Goal: Task Accomplishment & Management: Use online tool/utility

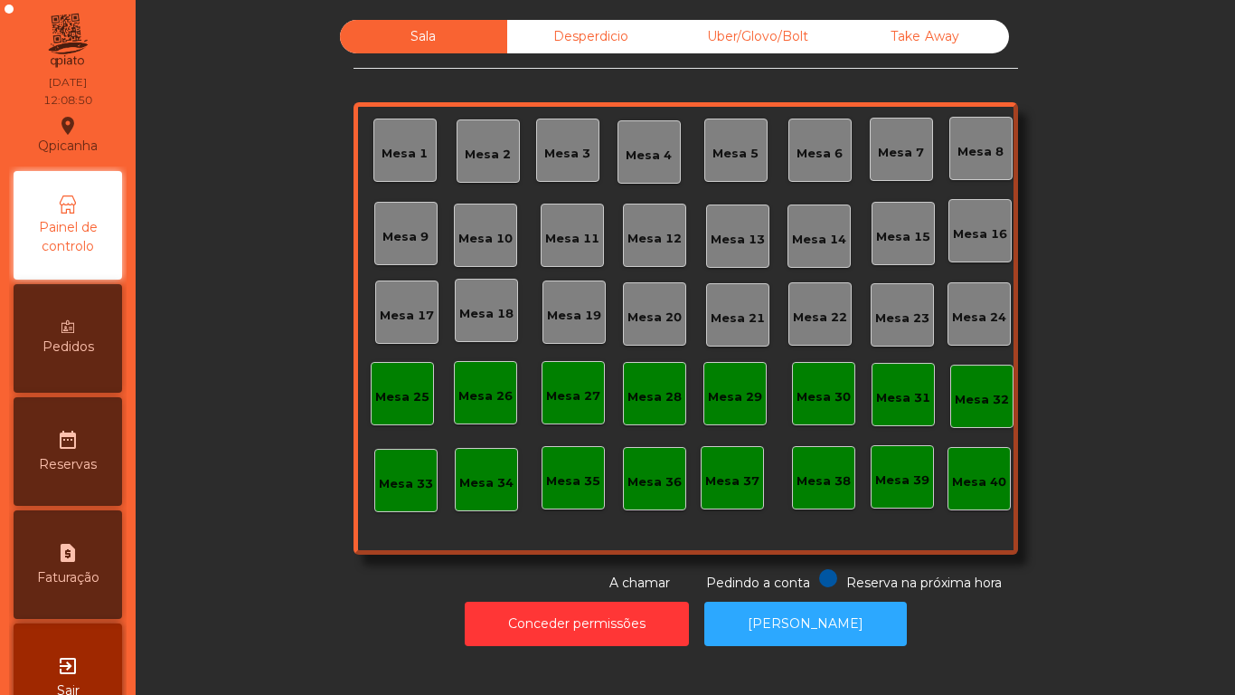
click at [554, 222] on div "Mesa 11" at bounding box center [572, 234] width 63 height 63
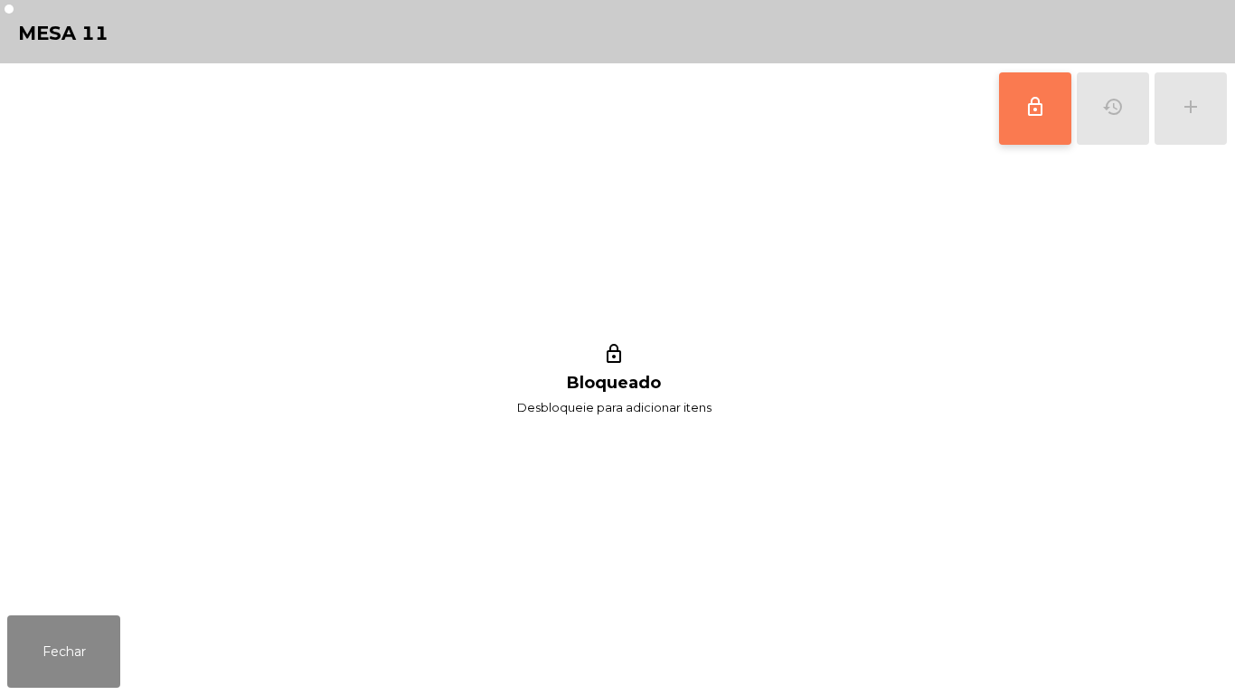
click at [1024, 103] on button "lock_outline" at bounding box center [1035, 108] width 72 height 72
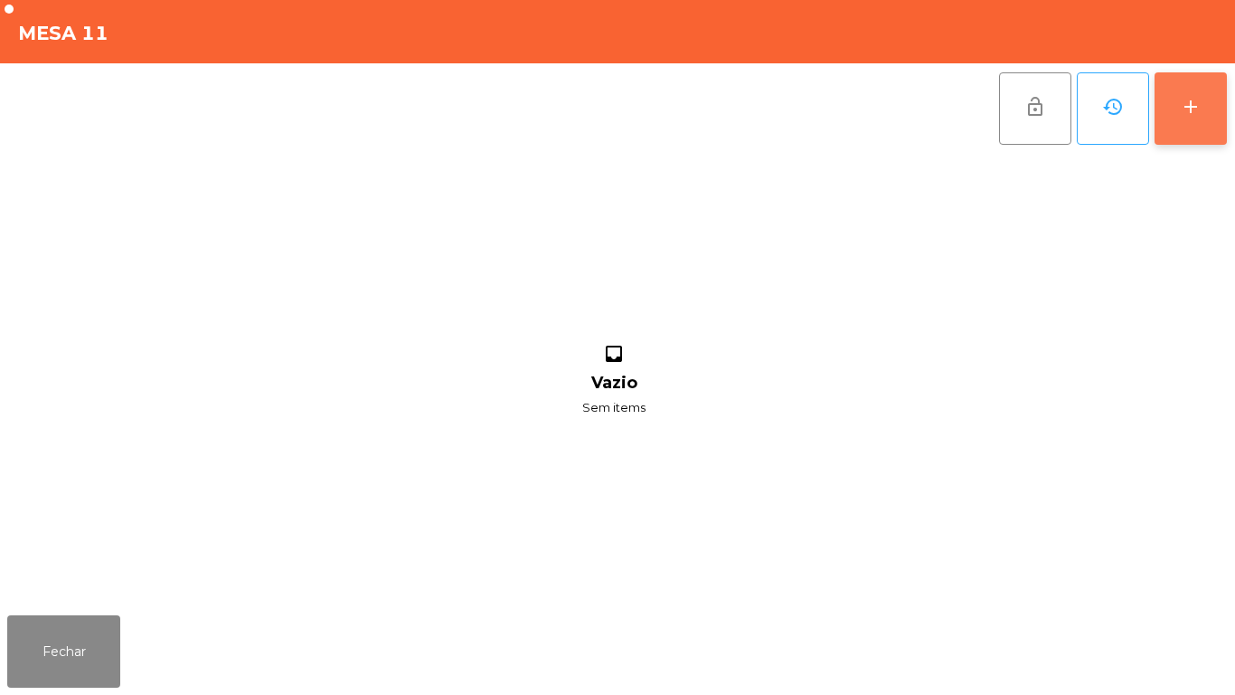
click at [1205, 109] on button "add" at bounding box center [1191, 108] width 72 height 72
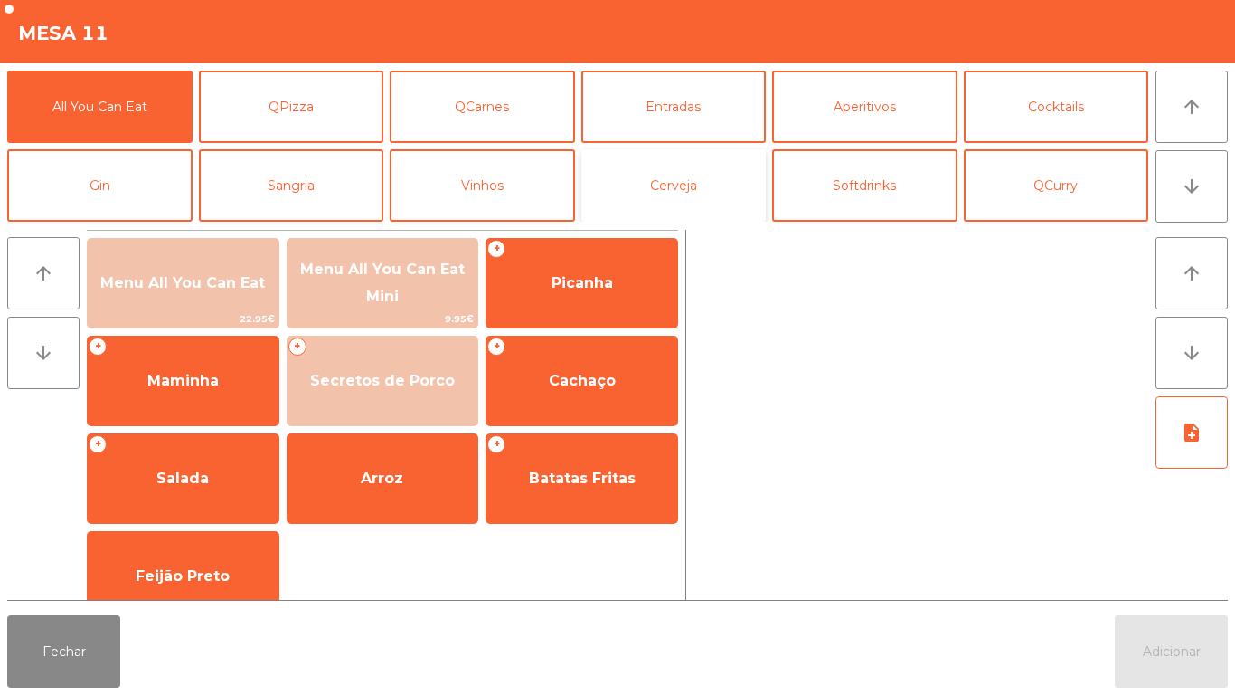
click at [681, 184] on button "Cerveja" at bounding box center [674, 185] width 185 height 72
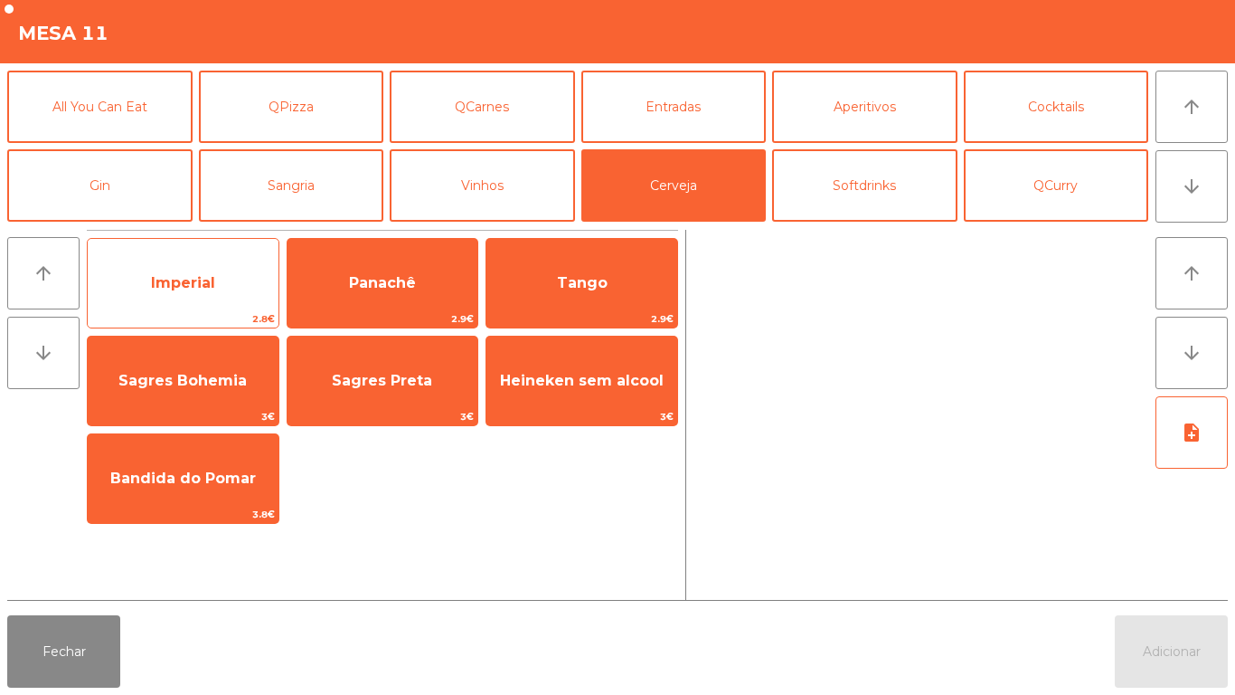
click at [228, 293] on span "Imperial" at bounding box center [183, 283] width 191 height 49
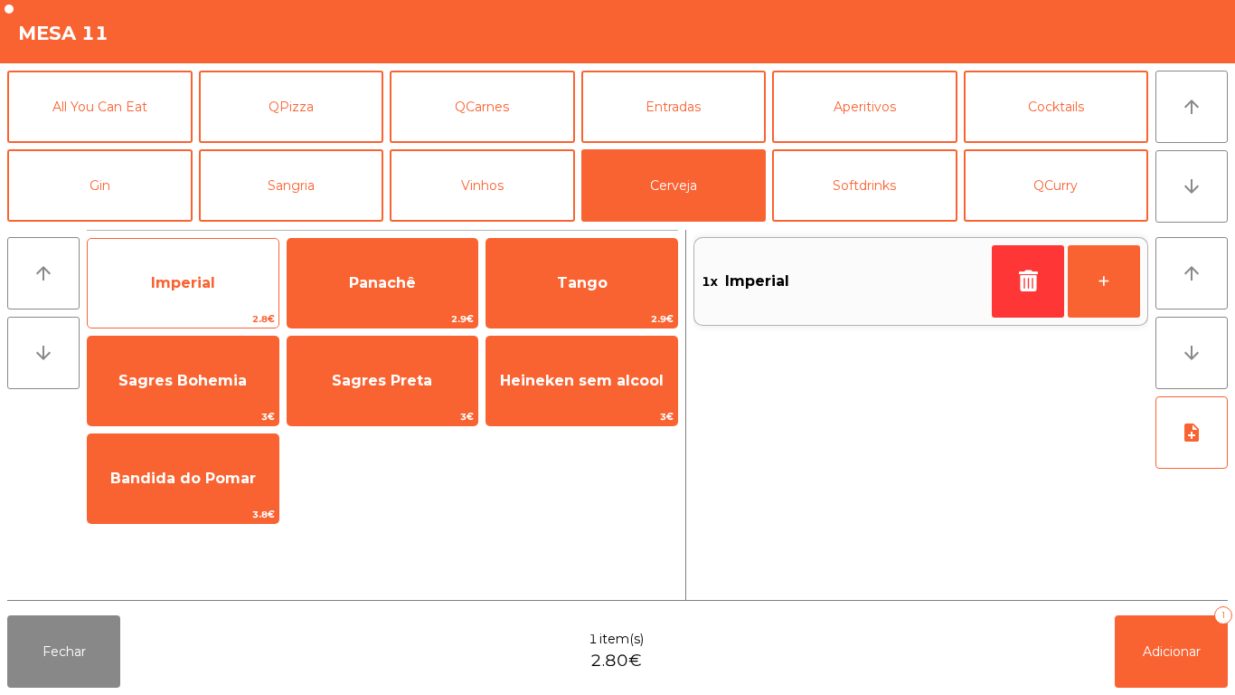
click at [246, 291] on span "Imperial" at bounding box center [183, 283] width 191 height 49
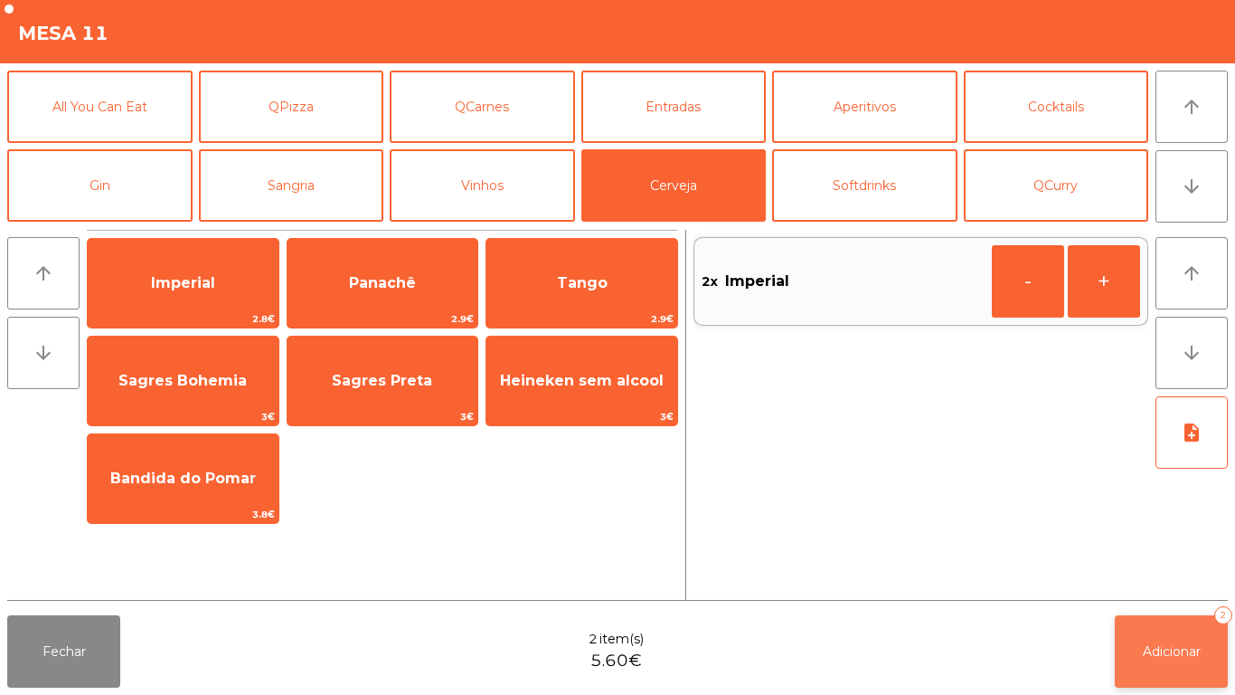
click at [1192, 648] on span "Adicionar" at bounding box center [1172, 651] width 58 height 16
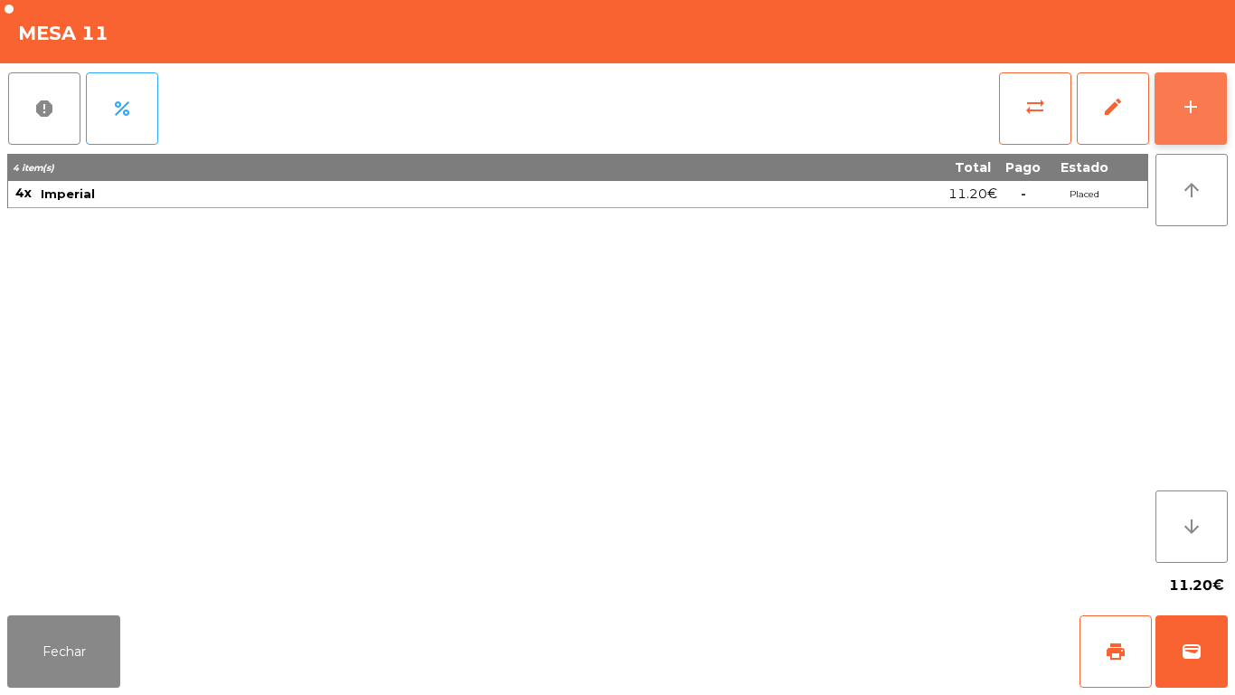
click at [1192, 128] on button "add" at bounding box center [1191, 108] width 72 height 72
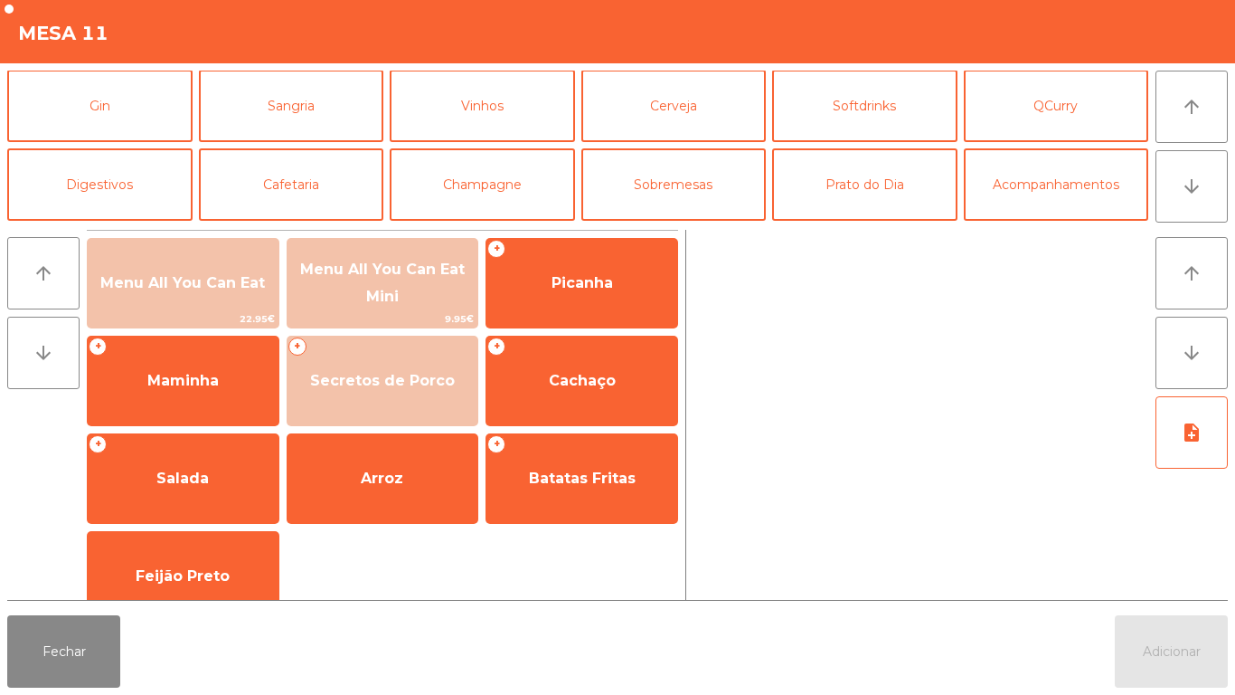
scroll to position [110, 0]
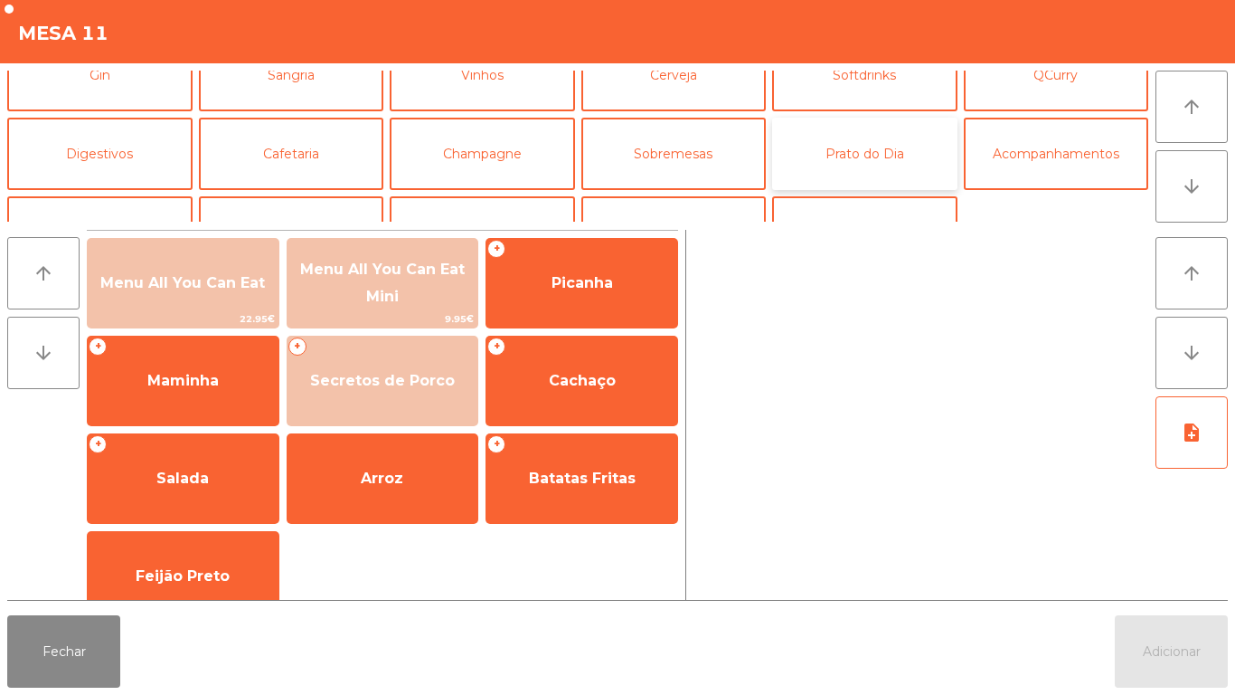
click at [894, 148] on button "Prato do Dia" at bounding box center [864, 154] width 185 height 72
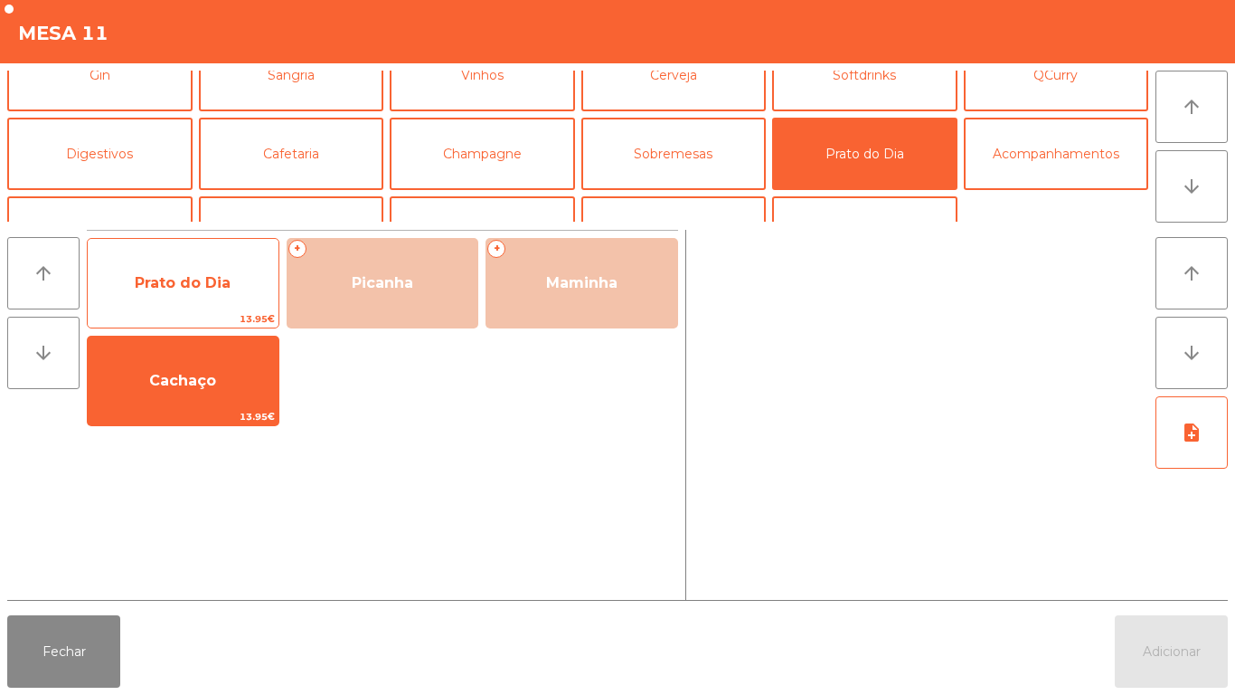
click at [232, 279] on span "Prato do Dia" at bounding box center [183, 283] width 191 height 49
click at [237, 286] on span "Prato do Dia" at bounding box center [183, 283] width 191 height 49
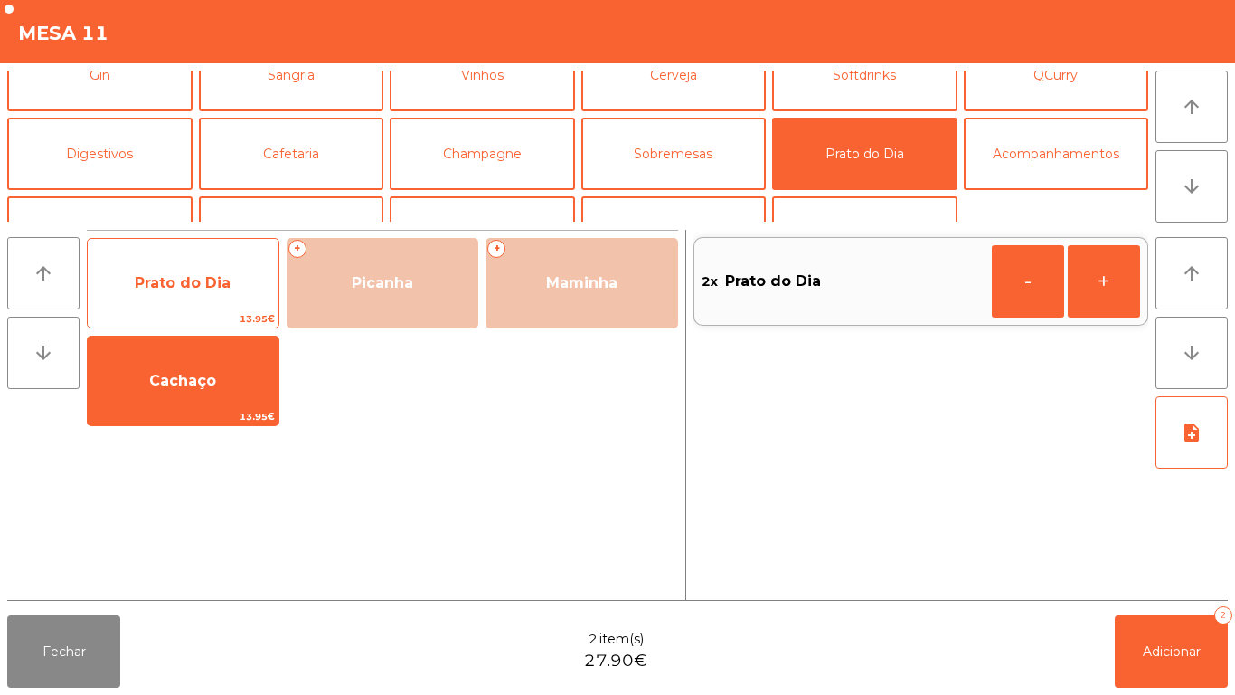
click at [246, 281] on span "Prato do Dia" at bounding box center [183, 283] width 191 height 49
click at [250, 266] on span "Prato do Dia" at bounding box center [183, 283] width 191 height 49
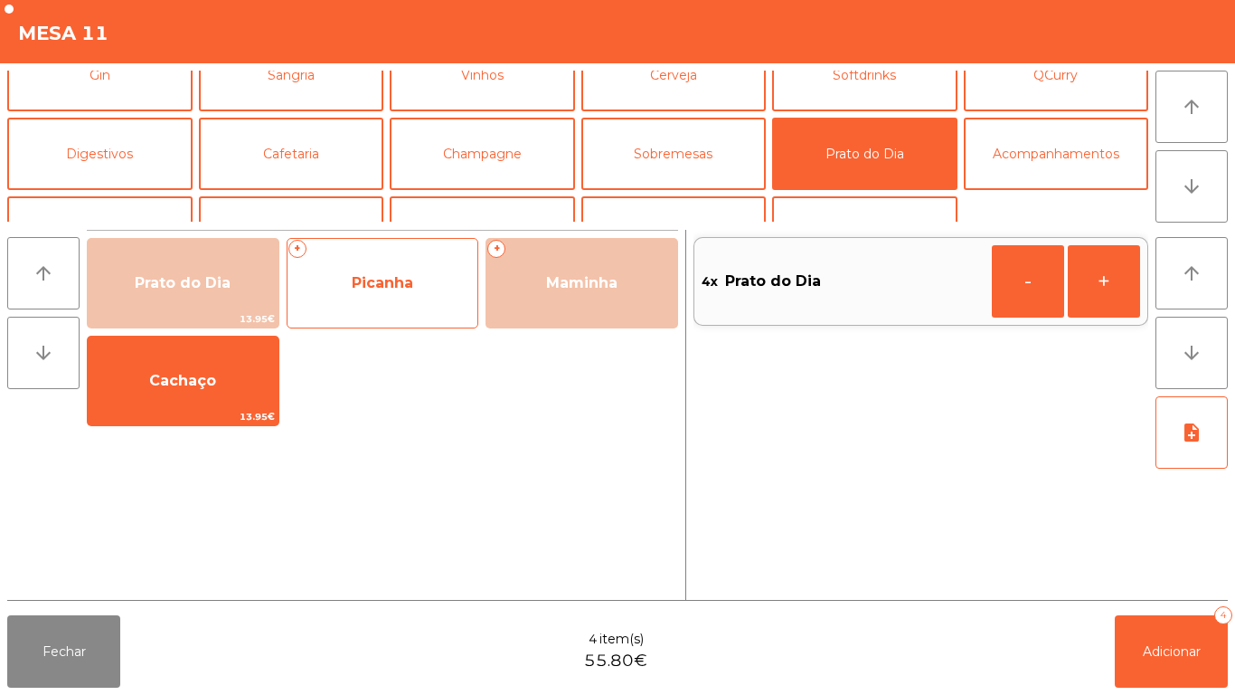
click at [392, 294] on span "Picanha" at bounding box center [383, 283] width 191 height 49
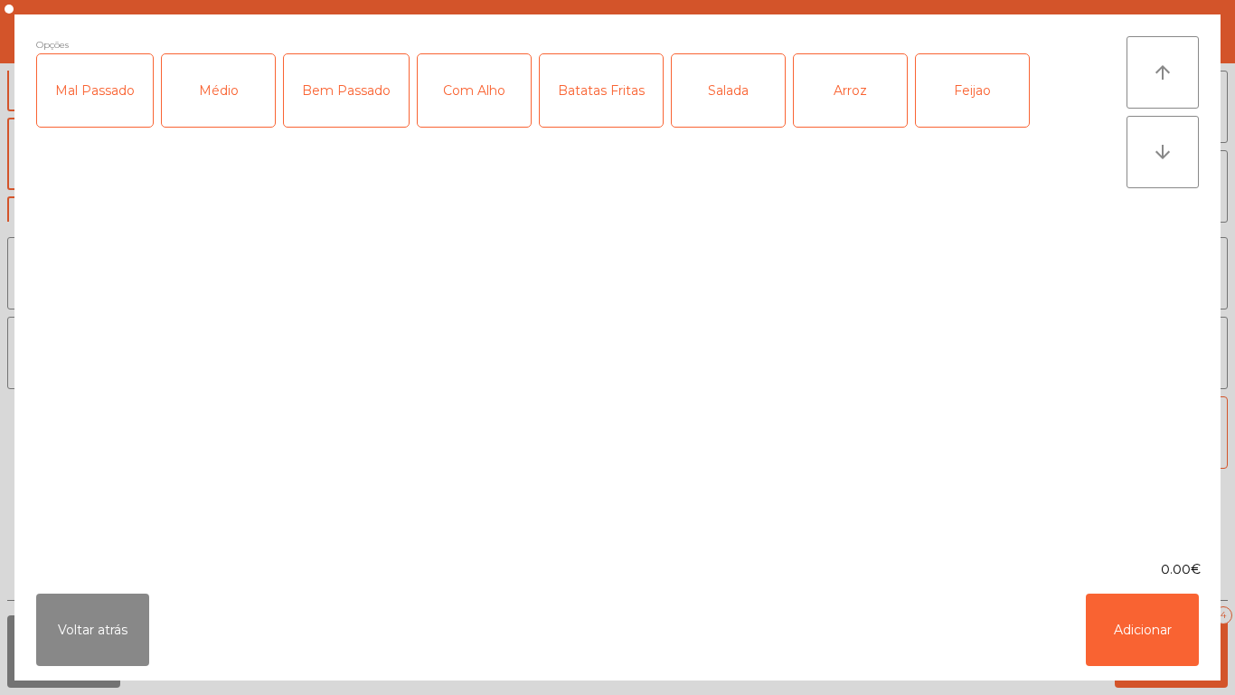
click at [217, 99] on div "Médio" at bounding box center [218, 90] width 113 height 72
click at [491, 94] on div "Com Alho" at bounding box center [474, 90] width 113 height 72
click at [726, 99] on div "Salada" at bounding box center [728, 90] width 113 height 72
click at [845, 105] on div "Arroz" at bounding box center [850, 90] width 113 height 72
click at [973, 103] on div "Feijao" at bounding box center [972, 90] width 113 height 72
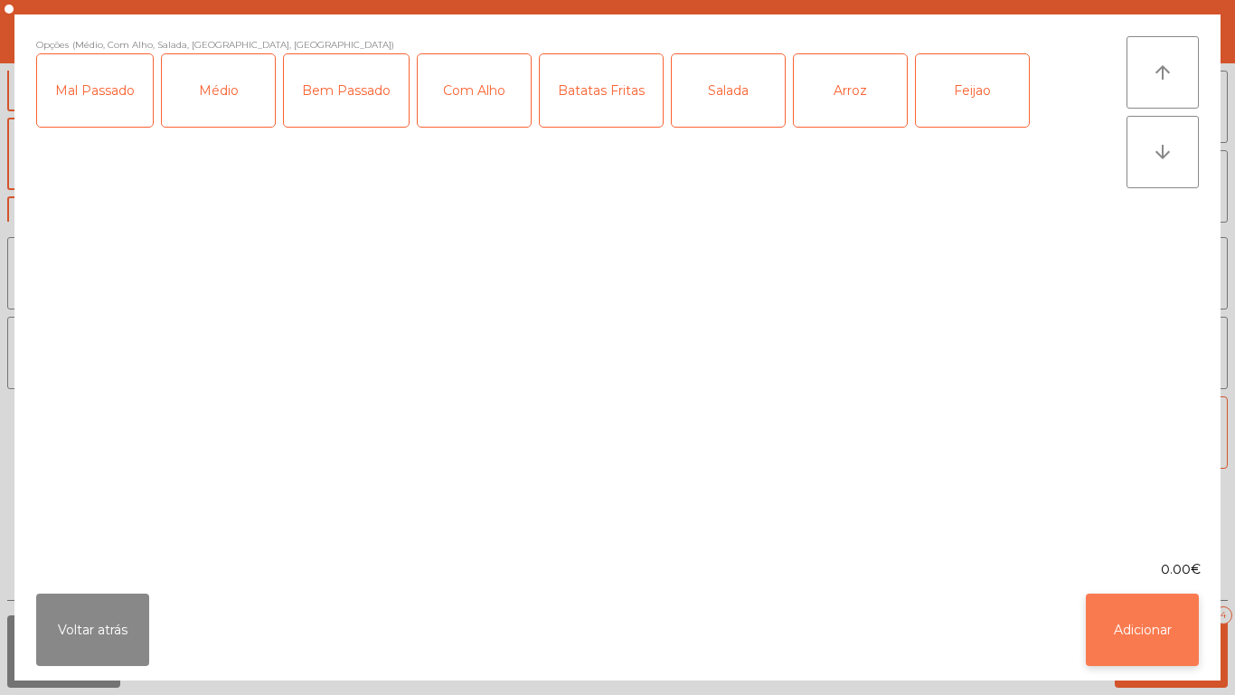
click at [1180, 636] on button "Adicionar" at bounding box center [1142, 629] width 113 height 72
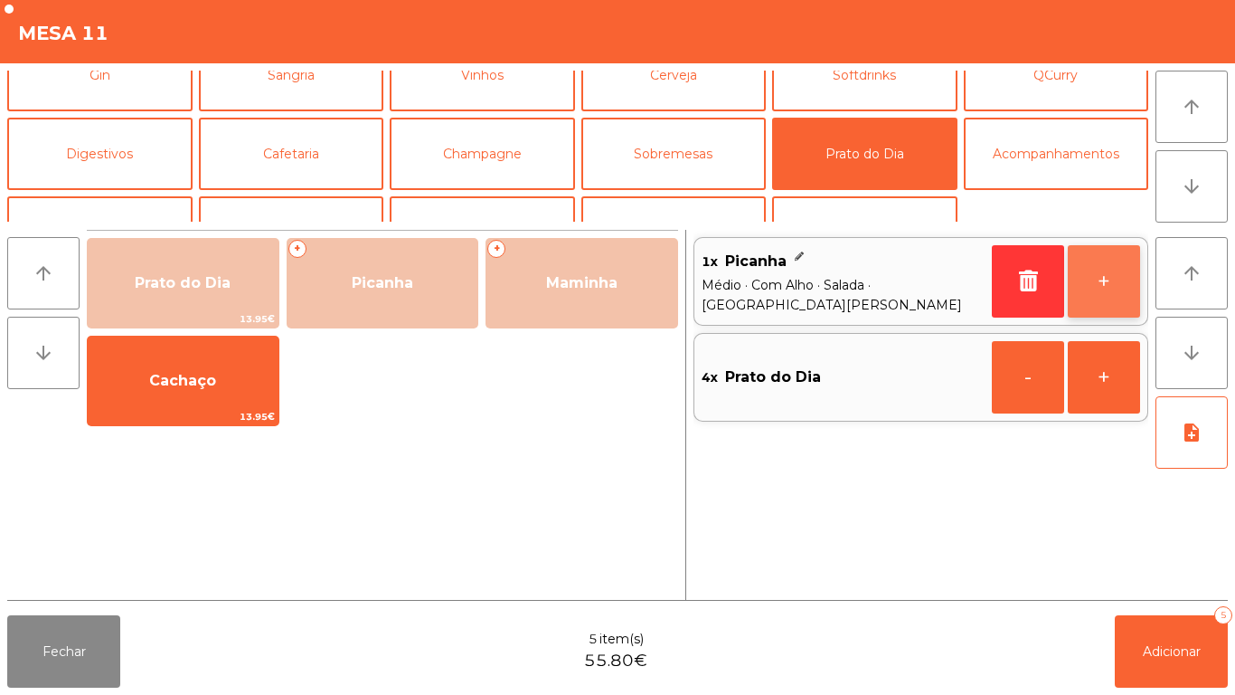
click at [1114, 278] on button "+" at bounding box center [1104, 281] width 72 height 72
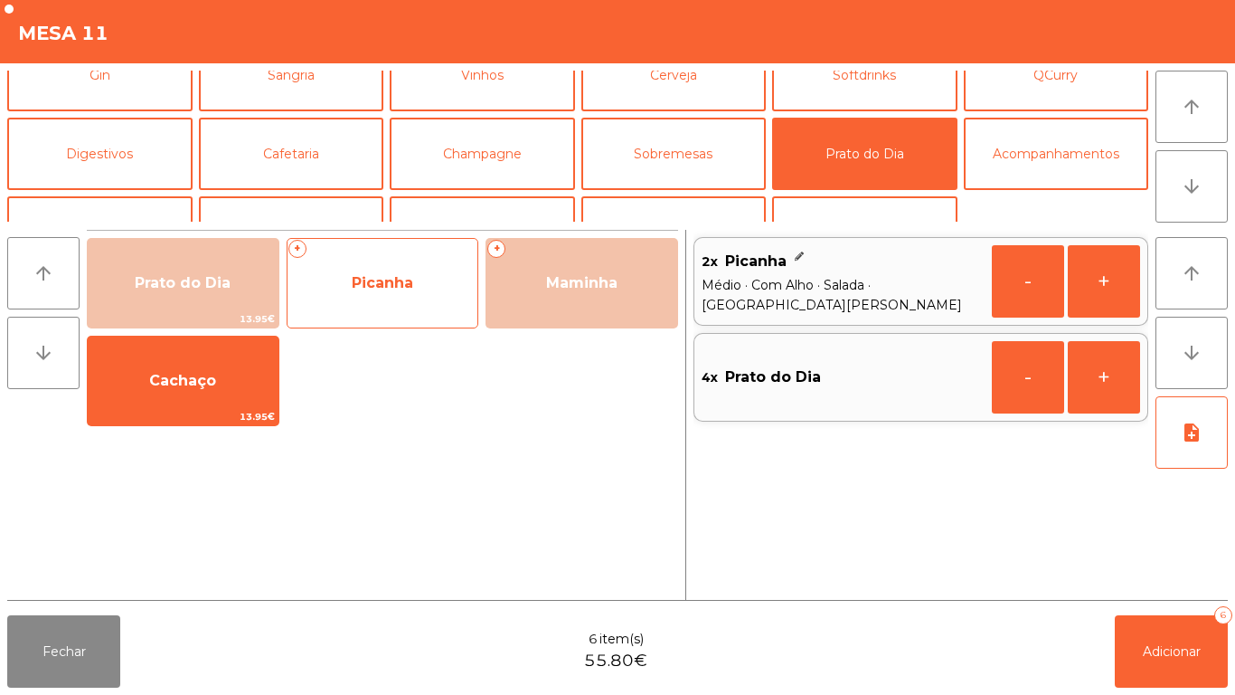
click at [388, 275] on span "Picanha" at bounding box center [382, 282] width 61 height 17
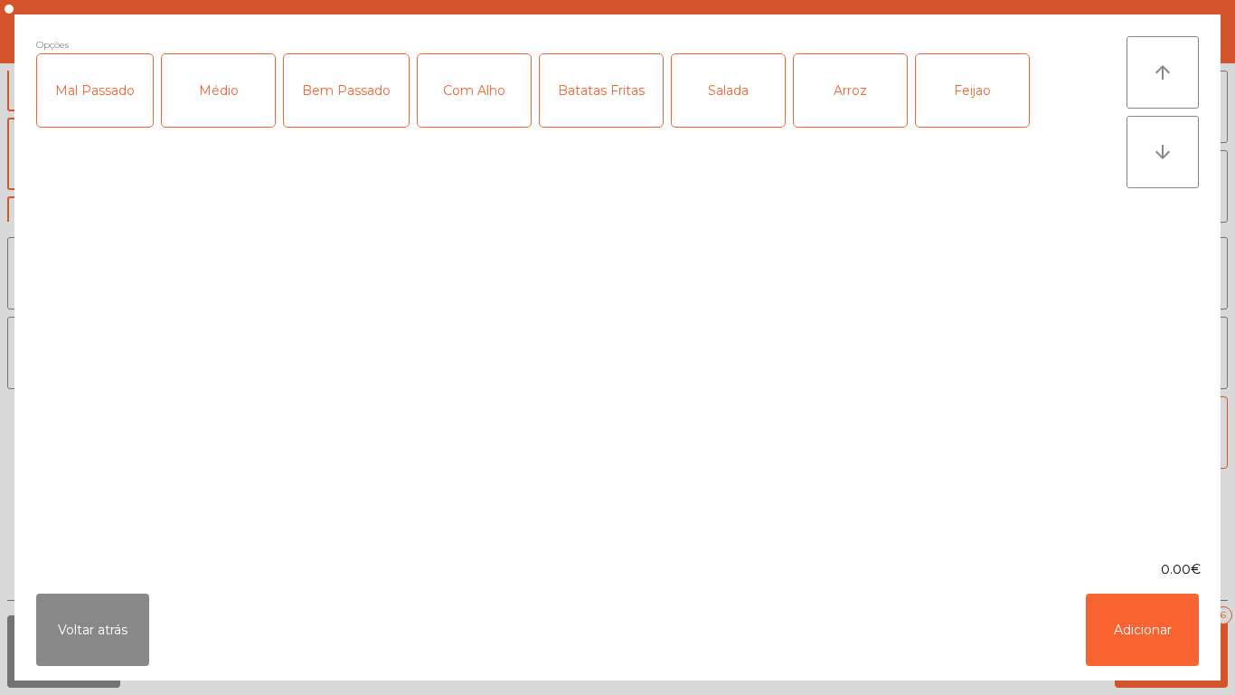
click at [228, 102] on div "Médio" at bounding box center [218, 90] width 113 height 72
click at [459, 108] on div "Com Alho" at bounding box center [474, 90] width 113 height 72
click at [850, 92] on div "Arroz" at bounding box center [850, 90] width 113 height 72
click at [731, 105] on div "Salada" at bounding box center [728, 90] width 113 height 72
click at [596, 118] on div "Batatas Fritas" at bounding box center [601, 90] width 123 height 72
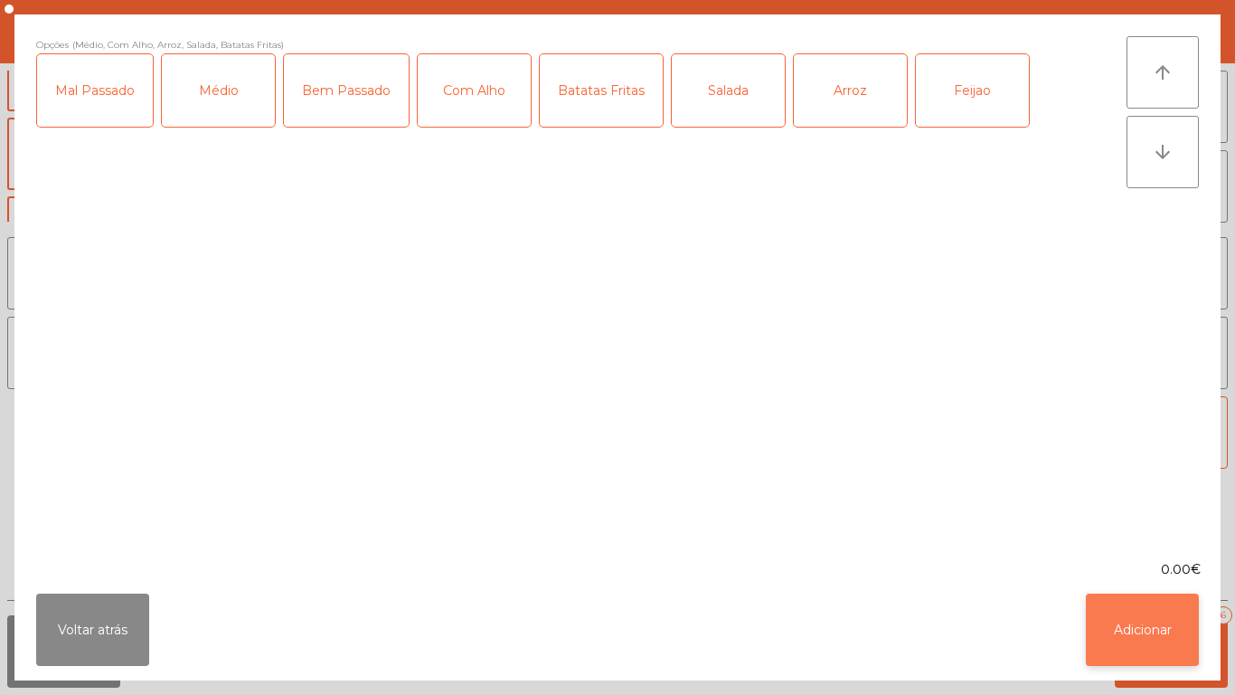
click at [1146, 617] on button "Adicionar" at bounding box center [1142, 629] width 113 height 72
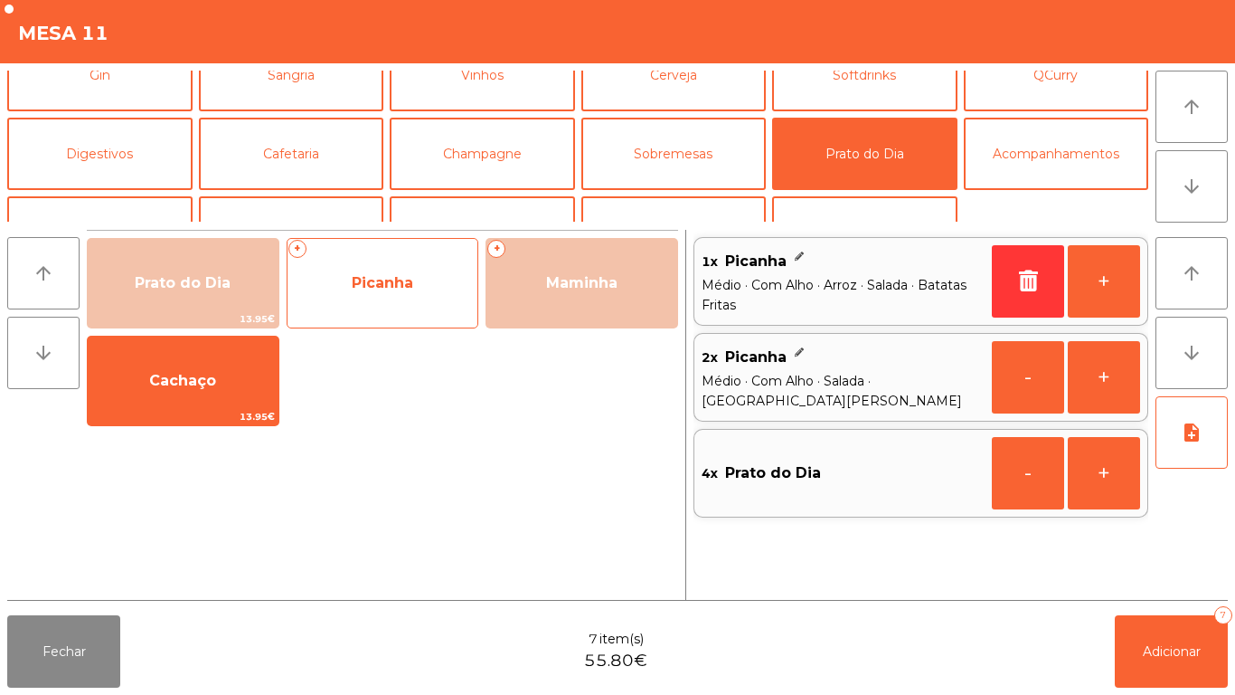
click at [399, 303] on span "Picanha" at bounding box center [383, 283] width 191 height 49
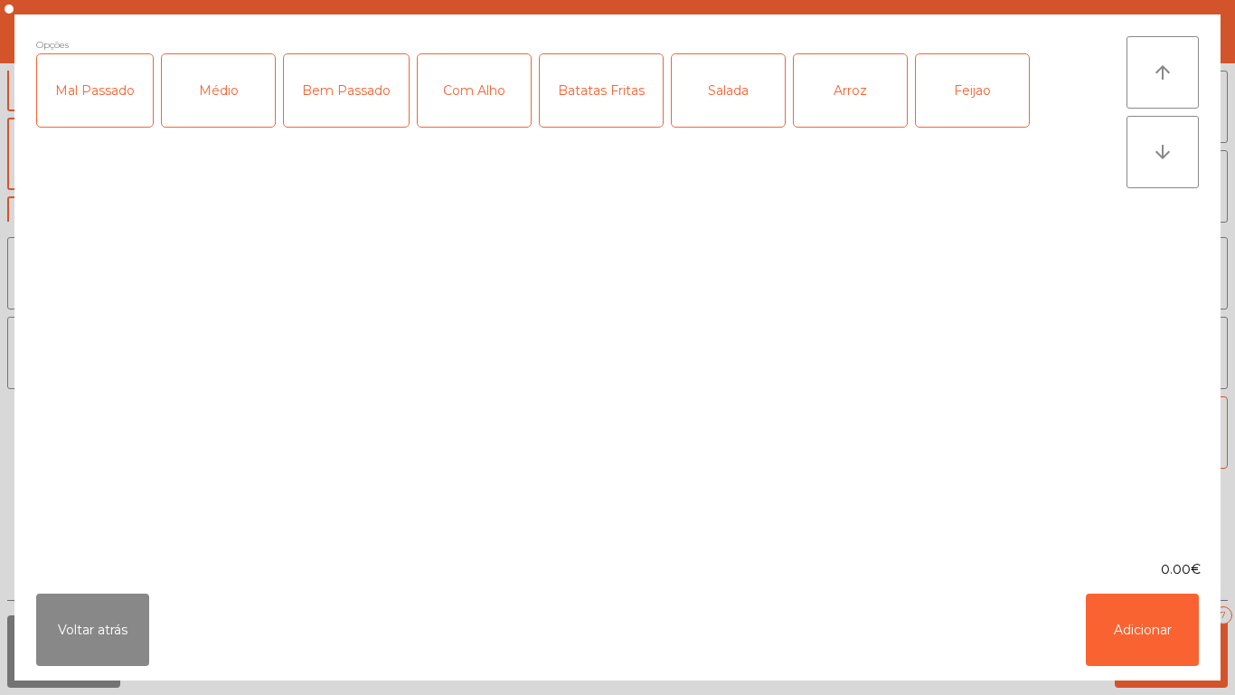
click at [236, 103] on div "Médio" at bounding box center [218, 90] width 113 height 72
click at [472, 115] on div "Com Alho" at bounding box center [474, 90] width 113 height 72
click at [587, 113] on div "Batatas Fritas" at bounding box center [601, 90] width 123 height 72
click at [857, 86] on div "Arroz" at bounding box center [850, 90] width 113 height 72
click at [944, 91] on div "Feijao" at bounding box center [972, 90] width 113 height 72
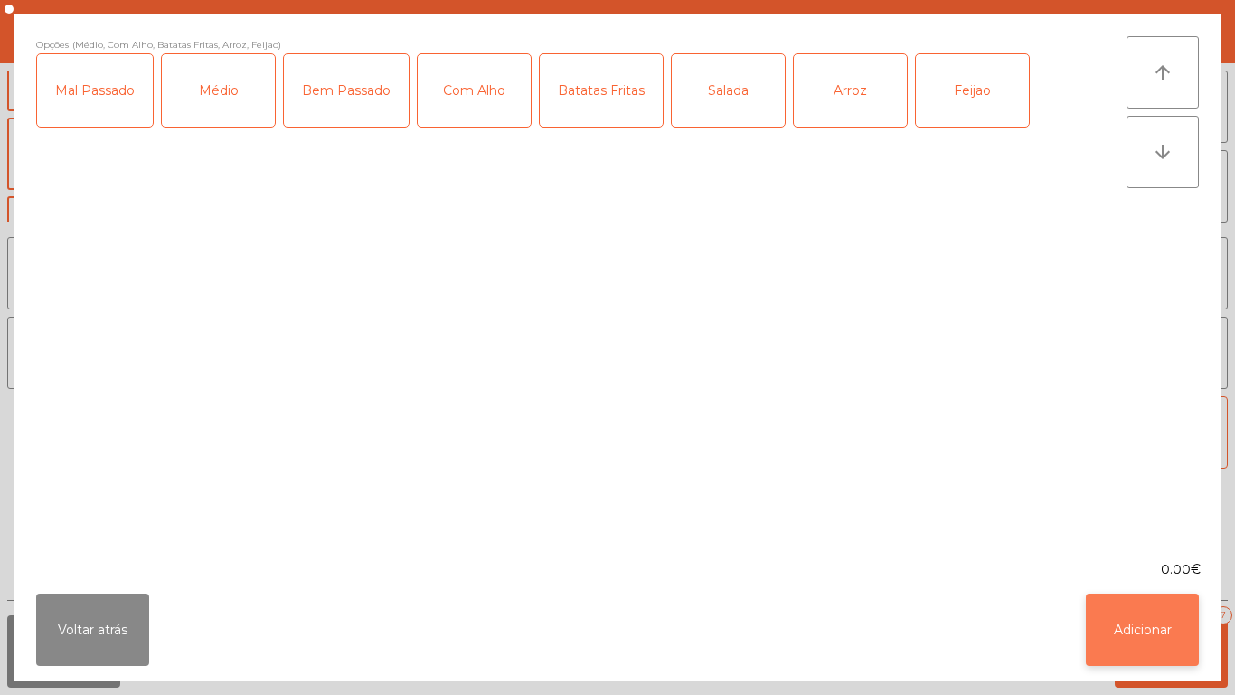
click at [1135, 619] on button "Adicionar" at bounding box center [1142, 629] width 113 height 72
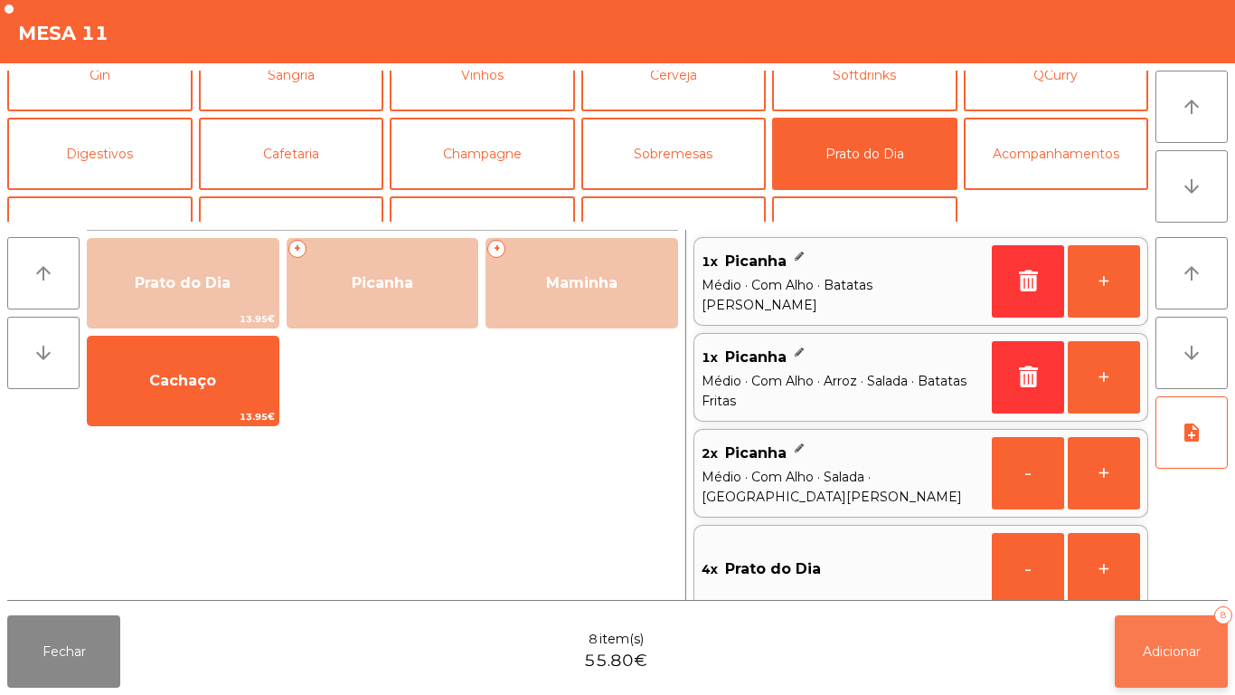
click at [1177, 641] on button "Adicionar 8" at bounding box center [1171, 651] width 113 height 72
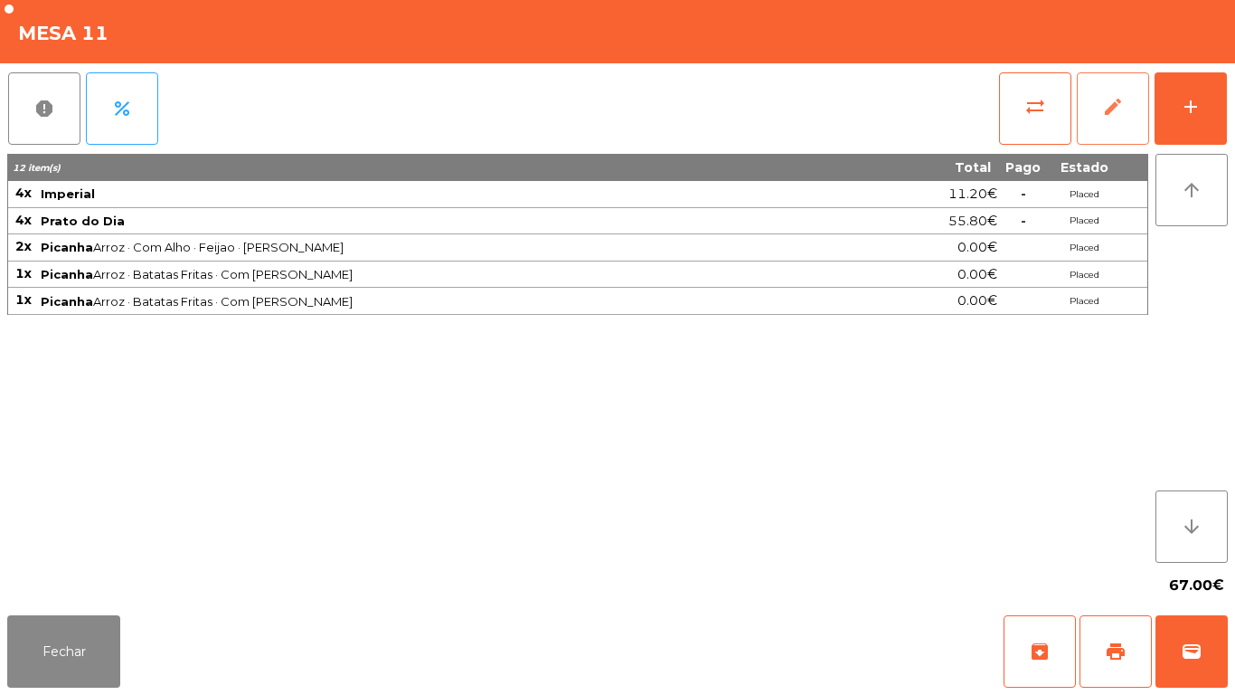
click at [1148, 86] on button "edit" at bounding box center [1113, 108] width 72 height 72
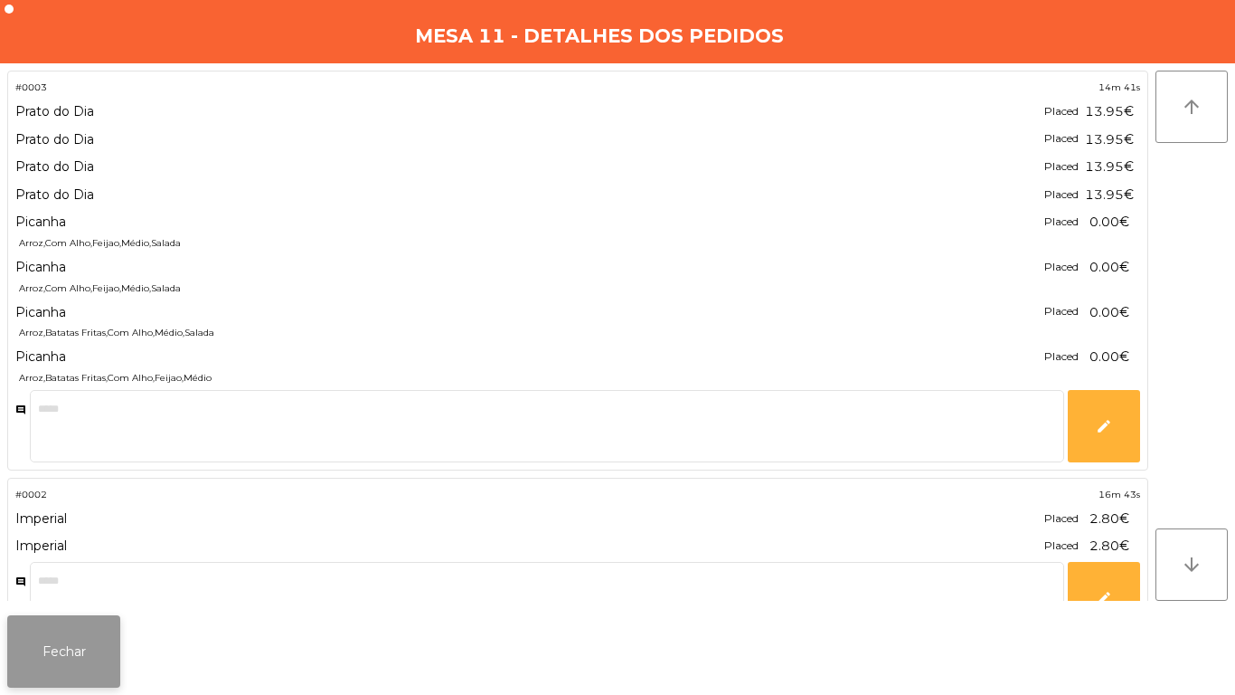
click at [78, 629] on button "Fechar" at bounding box center [63, 651] width 113 height 72
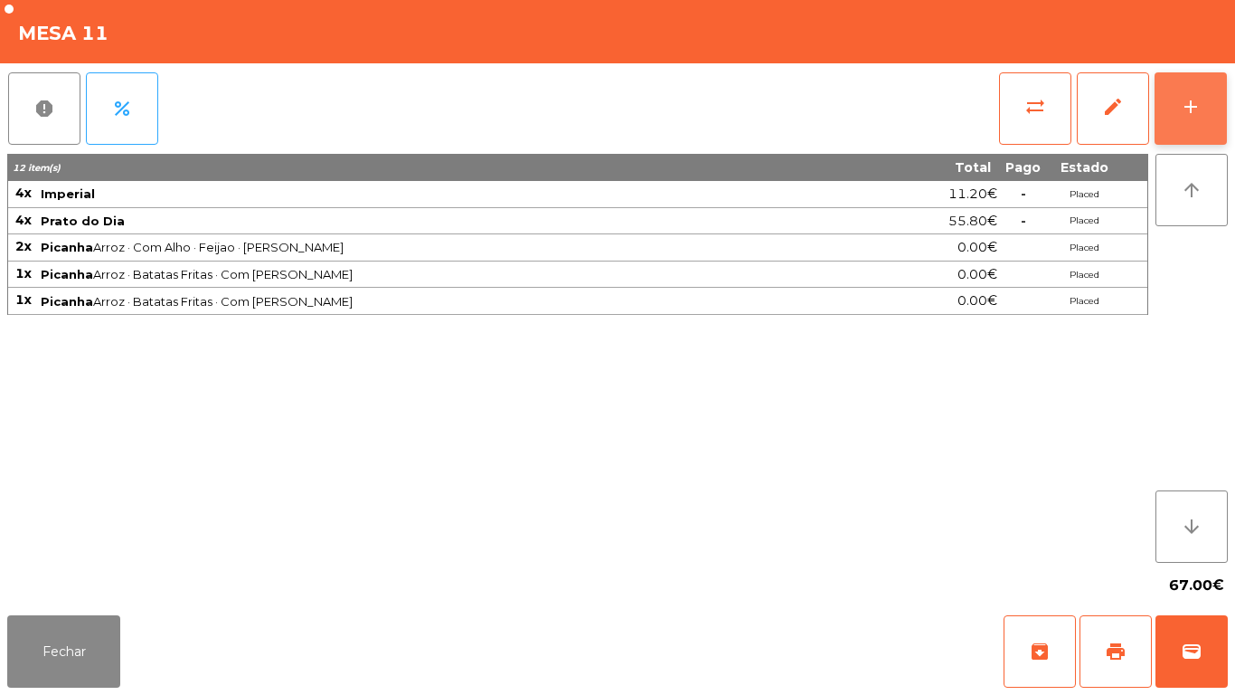
click at [1177, 109] on button "add" at bounding box center [1191, 108] width 72 height 72
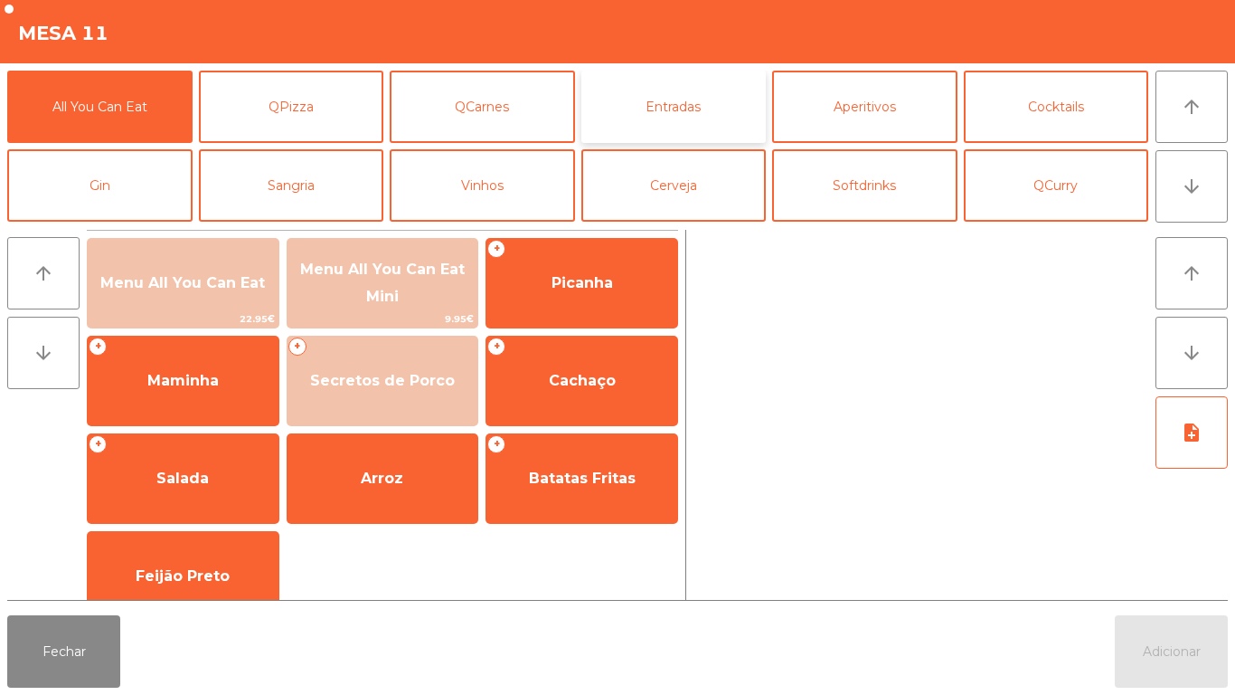
click at [656, 120] on button "Entradas" at bounding box center [674, 107] width 185 height 72
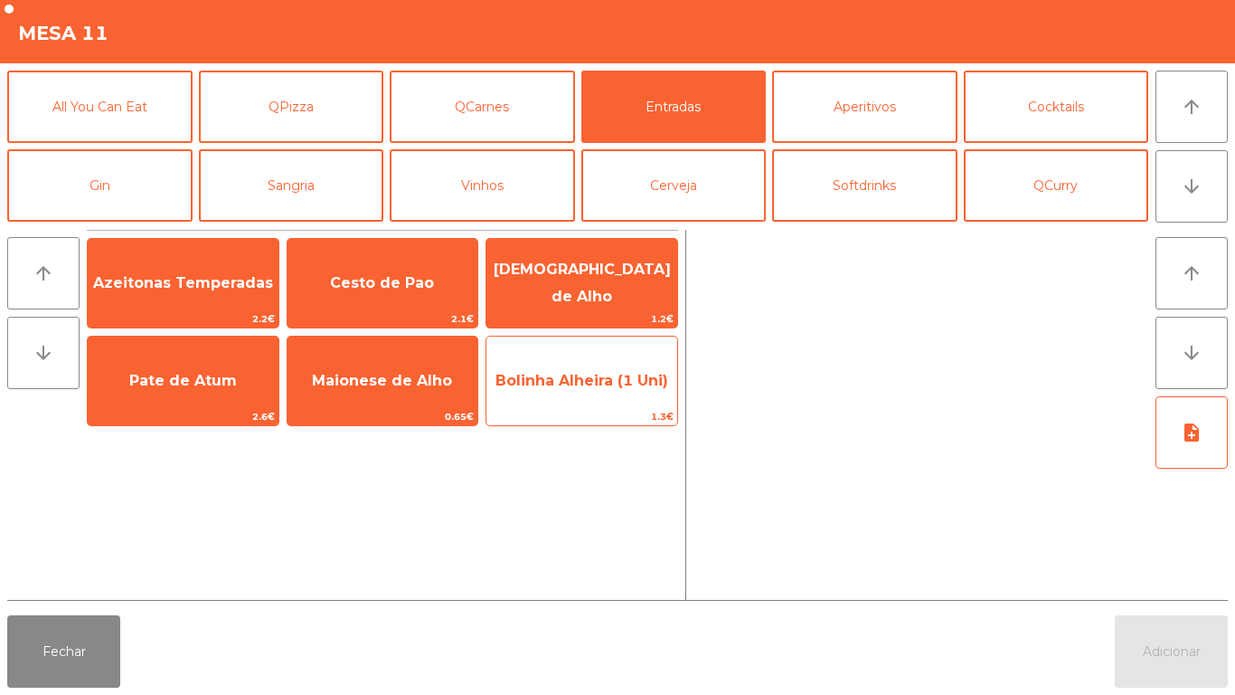
click at [562, 384] on span "Bolinha Alheira (1 Uni)" at bounding box center [582, 380] width 173 height 17
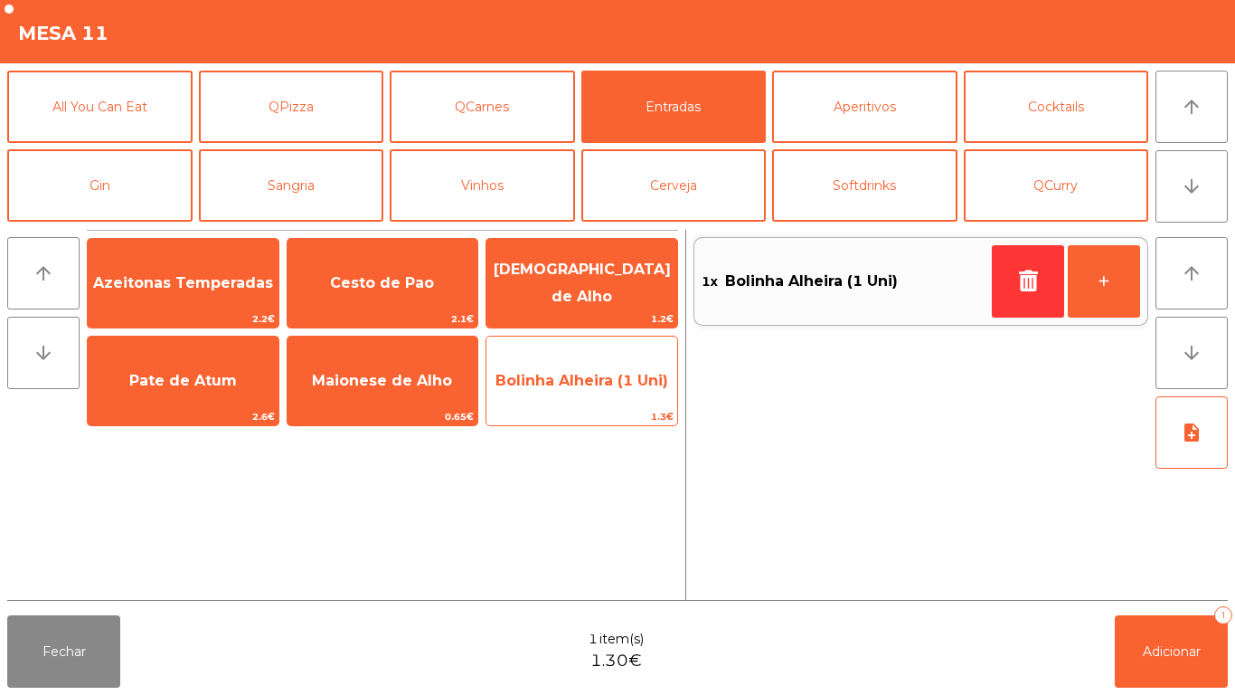
click at [567, 391] on span "Bolinha Alheira (1 Uni)" at bounding box center [582, 380] width 191 height 49
click at [557, 393] on span "Bolinha Alheira (1 Uni)" at bounding box center [582, 380] width 191 height 49
click at [568, 394] on span "Bolinha Alheira (1 Uni)" at bounding box center [582, 380] width 191 height 49
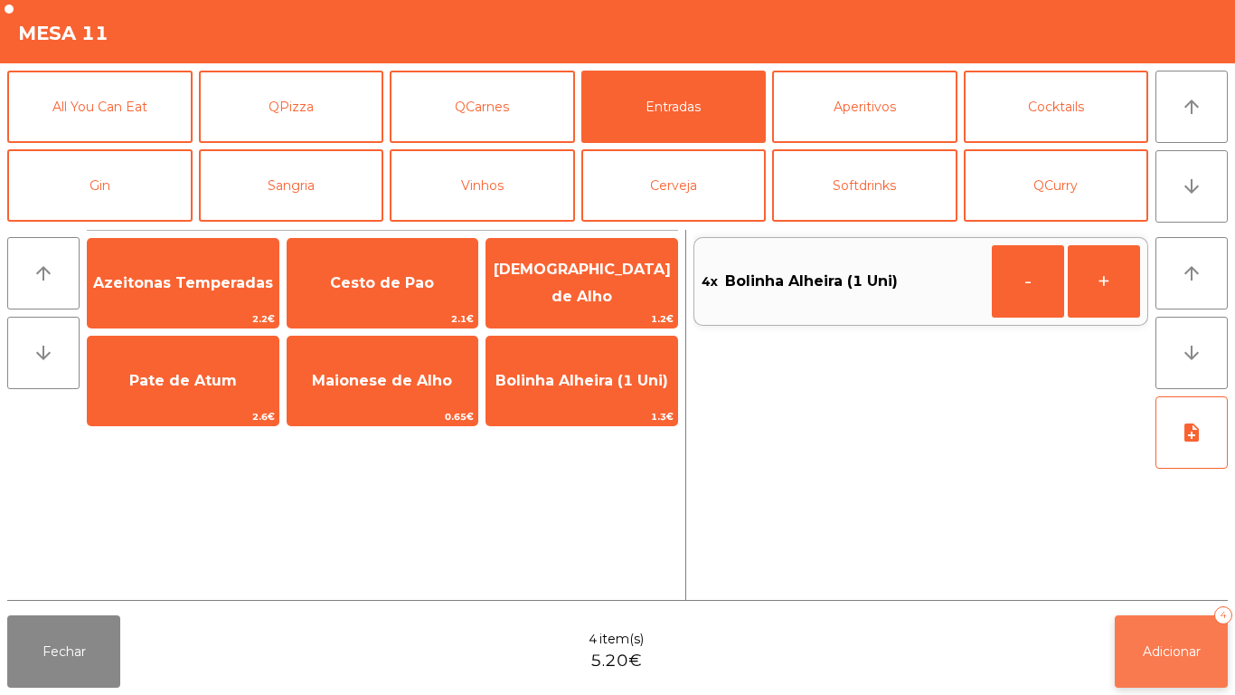
click at [1161, 637] on button "Adicionar 4" at bounding box center [1171, 651] width 113 height 72
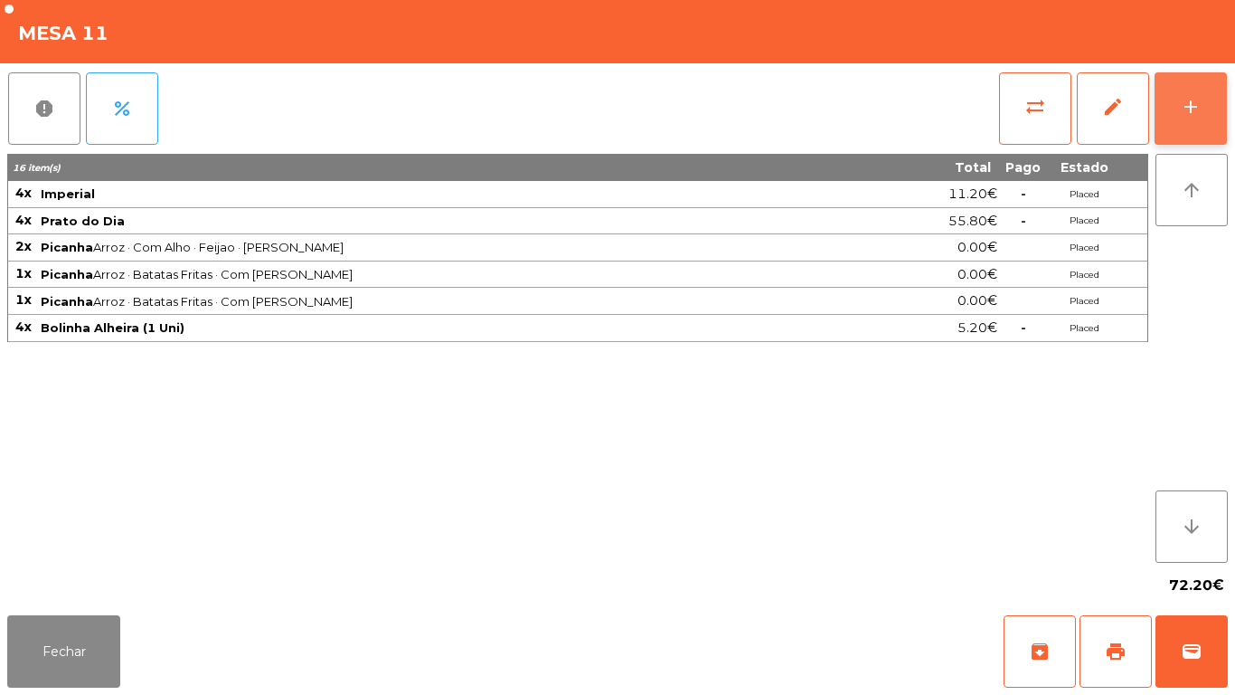
click at [1215, 108] on button "add" at bounding box center [1191, 108] width 72 height 72
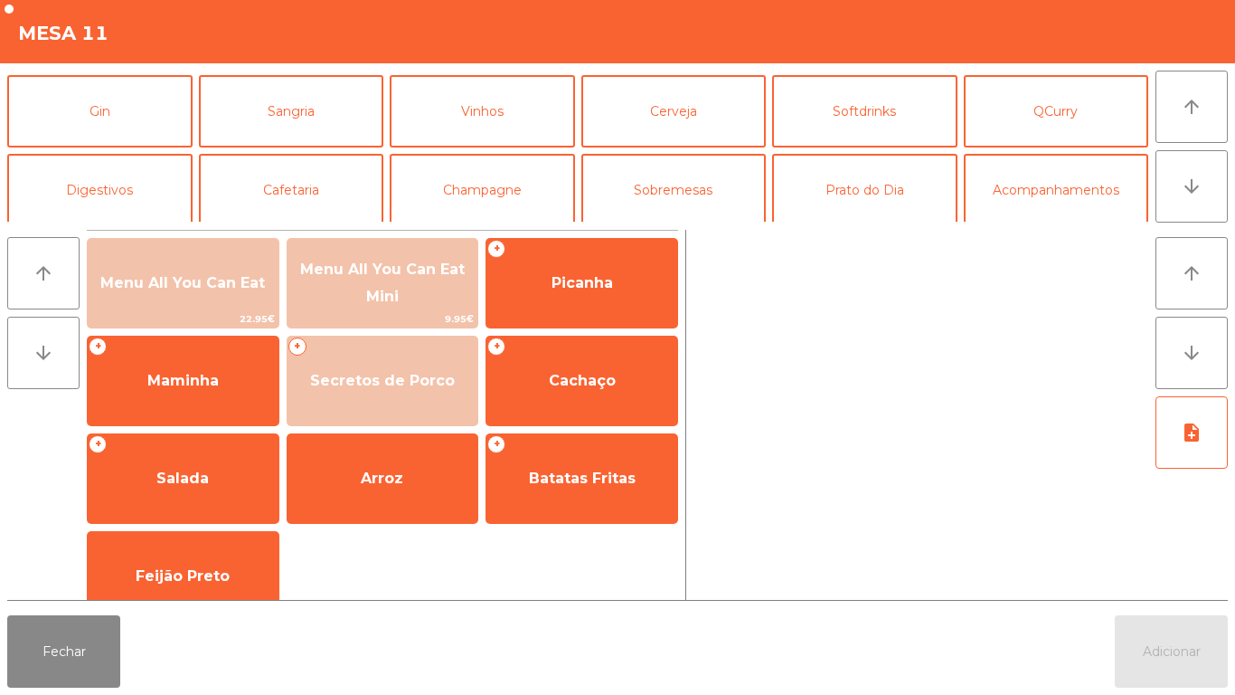
scroll to position [70, 0]
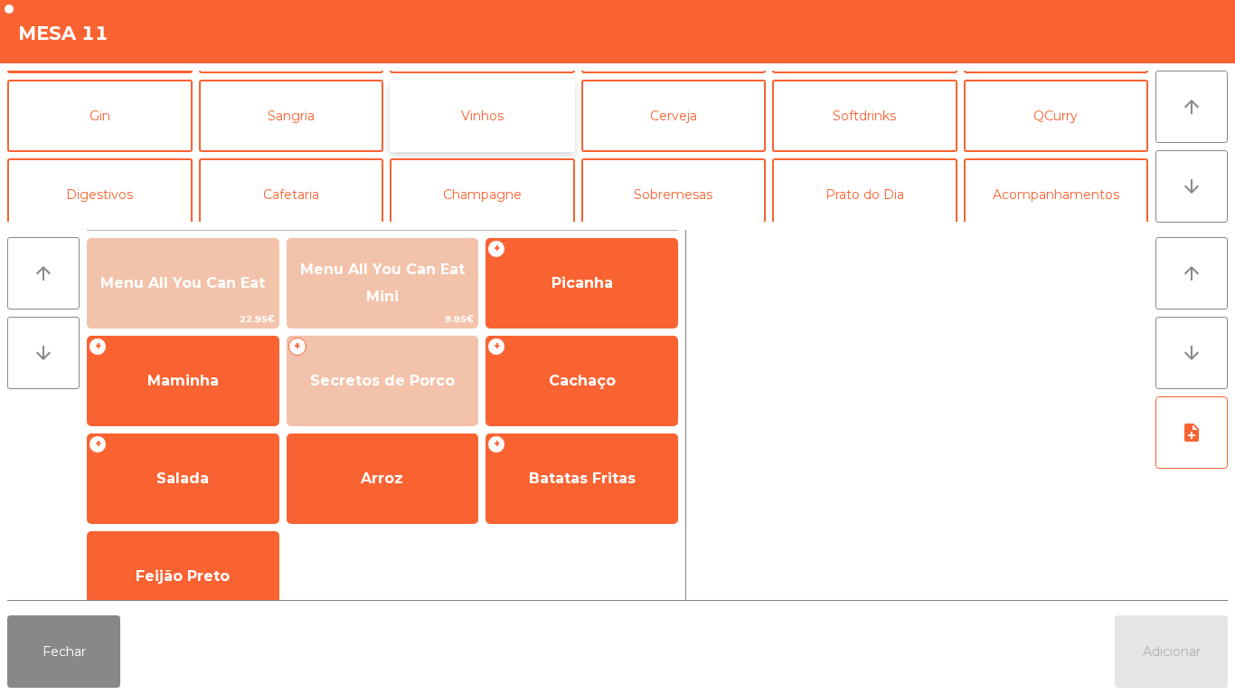
click at [512, 123] on button "Vinhos" at bounding box center [482, 116] width 185 height 72
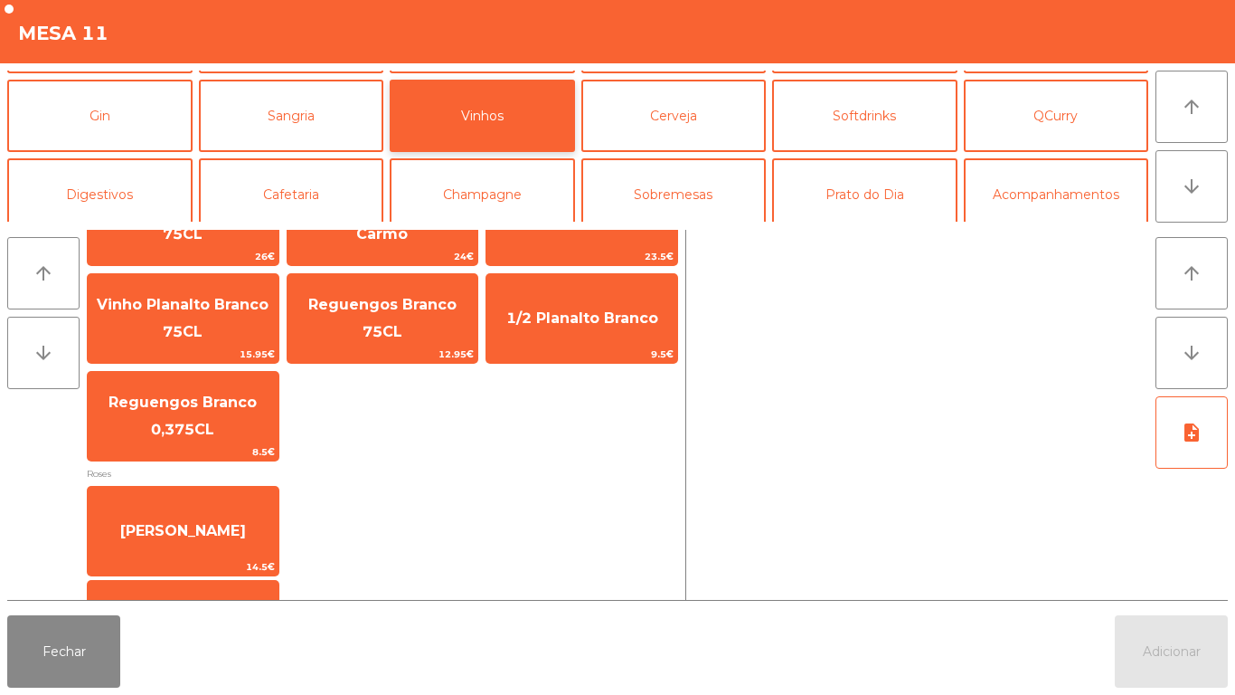
scroll to position [490, 0]
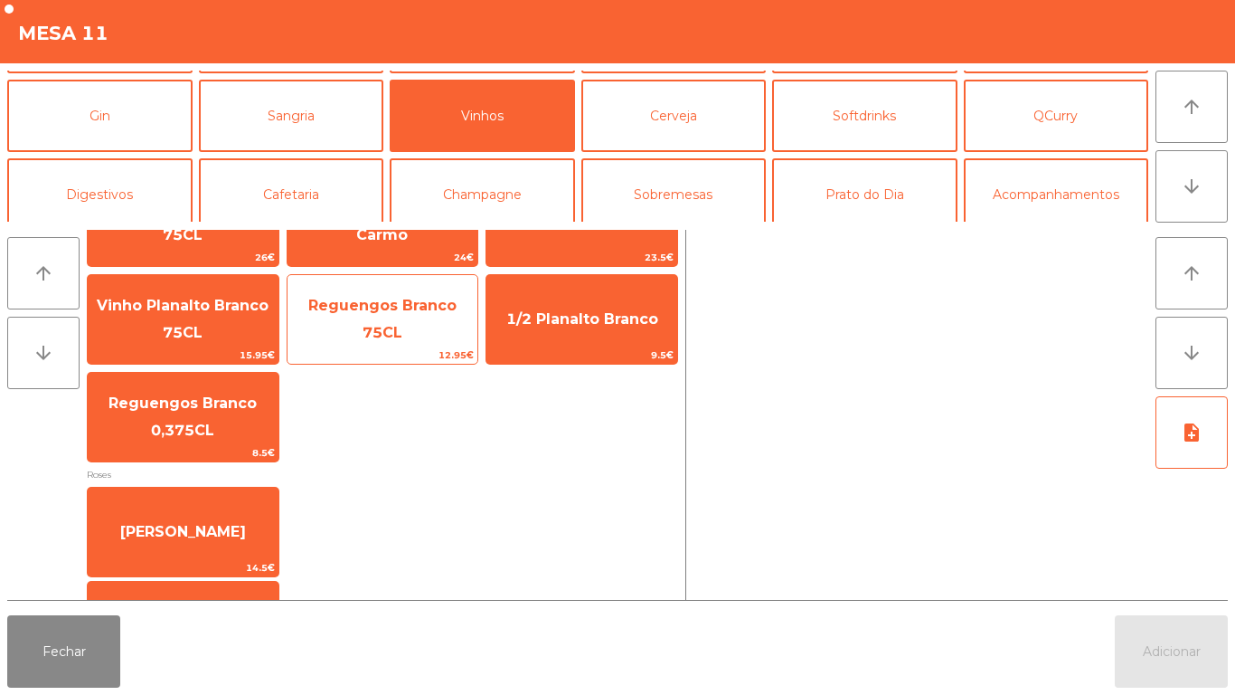
click at [409, 316] on span "Reguengos Branco 75CL" at bounding box center [382, 319] width 148 height 44
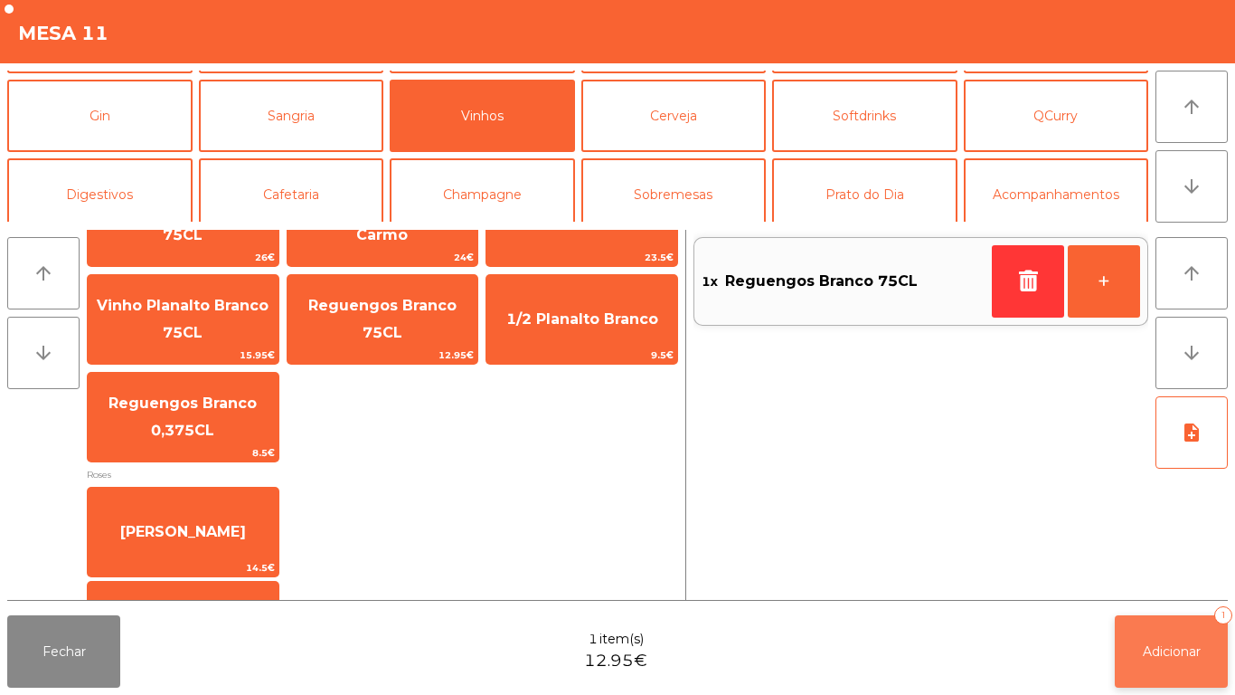
click at [1190, 641] on button "Adicionar 1" at bounding box center [1171, 651] width 113 height 72
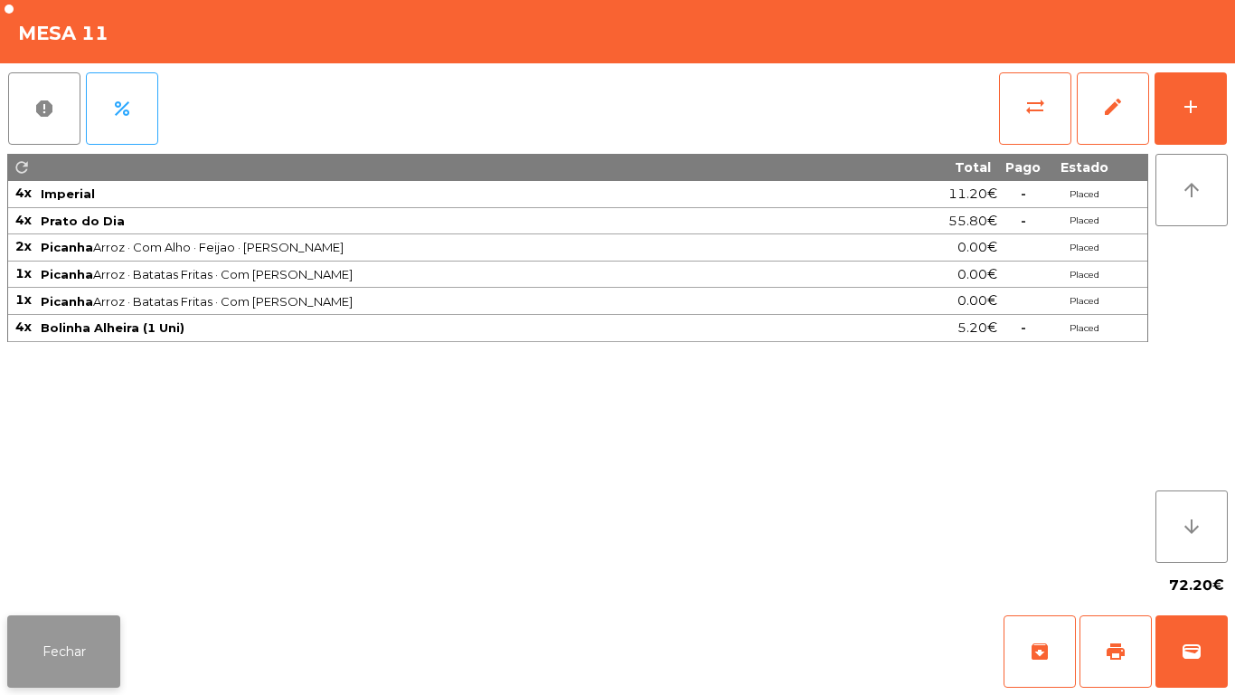
click at [68, 649] on button "Fechar" at bounding box center [63, 651] width 113 height 72
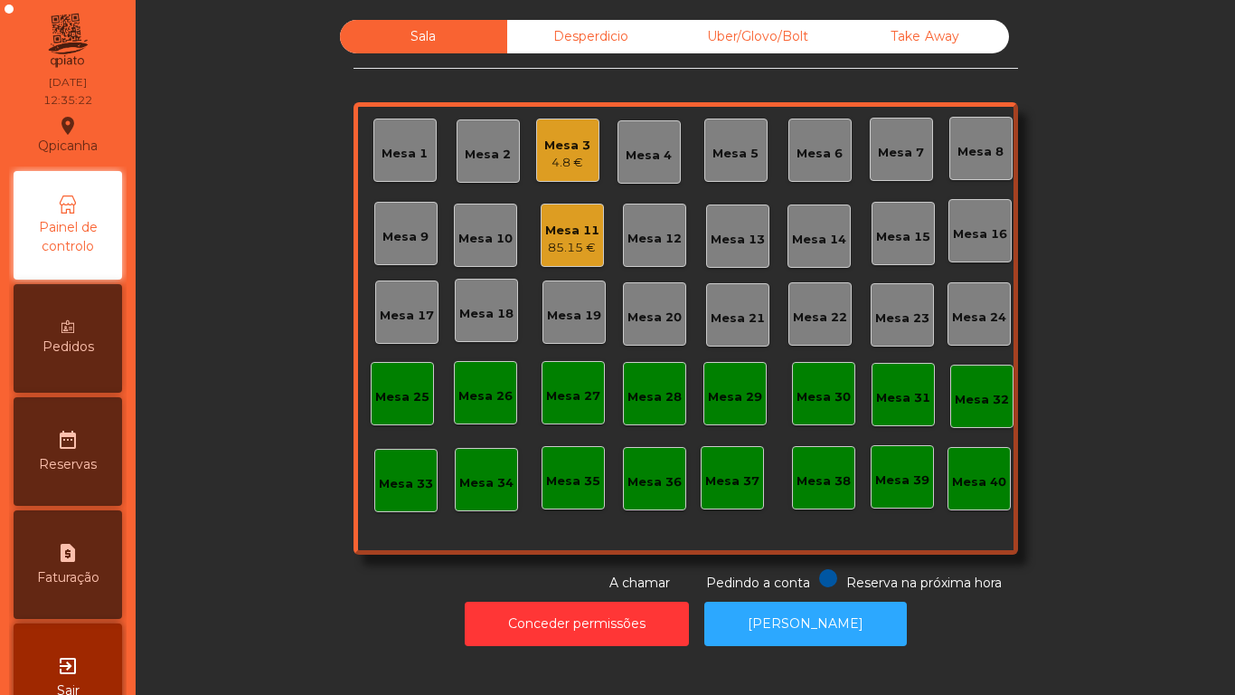
click at [554, 163] on div "4.8 €" at bounding box center [567, 163] width 46 height 18
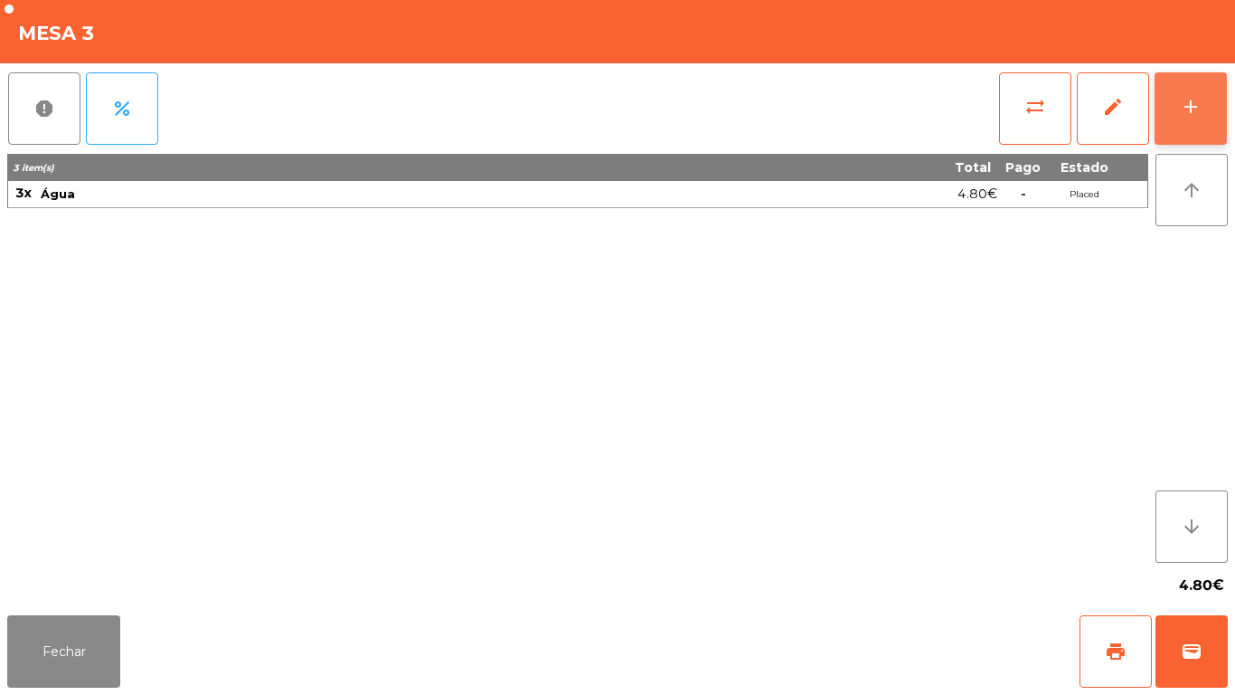
click at [1167, 125] on button "add" at bounding box center [1191, 108] width 72 height 72
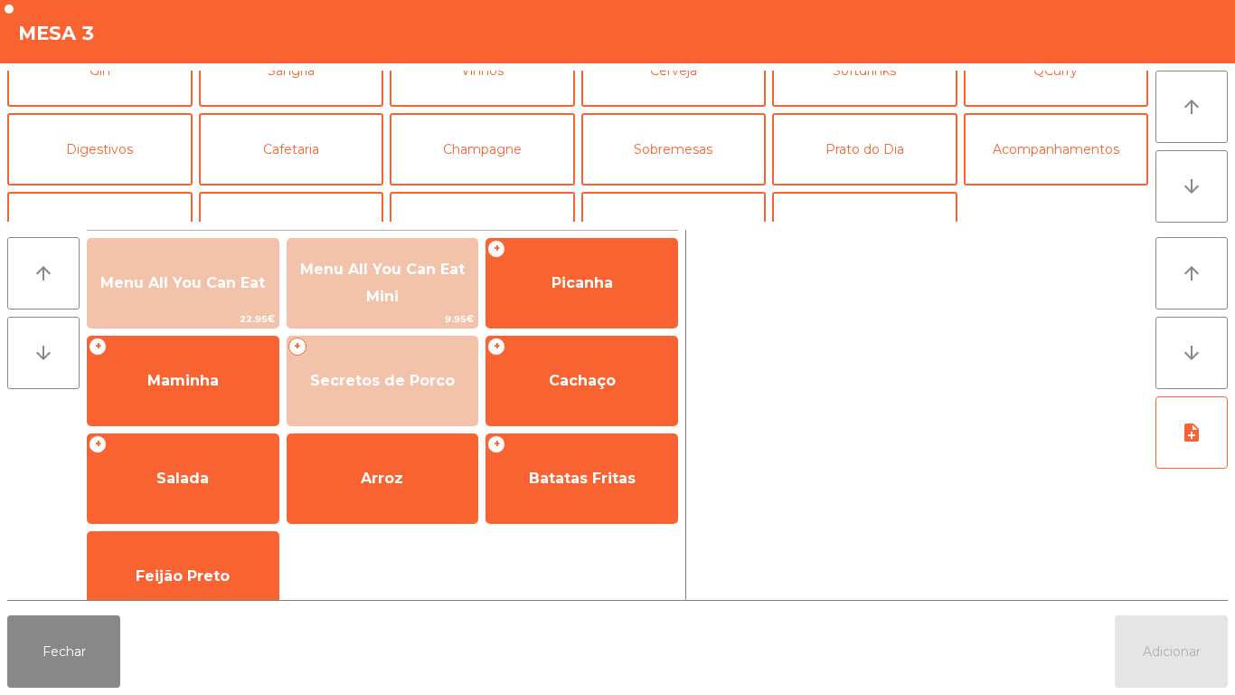
scroll to position [120, 0]
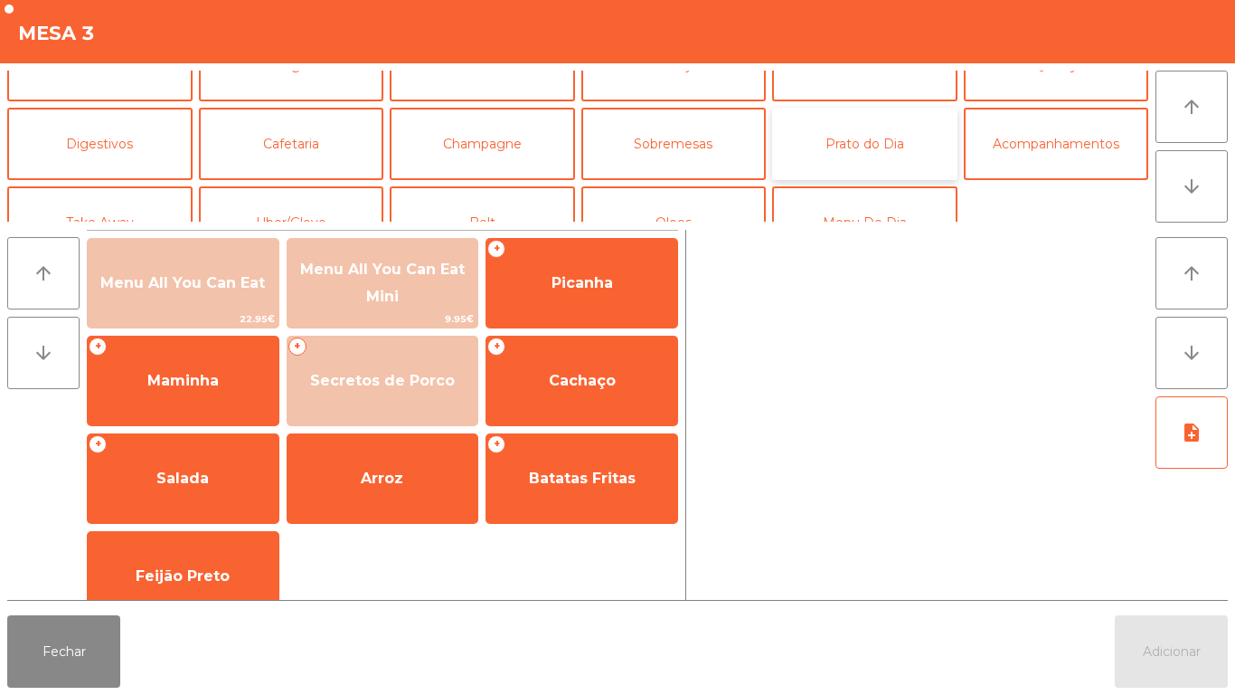
click at [866, 160] on button "Prato do Dia" at bounding box center [864, 144] width 185 height 72
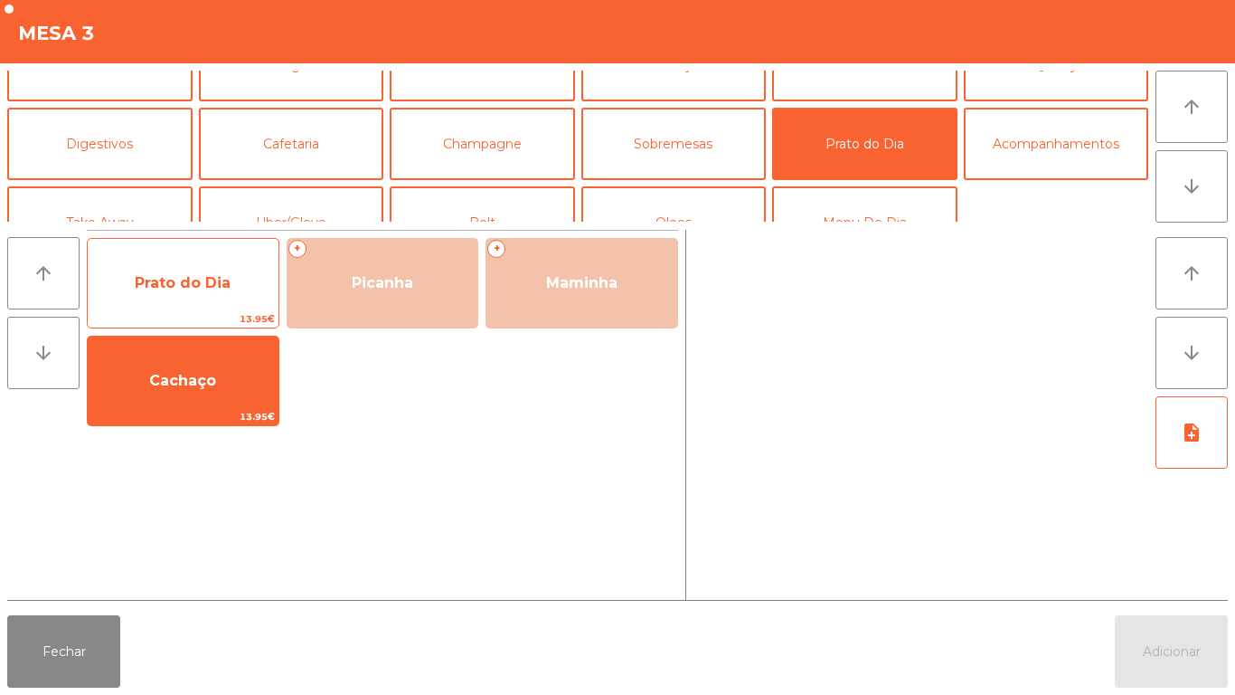
click at [203, 268] on span "Prato do Dia" at bounding box center [183, 283] width 191 height 49
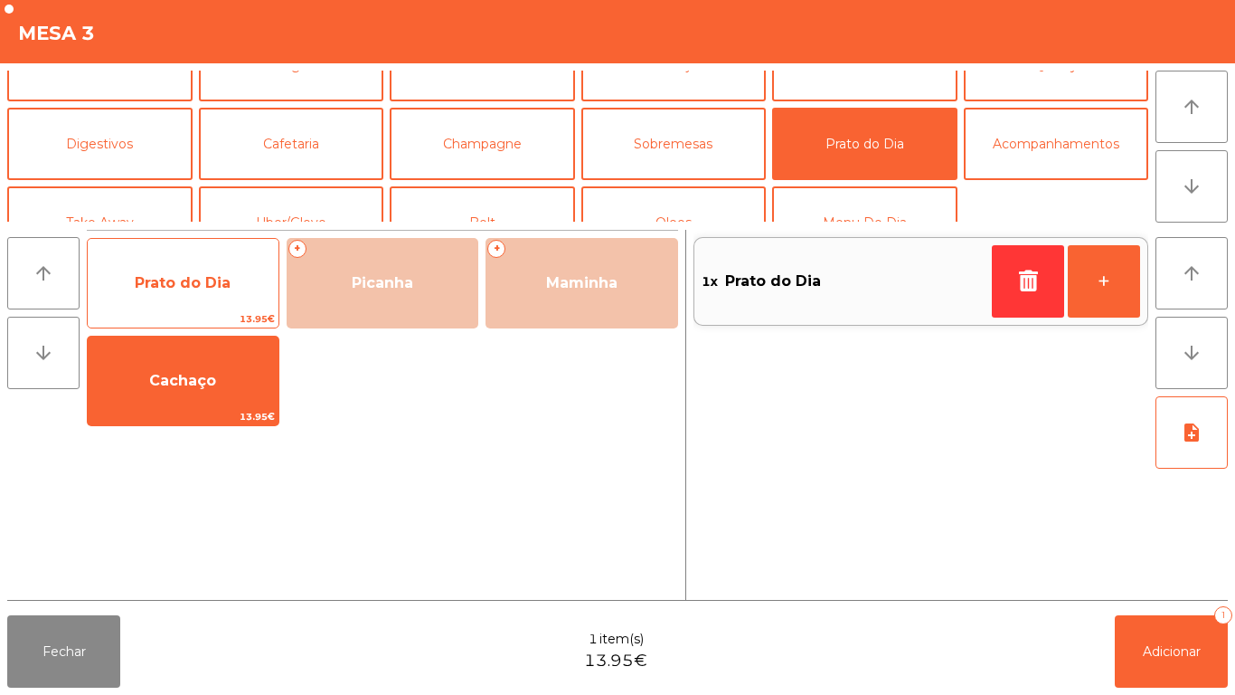
click at [189, 306] on span "Prato do Dia" at bounding box center [183, 283] width 191 height 49
click at [209, 298] on span "Prato do Dia" at bounding box center [183, 283] width 191 height 49
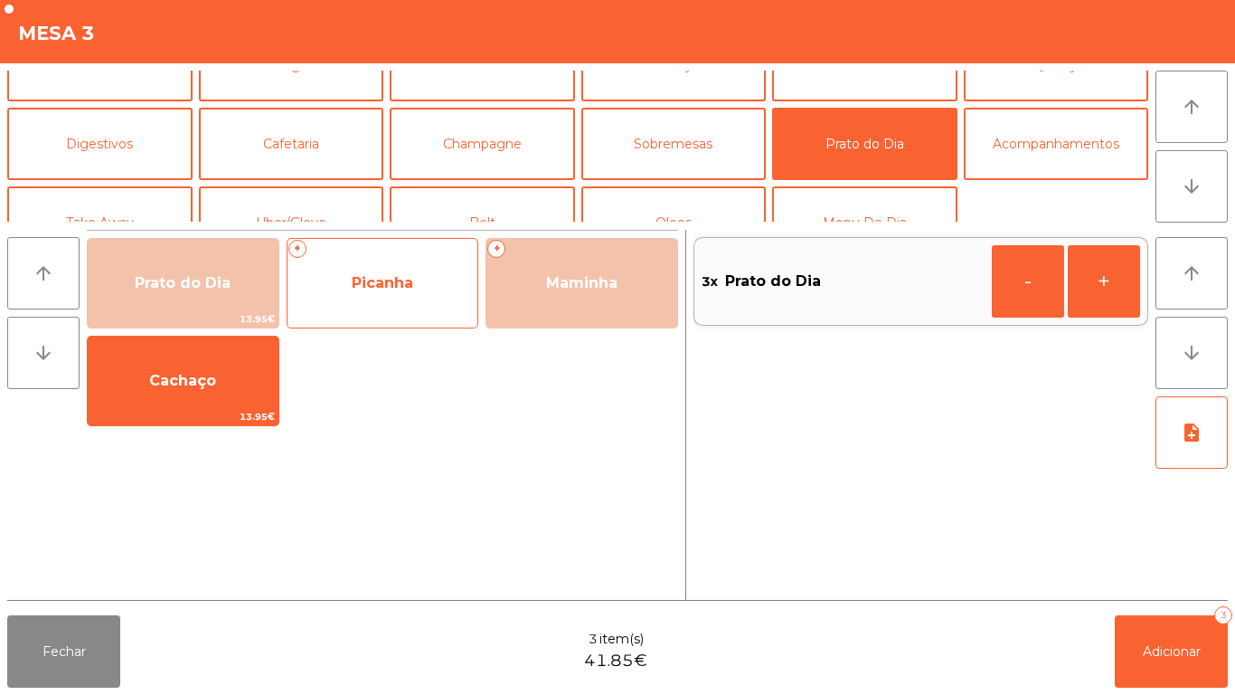
click at [422, 304] on span "Picanha" at bounding box center [383, 283] width 191 height 49
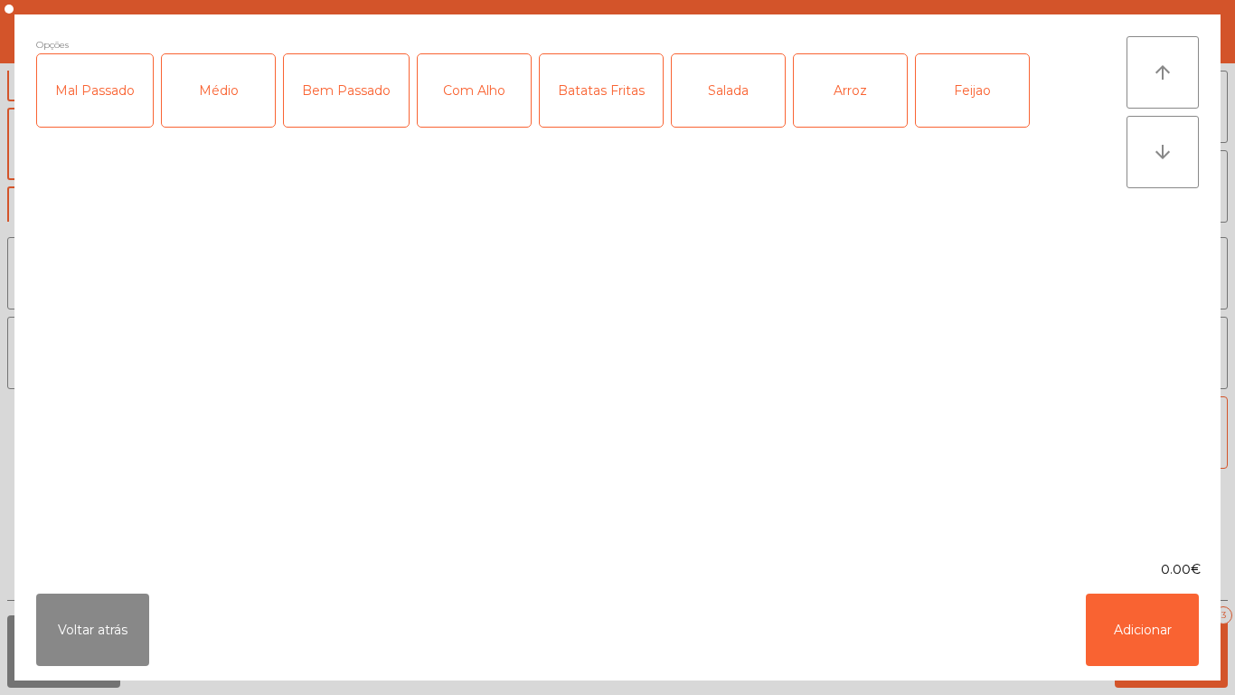
click at [233, 105] on div "Médio" at bounding box center [218, 90] width 113 height 72
click at [478, 94] on div "Com Alho" at bounding box center [474, 90] width 113 height 72
click at [593, 102] on div "Batatas Fritas" at bounding box center [601, 90] width 123 height 72
click at [702, 115] on div "Salada" at bounding box center [728, 90] width 113 height 72
click at [844, 98] on div "Arroz" at bounding box center [850, 90] width 113 height 72
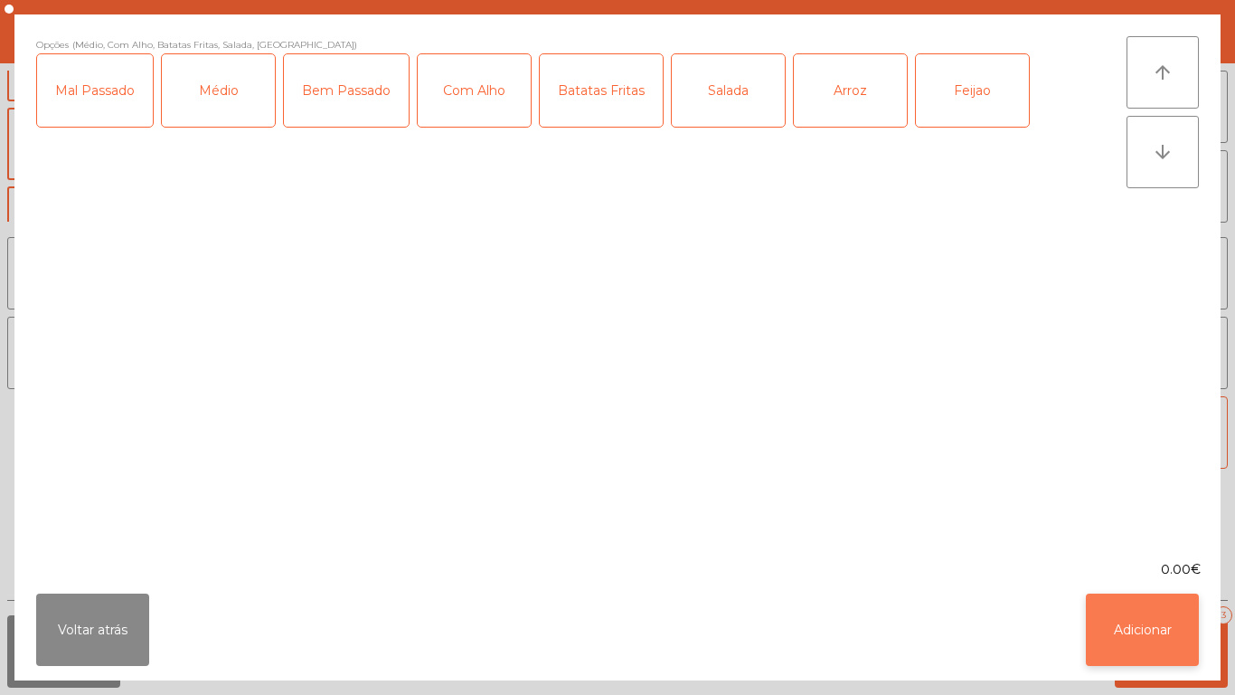
click at [1153, 614] on button "Adicionar" at bounding box center [1142, 629] width 113 height 72
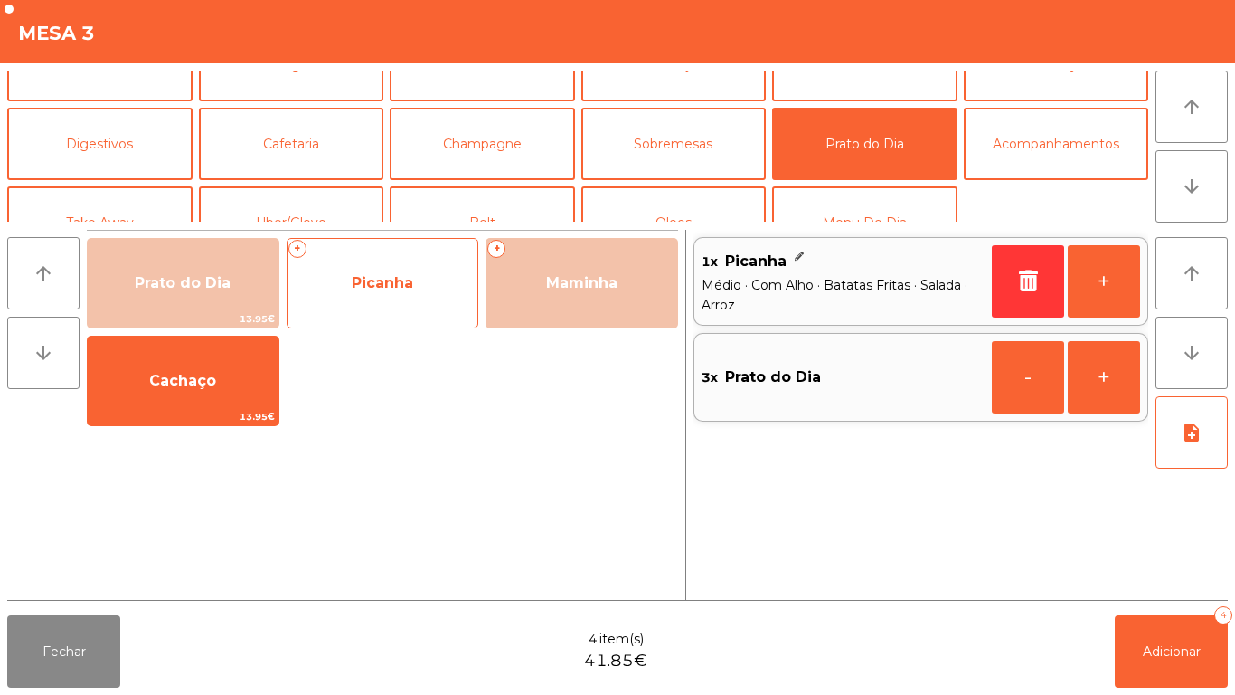
click at [404, 260] on span "Picanha" at bounding box center [383, 283] width 191 height 49
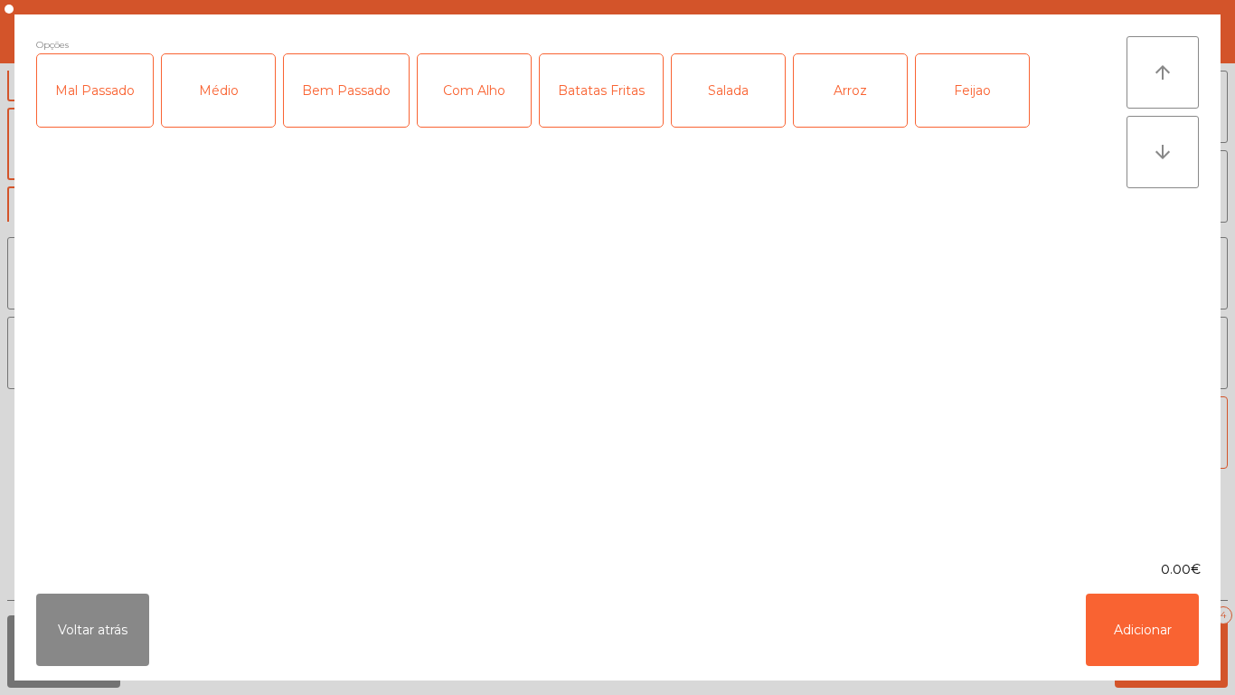
click at [209, 93] on div "Médio" at bounding box center [218, 90] width 113 height 72
click at [483, 105] on div "Com Alho" at bounding box center [474, 90] width 113 height 72
click at [593, 93] on div "Batatas Fritas" at bounding box center [601, 90] width 123 height 72
click at [736, 106] on div "Salada" at bounding box center [728, 90] width 113 height 72
click at [1134, 618] on button "Adicionar" at bounding box center [1142, 629] width 113 height 72
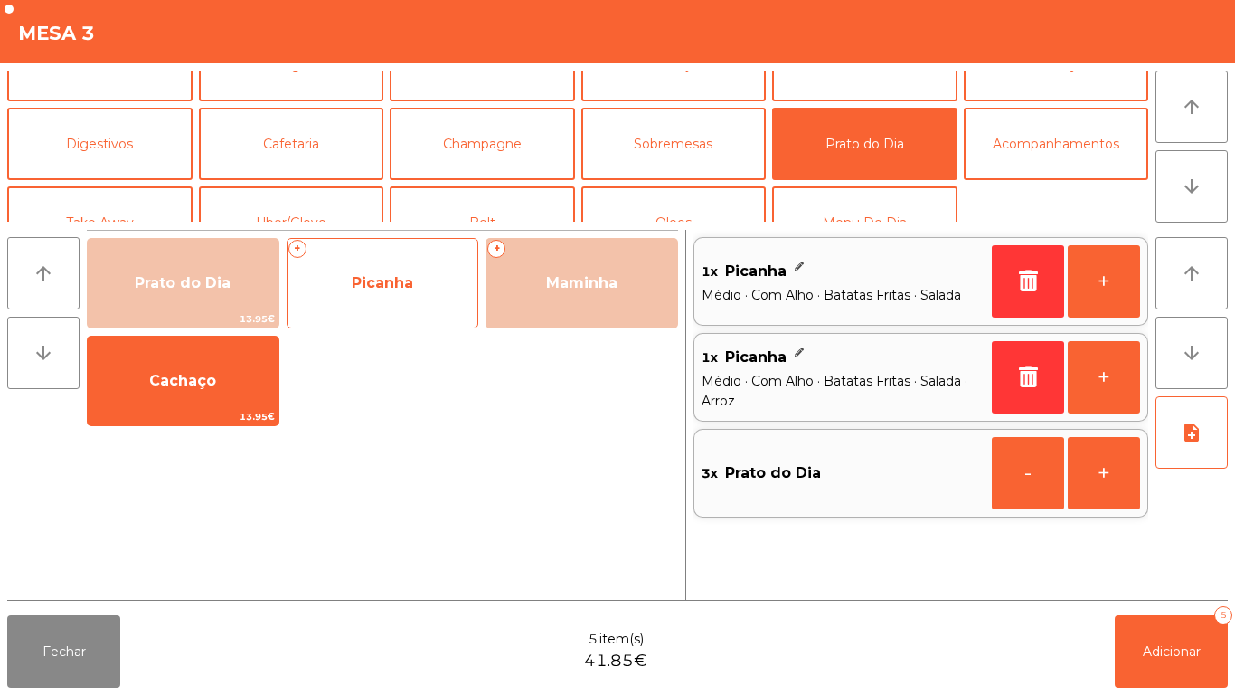
click at [371, 287] on span "Picanha" at bounding box center [382, 282] width 61 height 17
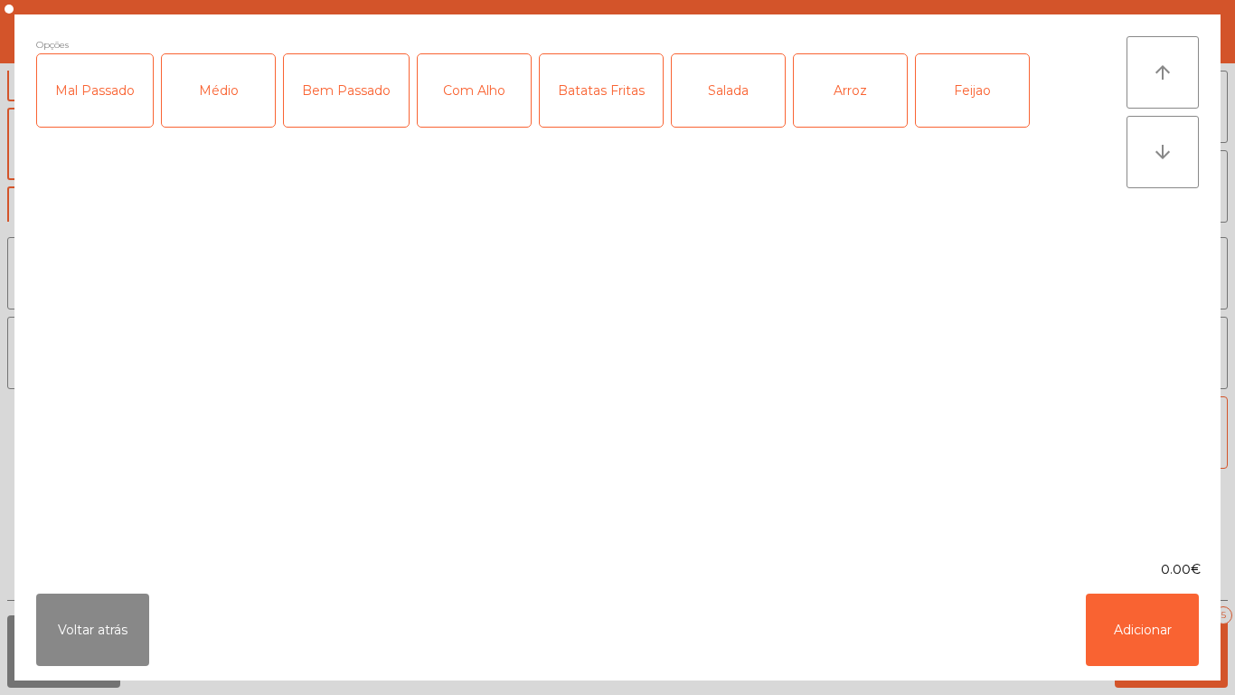
click at [209, 105] on div "Médio" at bounding box center [218, 90] width 113 height 72
click at [473, 90] on div "Com Alho" at bounding box center [474, 90] width 113 height 72
click at [601, 99] on div "Batatas Fritas" at bounding box center [601, 90] width 123 height 72
click at [956, 88] on div "Feijao" at bounding box center [972, 90] width 113 height 72
click at [1143, 648] on button "Adicionar" at bounding box center [1142, 629] width 113 height 72
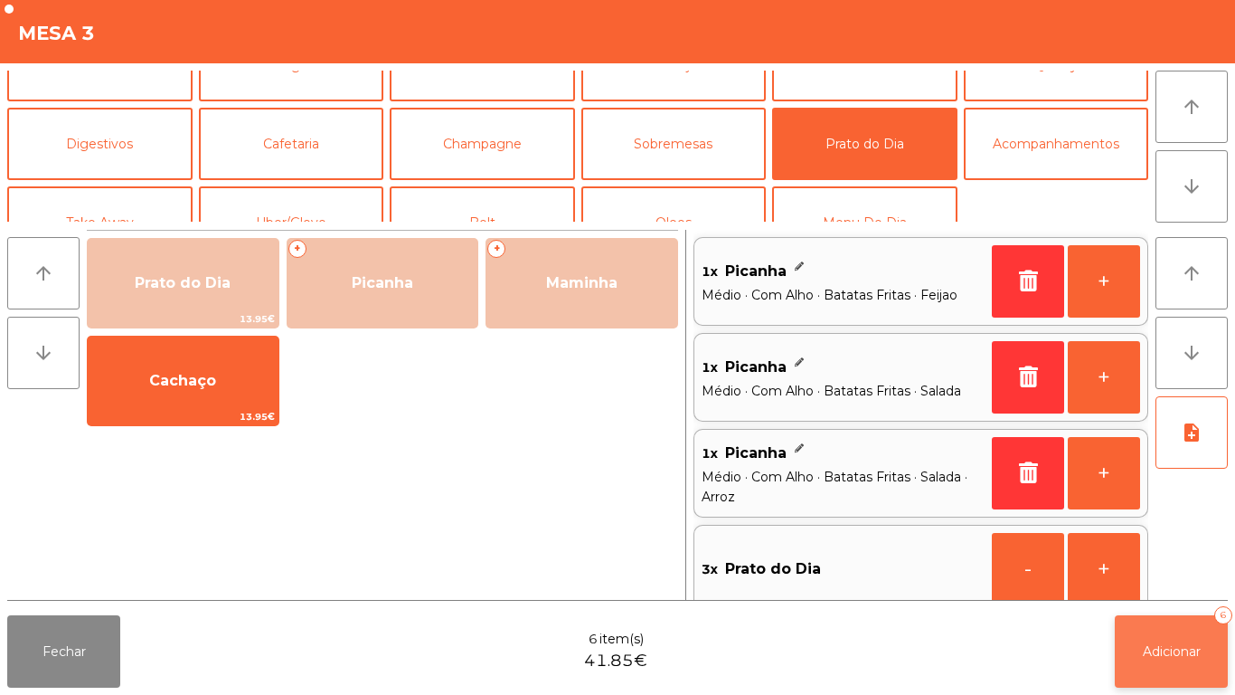
click at [1168, 648] on span "Adicionar" at bounding box center [1172, 651] width 58 height 16
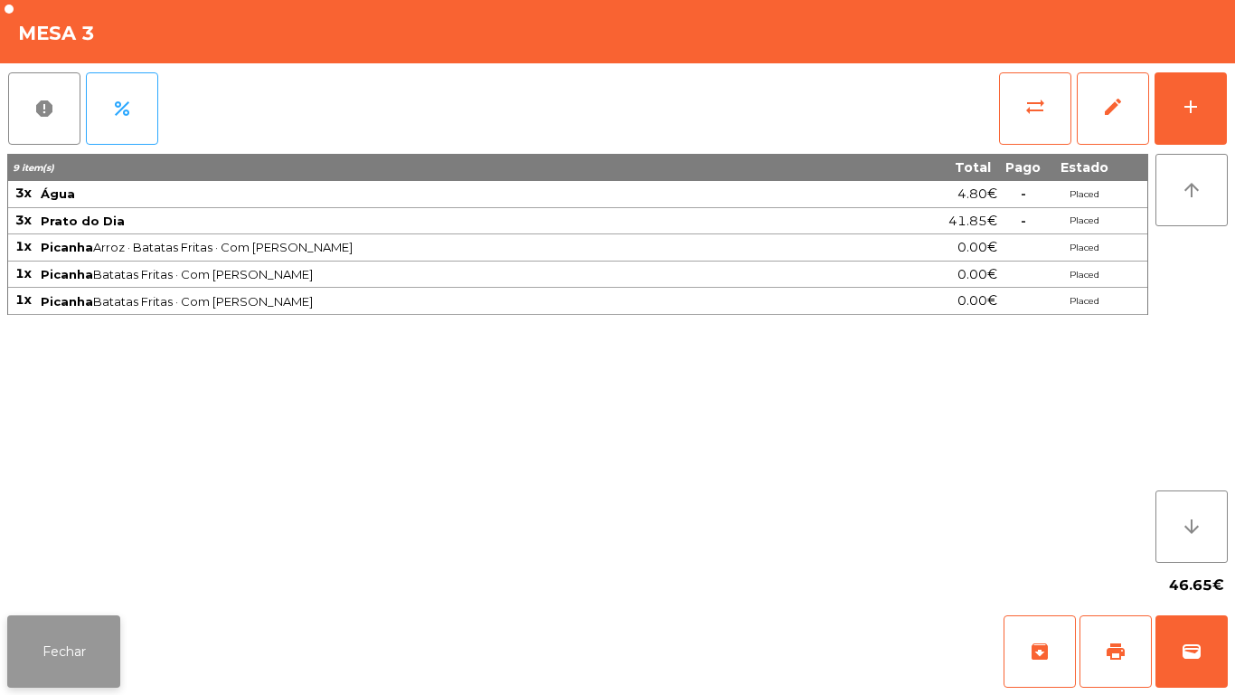
click at [70, 634] on button "Fechar" at bounding box center [63, 651] width 113 height 72
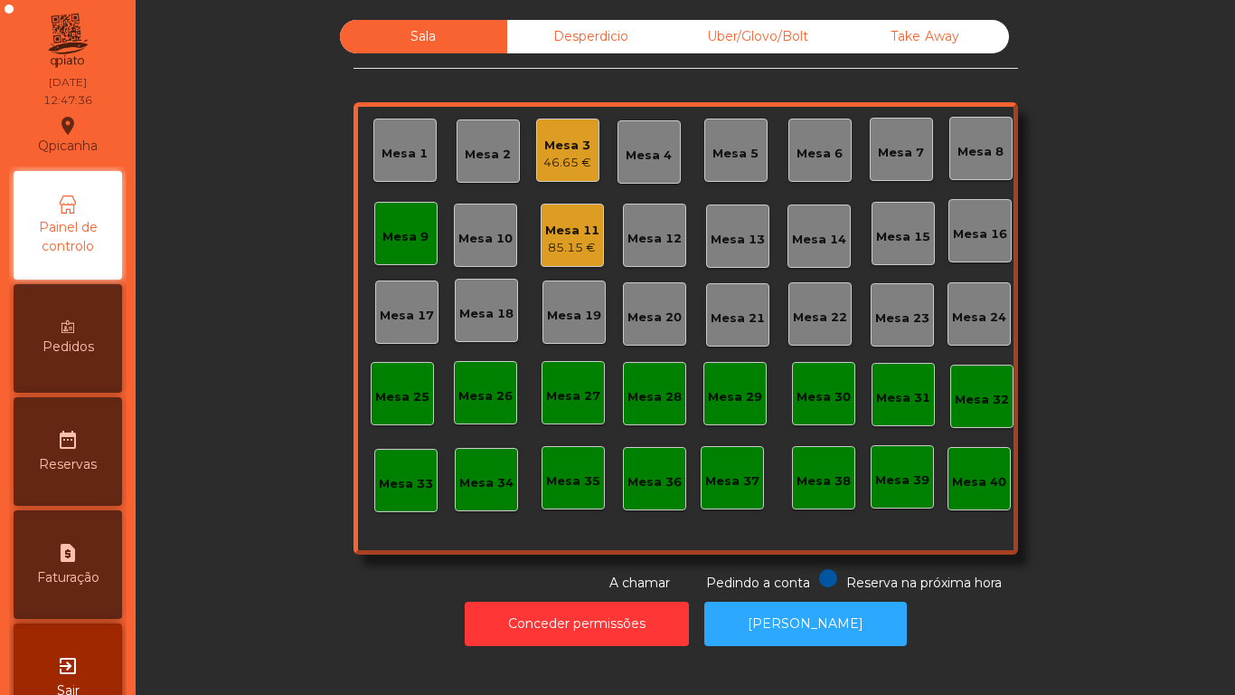
click at [420, 255] on div "Mesa 9" at bounding box center [405, 233] width 63 height 63
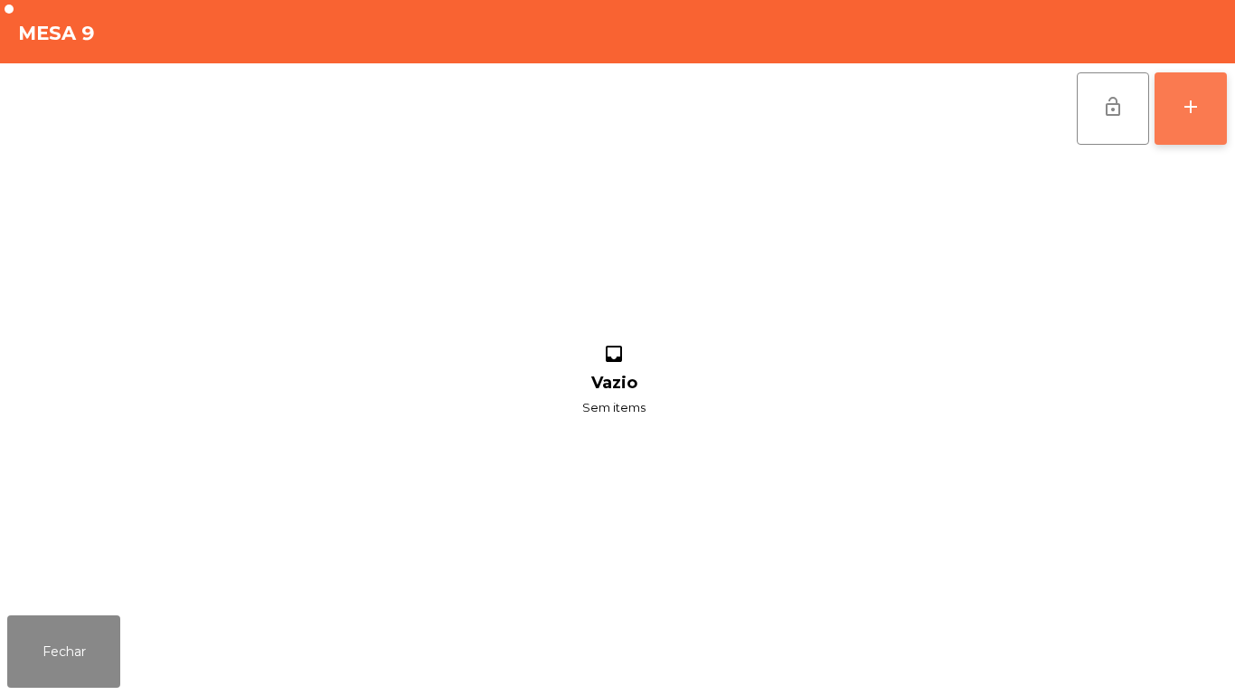
click at [1182, 128] on button "add" at bounding box center [1191, 108] width 72 height 72
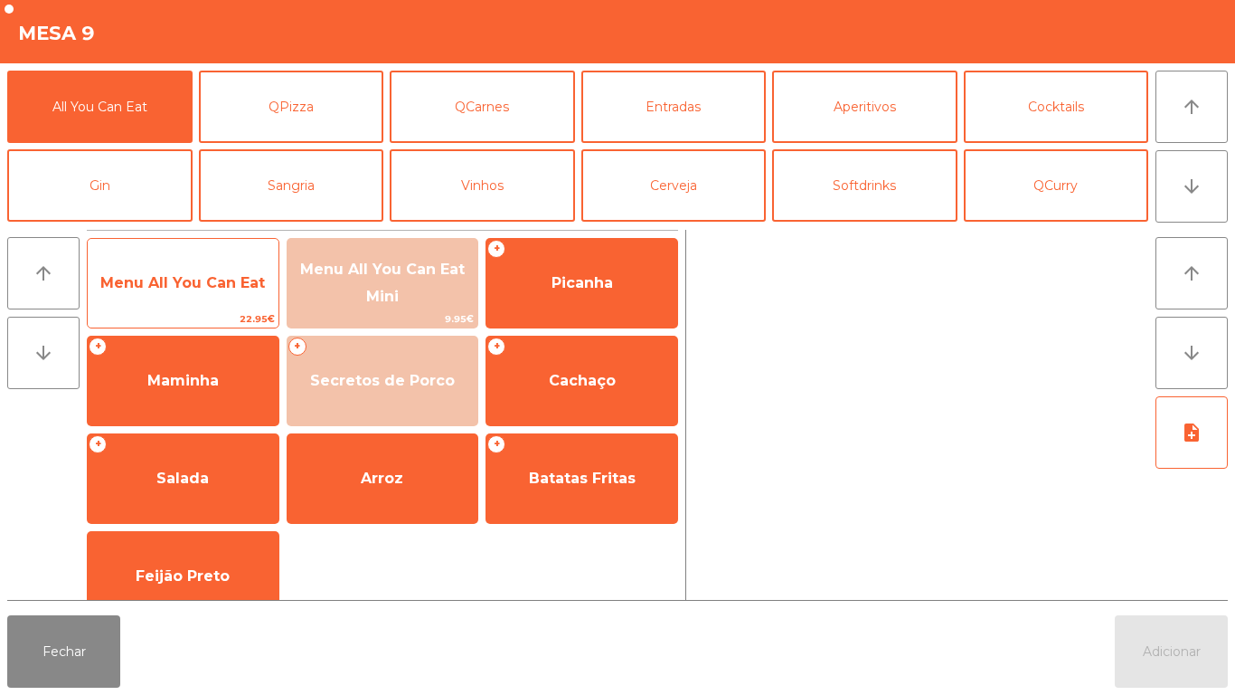
click at [211, 287] on span "Menu All You Can Eat" at bounding box center [182, 282] width 165 height 17
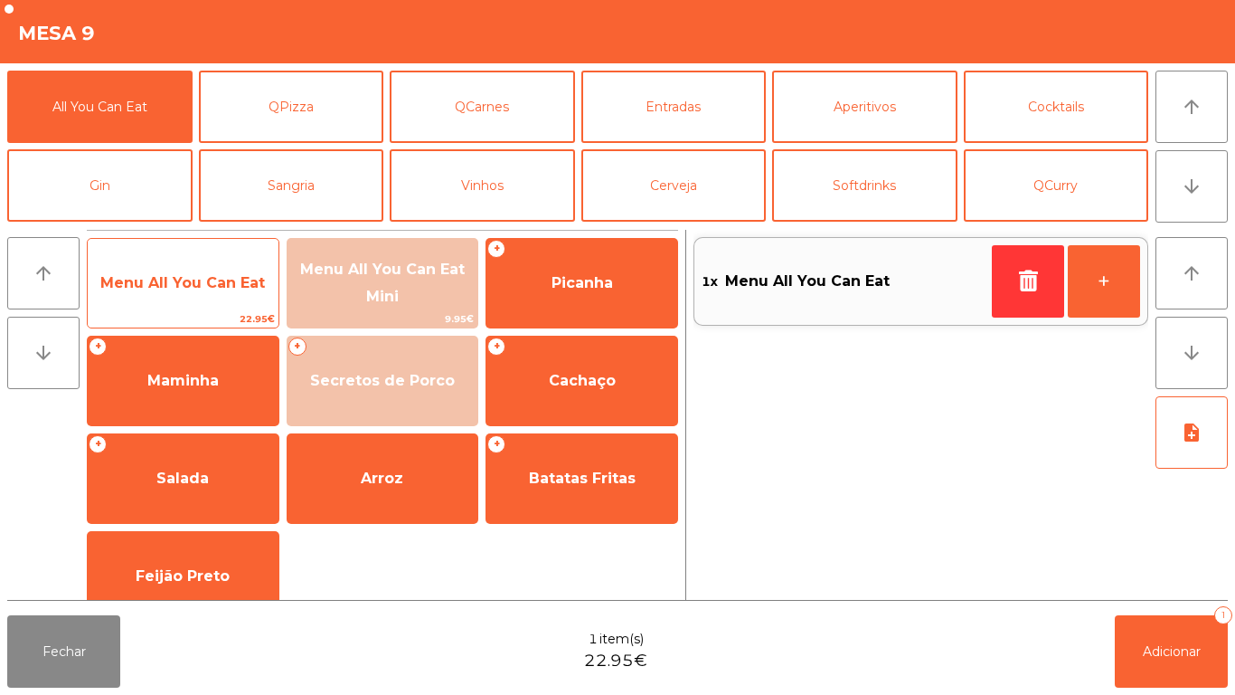
click at [218, 275] on span "Menu All You Can Eat" at bounding box center [182, 282] width 165 height 17
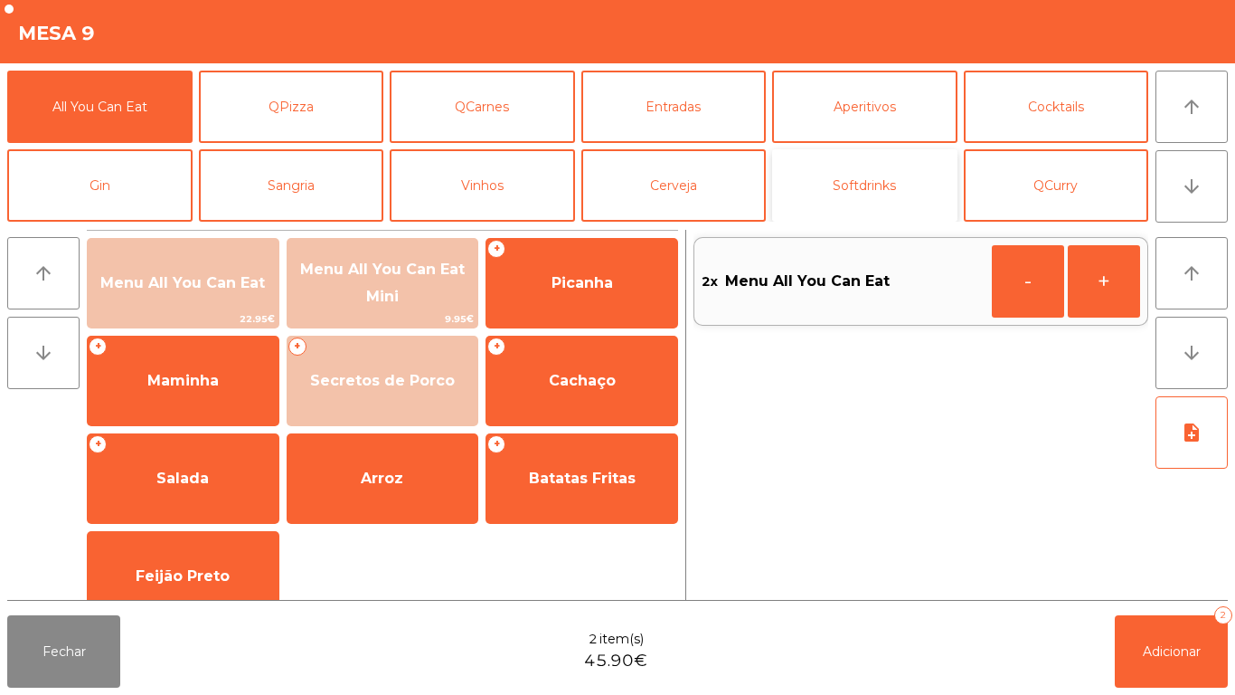
click at [849, 164] on button "Softdrinks" at bounding box center [864, 185] width 185 height 72
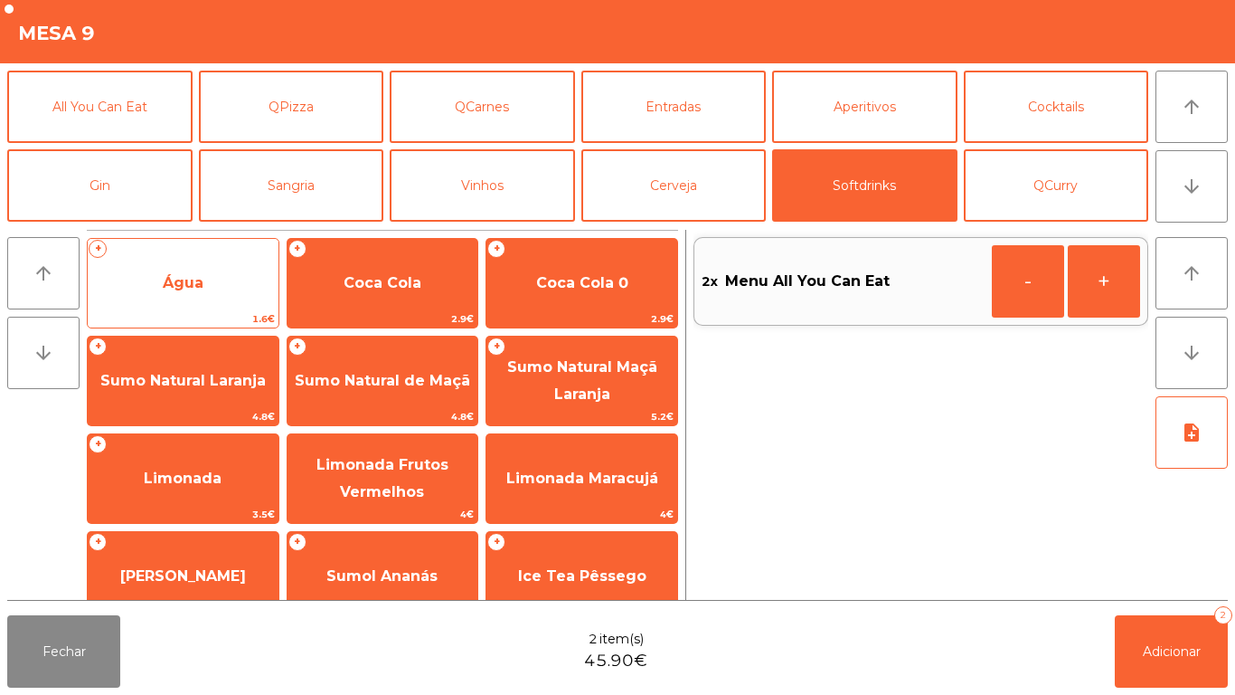
click at [196, 290] on span "Água" at bounding box center [183, 282] width 41 height 17
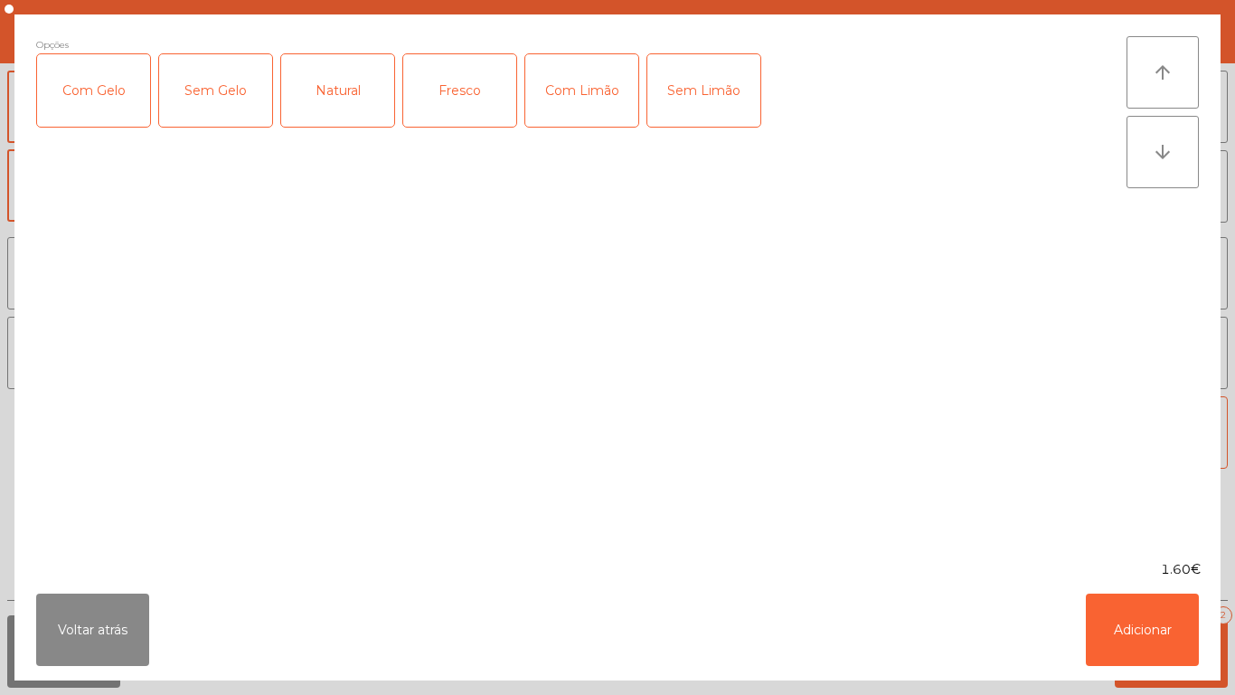
click at [379, 109] on div "Natural" at bounding box center [337, 90] width 113 height 72
click at [1138, 616] on button "Adicionar" at bounding box center [1142, 629] width 113 height 72
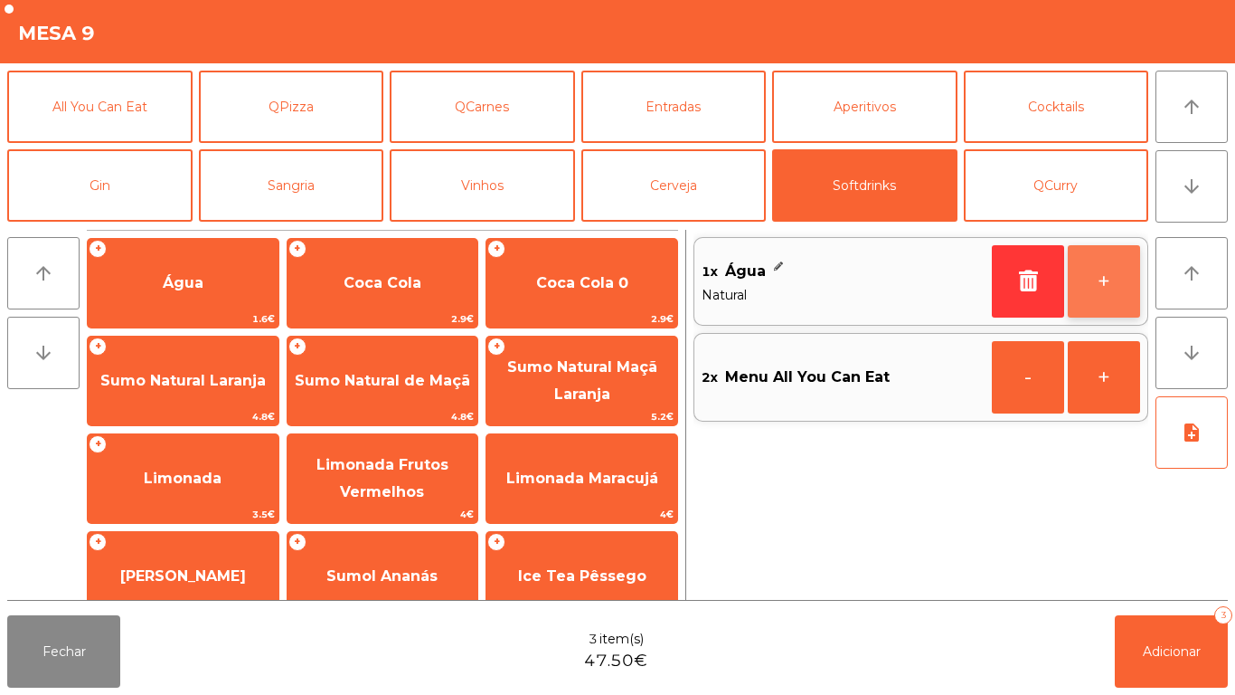
click at [1096, 287] on button "+" at bounding box center [1104, 281] width 72 height 72
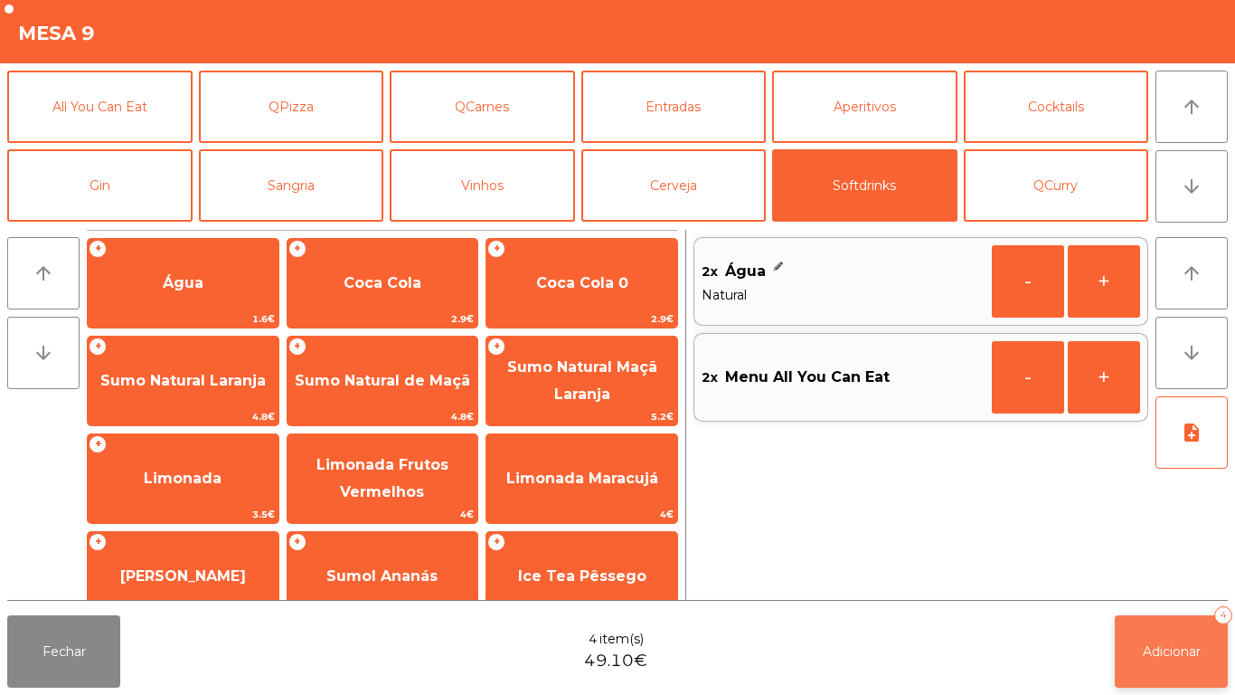
click at [1170, 661] on button "Adicionar 4" at bounding box center [1171, 651] width 113 height 72
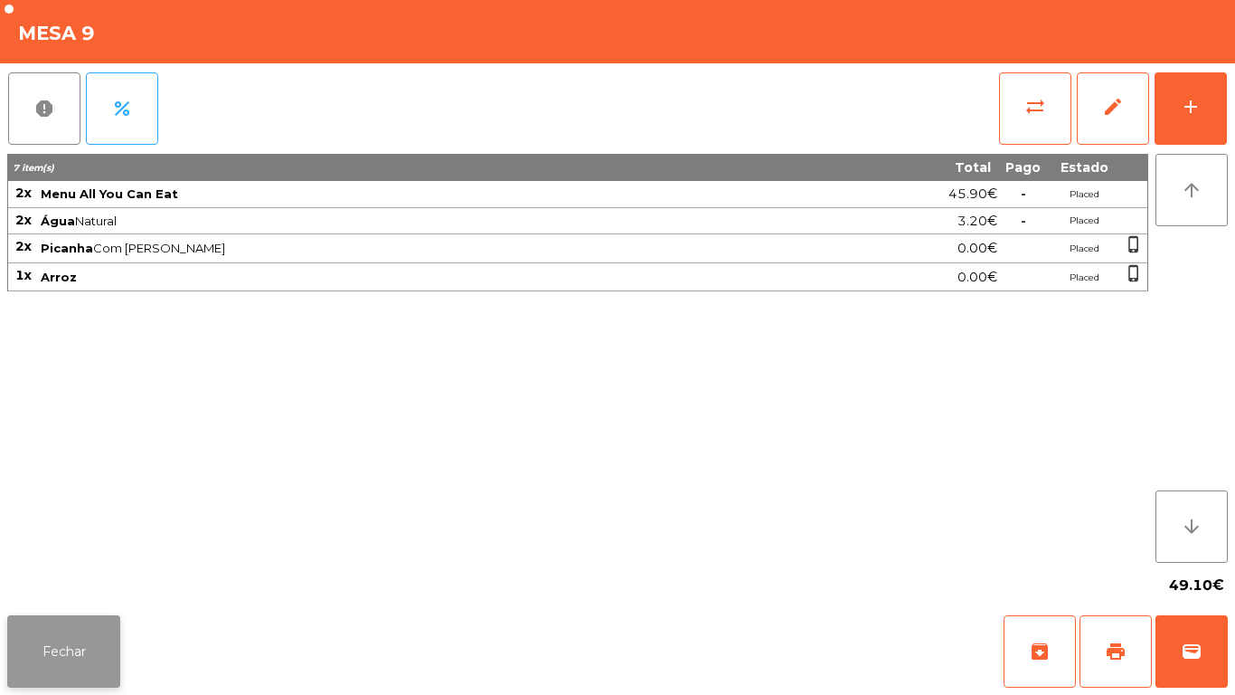
click at [88, 644] on button "Fechar" at bounding box center [63, 651] width 113 height 72
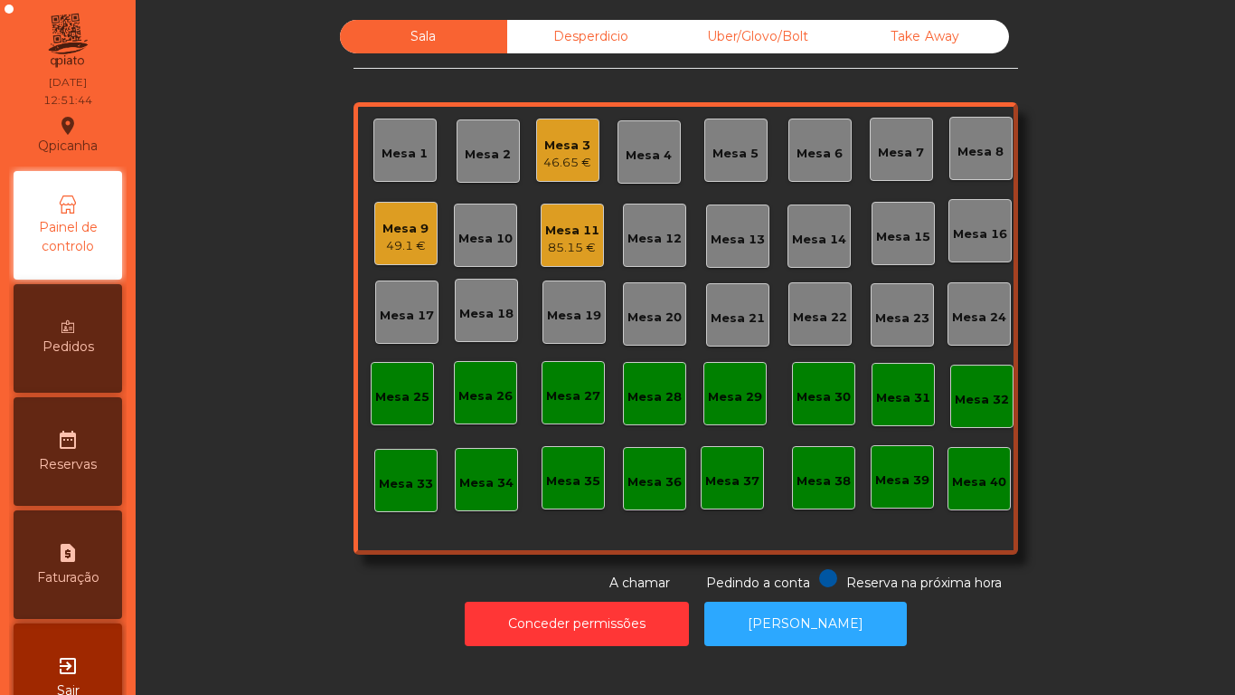
click at [571, 156] on div "46.65 €" at bounding box center [568, 163] width 48 height 18
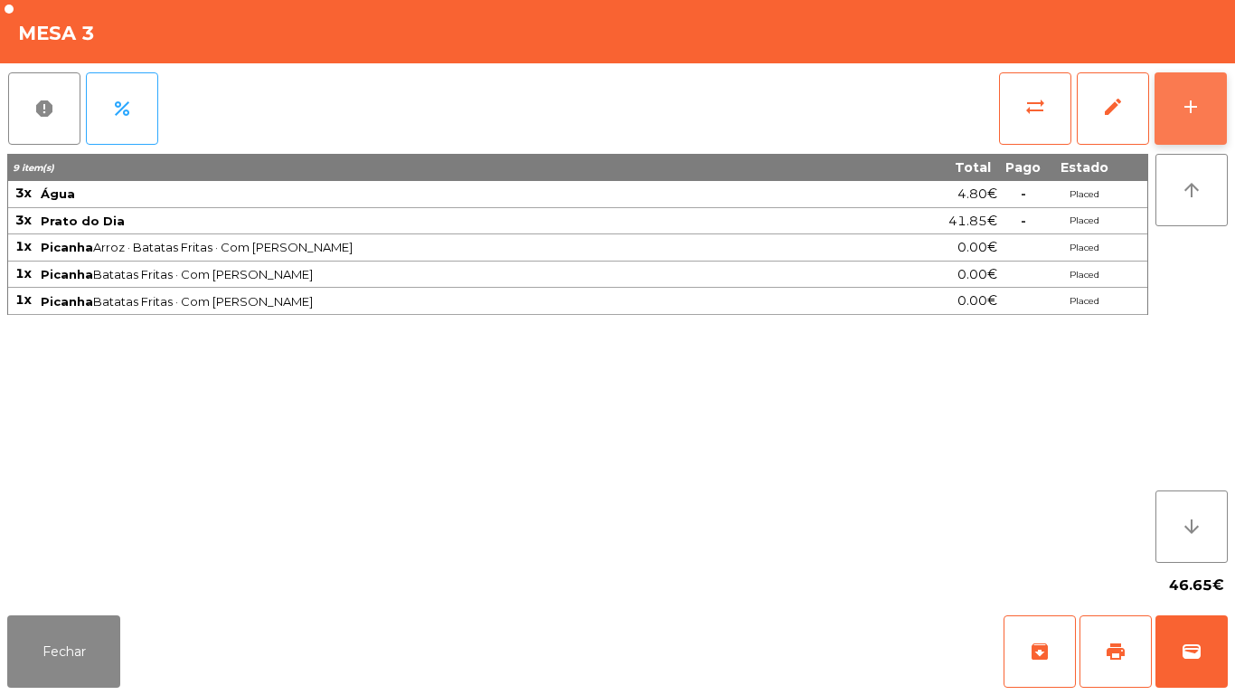
click at [1222, 123] on button "add" at bounding box center [1191, 108] width 72 height 72
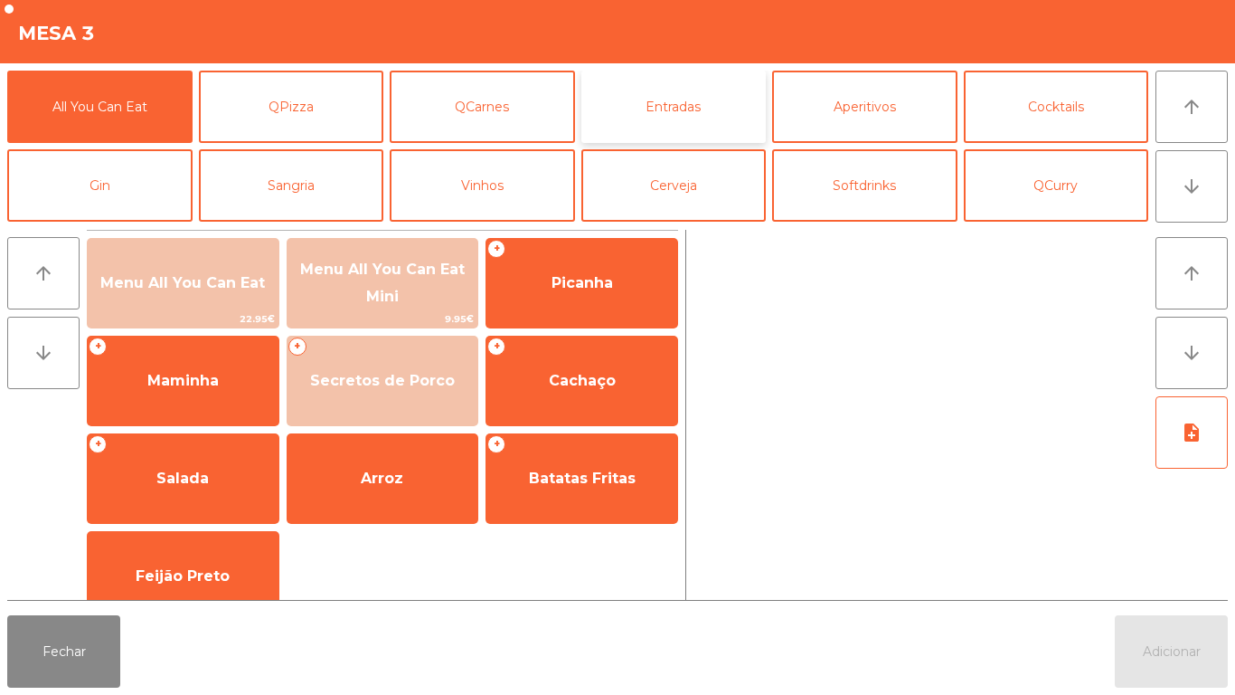
click at [694, 124] on button "Entradas" at bounding box center [674, 107] width 185 height 72
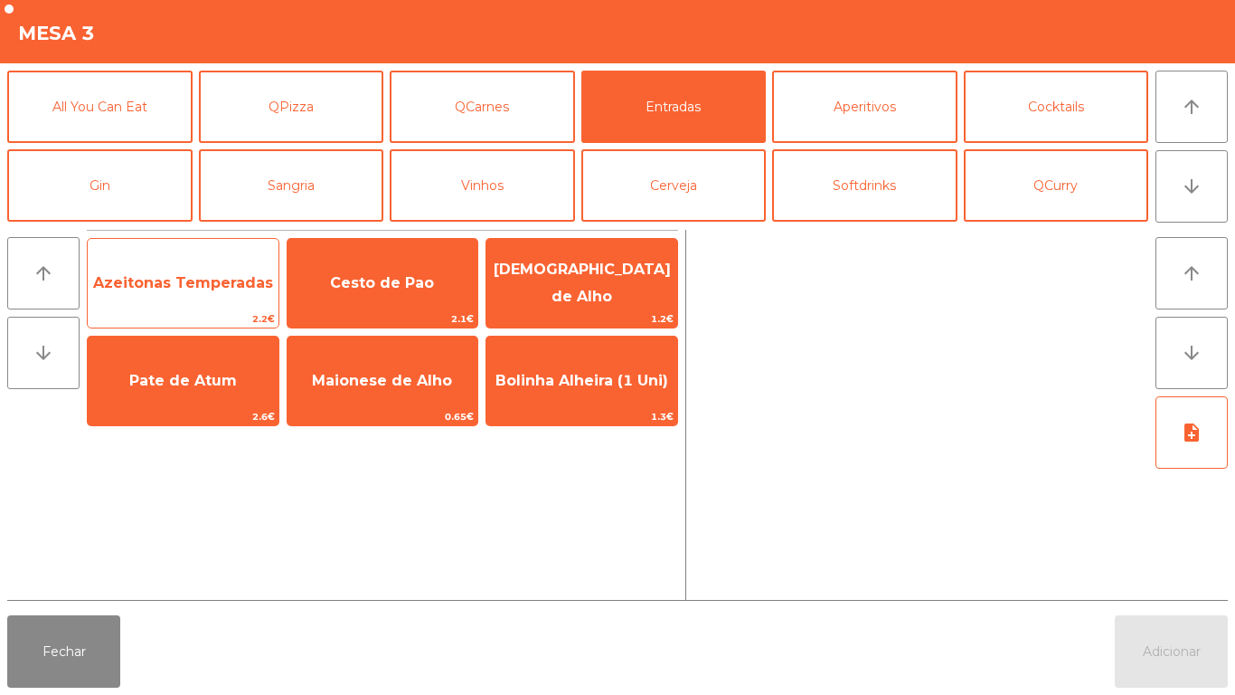
click at [201, 283] on span "Azeitonas Temperadas" at bounding box center [183, 282] width 180 height 17
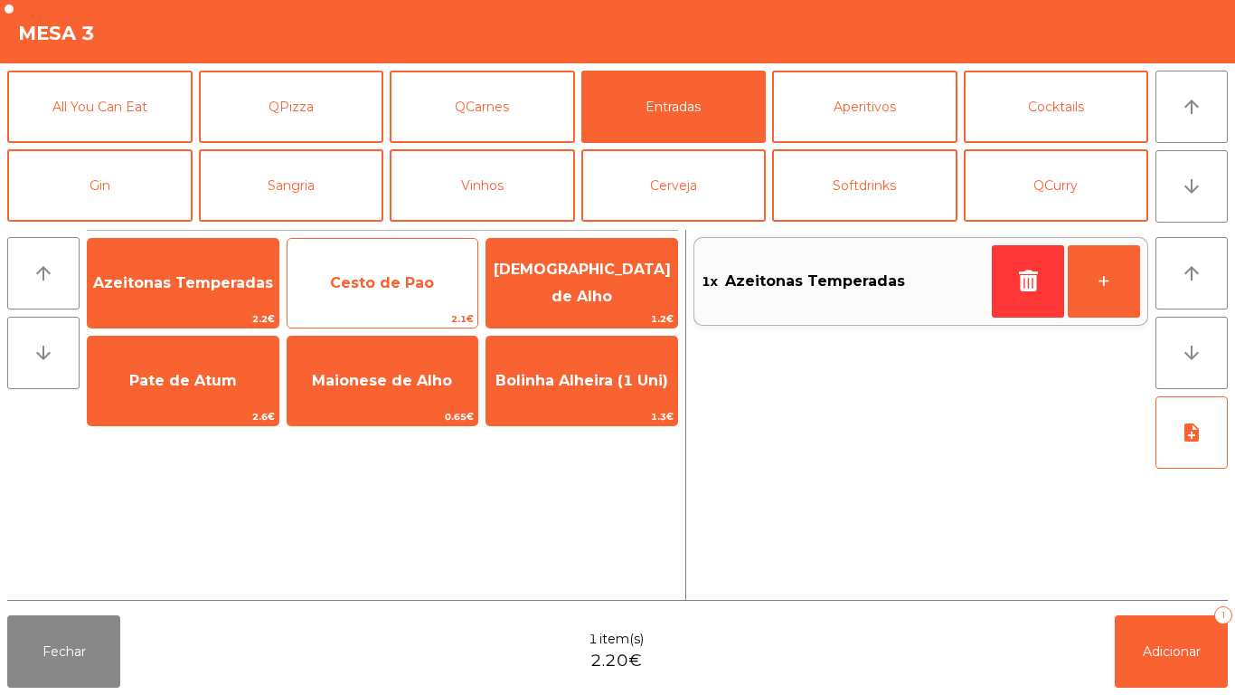
click at [391, 274] on span "Cesto de Pao" at bounding box center [382, 282] width 104 height 17
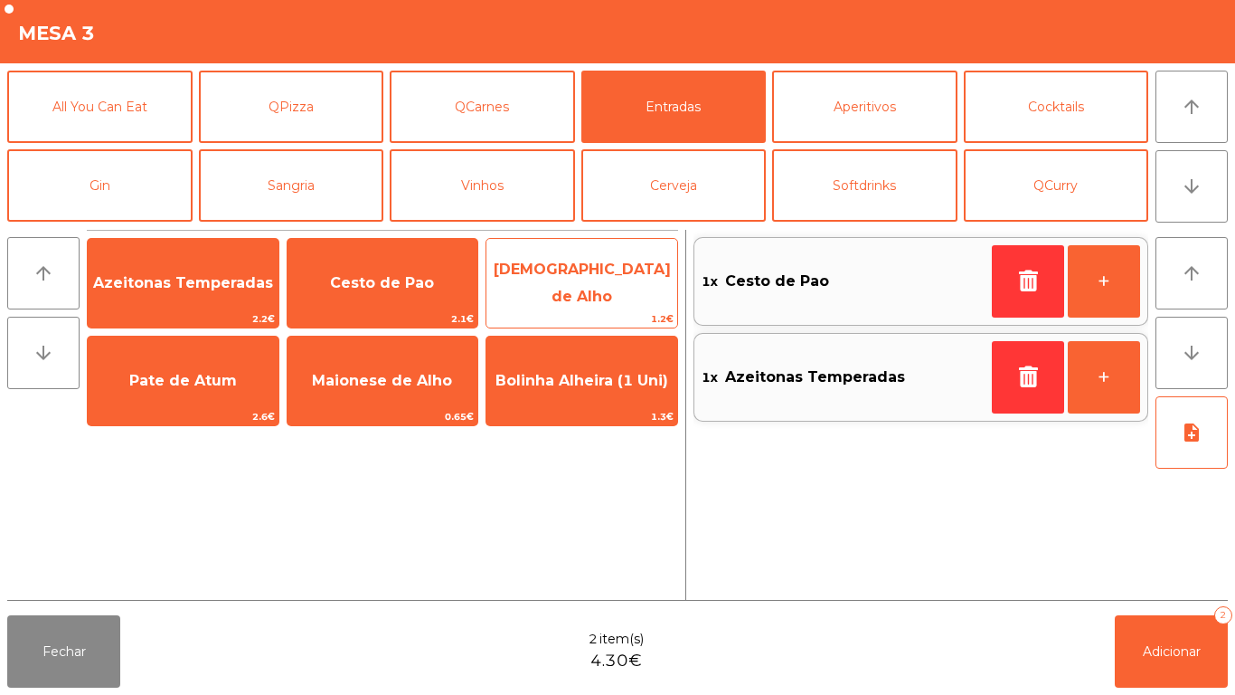
click at [574, 296] on span "[DEMOGRAPHIC_DATA] de Alho" at bounding box center [582, 283] width 191 height 77
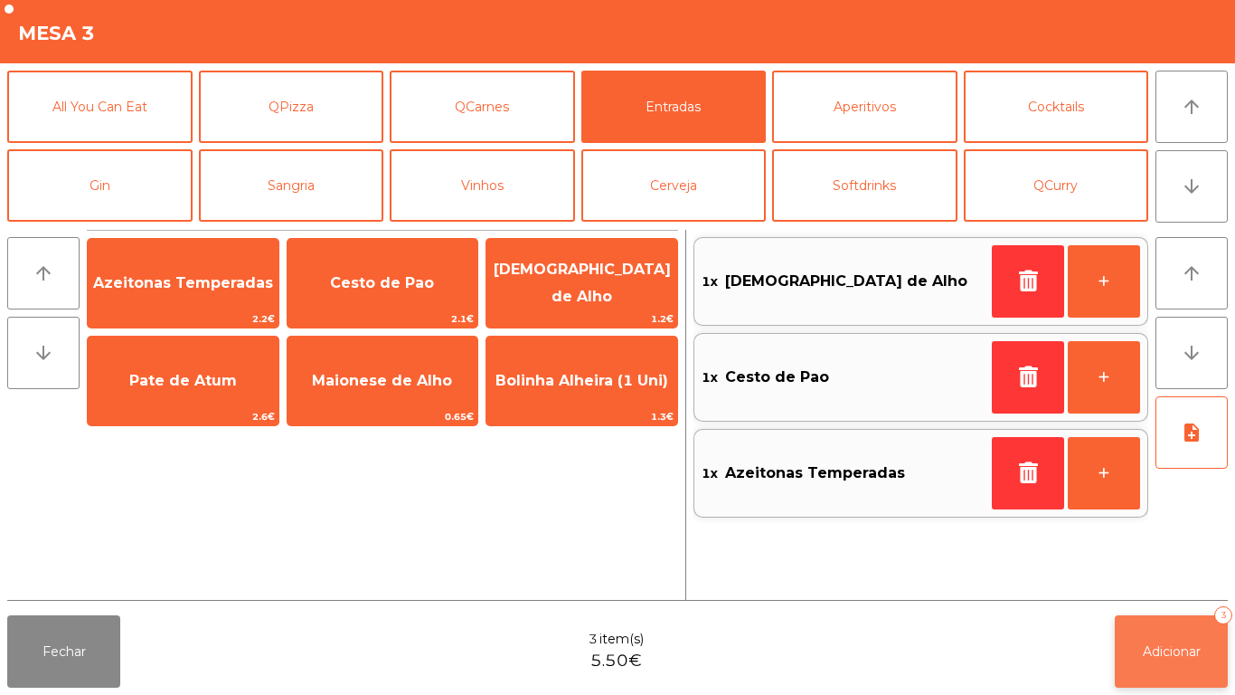
click at [1187, 634] on button "Adicionar 3" at bounding box center [1171, 651] width 113 height 72
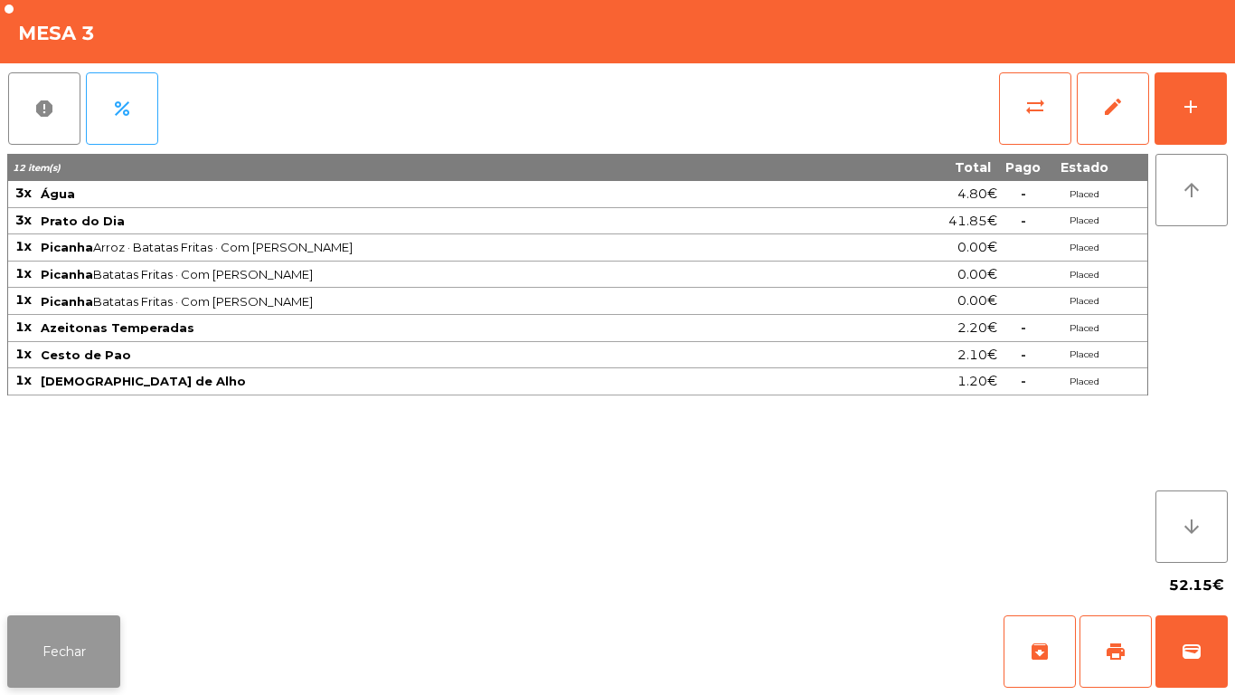
click at [86, 643] on button "Fechar" at bounding box center [63, 651] width 113 height 72
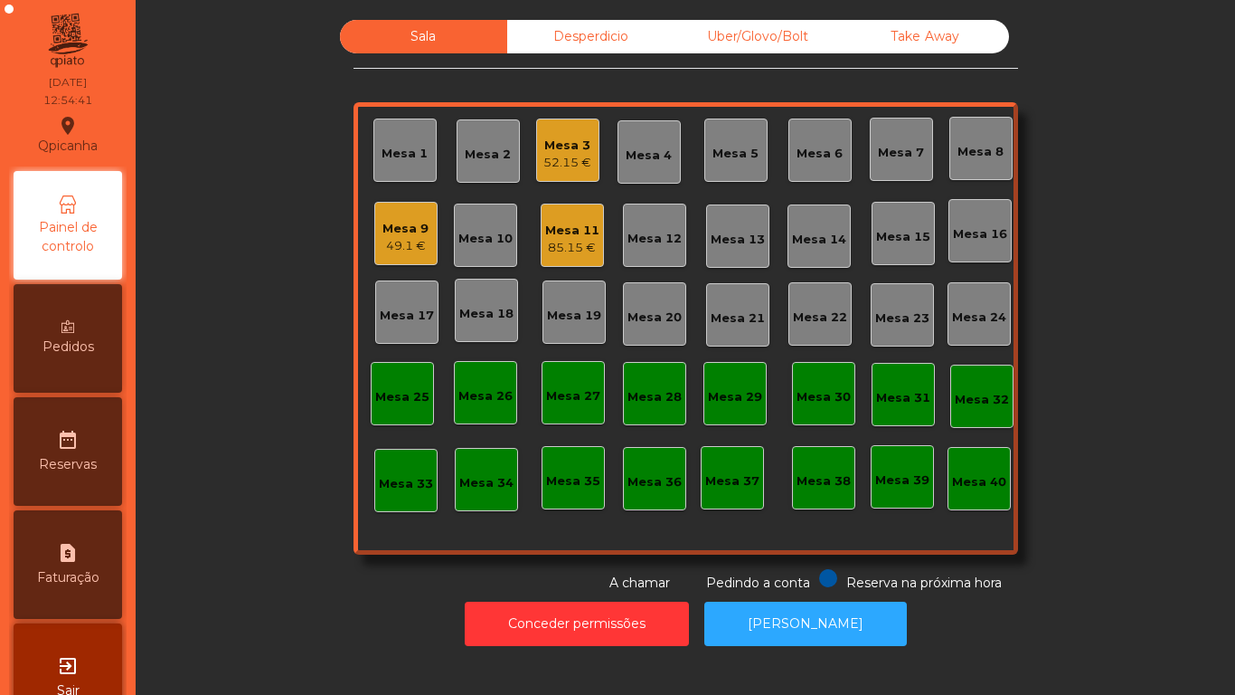
click at [492, 161] on div "Mesa 2" at bounding box center [488, 155] width 46 height 18
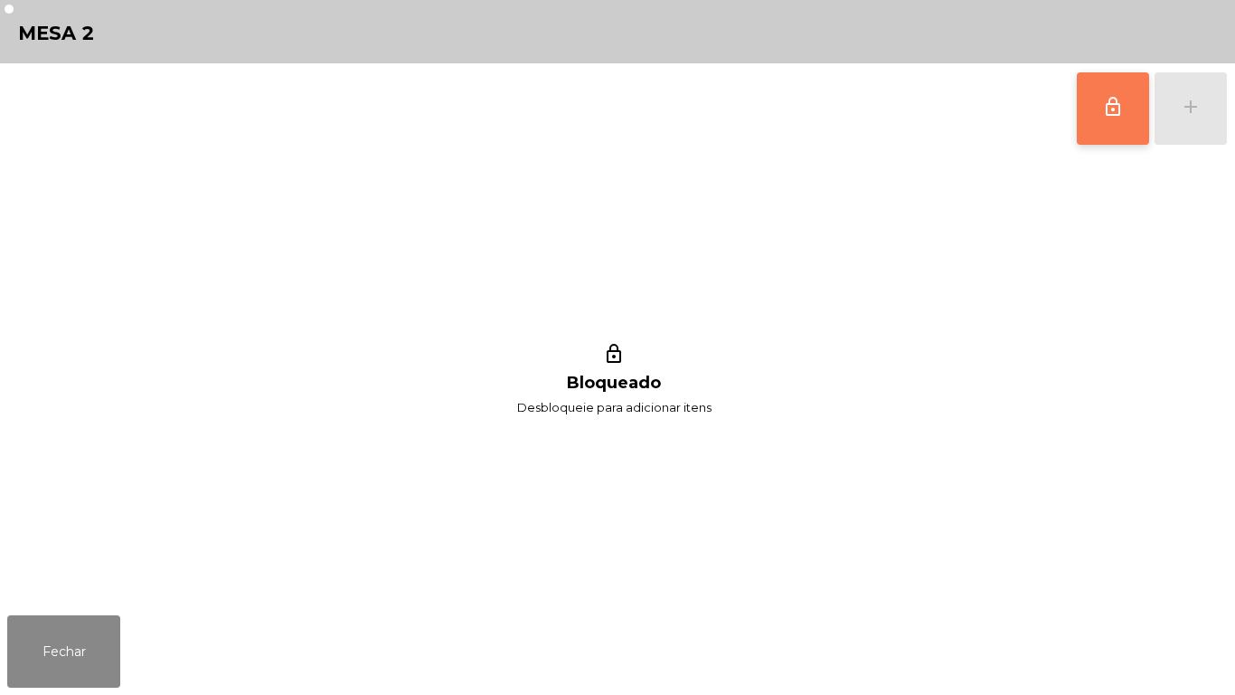
click at [1110, 113] on span "lock_outline" at bounding box center [1113, 107] width 22 height 22
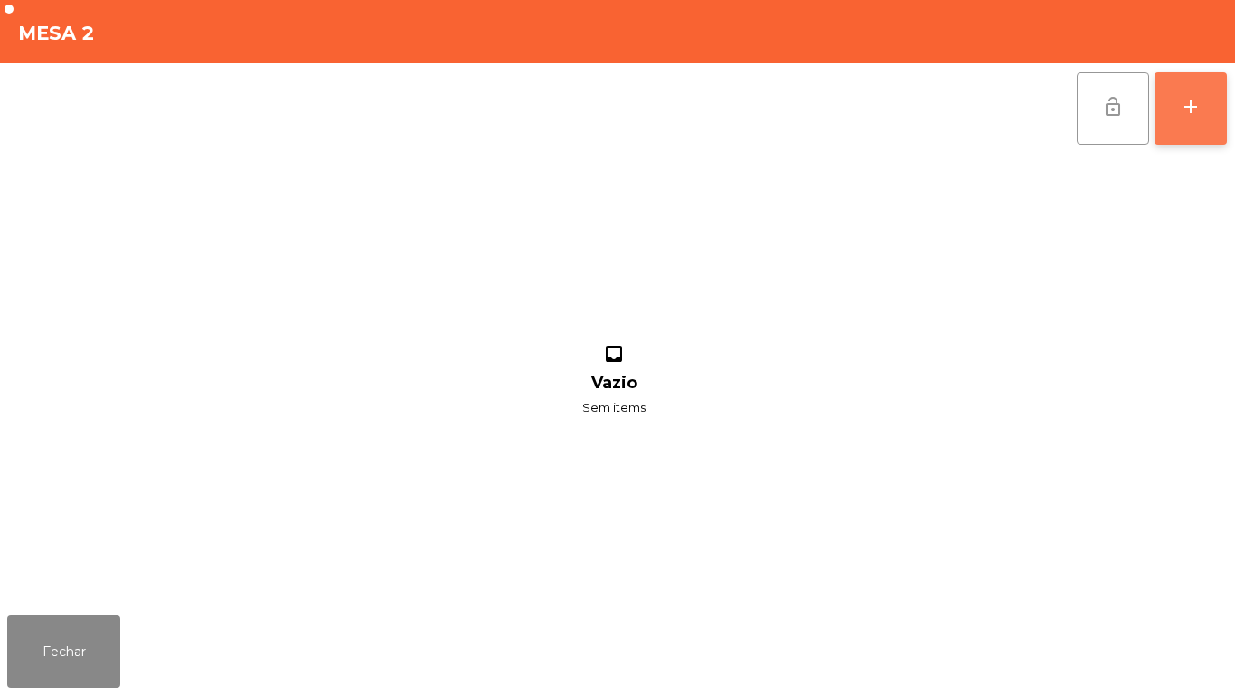
click at [1197, 113] on div "add" at bounding box center [1191, 107] width 22 height 22
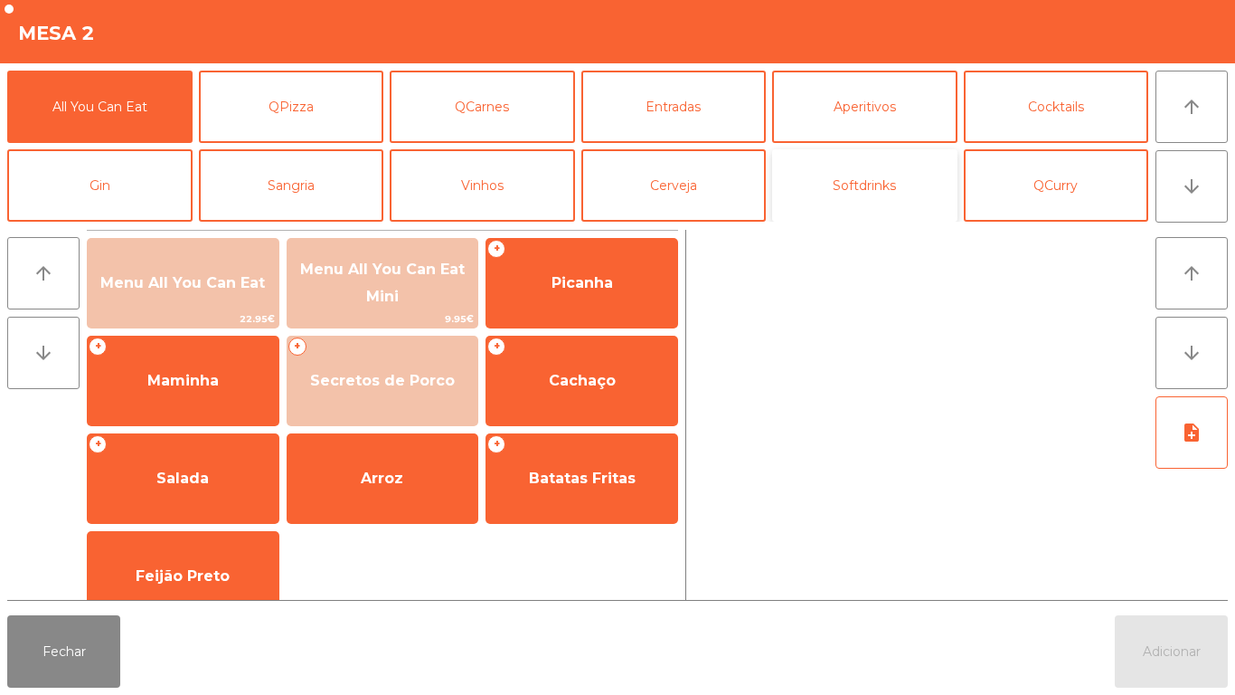
click at [894, 179] on button "Softdrinks" at bounding box center [864, 185] width 185 height 72
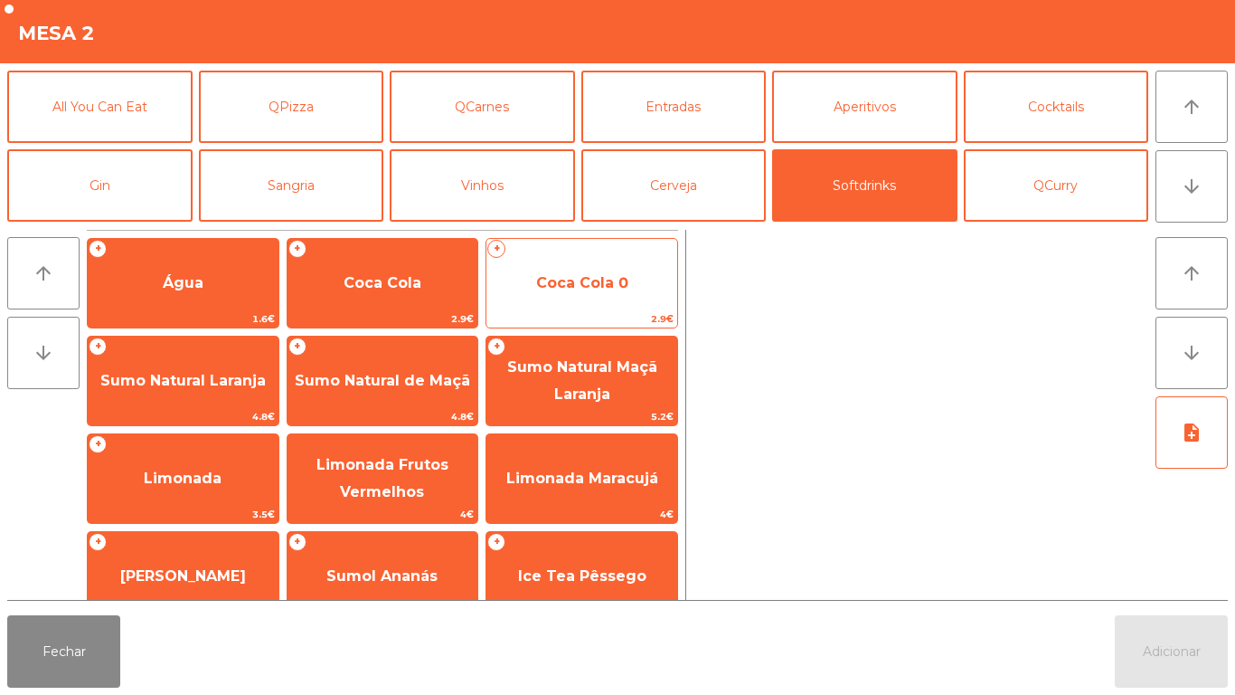
click at [611, 278] on span "Coca Cola 0" at bounding box center [582, 282] width 92 height 17
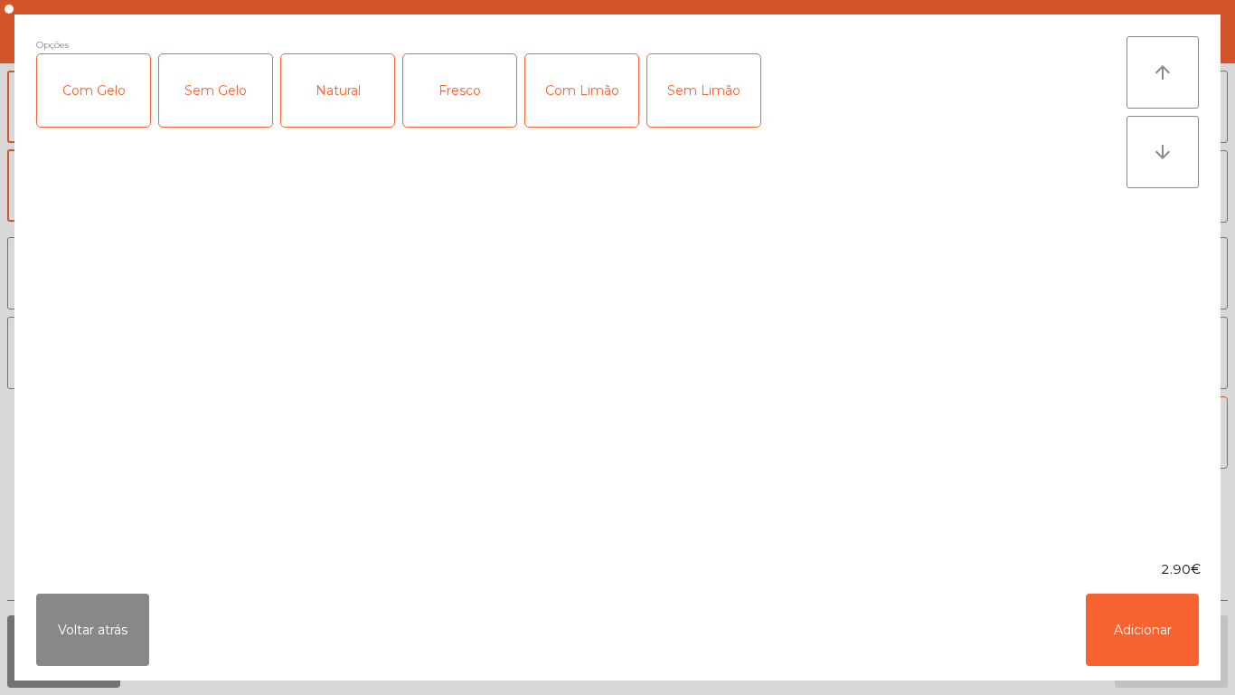
click at [109, 106] on div "Com Gelo" at bounding box center [93, 90] width 113 height 72
click at [564, 93] on div "Com Limão" at bounding box center [581, 90] width 113 height 72
click at [1142, 619] on button "Adicionar" at bounding box center [1142, 629] width 113 height 72
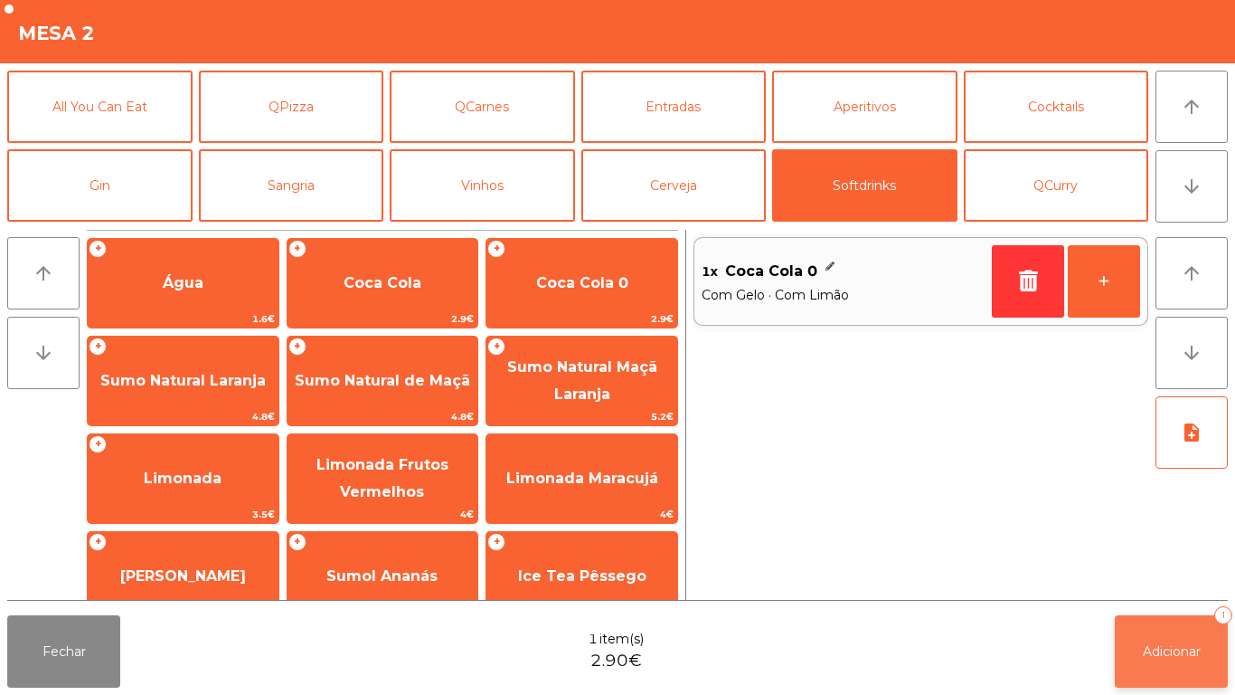
click at [1177, 635] on button "Adicionar 1" at bounding box center [1171, 651] width 113 height 72
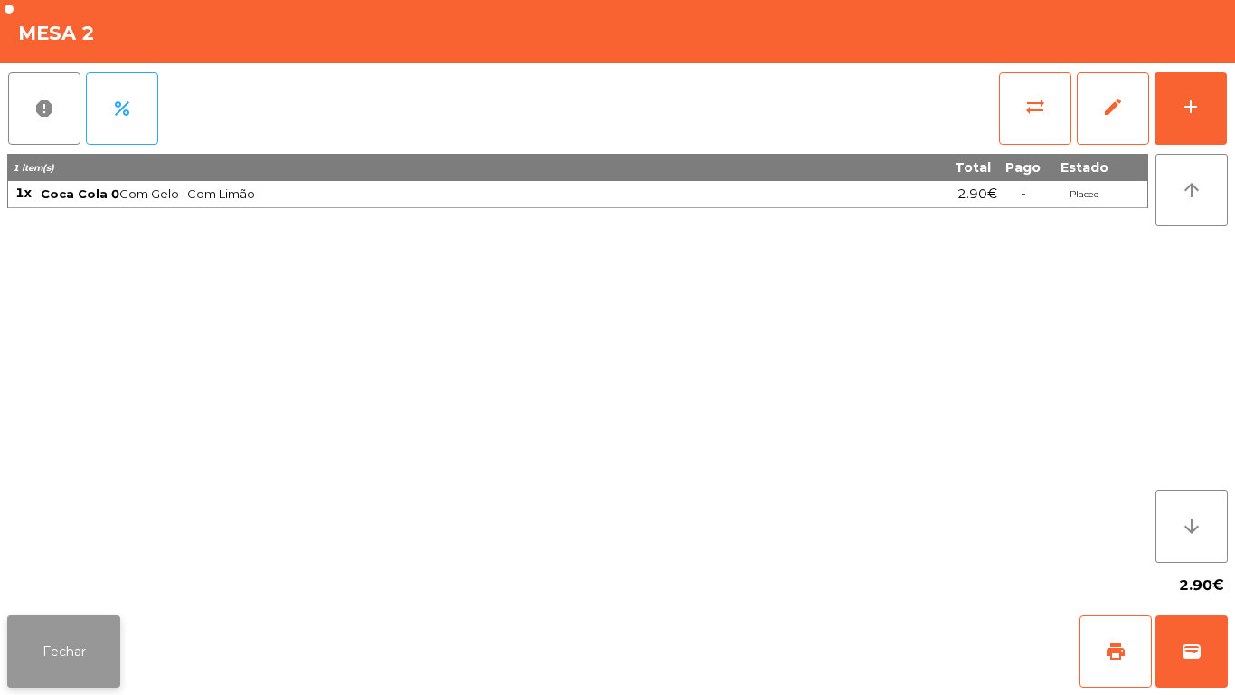
click at [90, 629] on button "Fechar" at bounding box center [63, 651] width 113 height 72
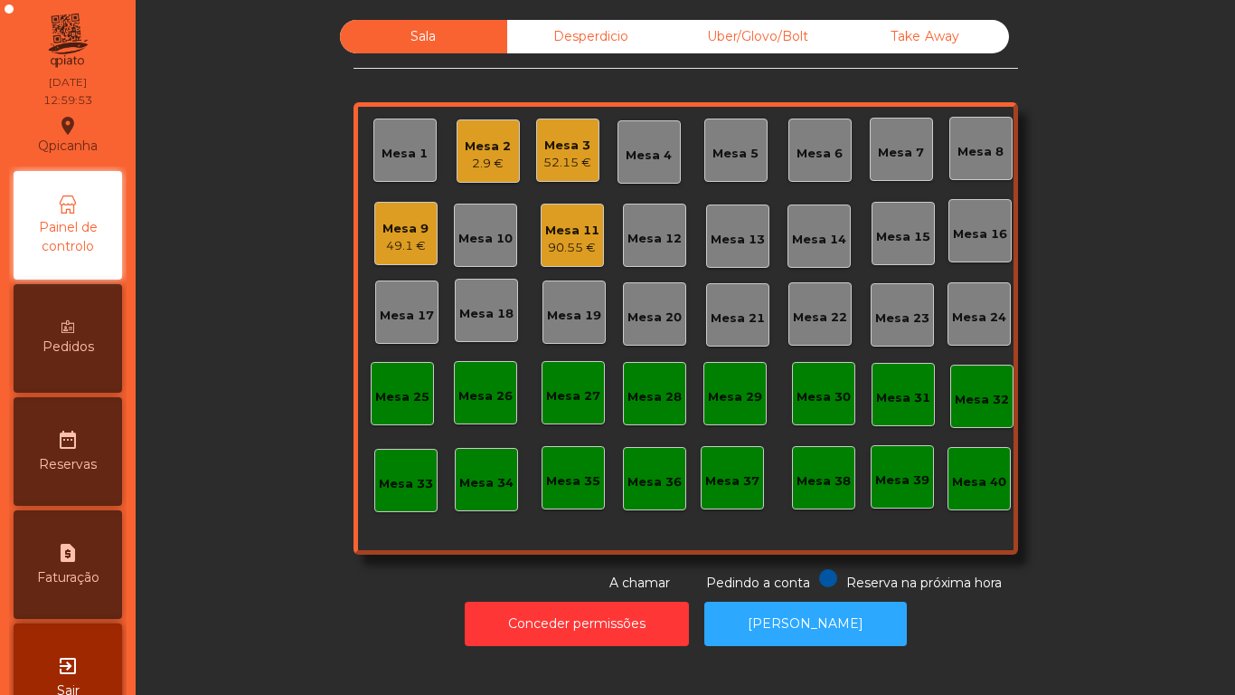
click at [421, 215] on div "Mesa 9 49.1 €" at bounding box center [406, 234] width 46 height 43
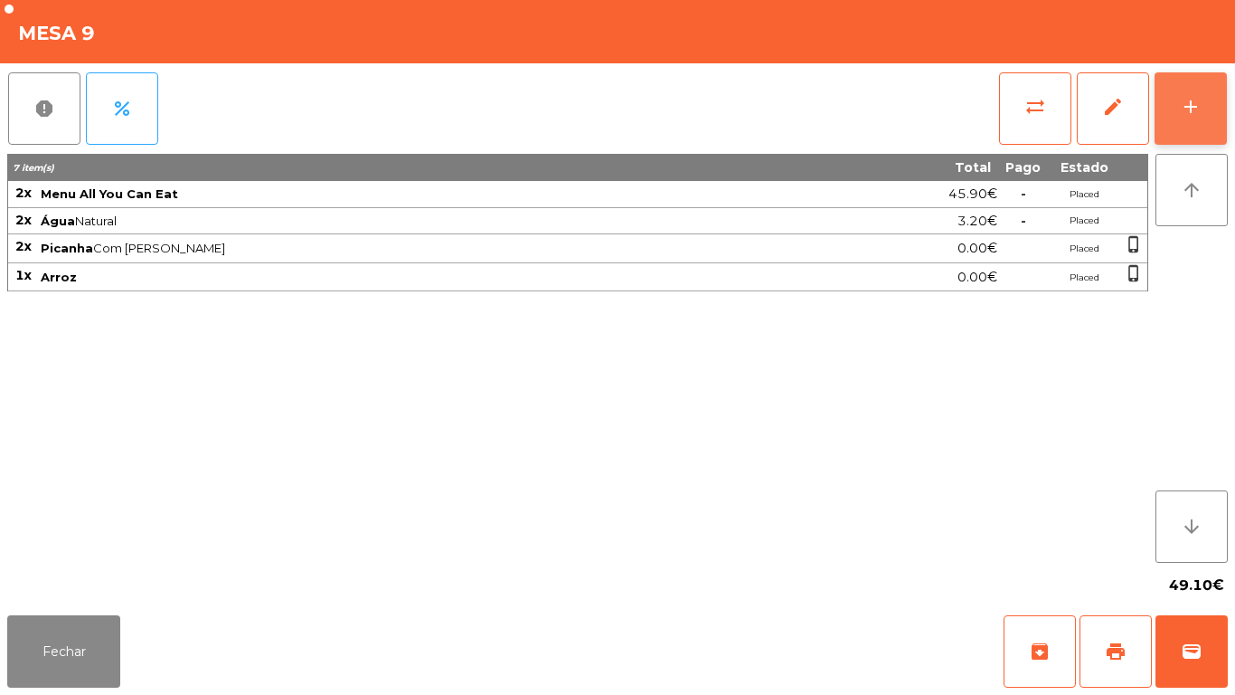
click at [1183, 109] on div "add" at bounding box center [1191, 107] width 22 height 22
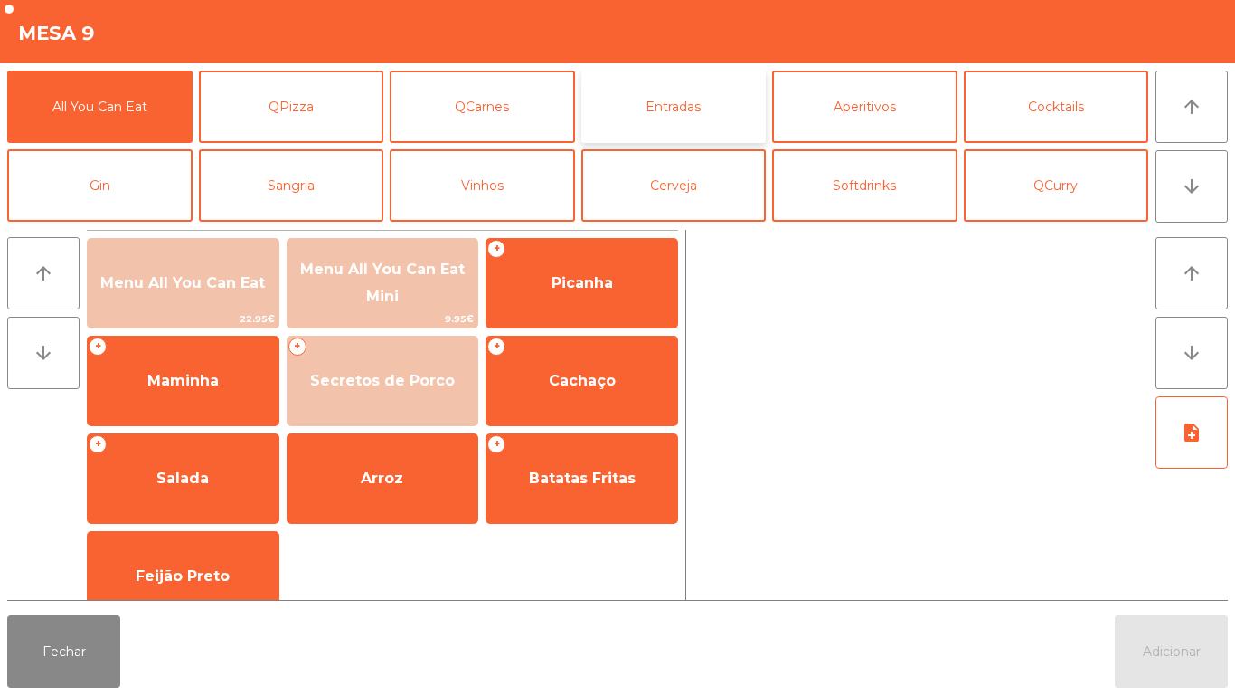
click at [678, 116] on button "Entradas" at bounding box center [674, 107] width 185 height 72
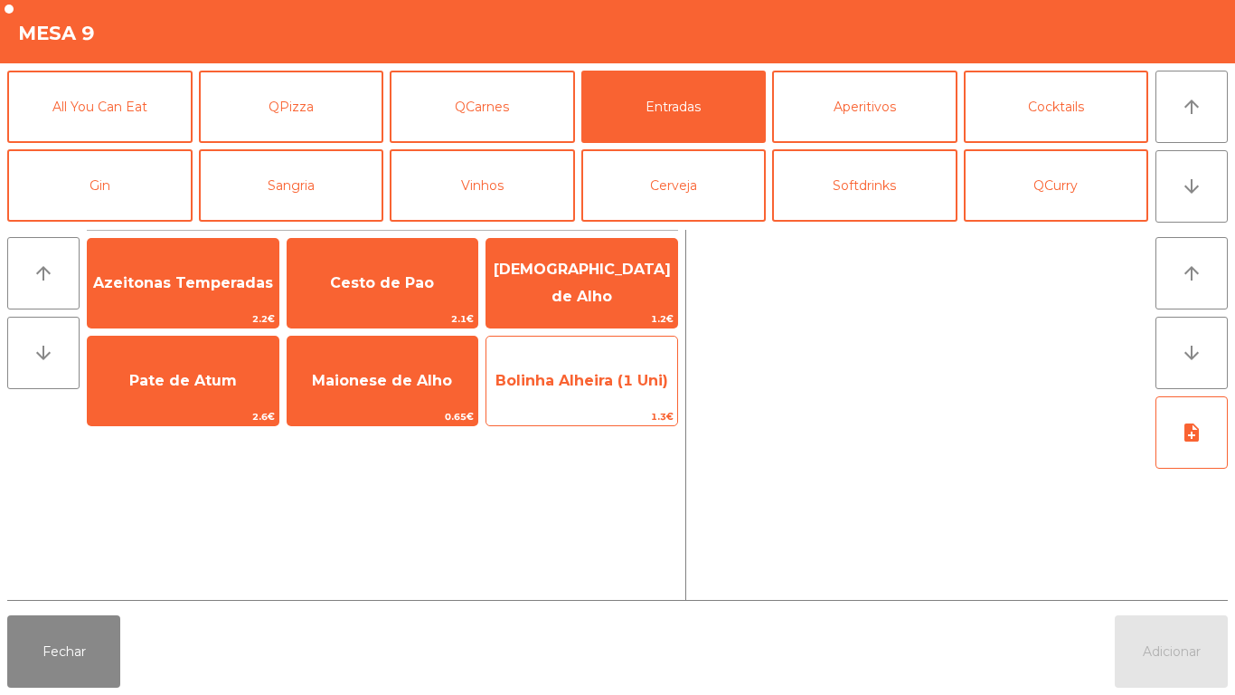
click at [610, 383] on span "Bolinha Alheira (1 Uni)" at bounding box center [582, 380] width 173 height 17
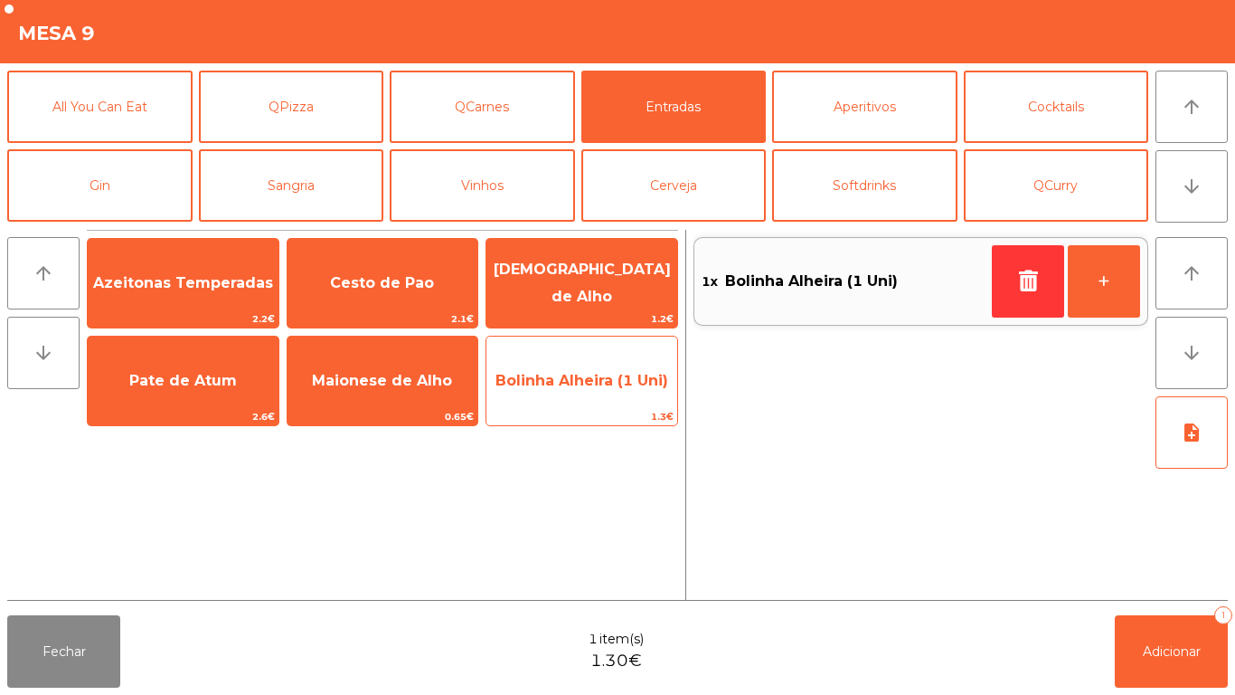
click at [615, 376] on span "Bolinha Alheira (1 Uni)" at bounding box center [582, 380] width 173 height 17
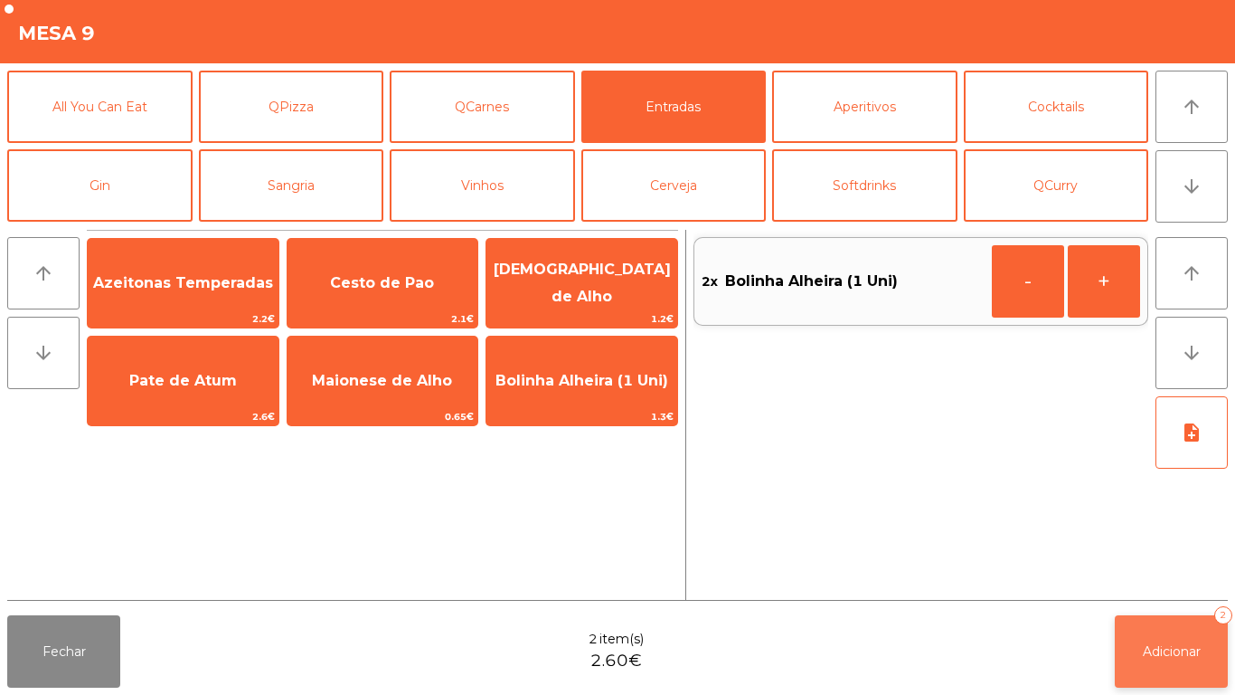
click at [1177, 655] on span "Adicionar" at bounding box center [1172, 651] width 58 height 16
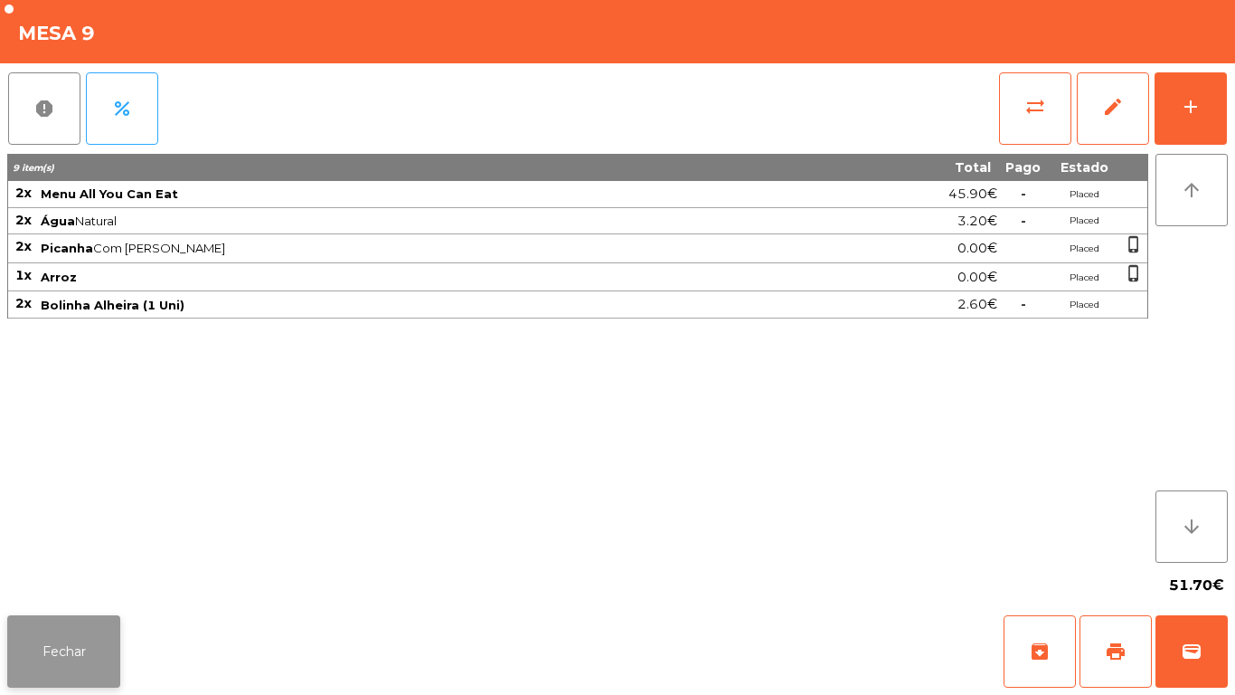
click at [70, 626] on button "Fechar" at bounding box center [63, 651] width 113 height 72
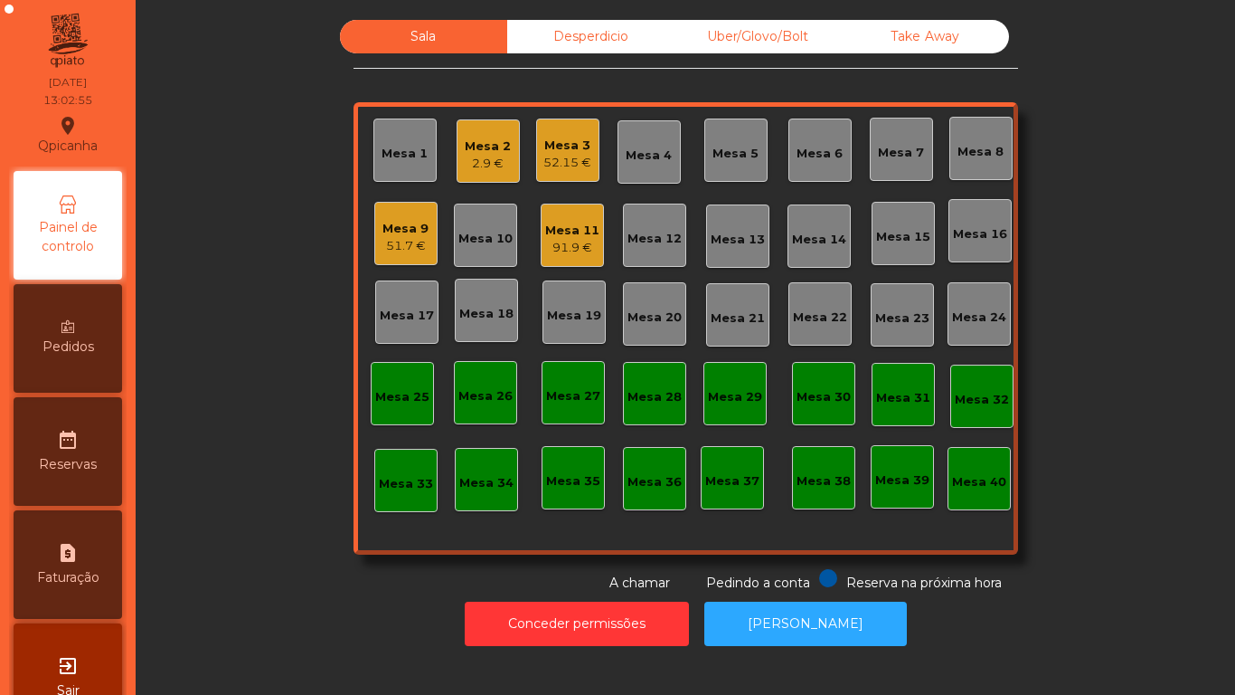
click at [501, 167] on div "2.9 €" at bounding box center [488, 164] width 46 height 18
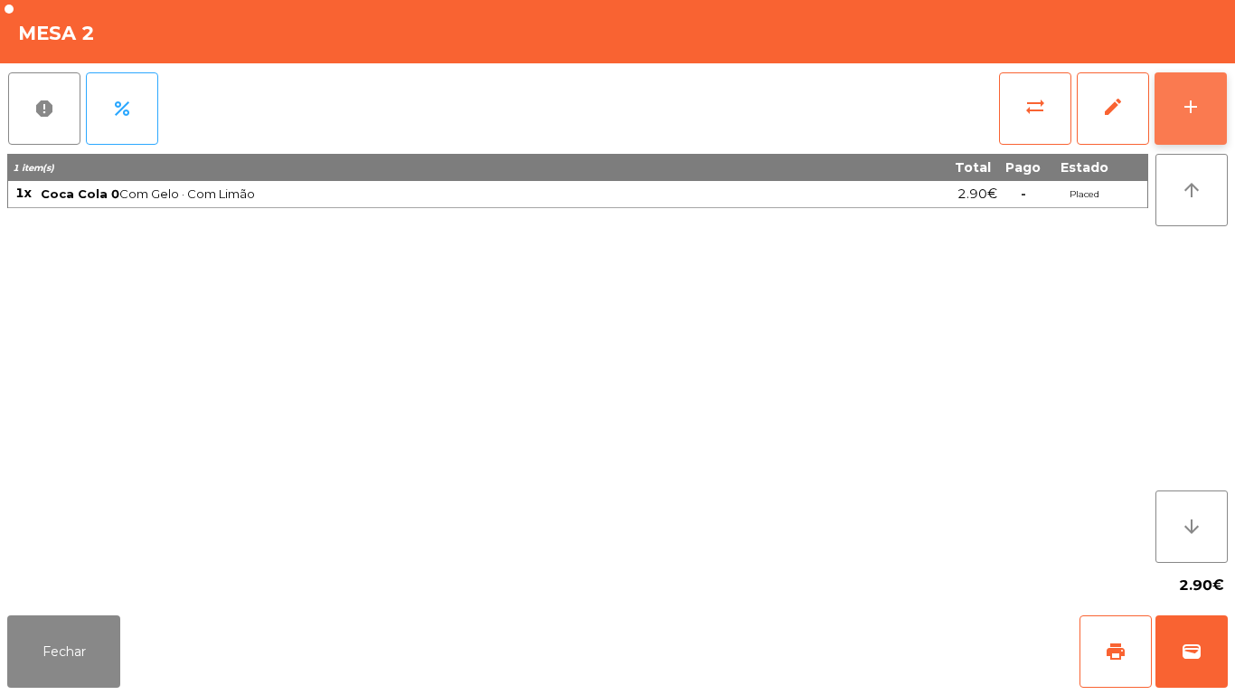
click at [1195, 119] on button "add" at bounding box center [1191, 108] width 72 height 72
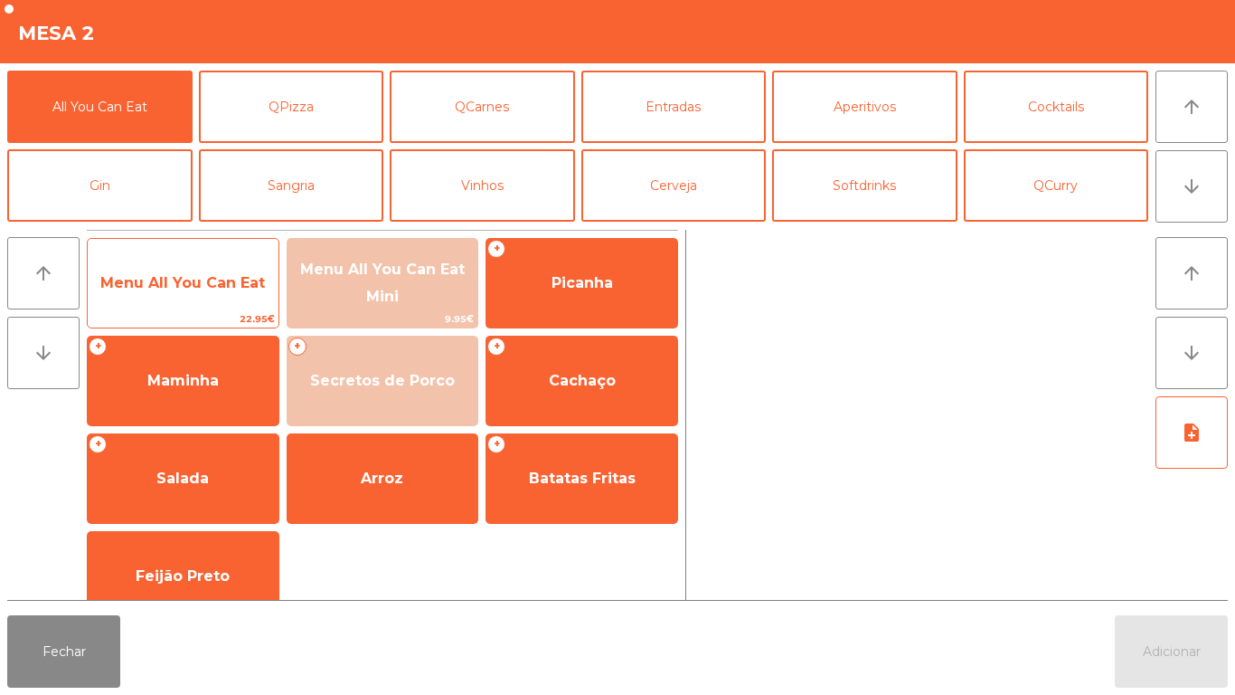
click at [223, 256] on div "Menu All You Can Eat 22.95€" at bounding box center [183, 283] width 193 height 90
click at [222, 268] on span "Menu All You Can Eat" at bounding box center [183, 283] width 191 height 49
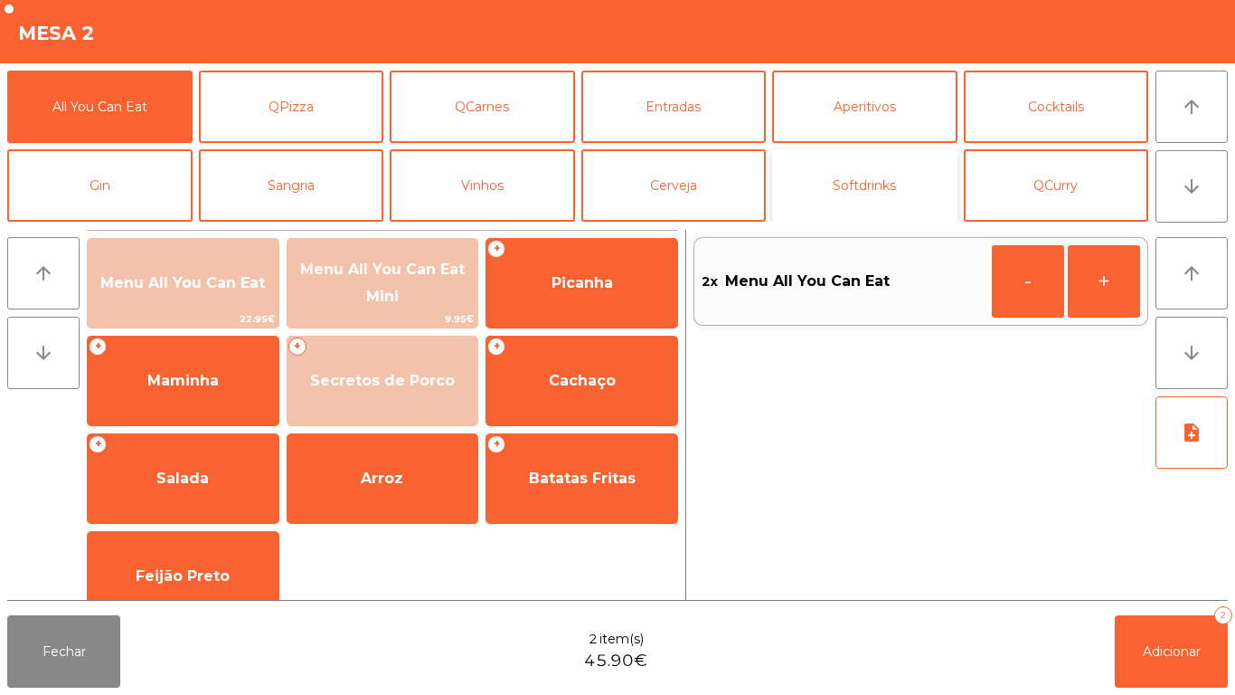
click at [861, 188] on button "Softdrinks" at bounding box center [864, 185] width 185 height 72
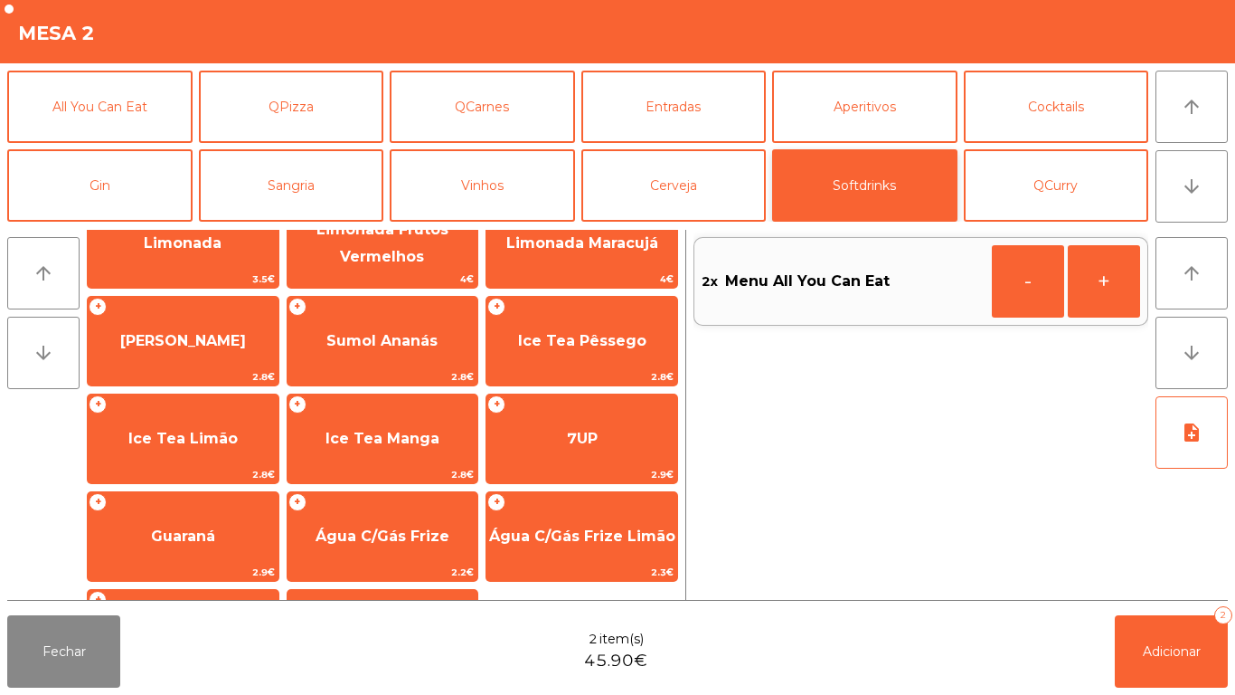
scroll to position [322, 0]
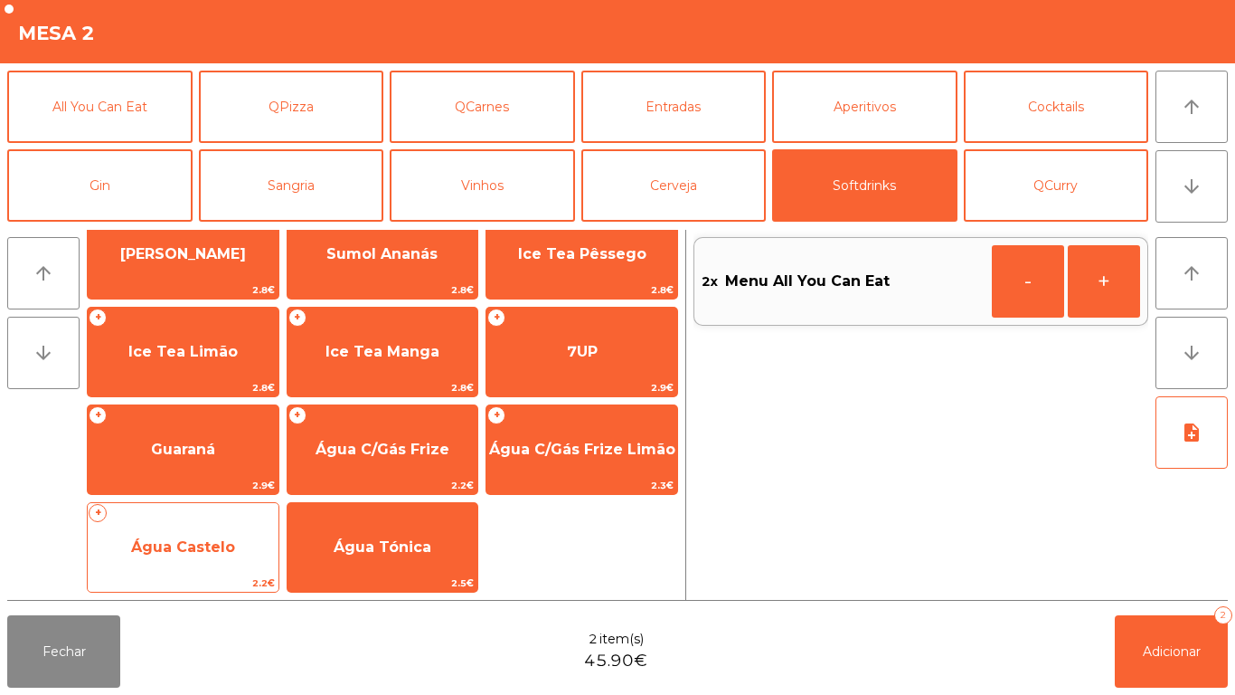
click at [228, 553] on span "Água Castelo" at bounding box center [183, 546] width 104 height 17
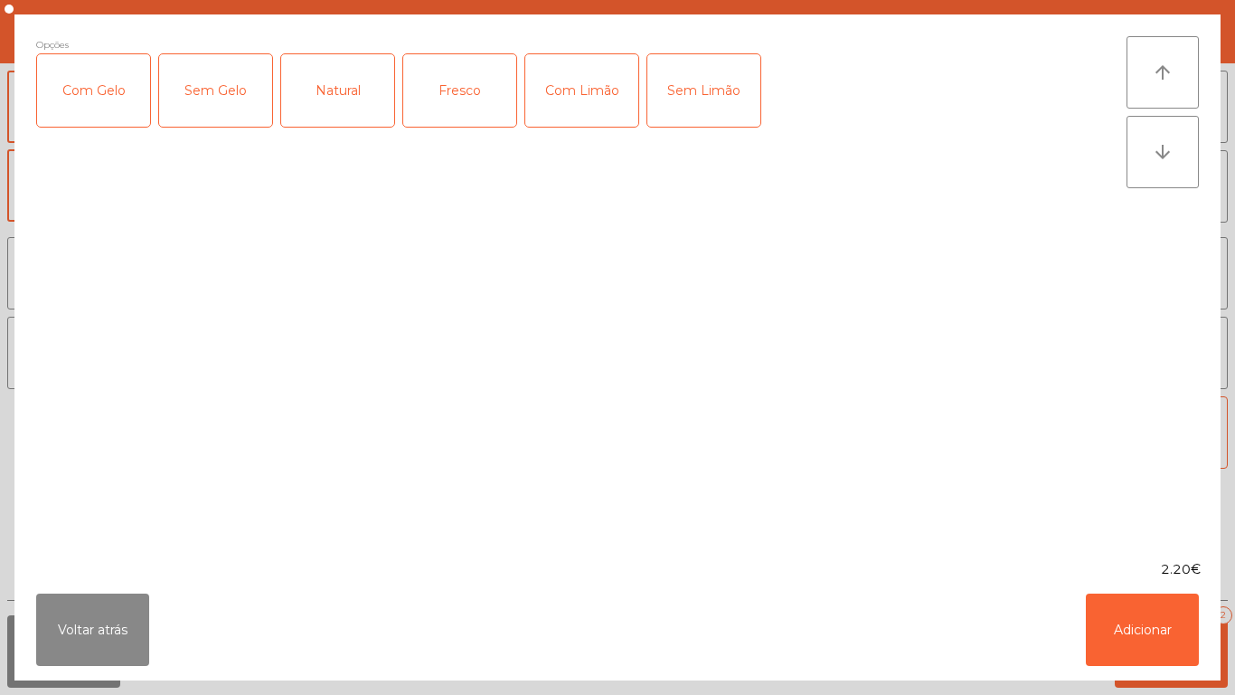
click at [109, 102] on div "Com Gelo" at bounding box center [93, 90] width 113 height 72
click at [579, 89] on div "Com Limão" at bounding box center [581, 90] width 113 height 72
click at [1149, 618] on button "Adicionar" at bounding box center [1142, 629] width 113 height 72
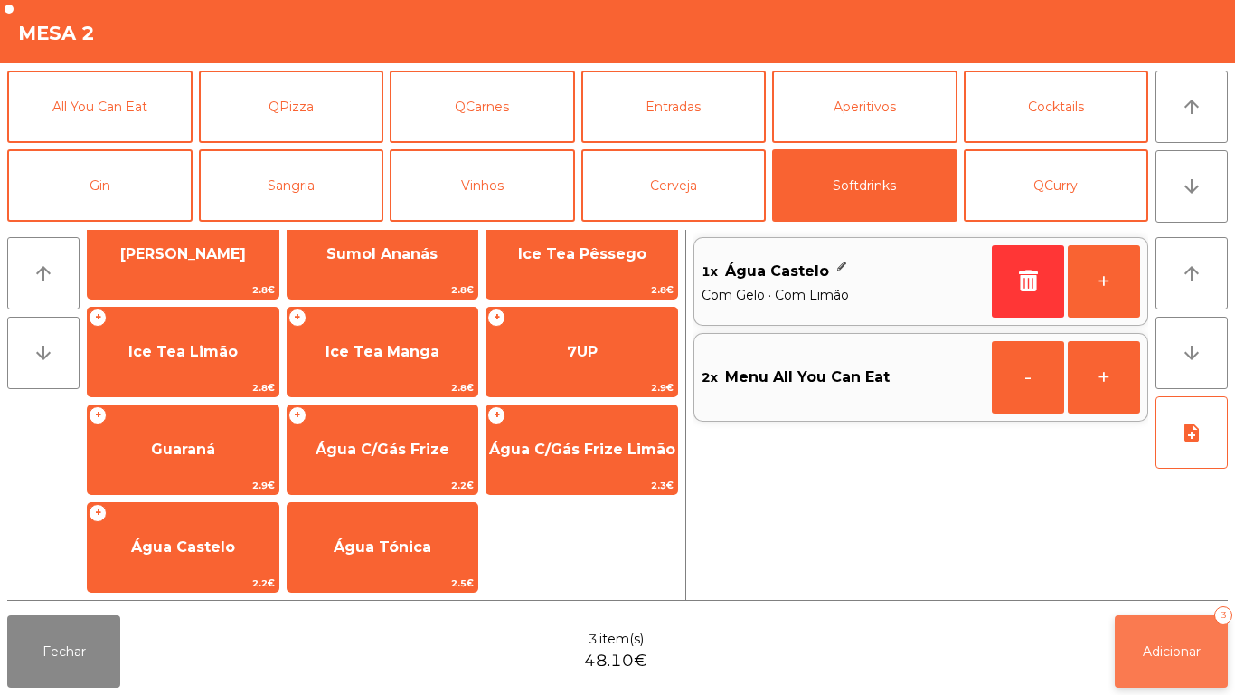
click at [1161, 650] on span "Adicionar" at bounding box center [1172, 651] width 58 height 16
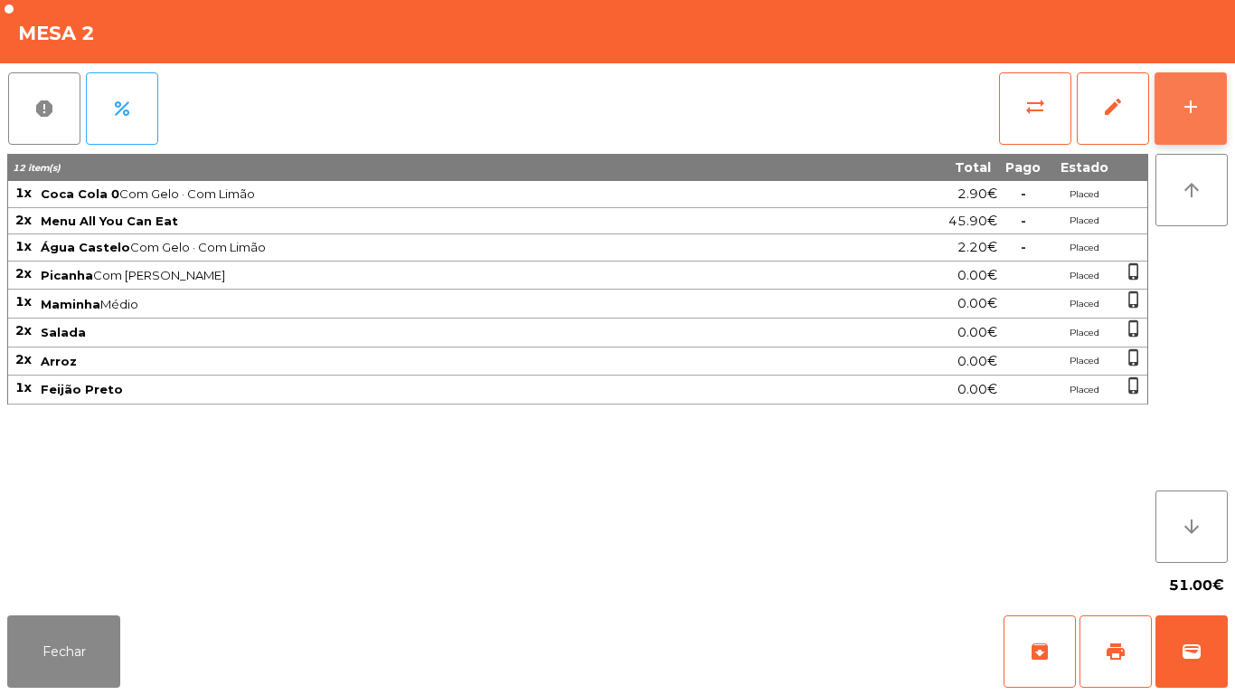
click at [1196, 106] on div "add" at bounding box center [1191, 107] width 22 height 22
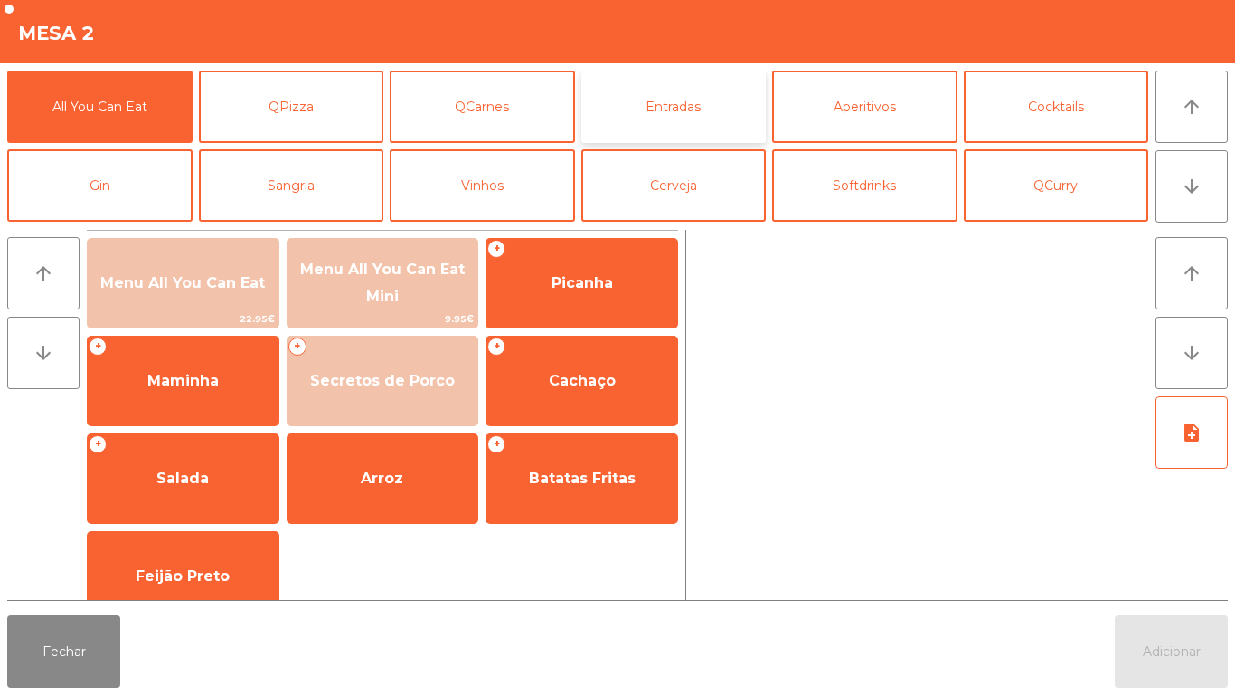
click at [672, 115] on button "Entradas" at bounding box center [674, 107] width 185 height 72
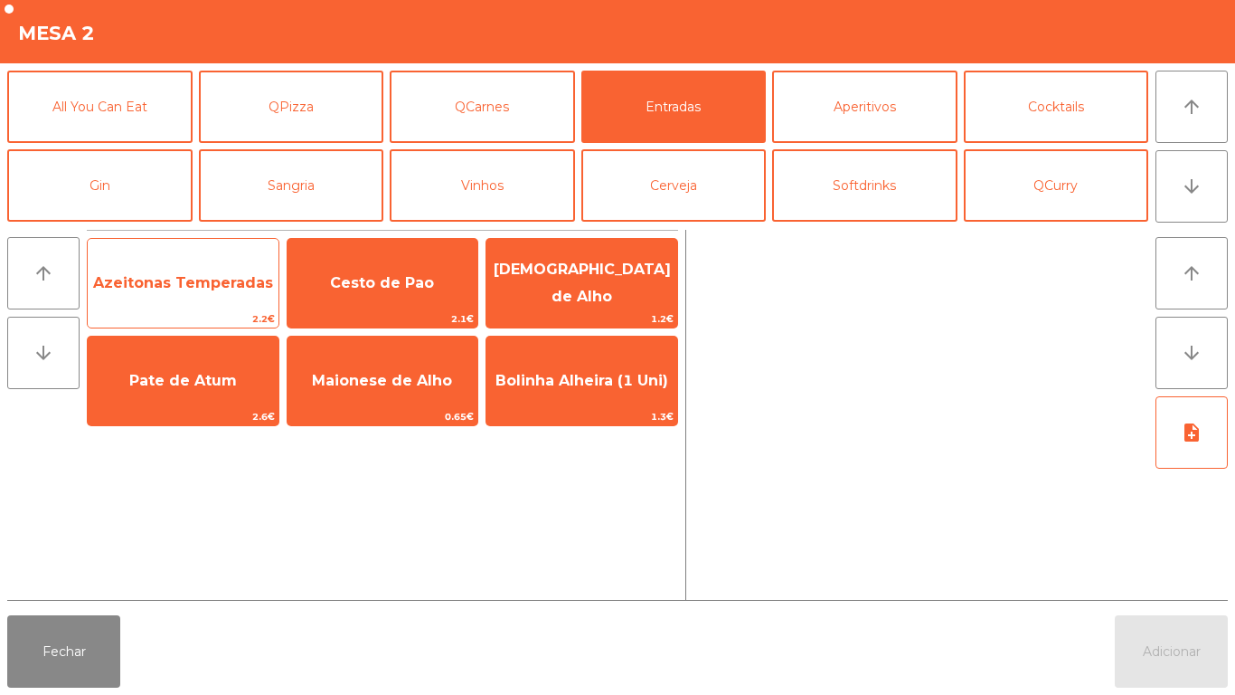
click at [194, 284] on span "Azeitonas Temperadas" at bounding box center [183, 282] width 180 height 17
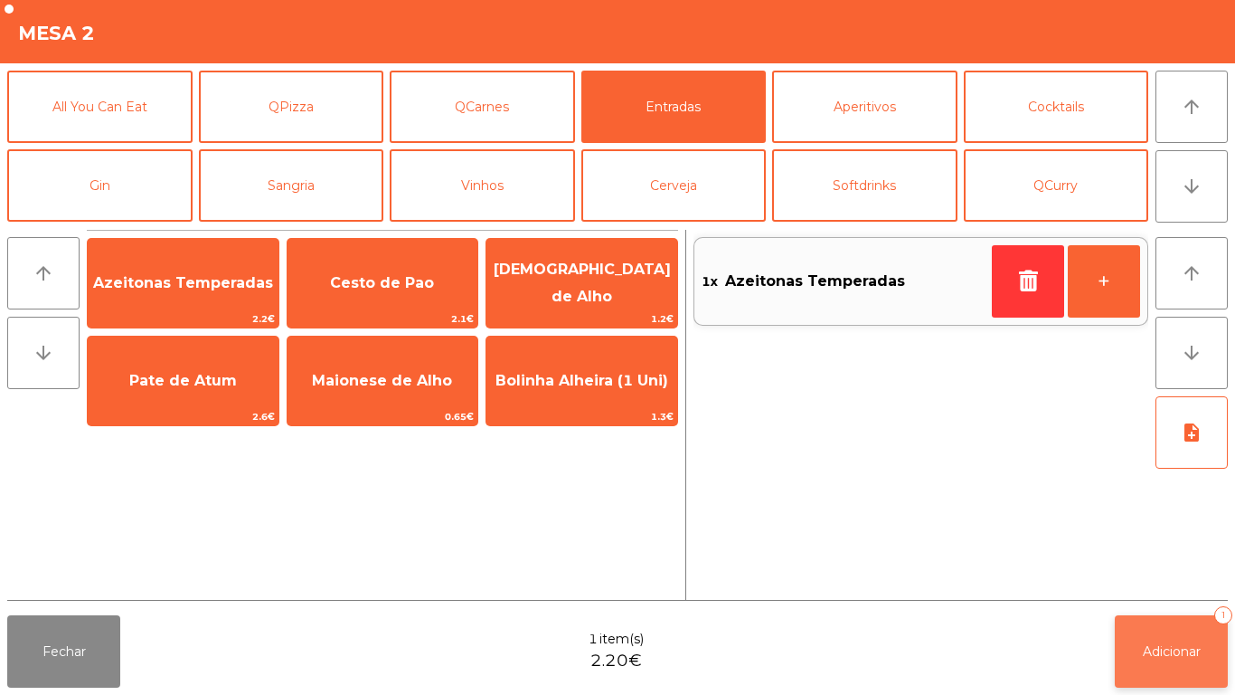
click at [1212, 630] on button "Adicionar 1" at bounding box center [1171, 651] width 113 height 72
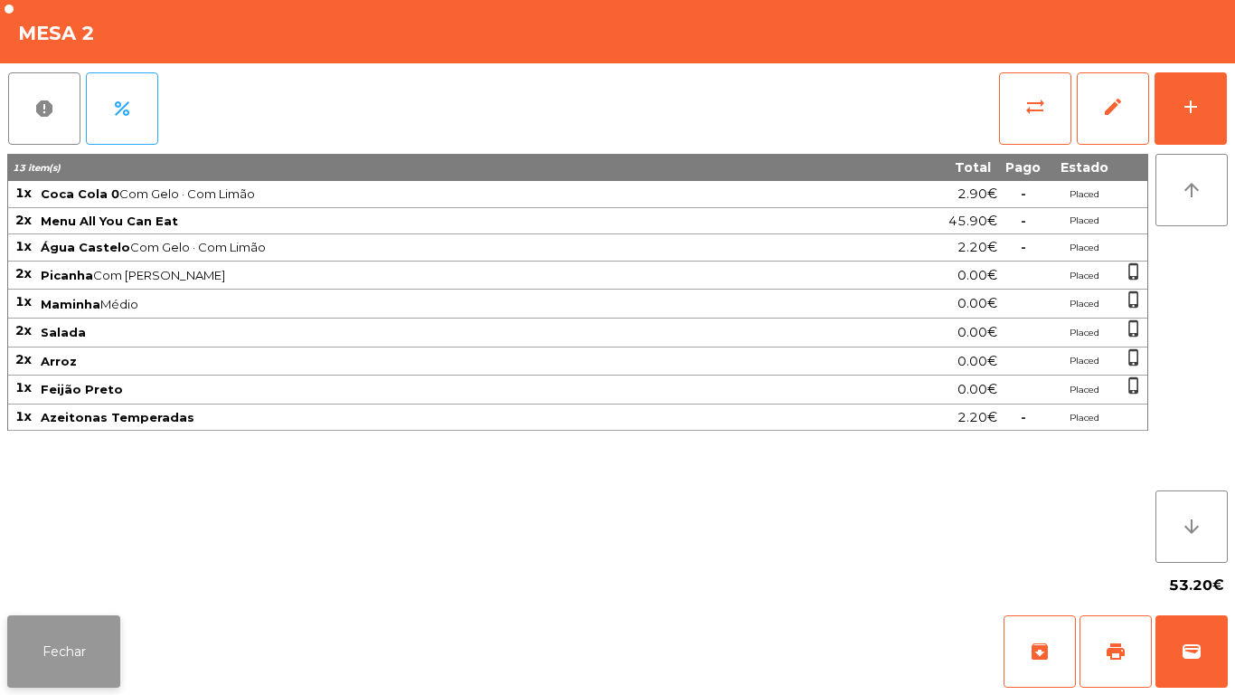
click at [97, 649] on button "Fechar" at bounding box center [63, 651] width 113 height 72
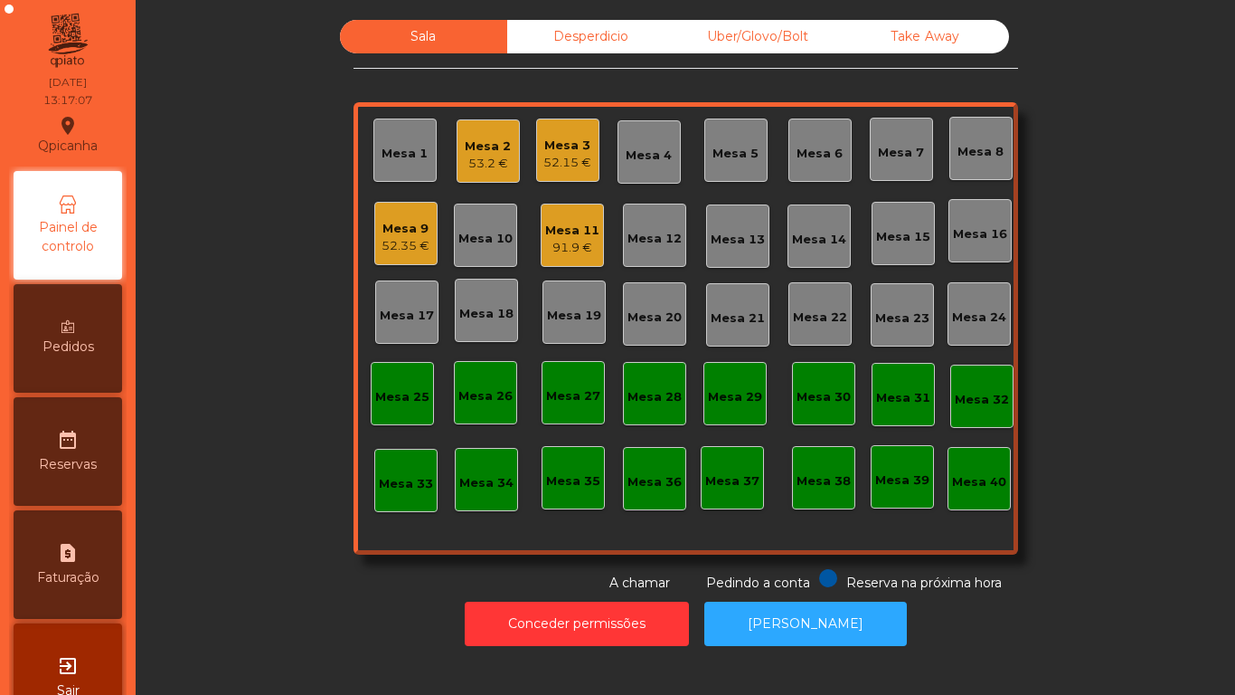
click at [567, 316] on div "Mesa 19" at bounding box center [574, 316] width 54 height 18
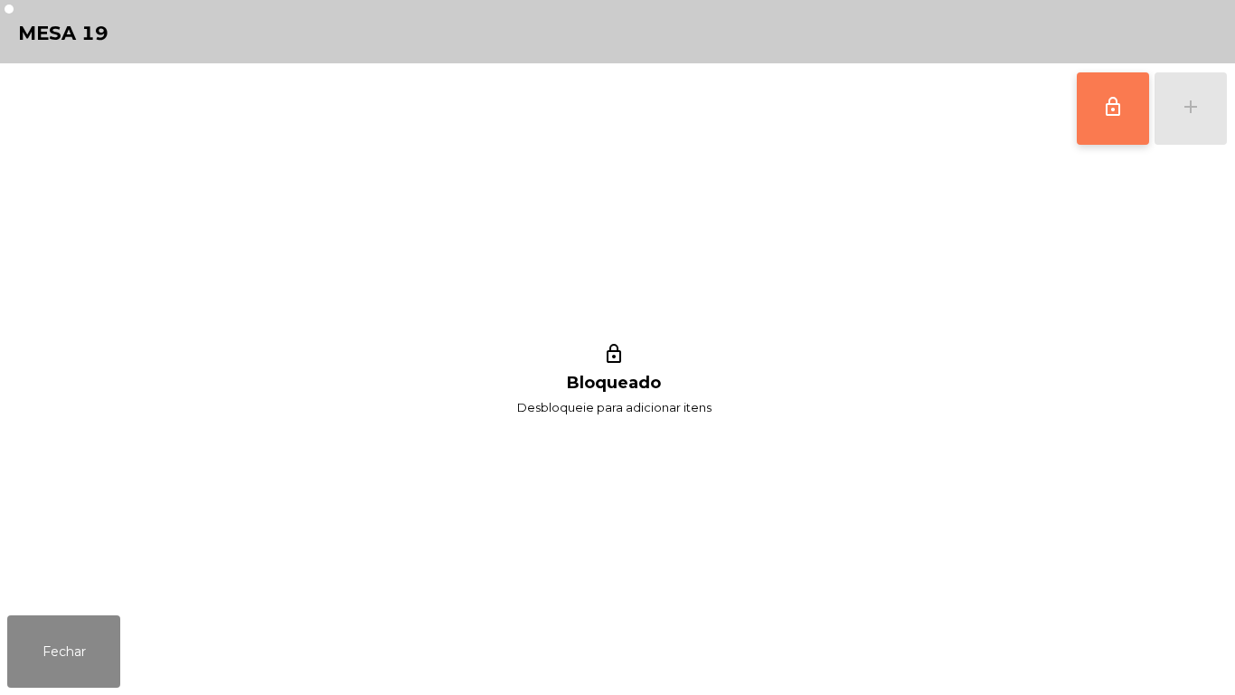
click at [1097, 116] on button "lock_outline" at bounding box center [1113, 108] width 72 height 72
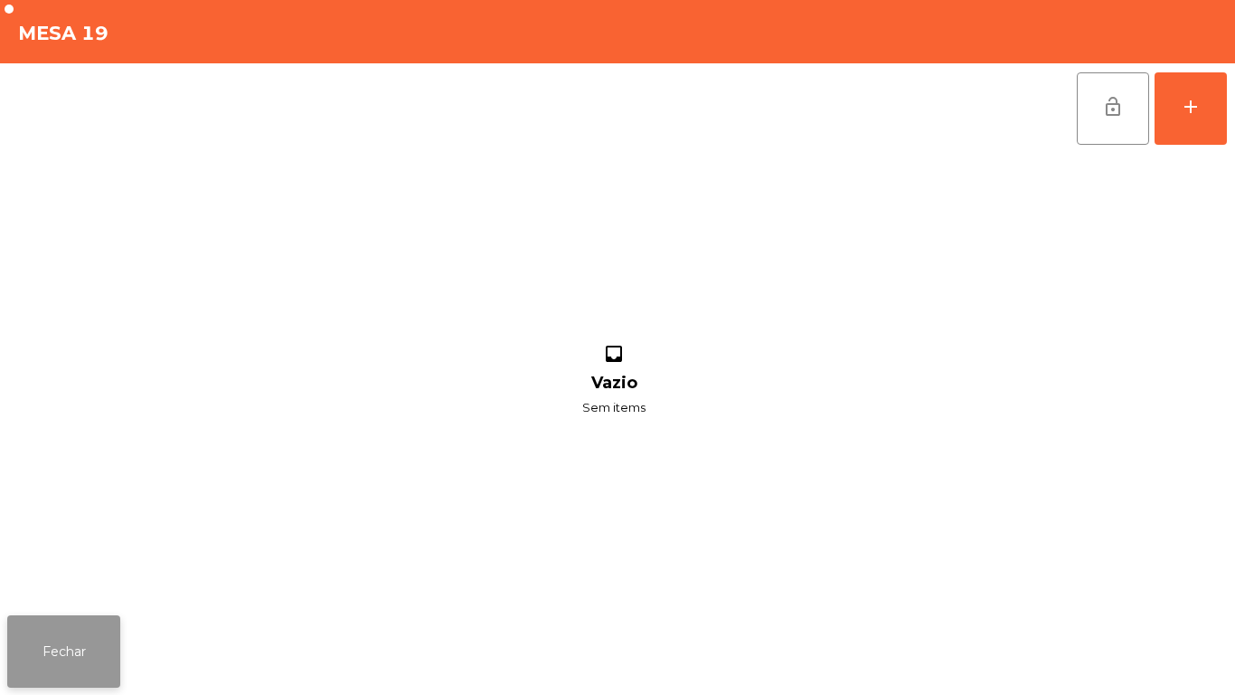
click at [72, 640] on button "Fechar" at bounding box center [63, 651] width 113 height 72
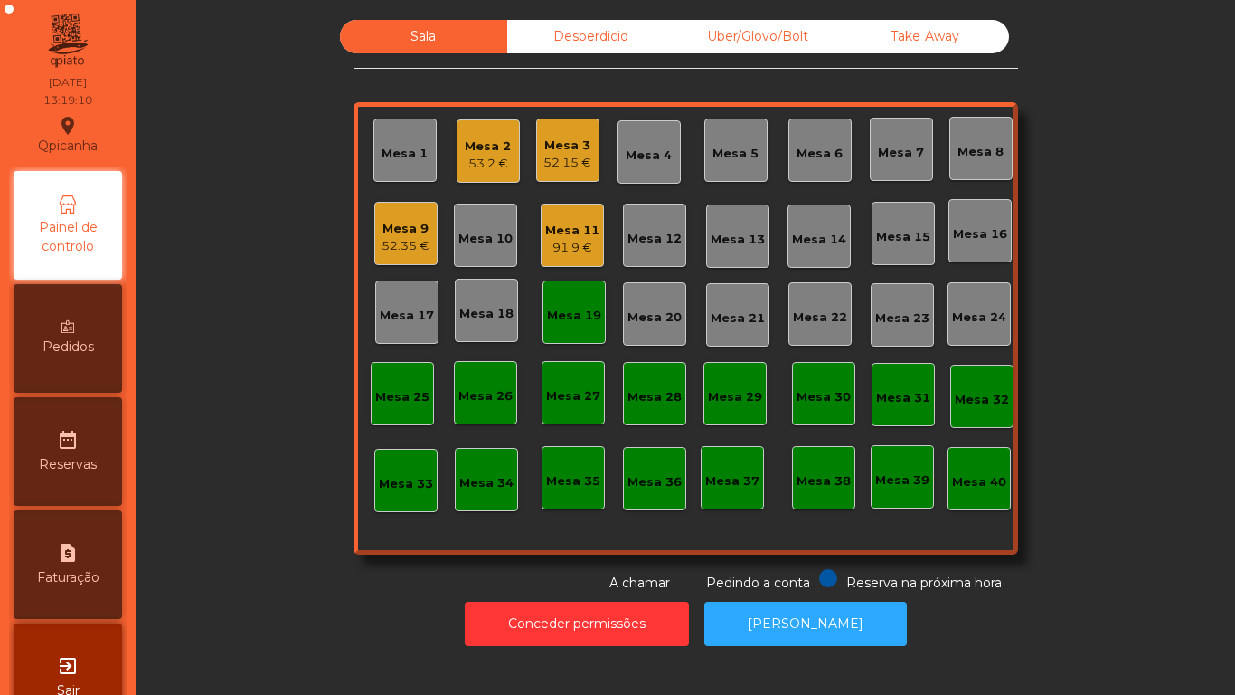
click at [570, 155] on div "52.15 €" at bounding box center [568, 163] width 48 height 18
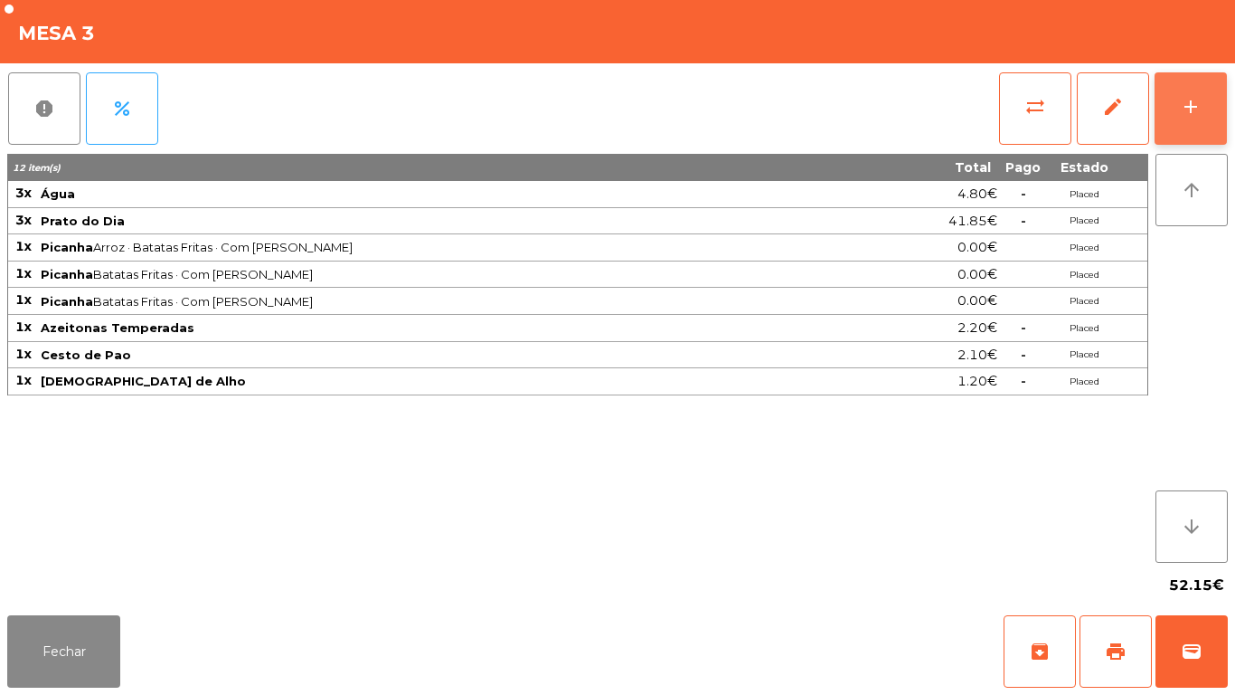
click at [1196, 89] on button "add" at bounding box center [1191, 108] width 72 height 72
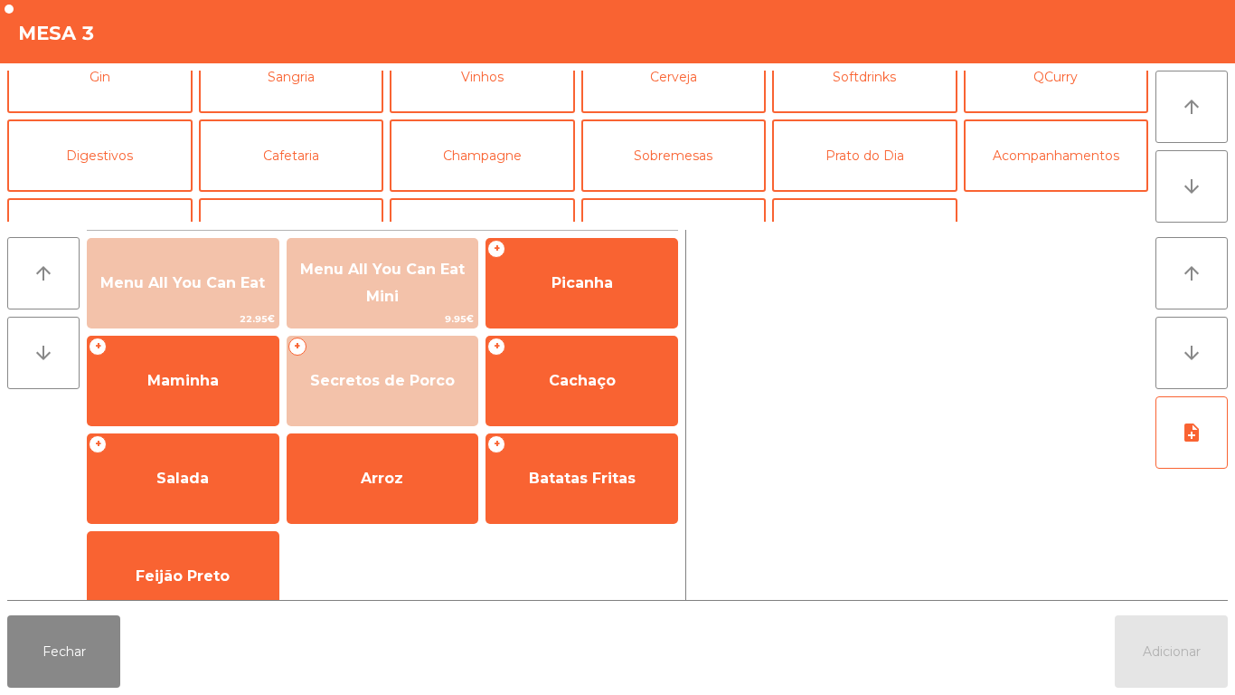
scroll to position [114, 0]
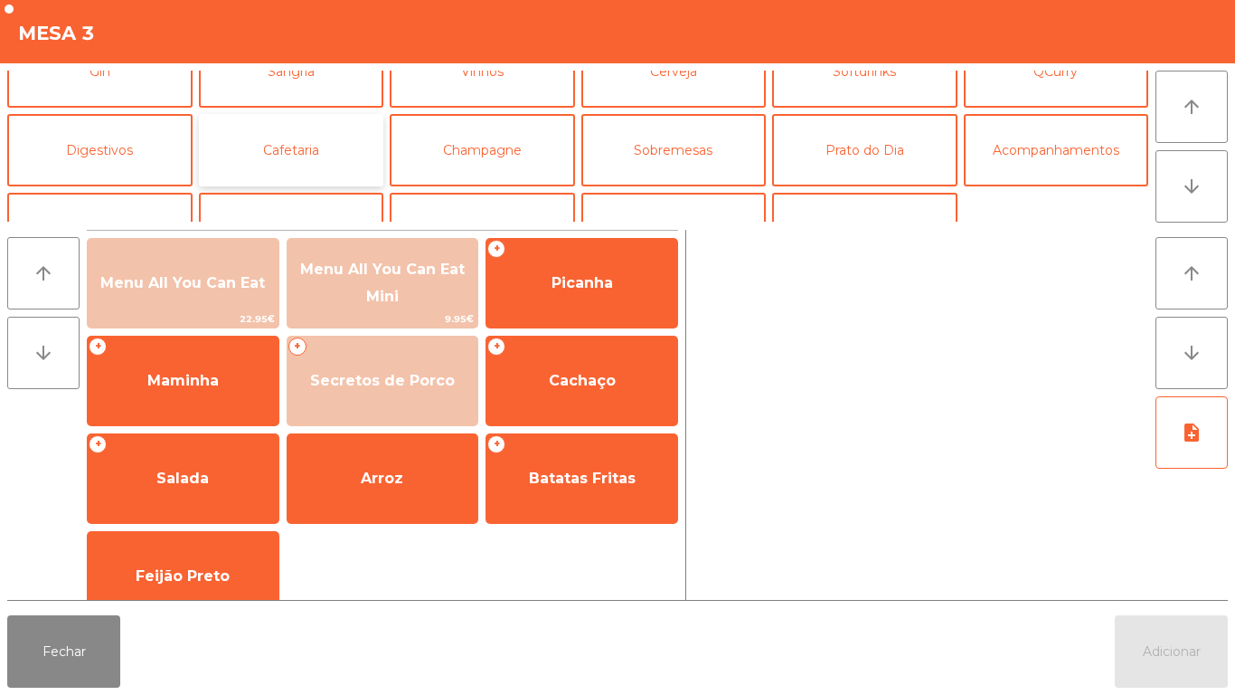
click at [322, 151] on button "Cafetaria" at bounding box center [291, 150] width 185 height 72
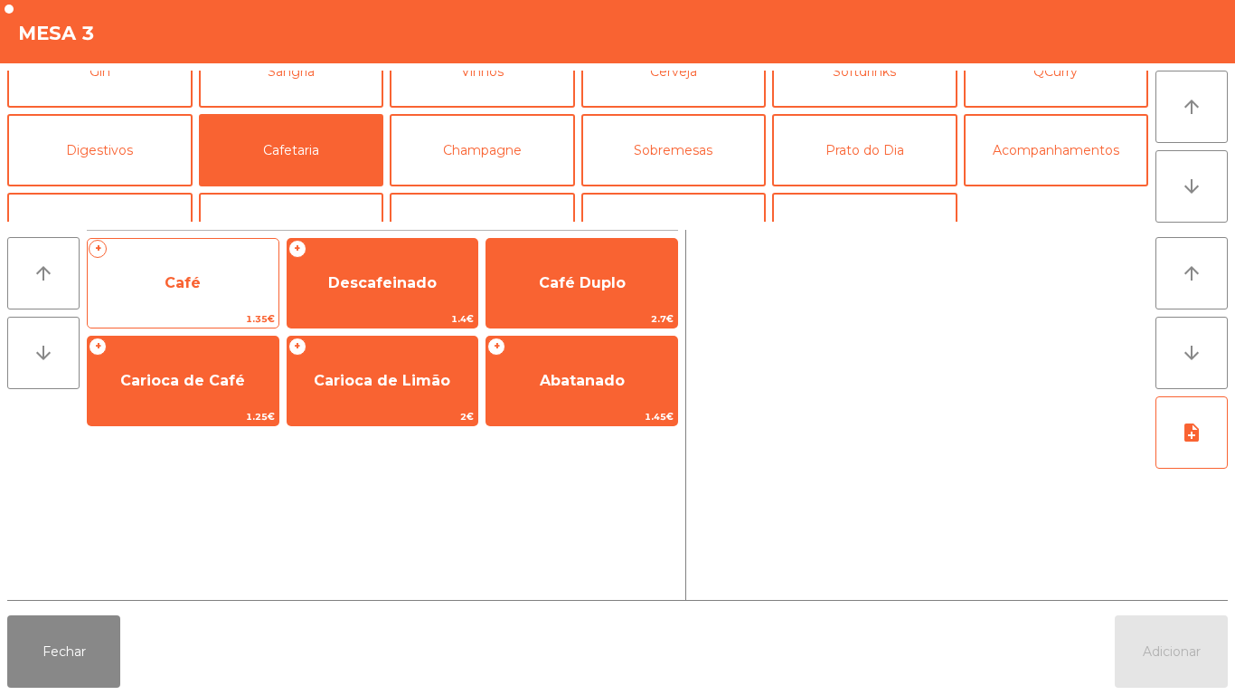
click at [223, 278] on span "Café" at bounding box center [183, 283] width 191 height 49
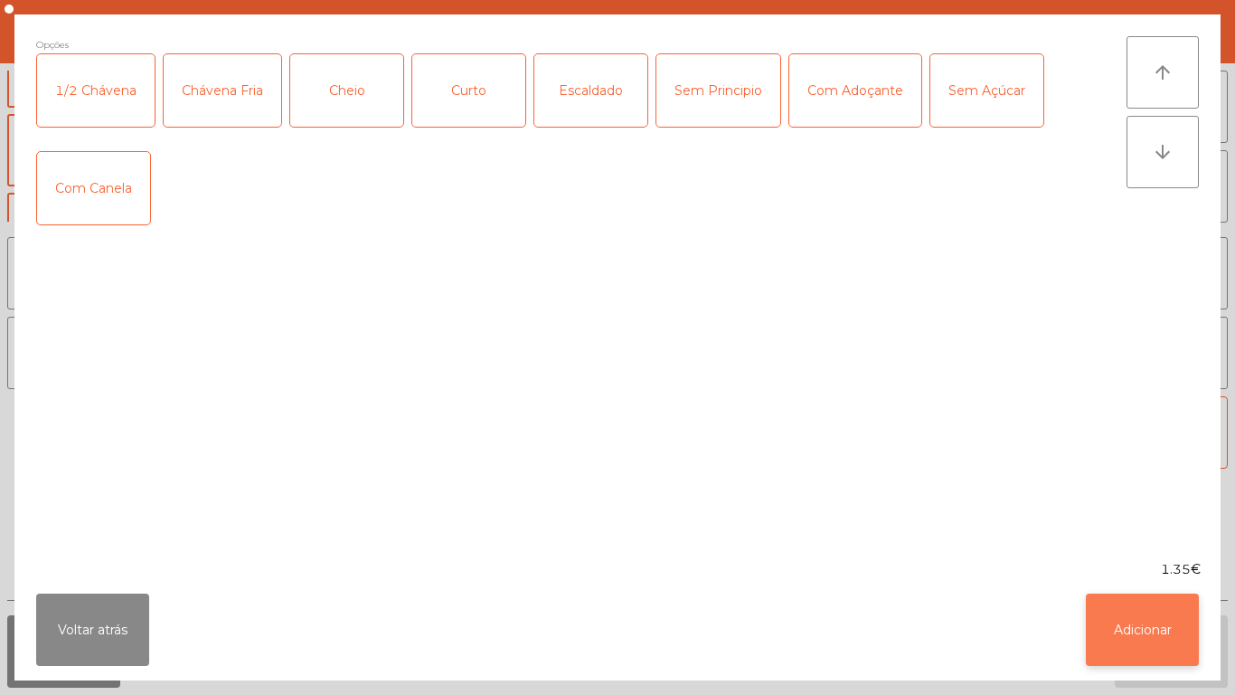
click at [1159, 621] on button "Adicionar" at bounding box center [1142, 629] width 113 height 72
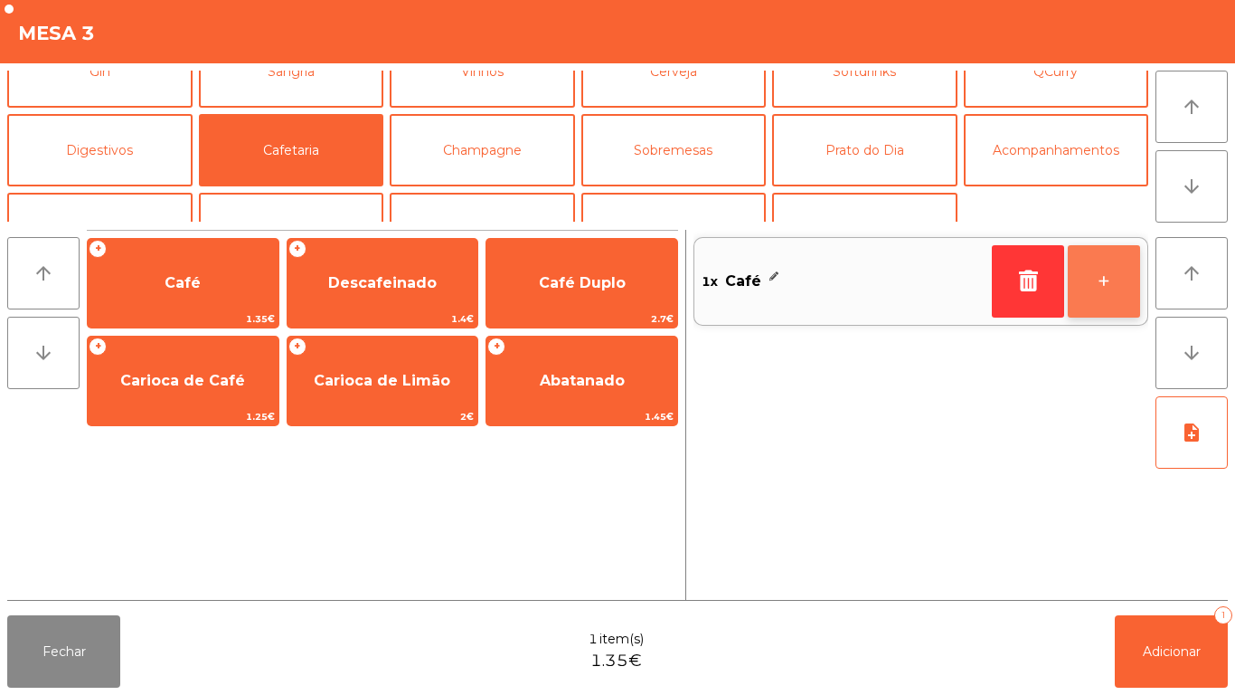
click at [1101, 297] on button "+" at bounding box center [1104, 281] width 72 height 72
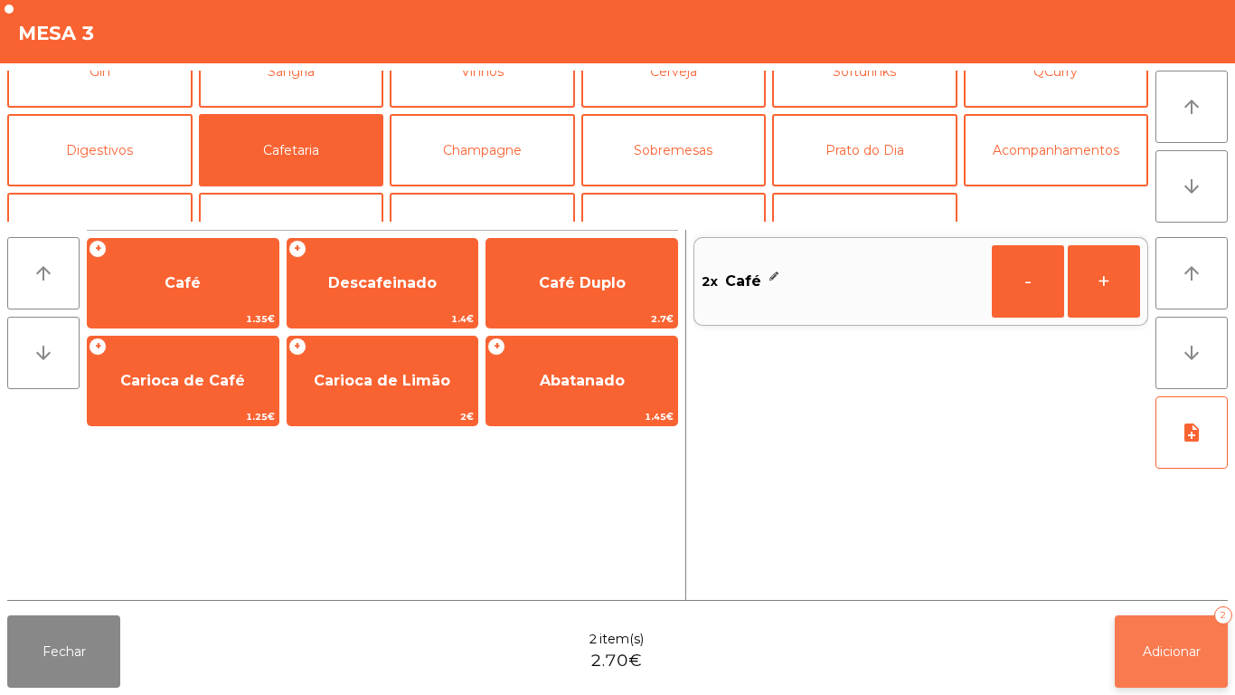
click at [1137, 650] on button "Adicionar 2" at bounding box center [1171, 651] width 113 height 72
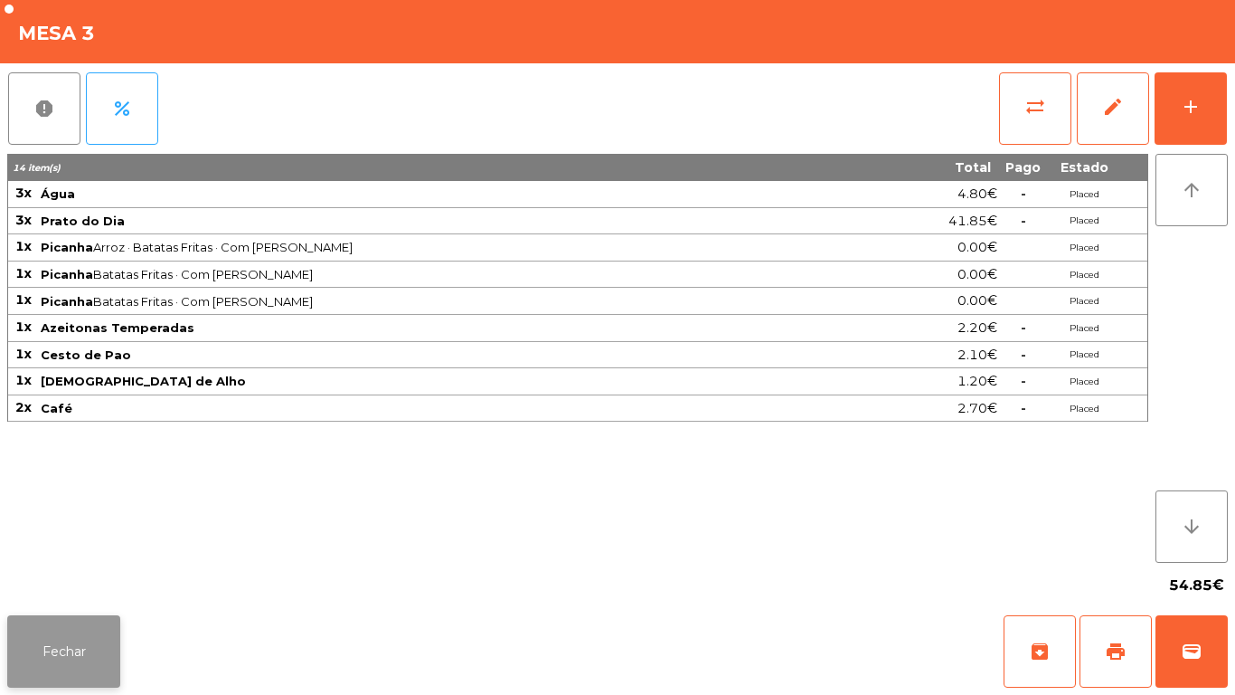
click at [110, 632] on button "Fechar" at bounding box center [63, 651] width 113 height 72
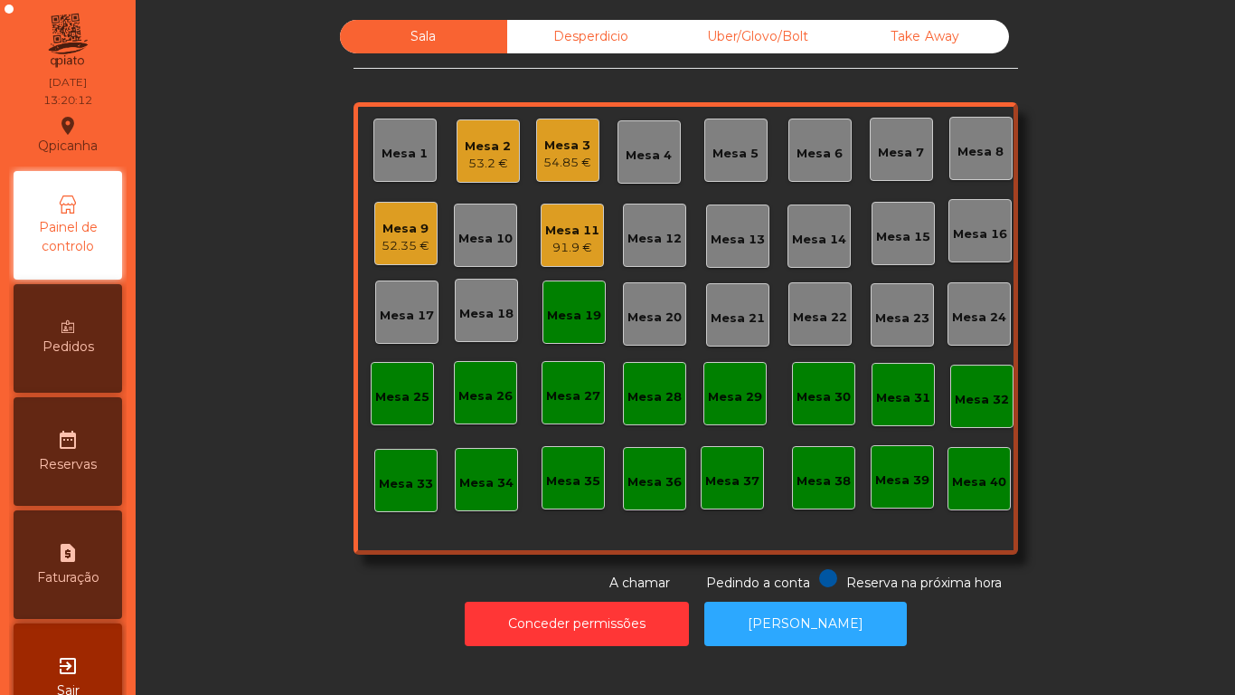
click at [591, 329] on div "Mesa 19" at bounding box center [574, 311] width 63 height 63
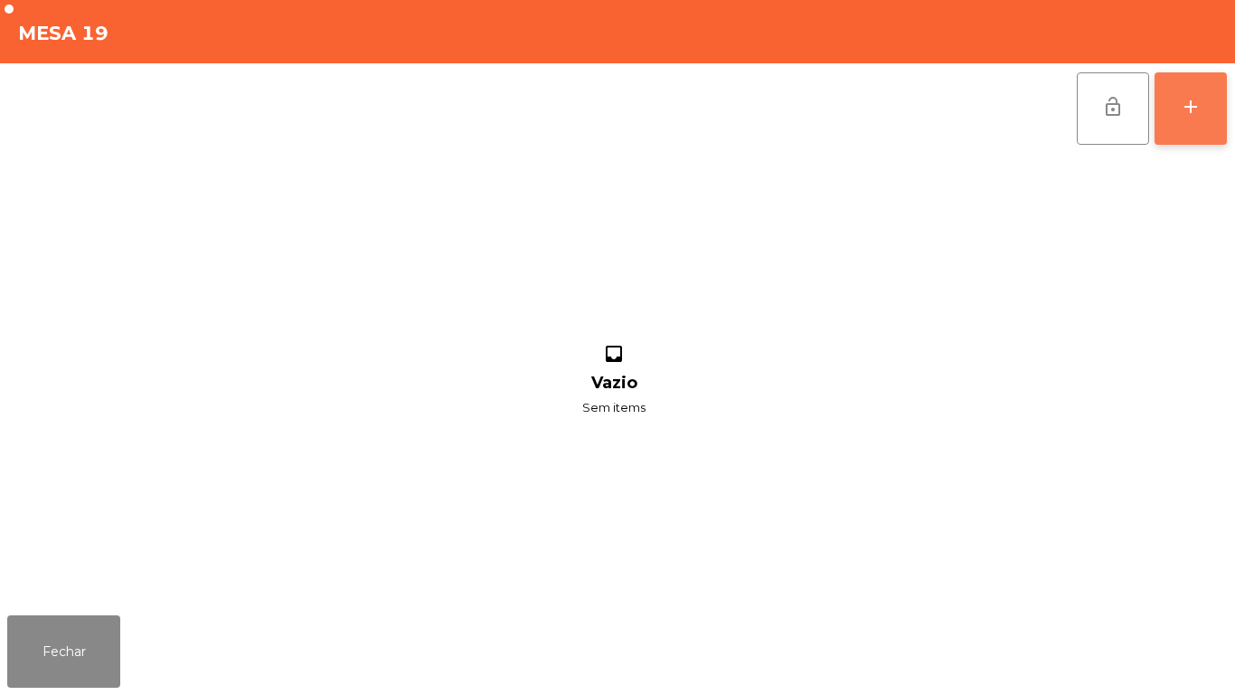
click at [1223, 124] on button "add" at bounding box center [1191, 108] width 72 height 72
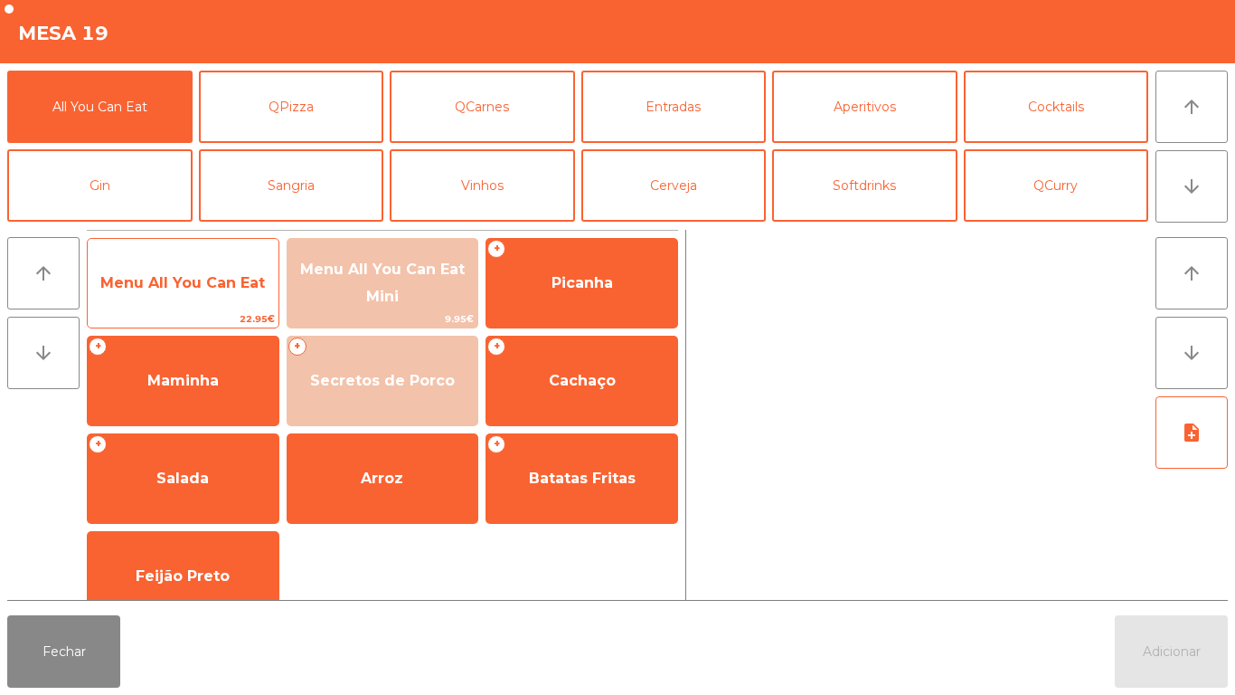
click at [213, 276] on span "Menu All You Can Eat" at bounding box center [182, 282] width 165 height 17
click at [208, 285] on span "Menu All You Can Eat" at bounding box center [182, 282] width 165 height 17
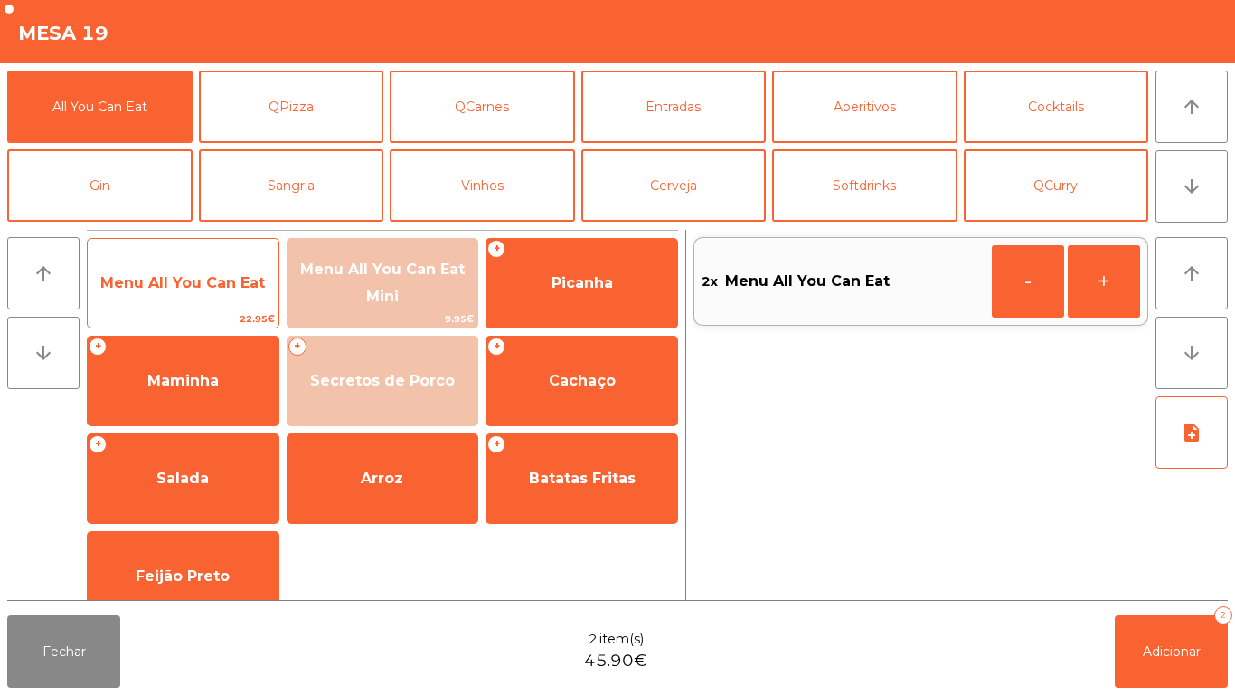
click at [221, 279] on span "Menu All You Can Eat" at bounding box center [182, 282] width 165 height 17
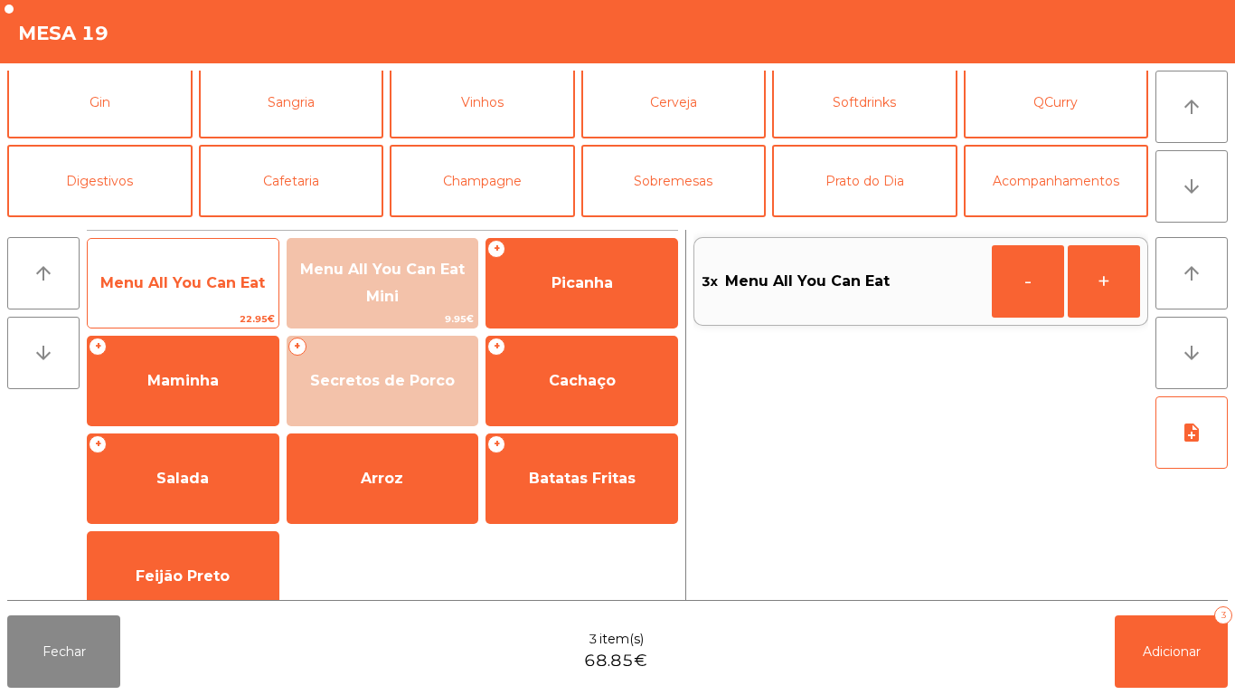
scroll to position [96, 0]
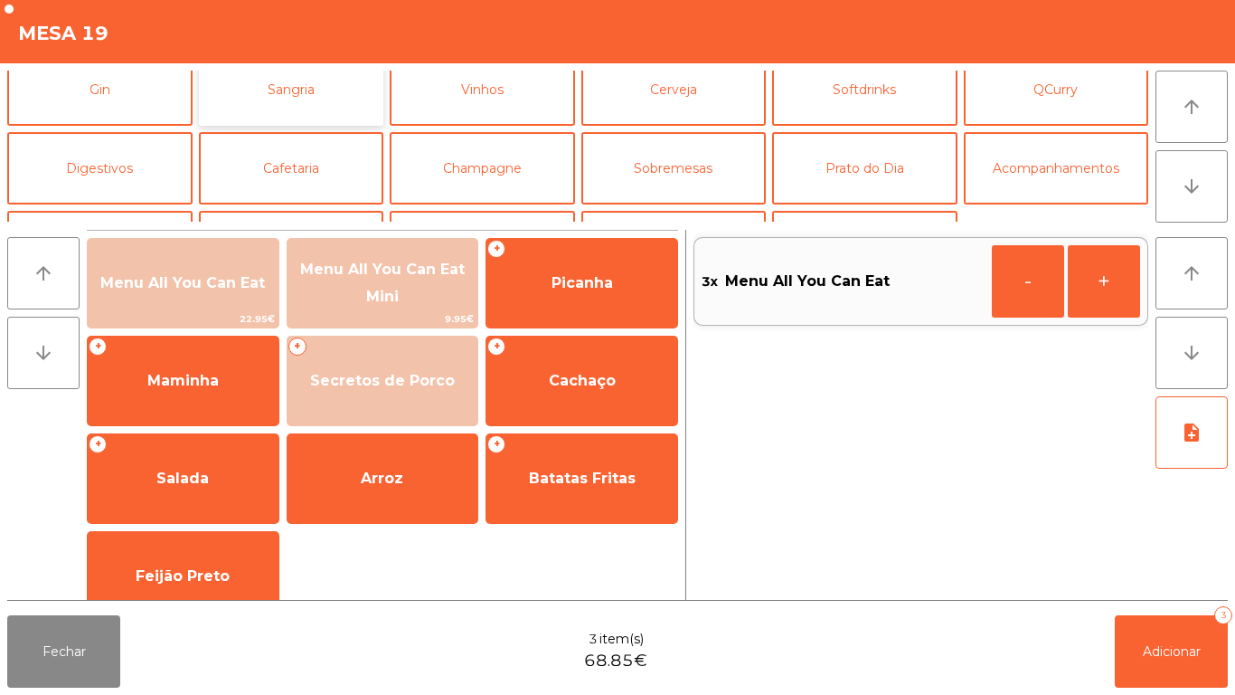
click at [320, 96] on button "Sangria" at bounding box center [291, 89] width 185 height 72
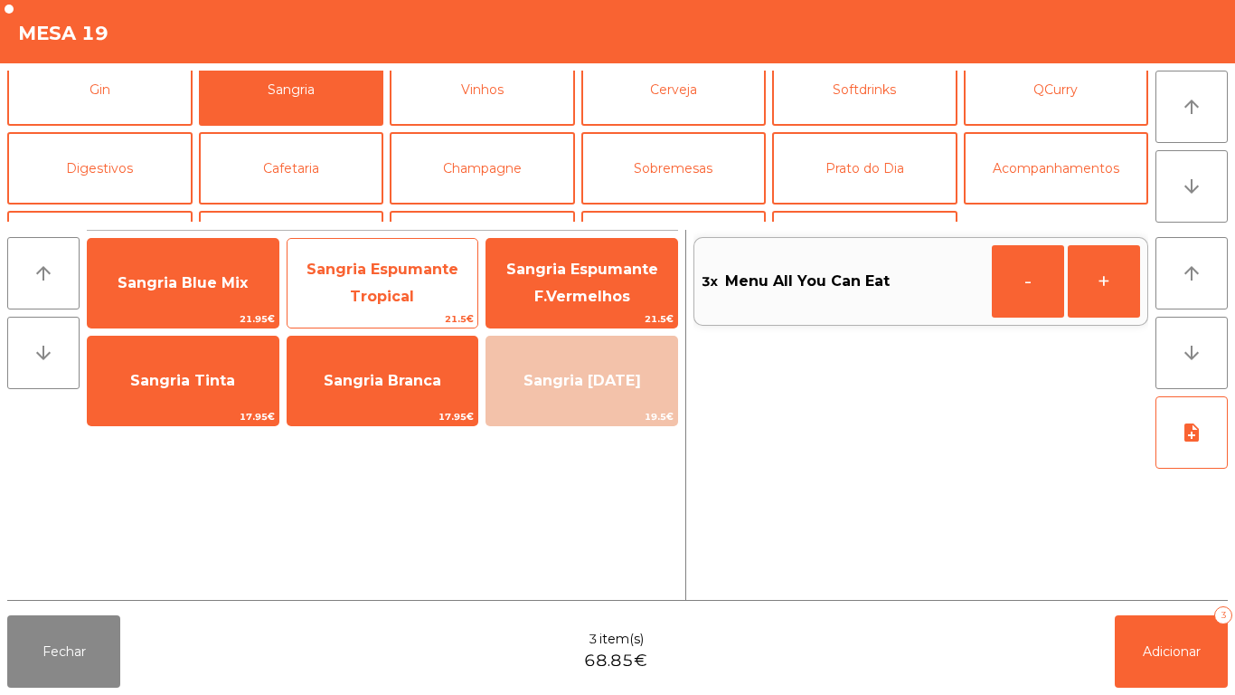
click at [404, 298] on span "Sangria Espumante Tropical" at bounding box center [383, 282] width 152 height 44
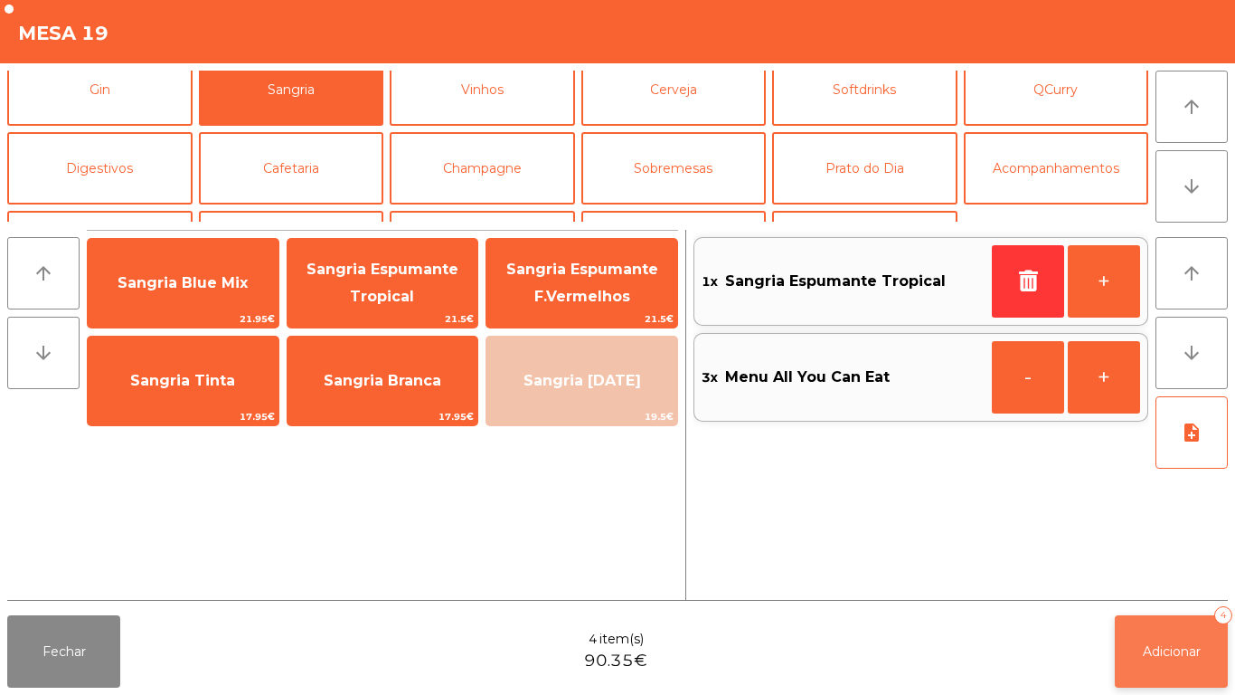
click at [1167, 621] on button "Adicionar 4" at bounding box center [1171, 651] width 113 height 72
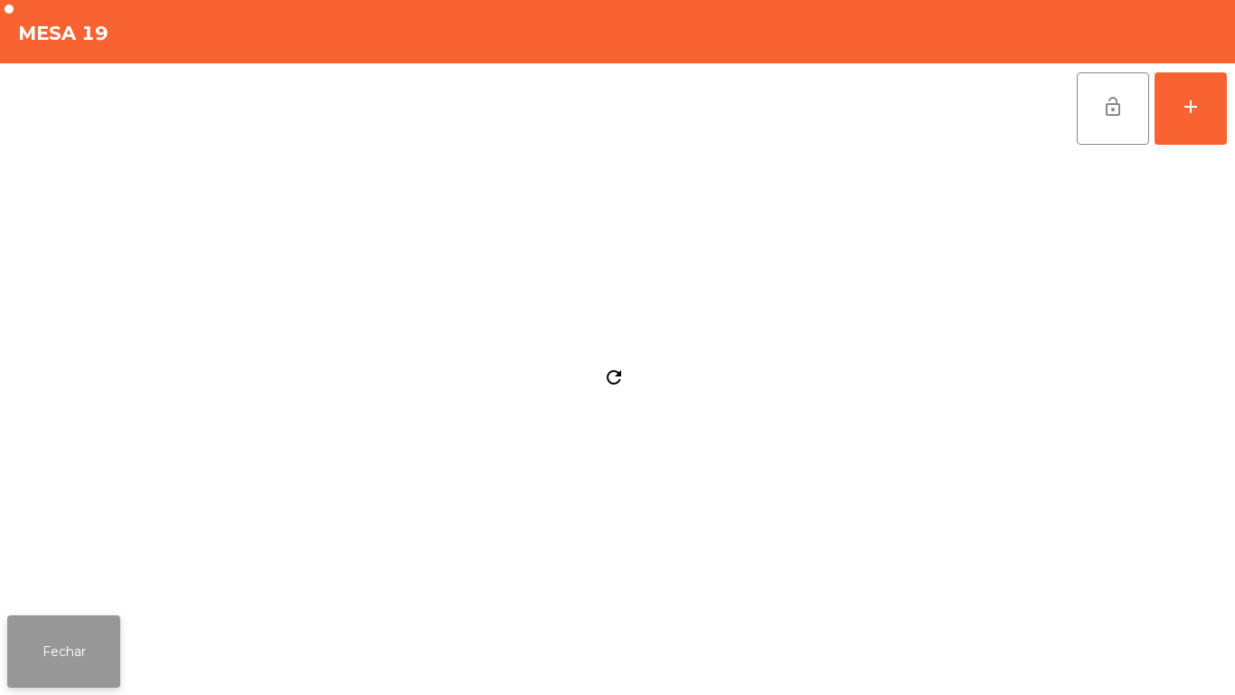
click at [58, 624] on button "Fechar" at bounding box center [63, 651] width 113 height 72
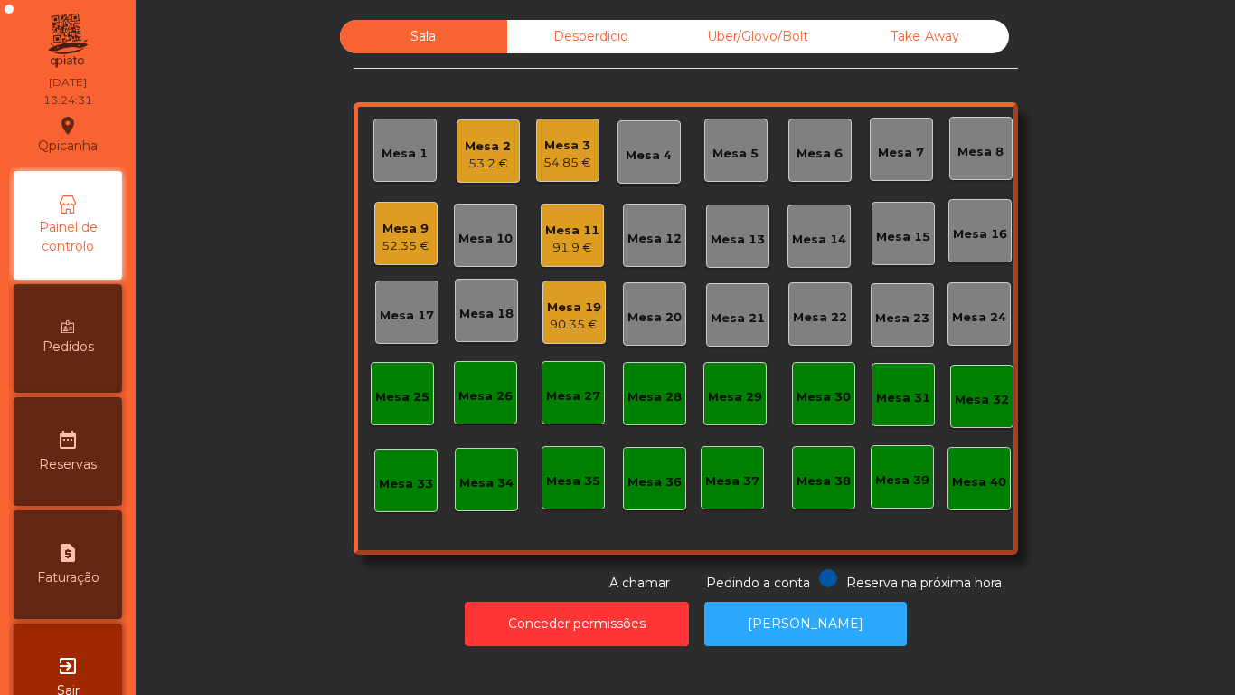
click at [557, 316] on div "90.35 €" at bounding box center [574, 325] width 54 height 18
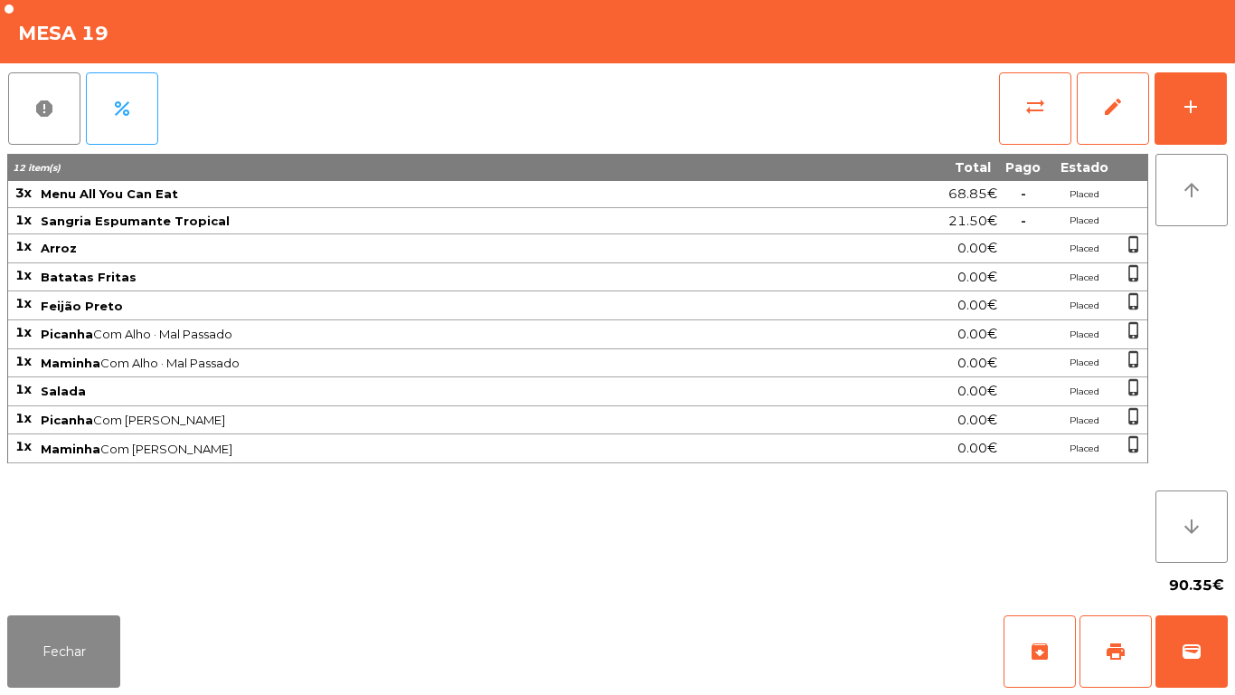
click at [71, 600] on div "90.35€" at bounding box center [617, 585] width 1221 height 45
click at [64, 680] on button "Fechar" at bounding box center [63, 651] width 113 height 72
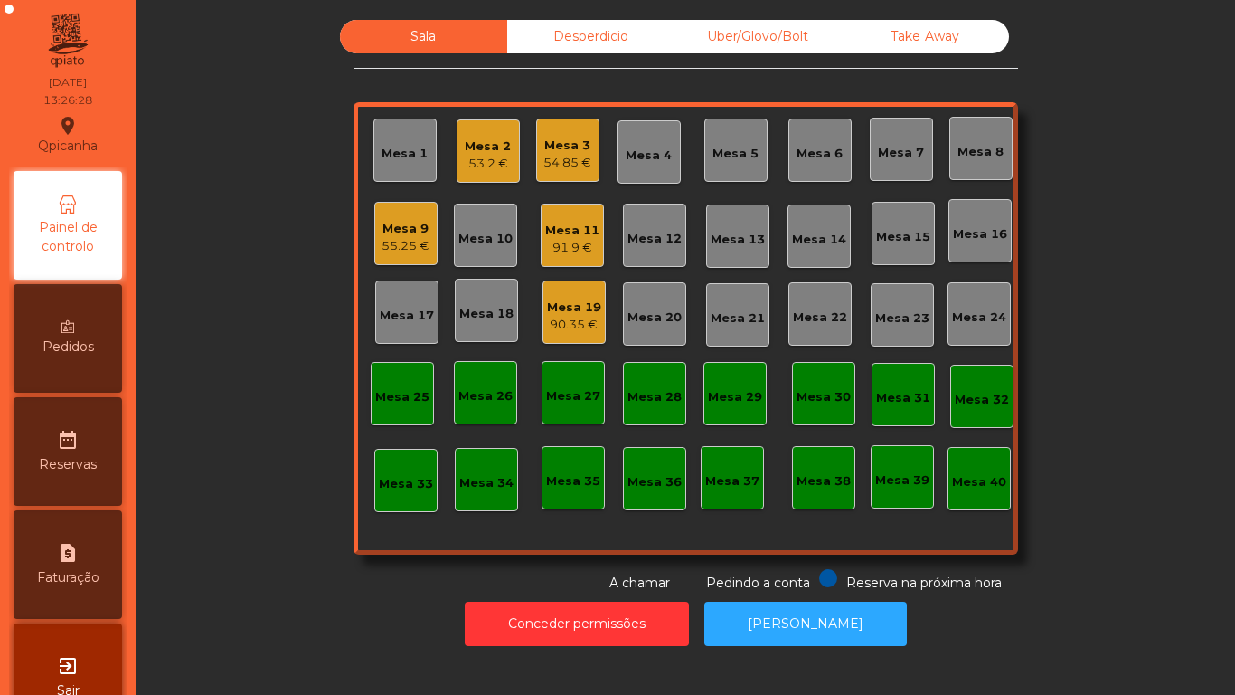
click at [59, 636] on div "exit_to_app Sair" at bounding box center [68, 677] width 109 height 109
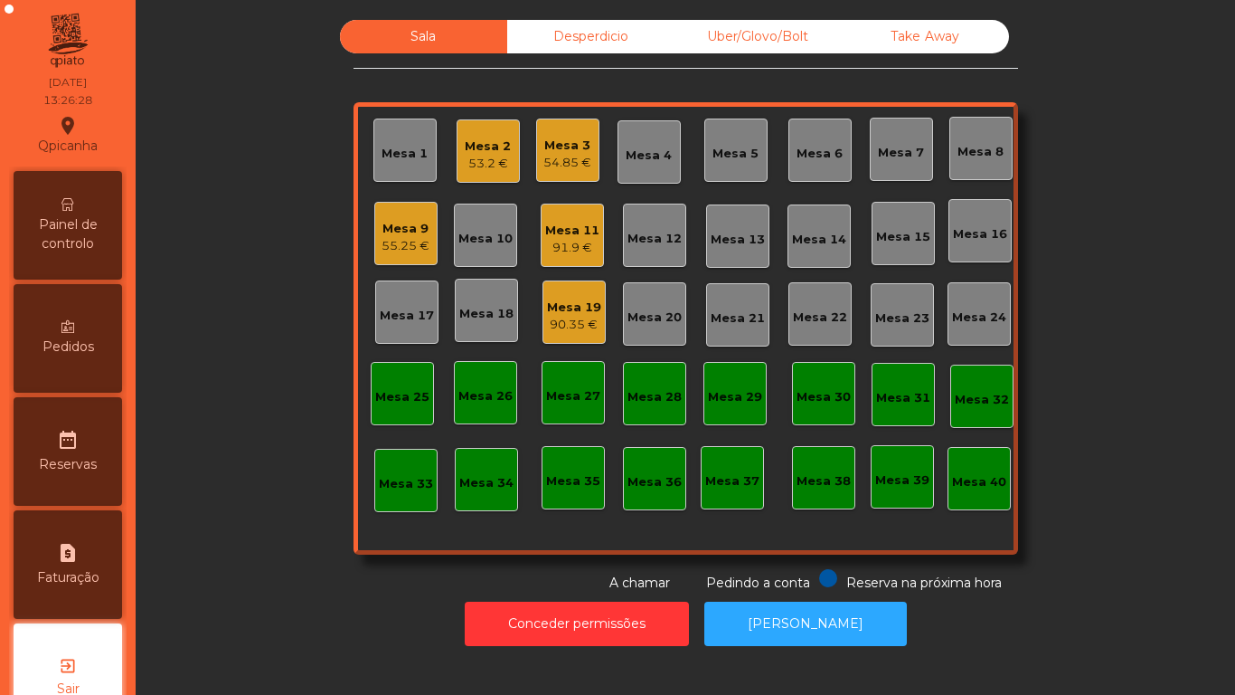
scroll to position [51, 0]
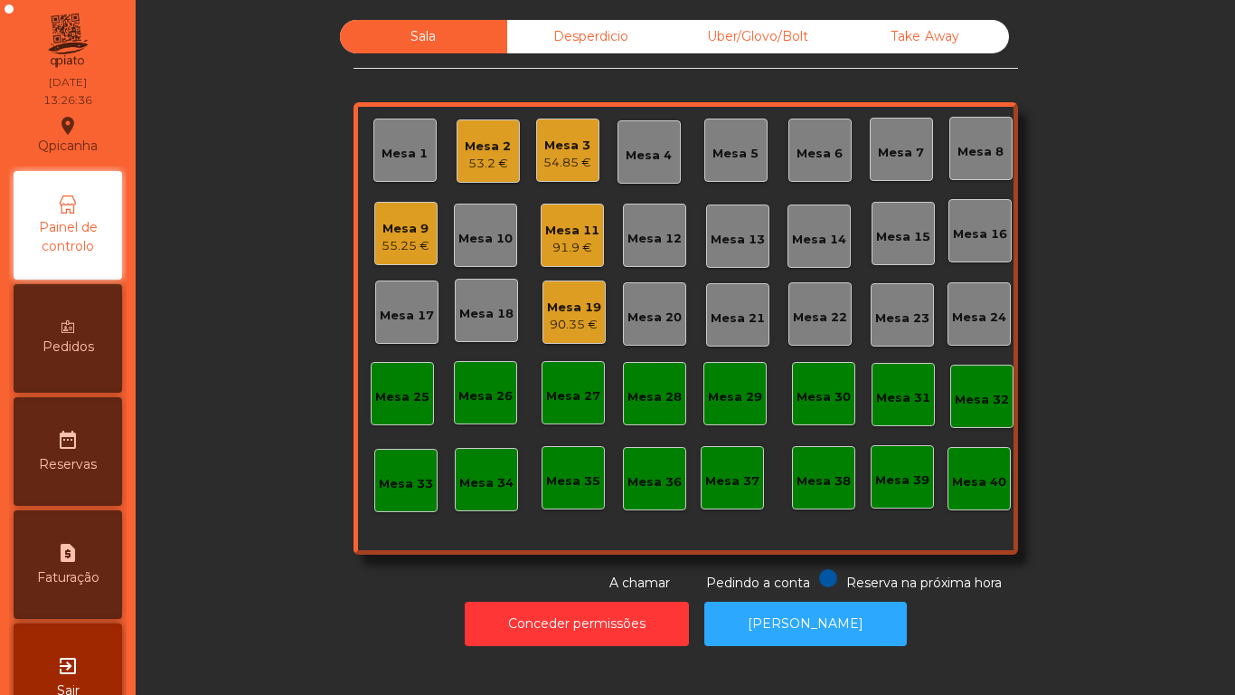
click at [564, 246] on div "91.9 €" at bounding box center [572, 248] width 54 height 18
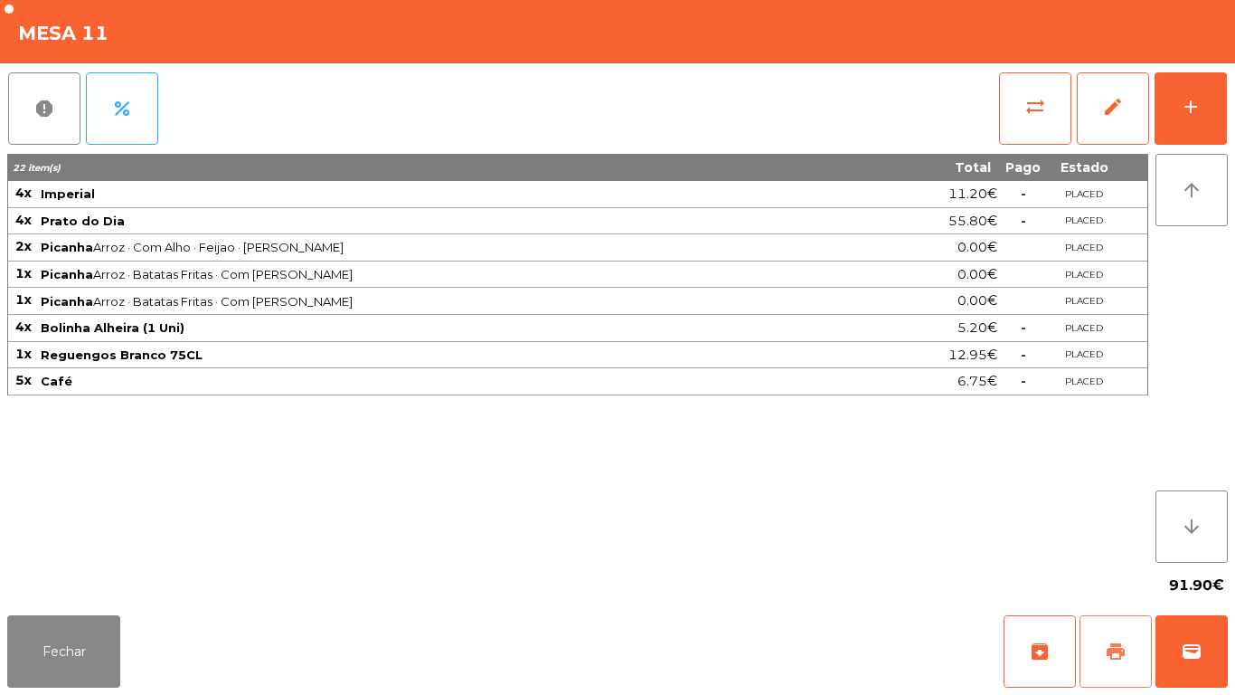
click at [1108, 649] on span "print" at bounding box center [1116, 651] width 22 height 22
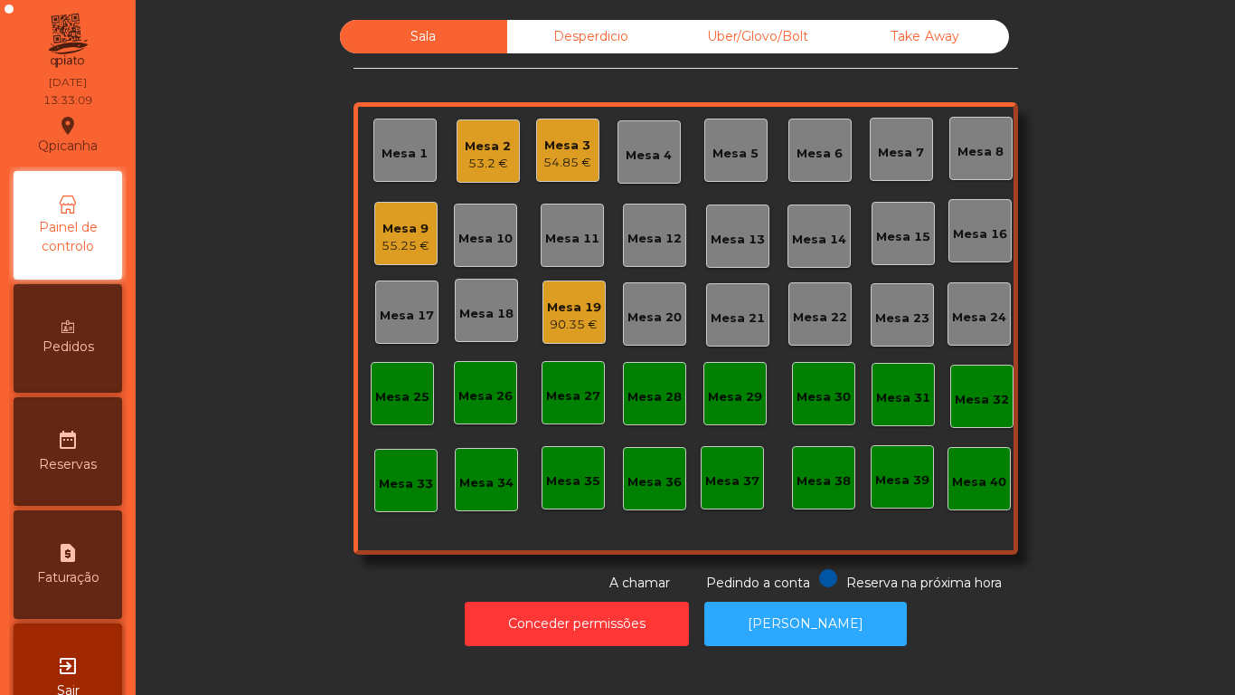
click at [577, 144] on div "Mesa 3" at bounding box center [568, 146] width 48 height 18
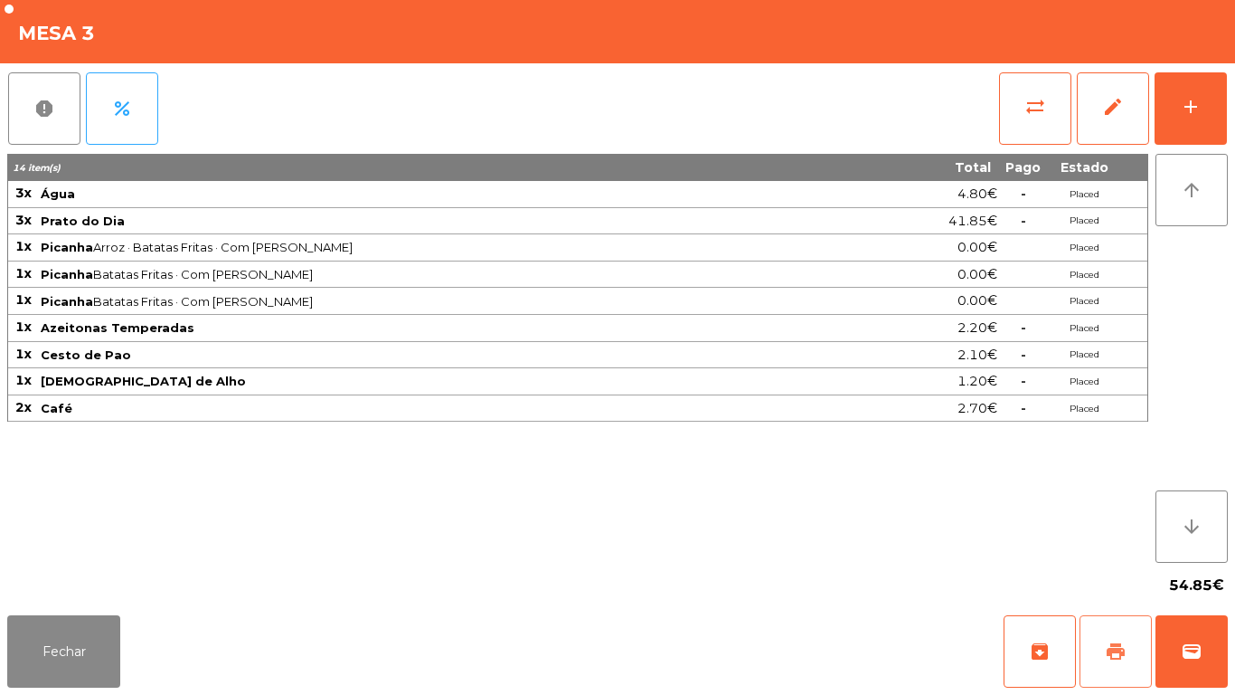
click at [1100, 635] on button "print" at bounding box center [1116, 651] width 72 height 72
click at [80, 650] on button "Fechar" at bounding box center [63, 651] width 113 height 72
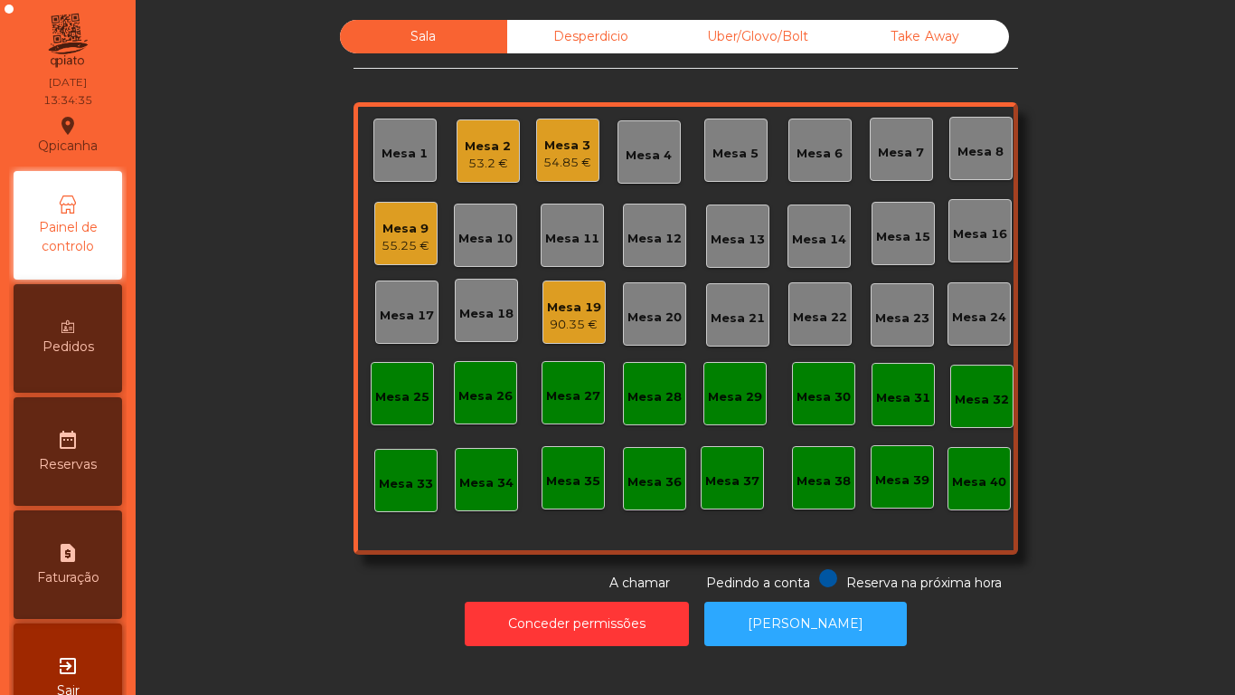
click at [563, 312] on div "Mesa 19" at bounding box center [574, 307] width 54 height 18
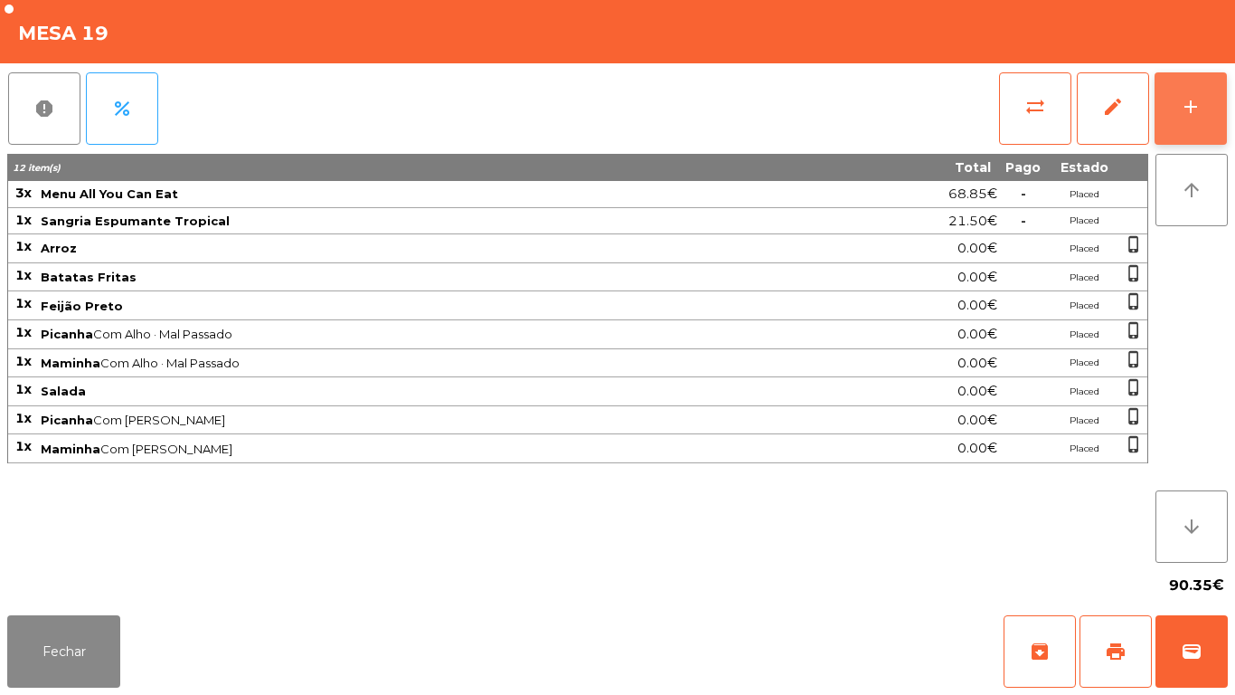
click at [1181, 106] on div "add" at bounding box center [1191, 107] width 22 height 22
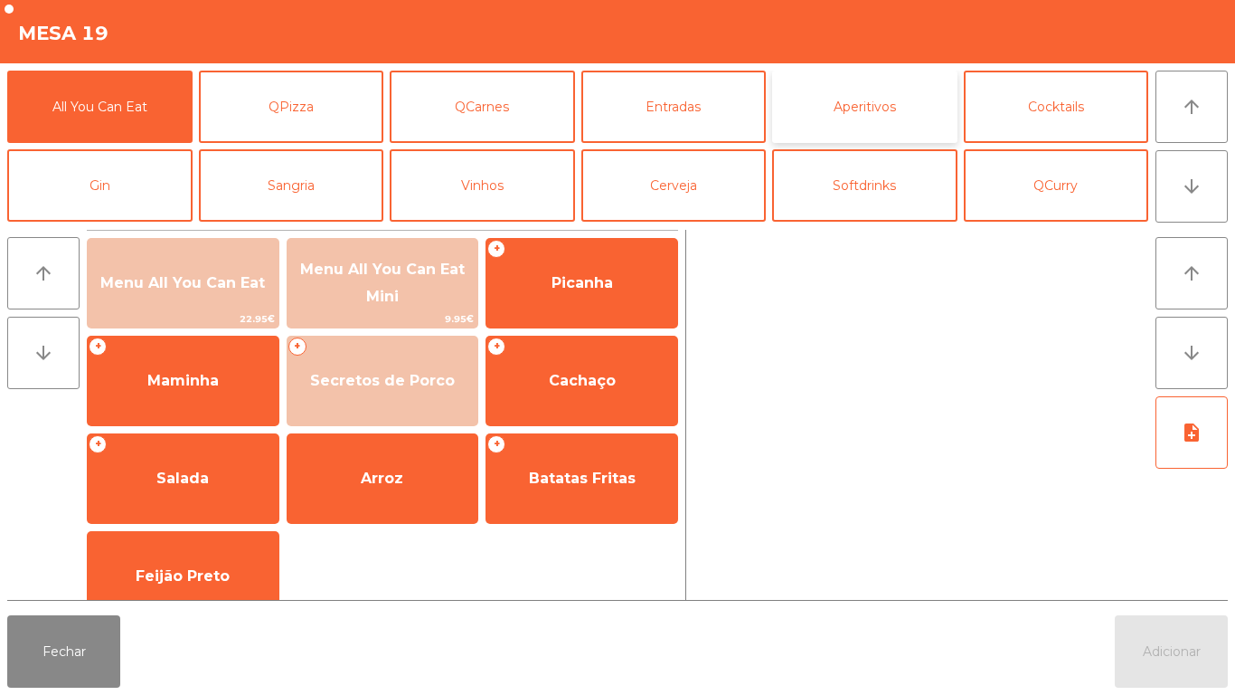
click at [885, 96] on button "Aperitivos" at bounding box center [864, 107] width 185 height 72
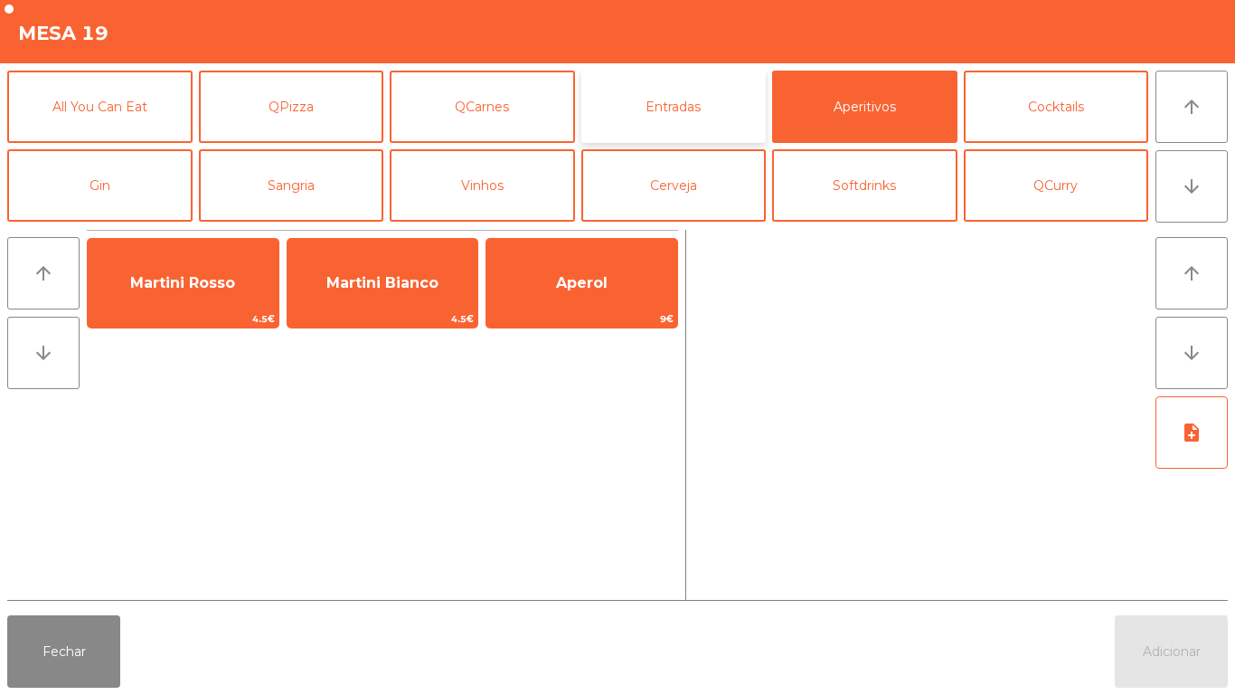
click at [694, 112] on button "Entradas" at bounding box center [674, 107] width 185 height 72
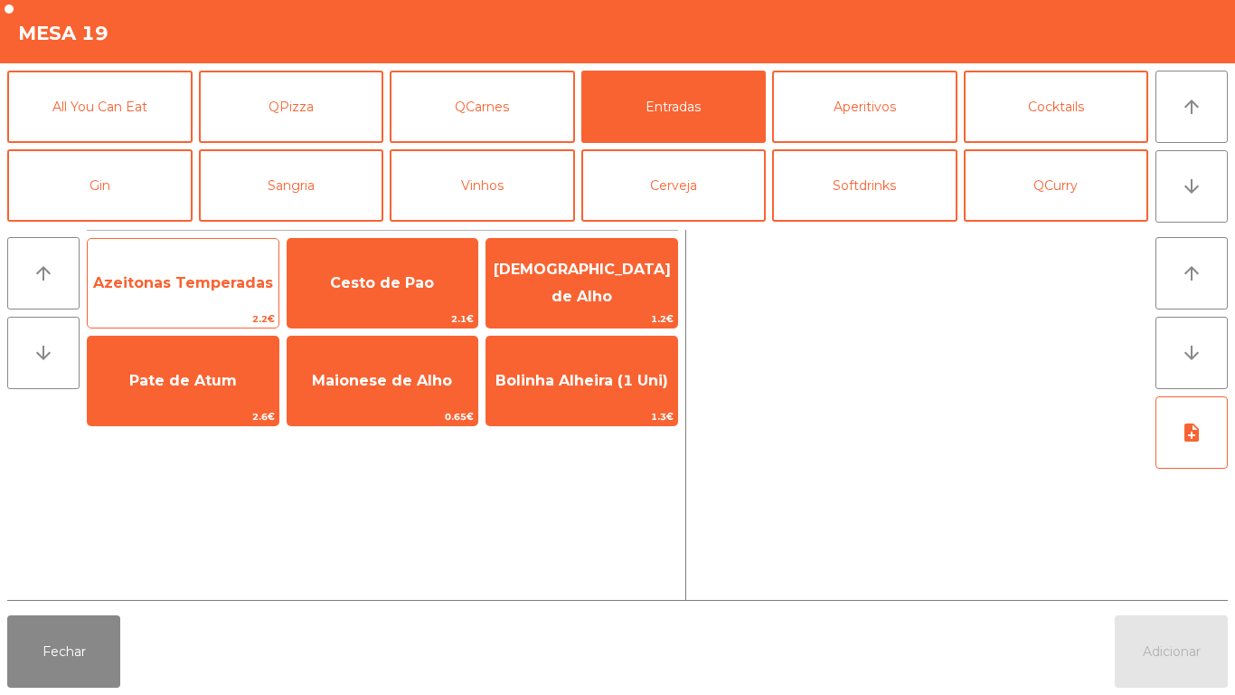
click at [219, 275] on span "Azeitonas Temperadas" at bounding box center [183, 282] width 180 height 17
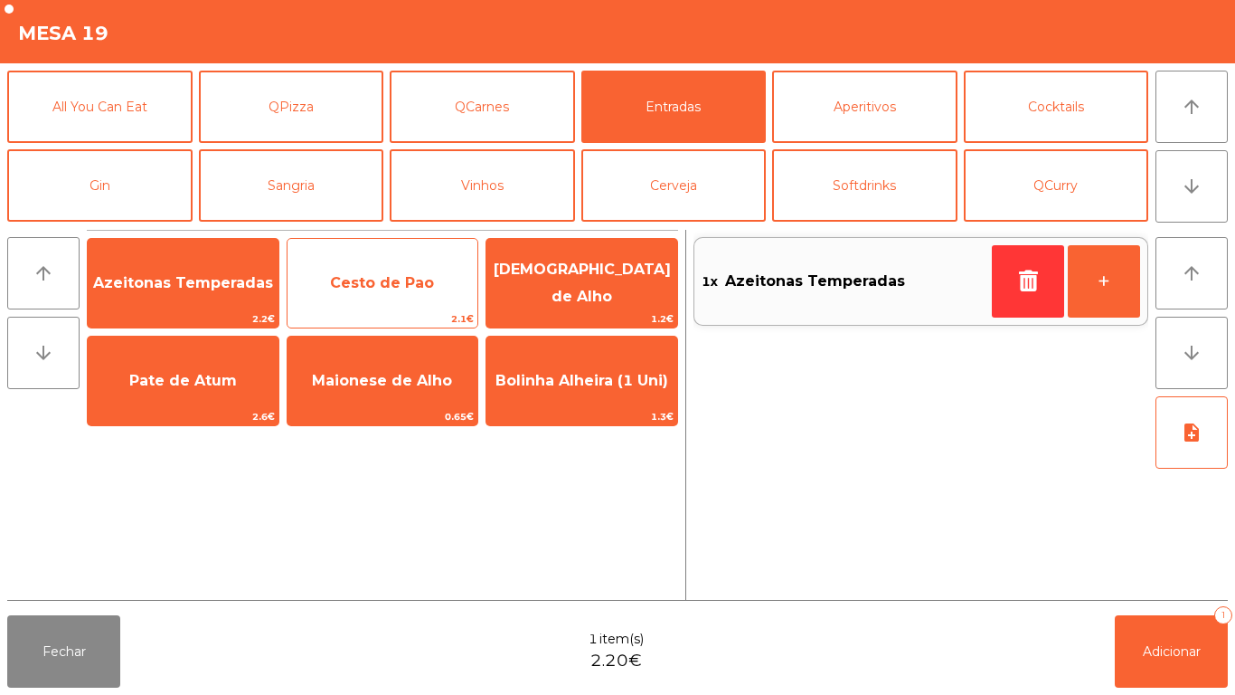
click at [402, 283] on span "Cesto de Pao" at bounding box center [382, 282] width 104 height 17
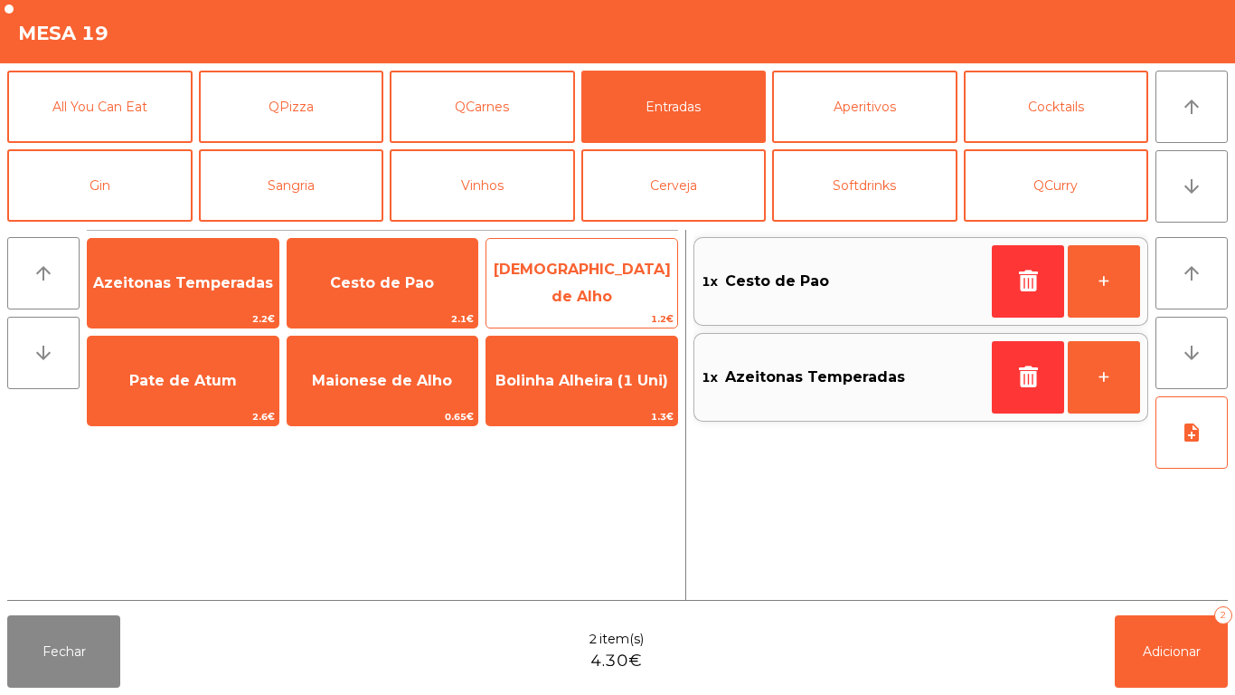
click at [632, 304] on span "[DEMOGRAPHIC_DATA] de Alho" at bounding box center [582, 283] width 191 height 77
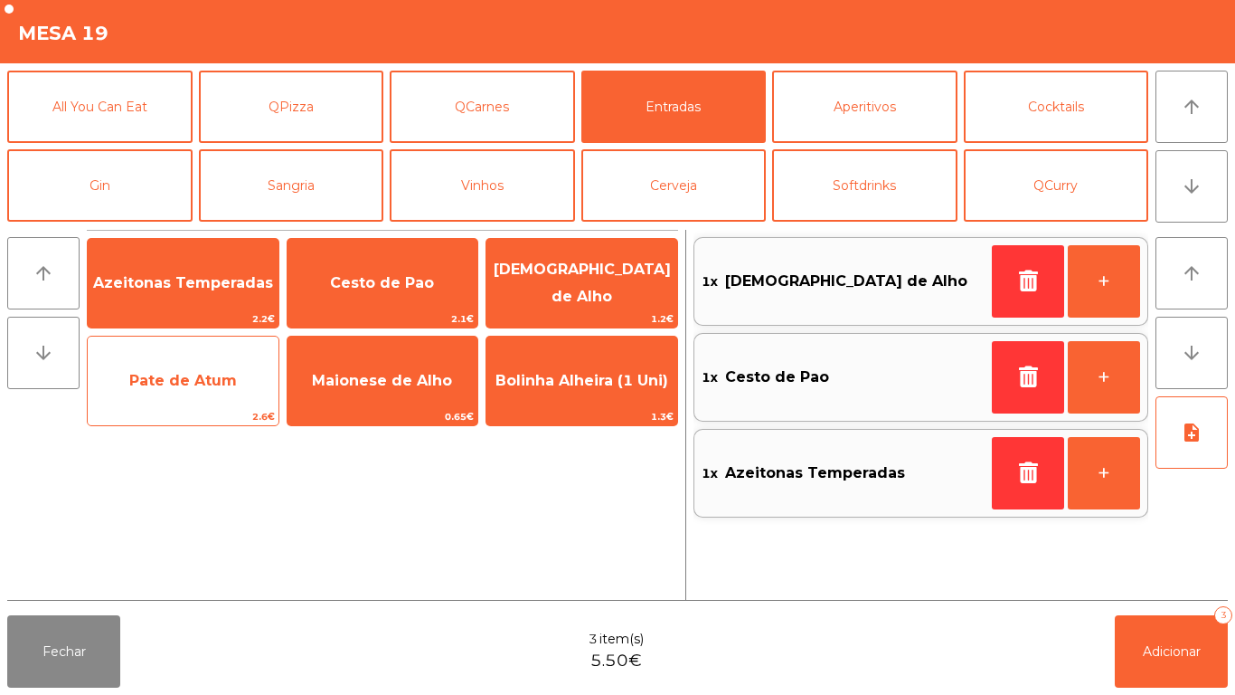
click at [159, 409] on span "2.6€" at bounding box center [183, 416] width 191 height 17
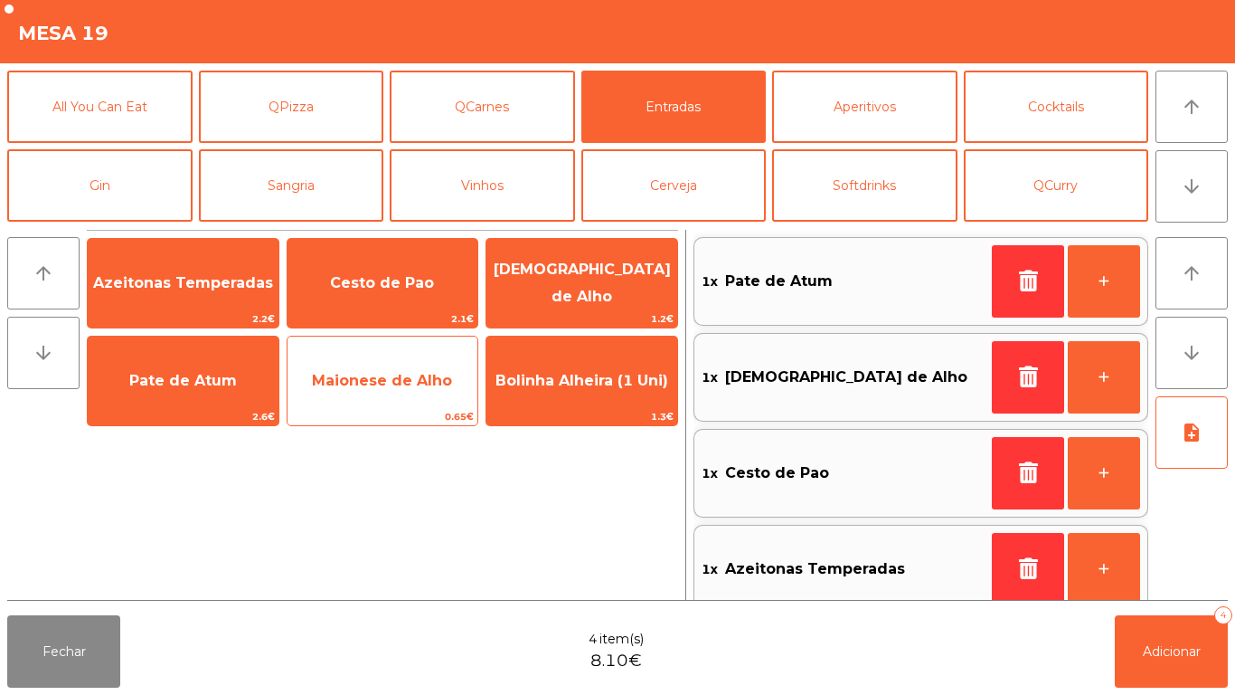
click at [376, 396] on span "Maionese de Alho" at bounding box center [383, 380] width 191 height 49
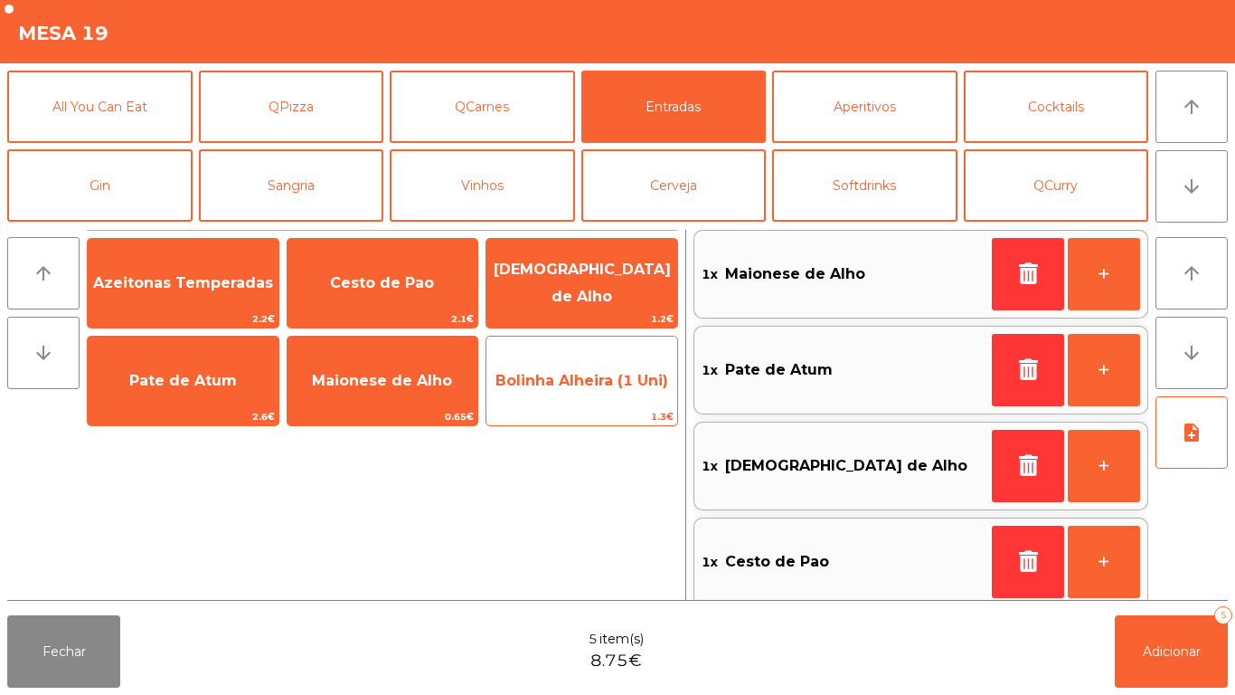
click at [585, 396] on span "Bolinha Alheira (1 Uni)" at bounding box center [582, 380] width 191 height 49
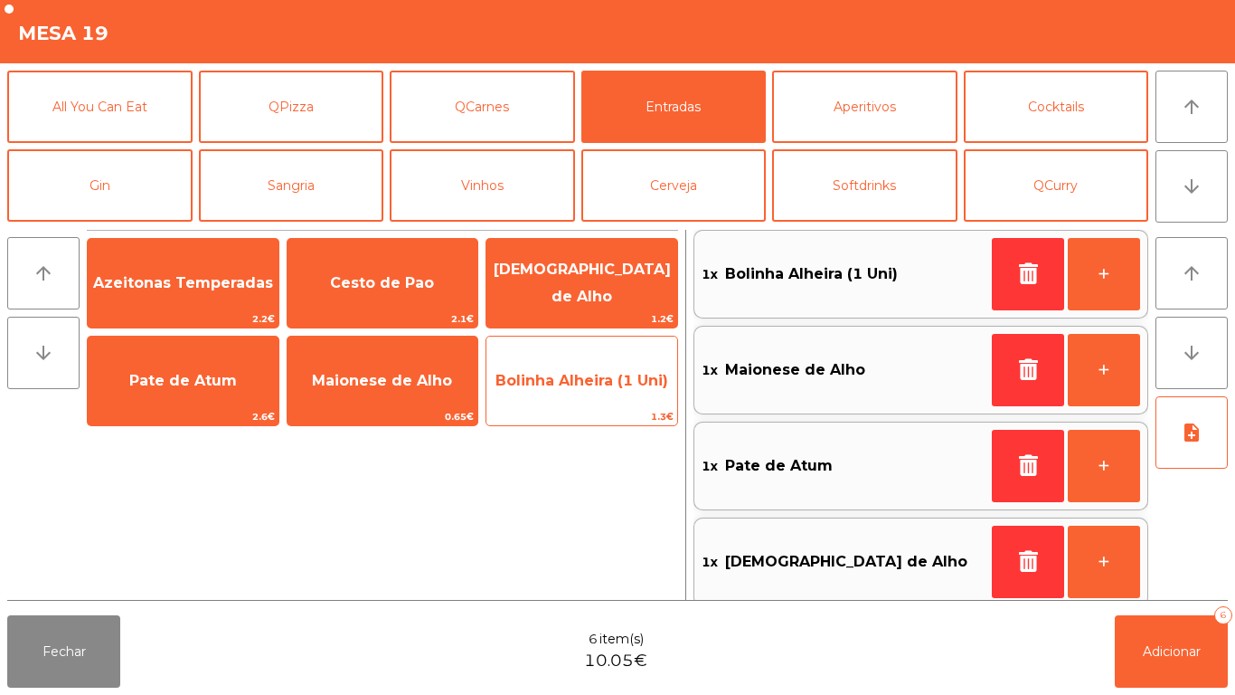
click at [598, 394] on span "Bolinha Alheira (1 Uni)" at bounding box center [582, 380] width 191 height 49
click at [599, 372] on span "Bolinha Alheira (1 Uni)" at bounding box center [582, 380] width 173 height 17
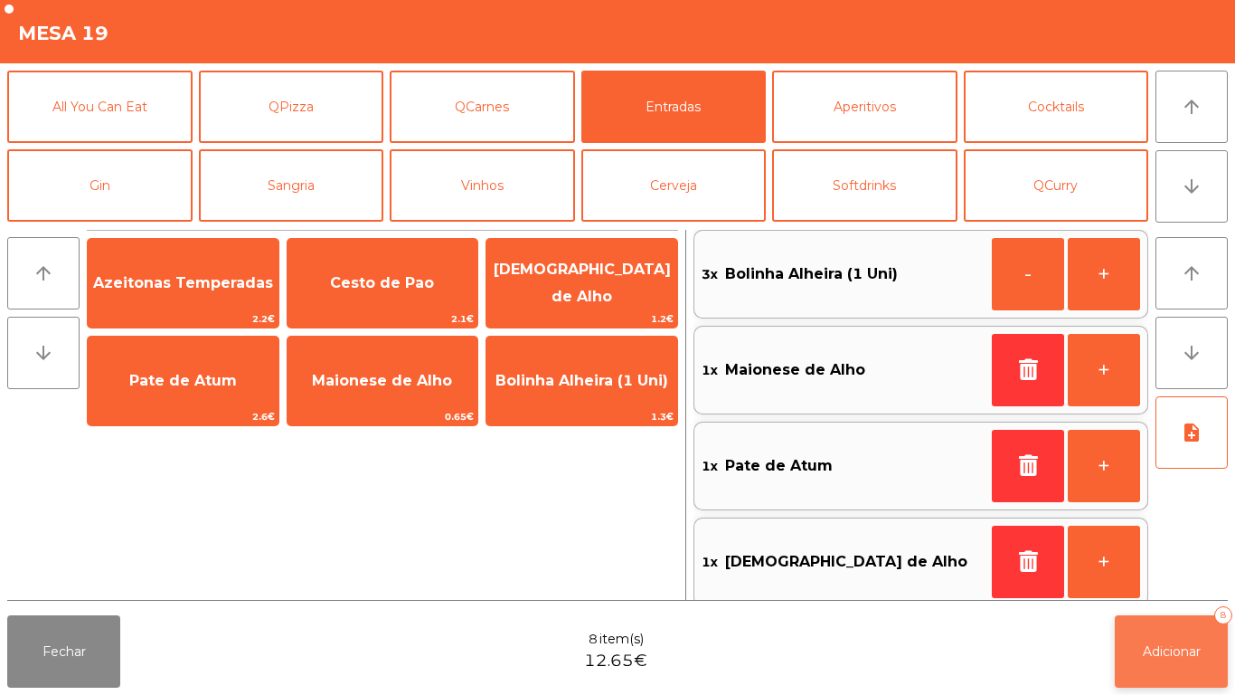
click at [1187, 630] on button "Adicionar 8" at bounding box center [1171, 651] width 113 height 72
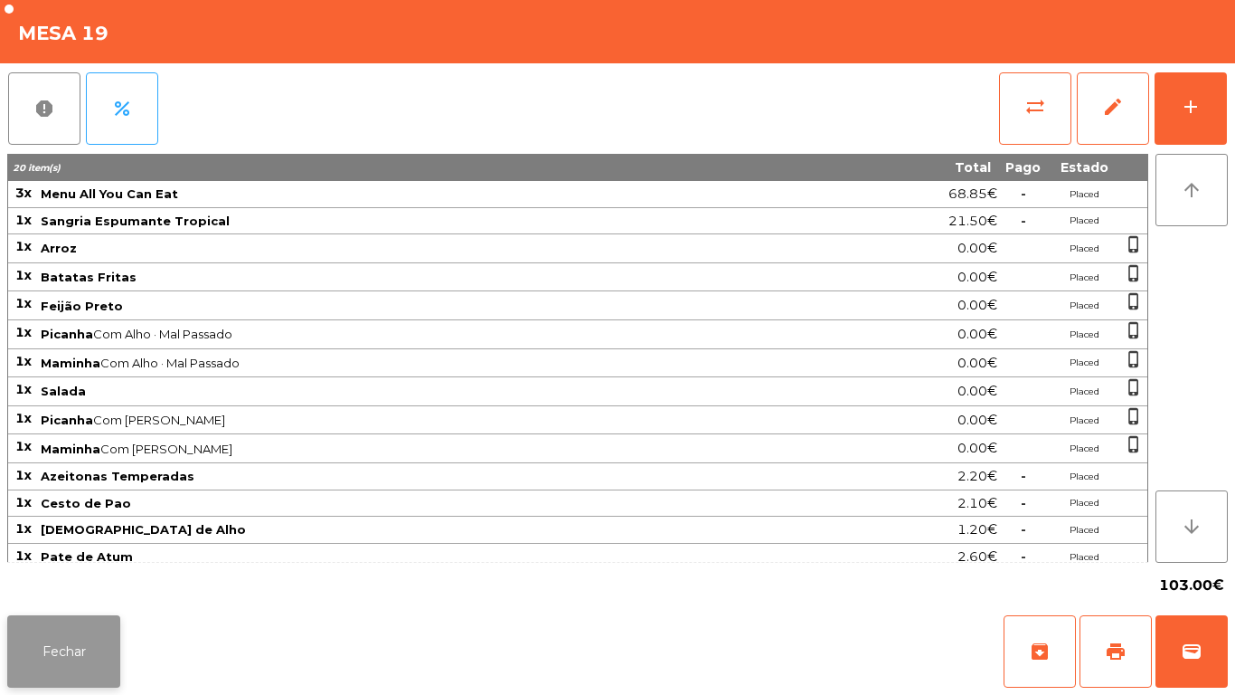
click at [72, 631] on button "Fechar" at bounding box center [63, 651] width 113 height 72
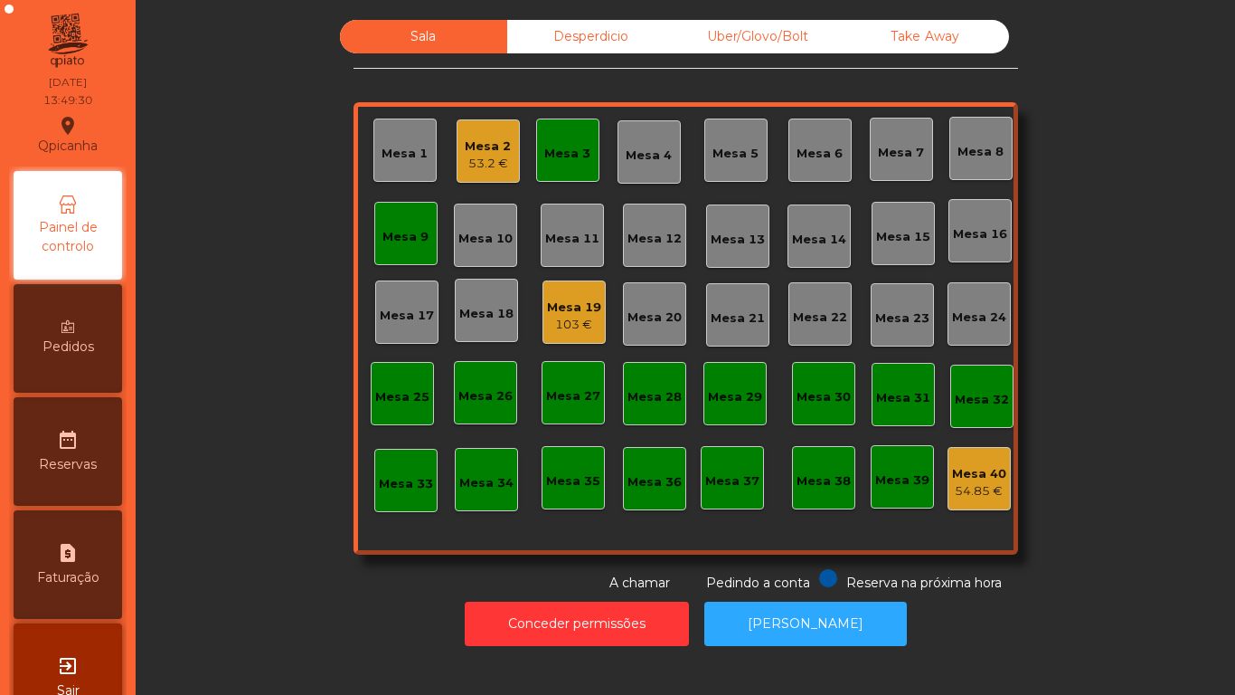
click at [421, 236] on div "Mesa 9" at bounding box center [406, 237] width 46 height 18
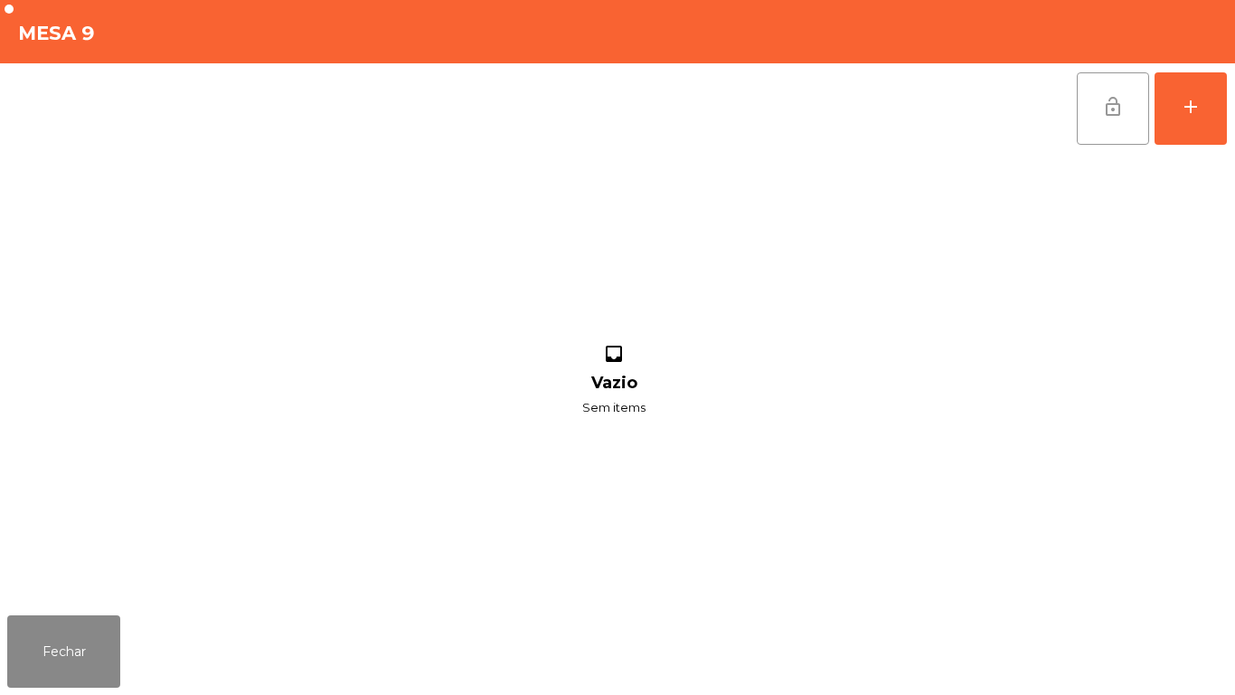
click at [1114, 118] on button "lock_open" at bounding box center [1113, 108] width 72 height 72
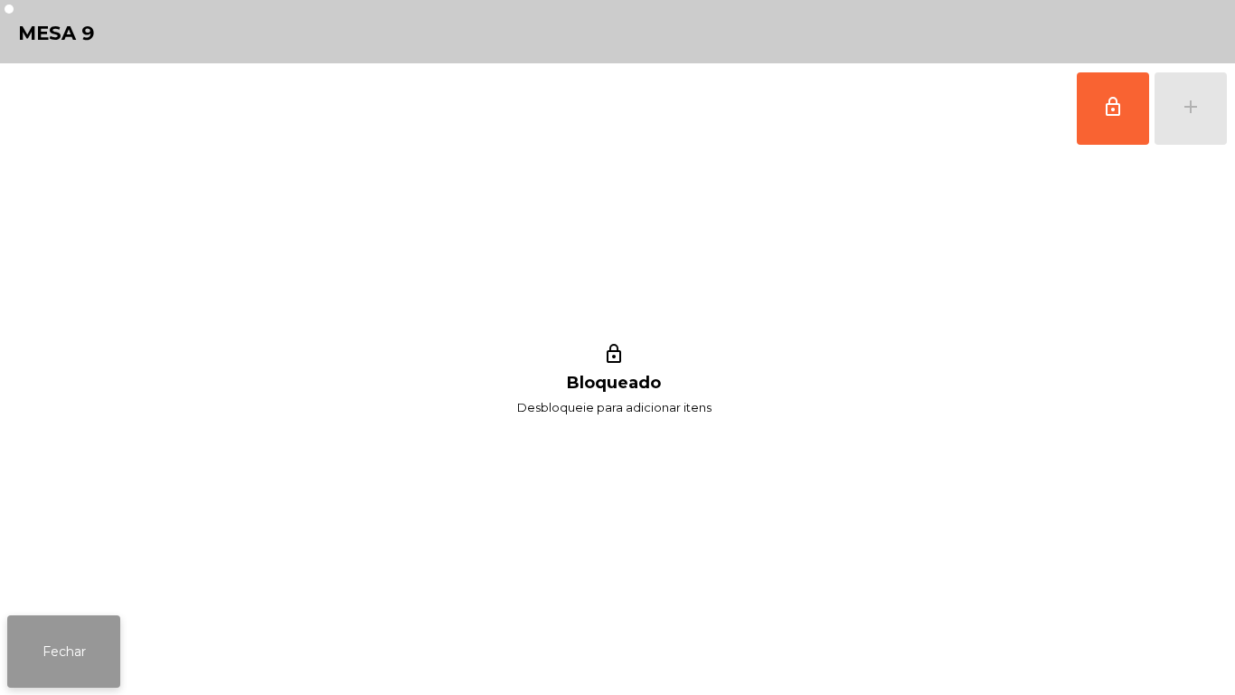
click at [49, 648] on button "Fechar" at bounding box center [63, 651] width 113 height 72
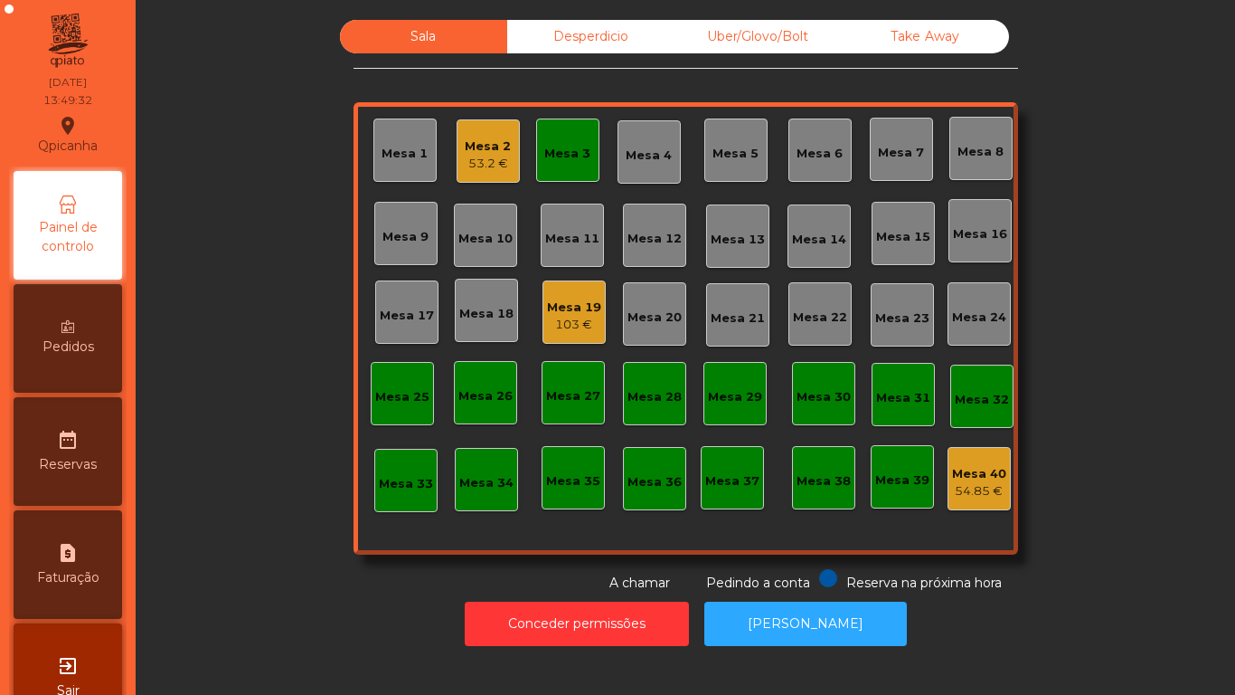
click at [457, 181] on div "Mesa 2 53.2 €" at bounding box center [488, 150] width 63 height 63
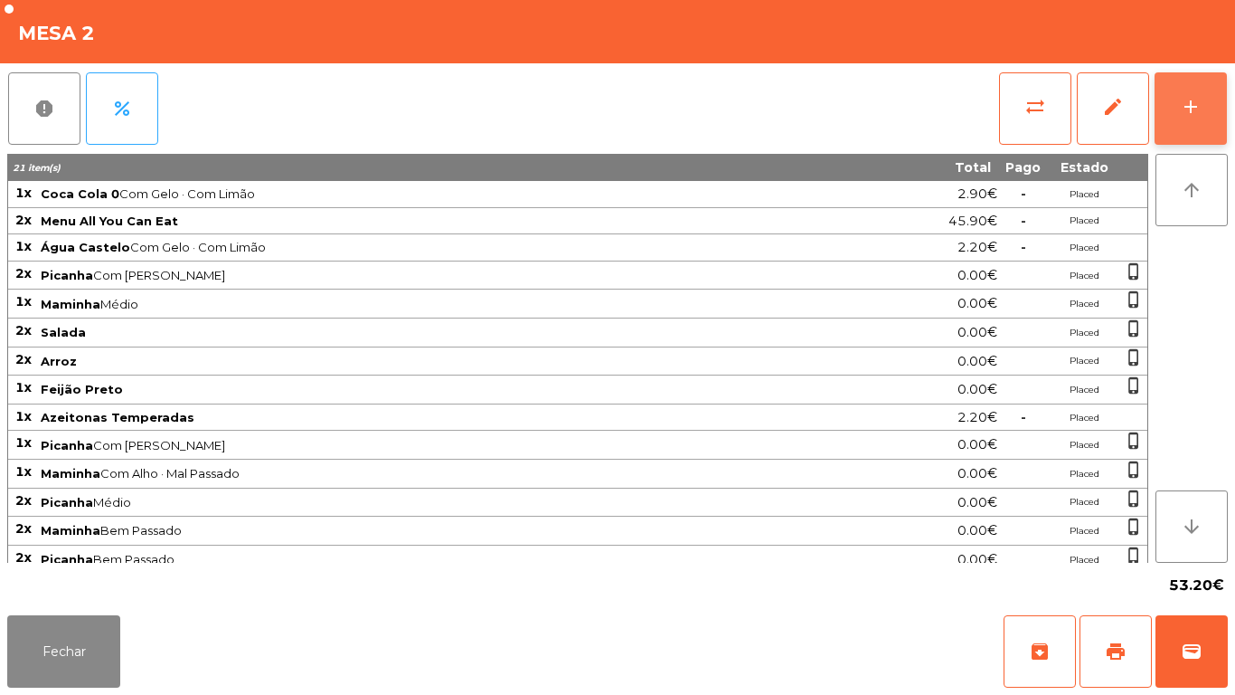
click at [1177, 137] on button "add" at bounding box center [1191, 108] width 72 height 72
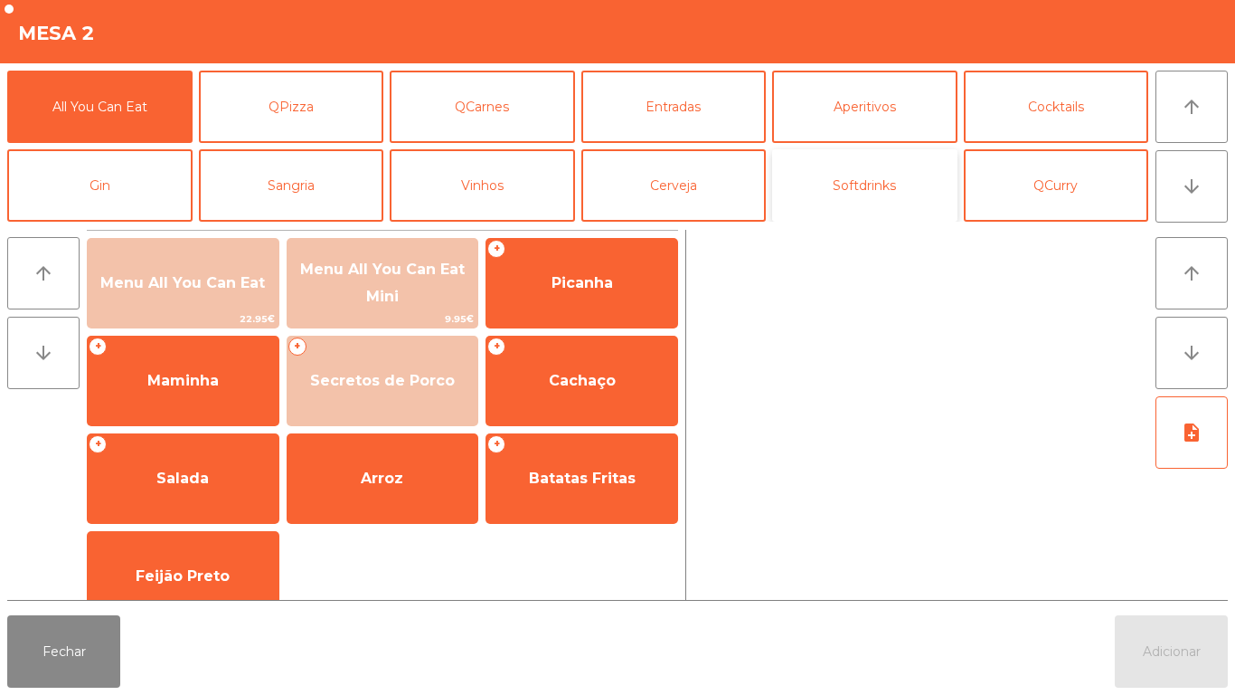
click at [878, 200] on button "Softdrinks" at bounding box center [864, 185] width 185 height 72
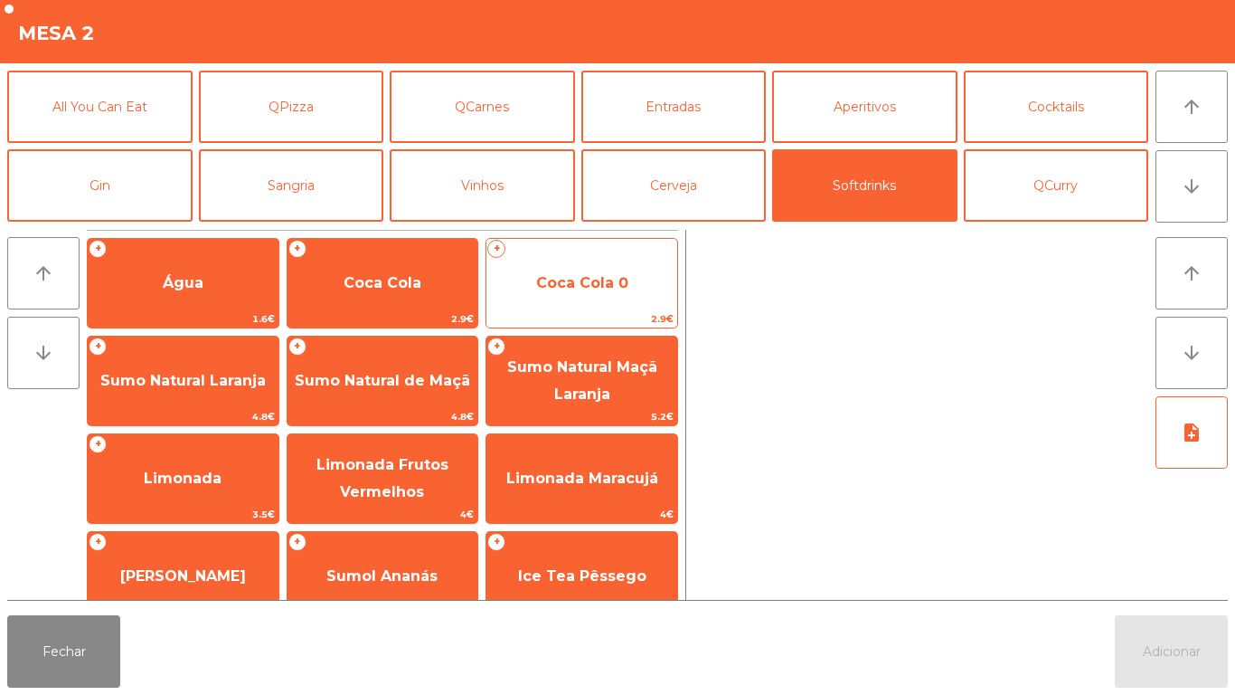
click at [563, 276] on span "Coca Cola 0" at bounding box center [582, 282] width 92 height 17
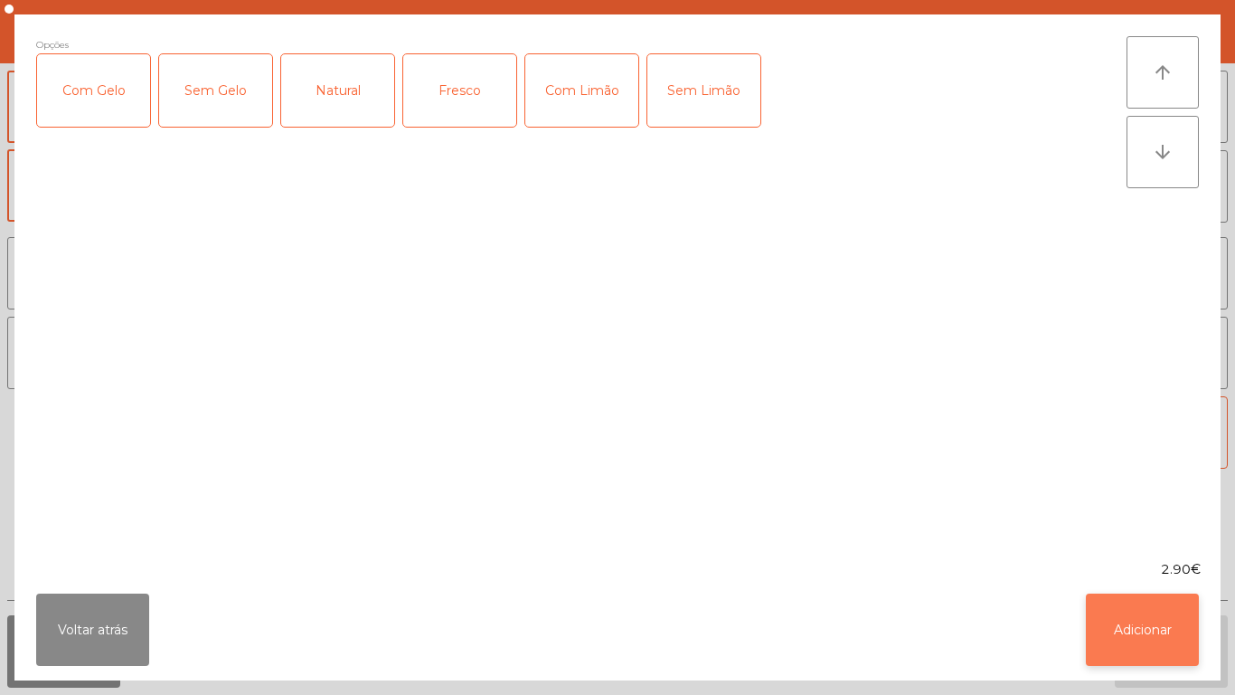
click at [1123, 623] on button "Adicionar" at bounding box center [1142, 629] width 113 height 72
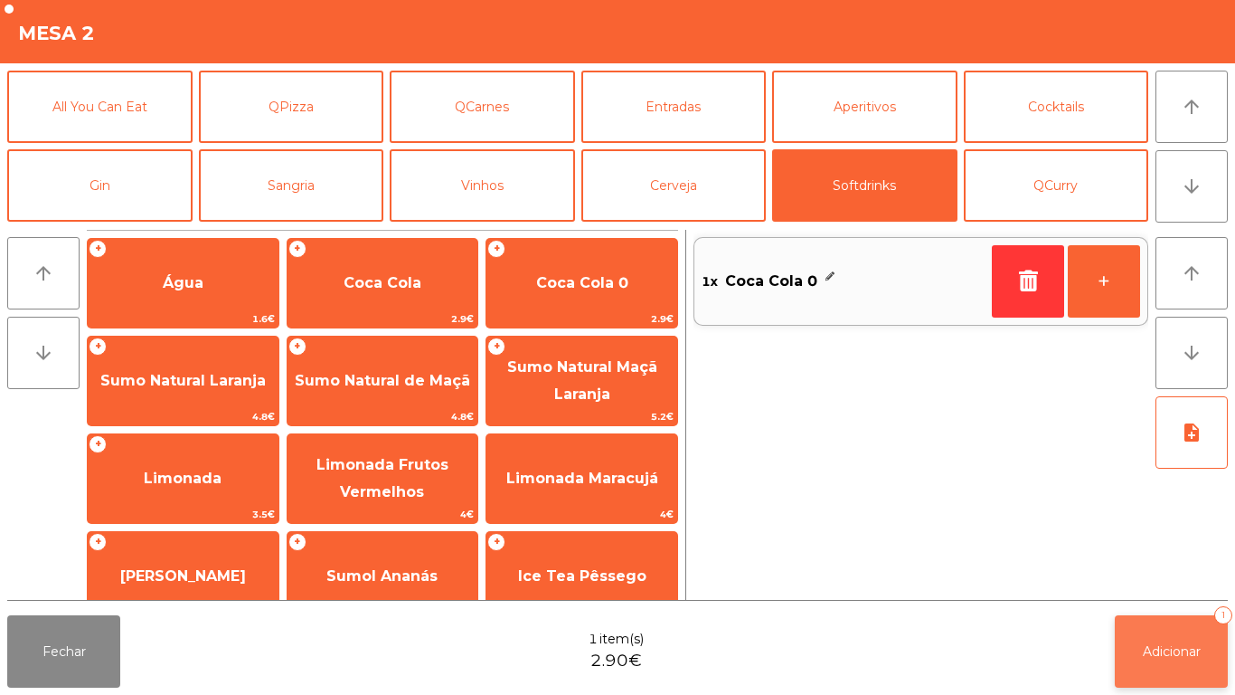
click at [1179, 655] on span "Adicionar" at bounding box center [1172, 651] width 58 height 16
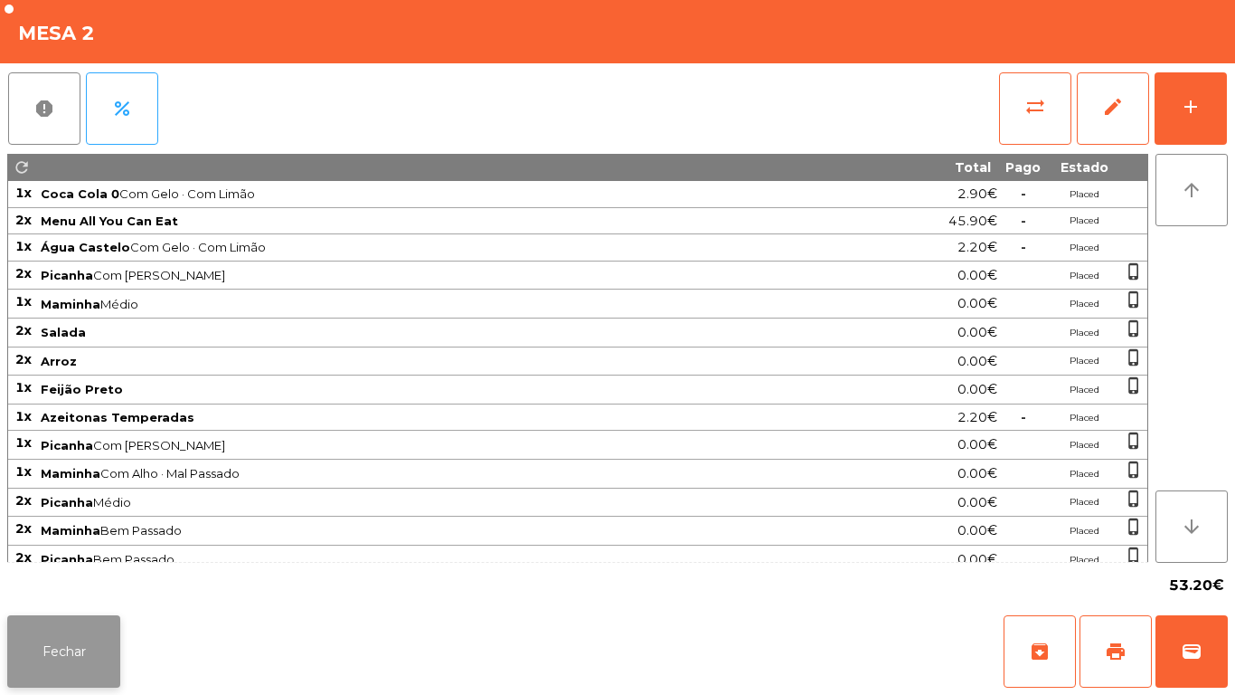
click at [85, 648] on button "Fechar" at bounding box center [63, 651] width 113 height 72
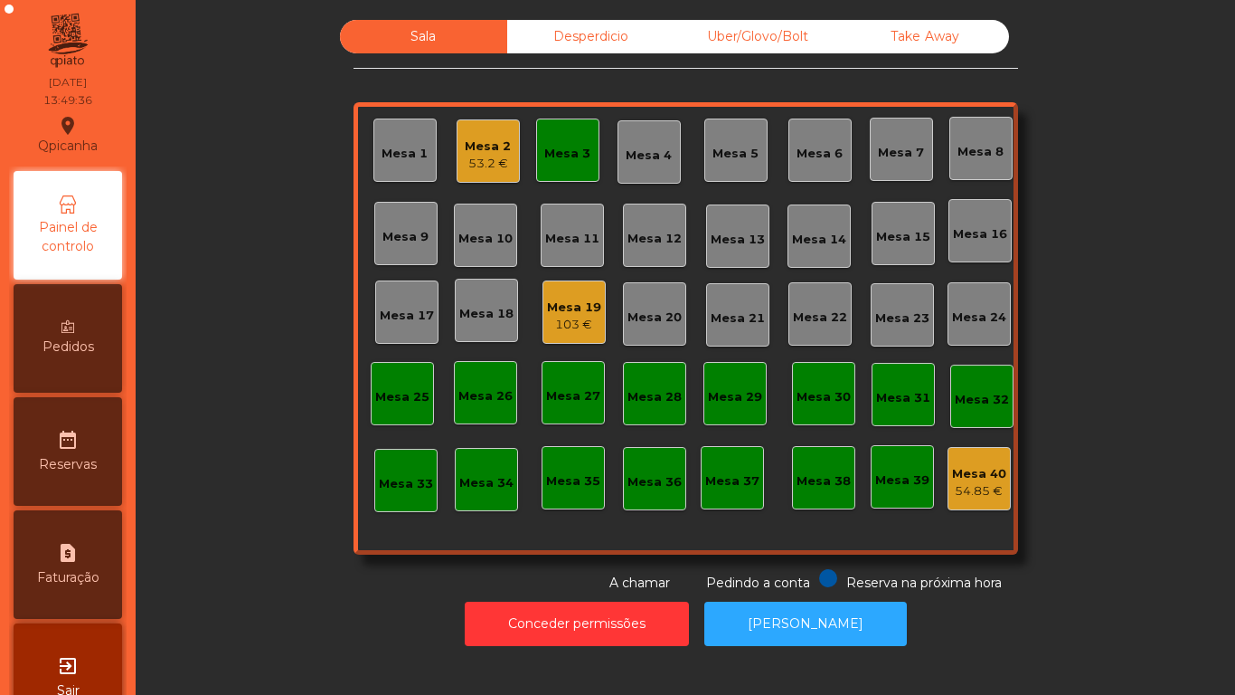
click at [563, 148] on div "Mesa 3" at bounding box center [567, 154] width 46 height 18
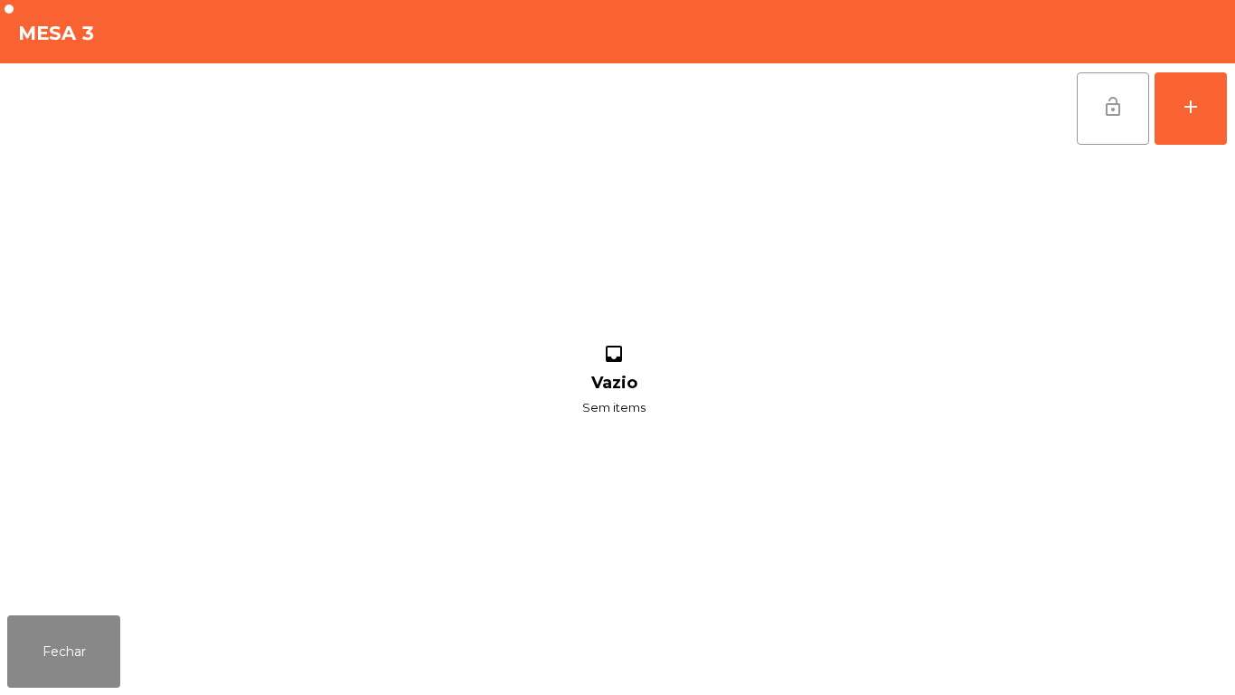
click at [1098, 99] on button "lock_open" at bounding box center [1113, 108] width 72 height 72
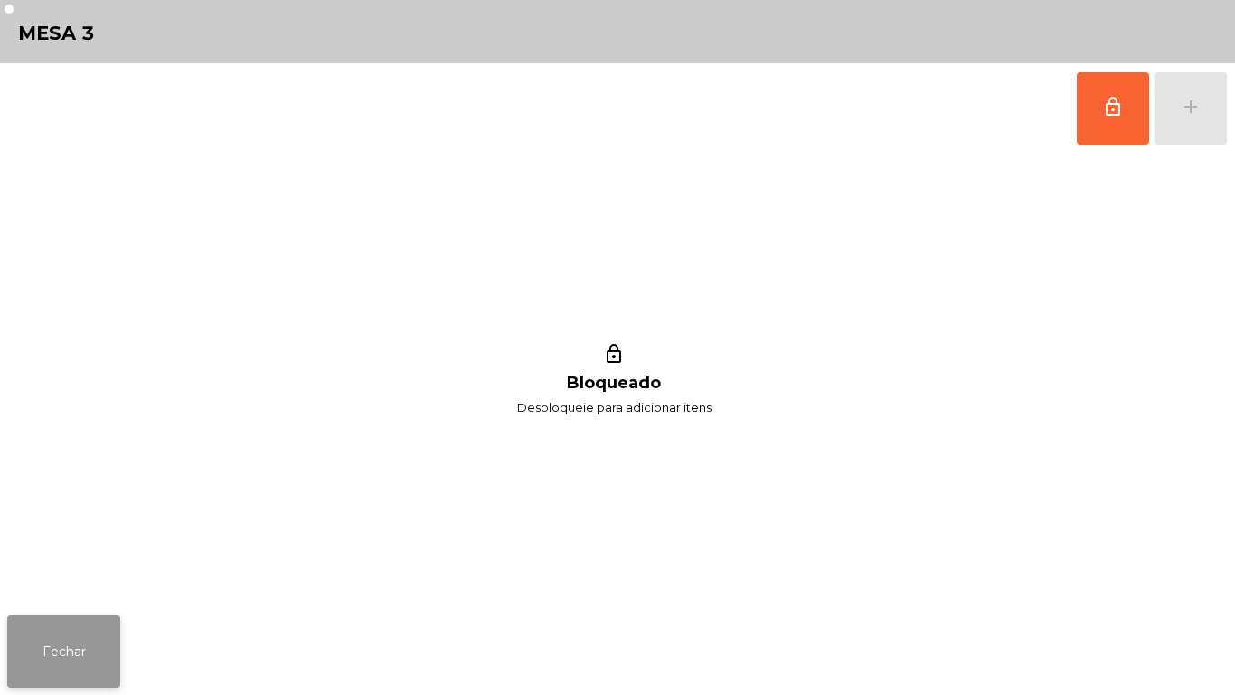
click at [81, 622] on button "Fechar" at bounding box center [63, 651] width 113 height 72
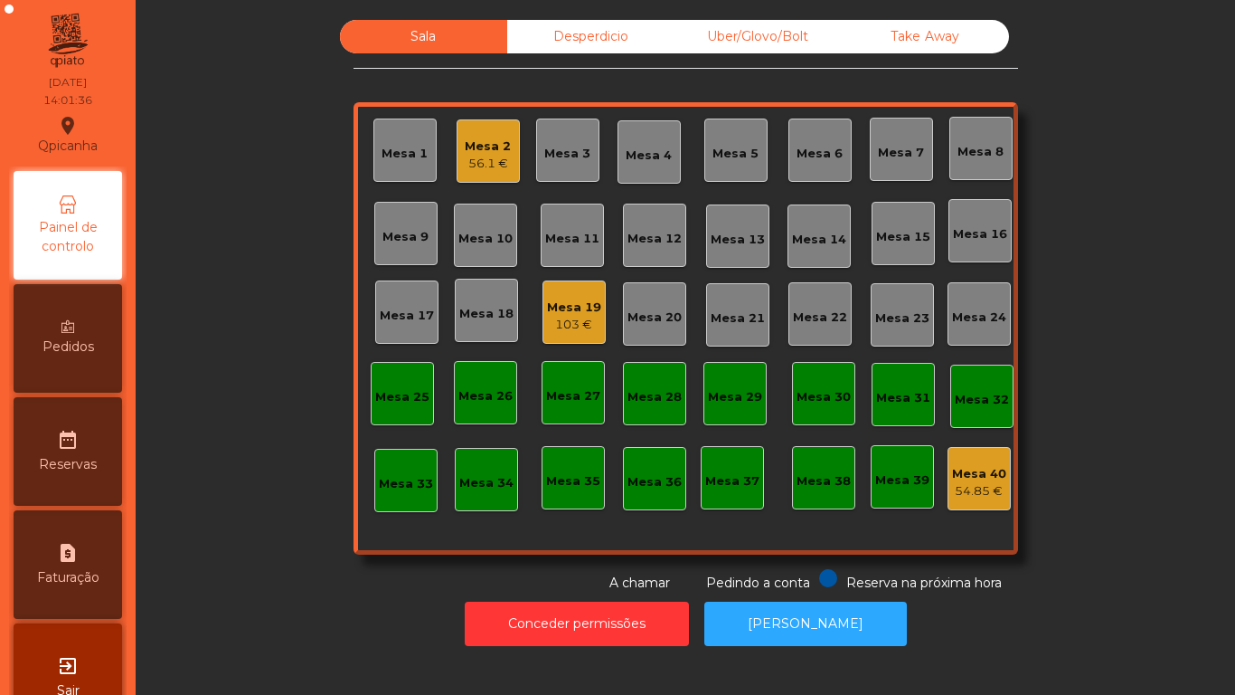
click at [396, 139] on div "Mesa 1" at bounding box center [405, 149] width 46 height 25
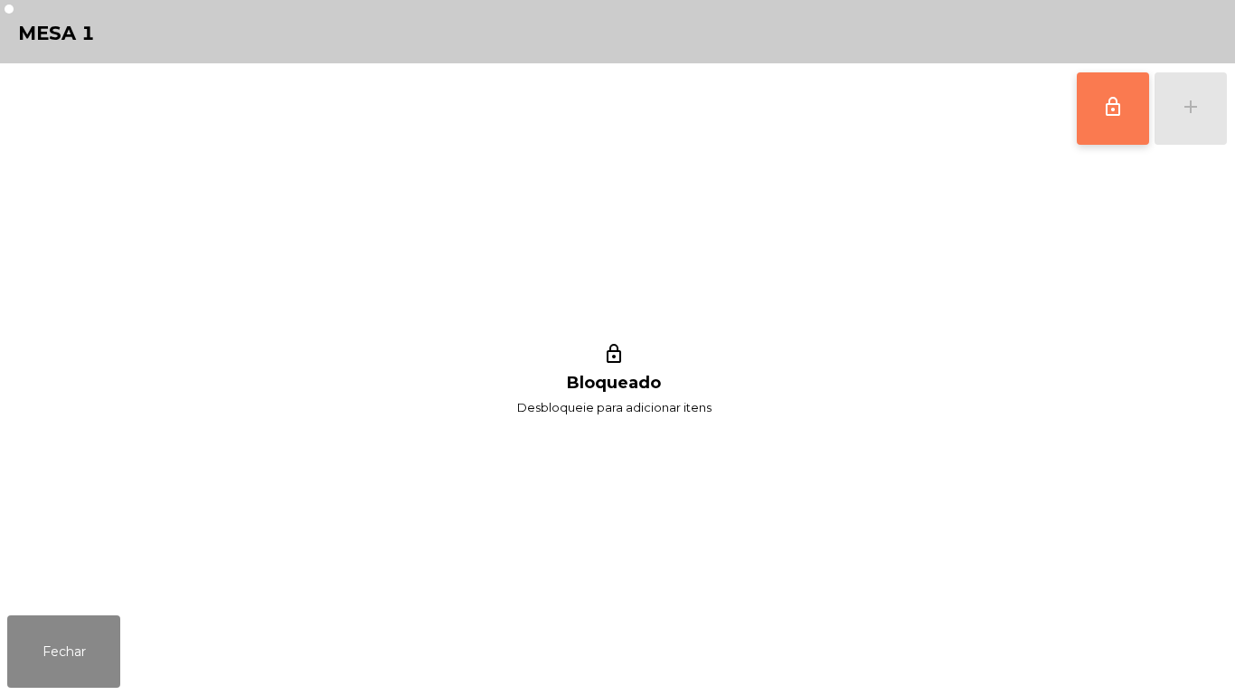
click at [1112, 107] on span "lock_outline" at bounding box center [1113, 107] width 22 height 22
click at [1191, 122] on button "add" at bounding box center [1191, 108] width 72 height 72
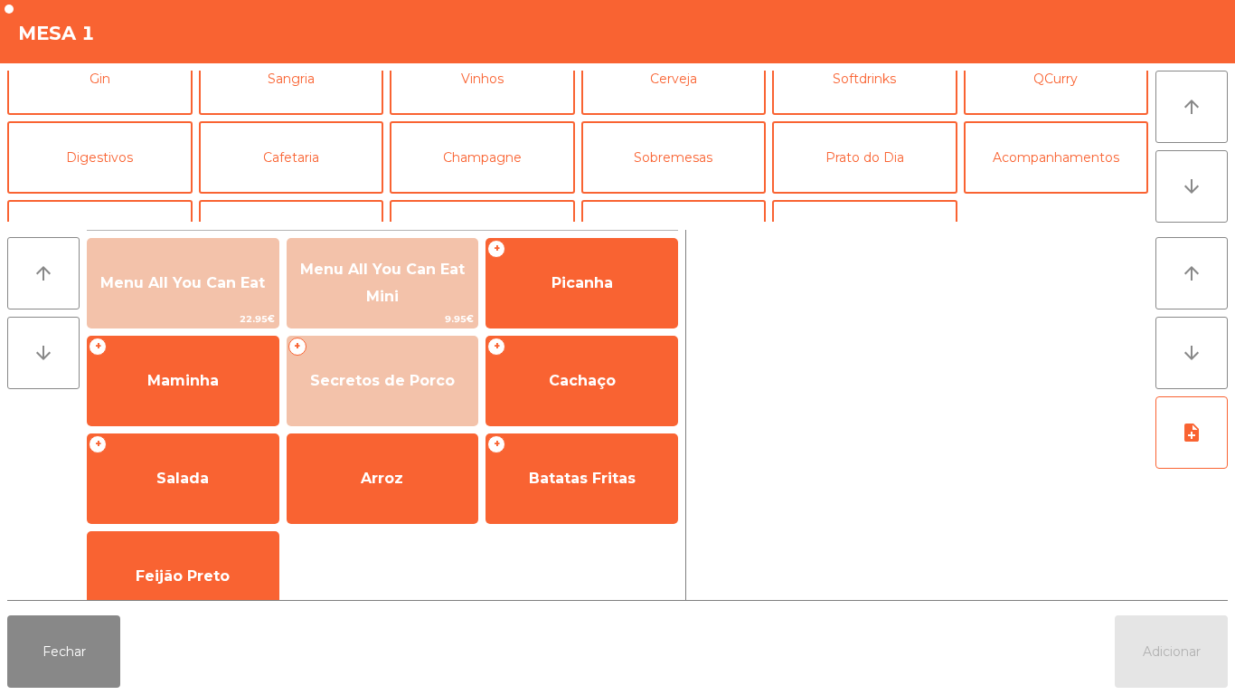
scroll to position [116, 0]
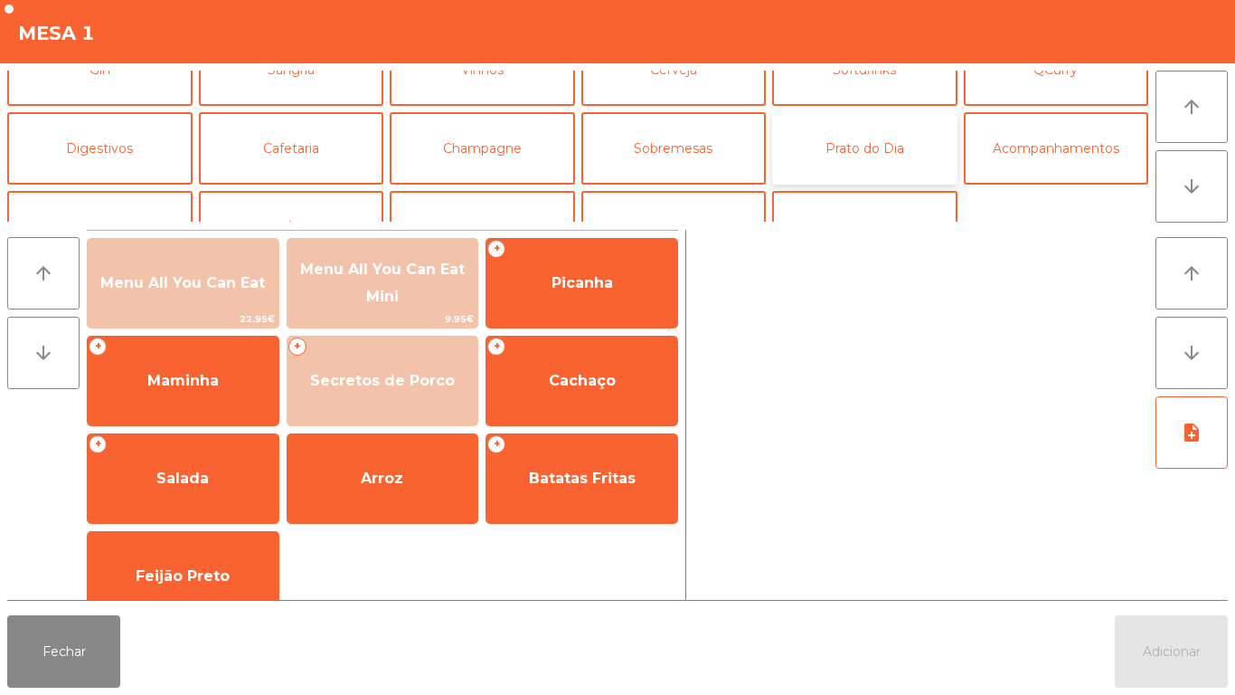
click at [888, 139] on button "Prato do Dia" at bounding box center [864, 148] width 185 height 72
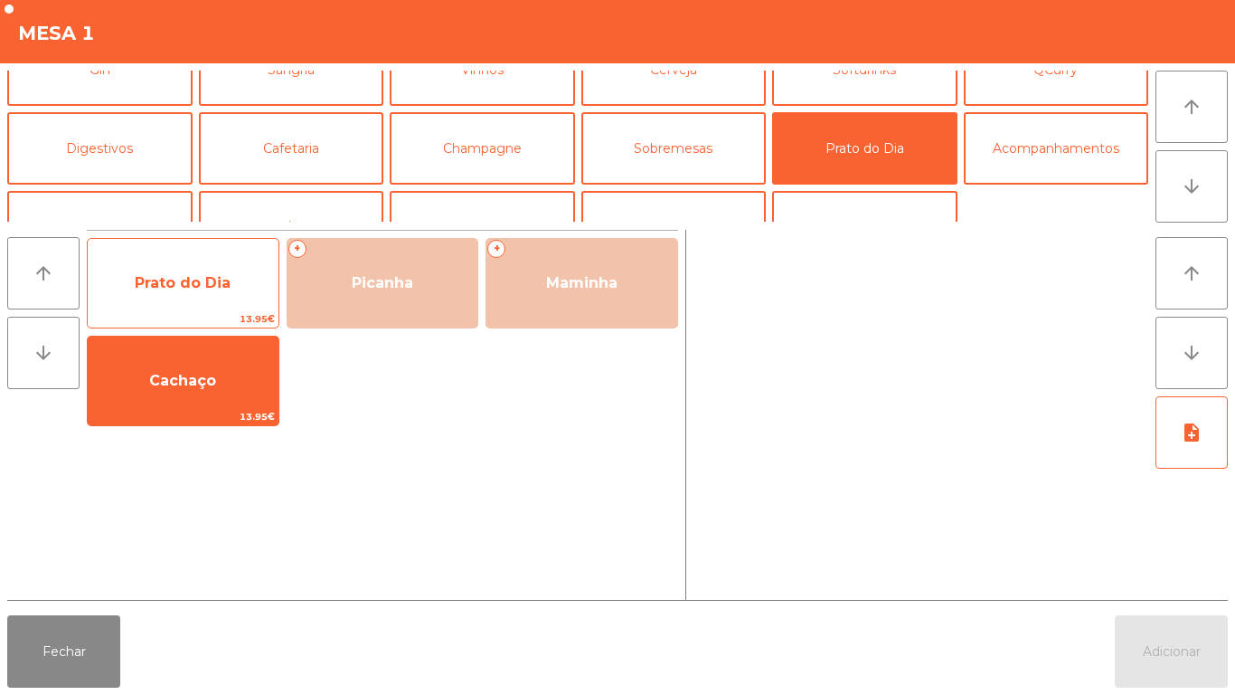
click at [216, 291] on span "Prato do Dia" at bounding box center [183, 283] width 191 height 49
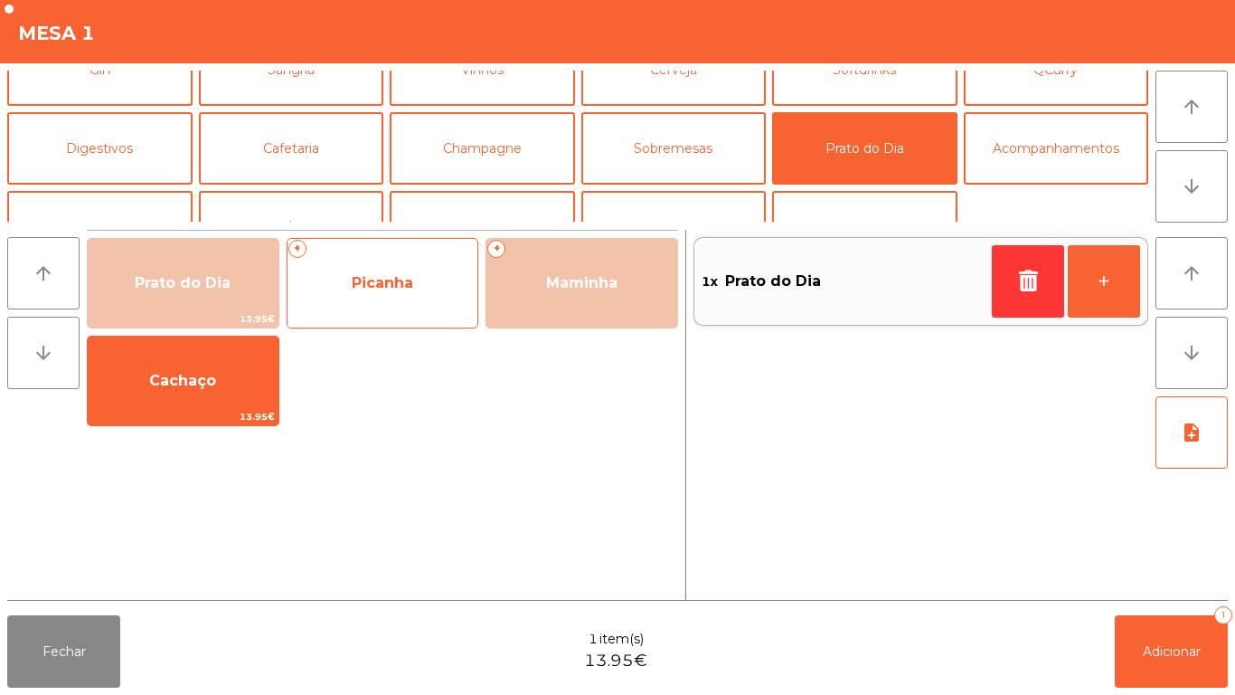
click at [405, 293] on span "Picanha" at bounding box center [383, 283] width 191 height 49
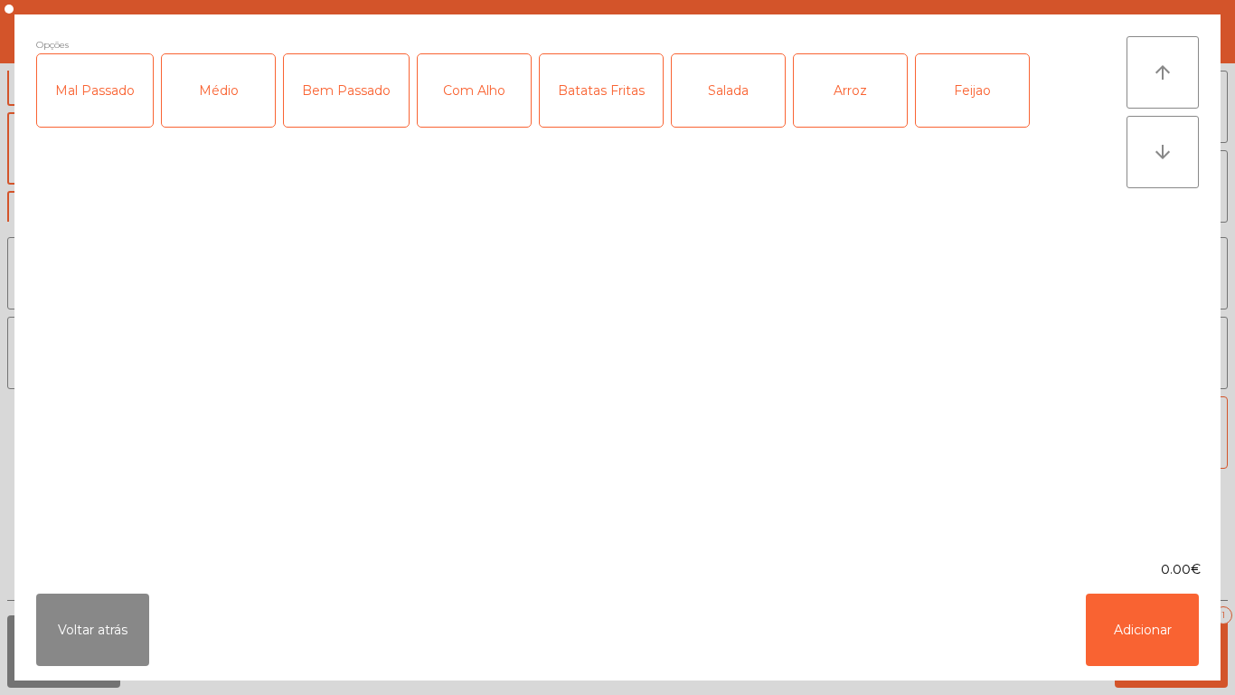
click at [228, 100] on div "Médio" at bounding box center [218, 90] width 113 height 72
click at [354, 106] on div "Bem Passado" at bounding box center [346, 90] width 125 height 72
click at [481, 103] on div "Com Alho" at bounding box center [474, 90] width 113 height 72
click at [604, 111] on div "Batatas Fritas" at bounding box center [601, 90] width 123 height 72
click at [865, 89] on div "Arroz" at bounding box center [850, 90] width 113 height 72
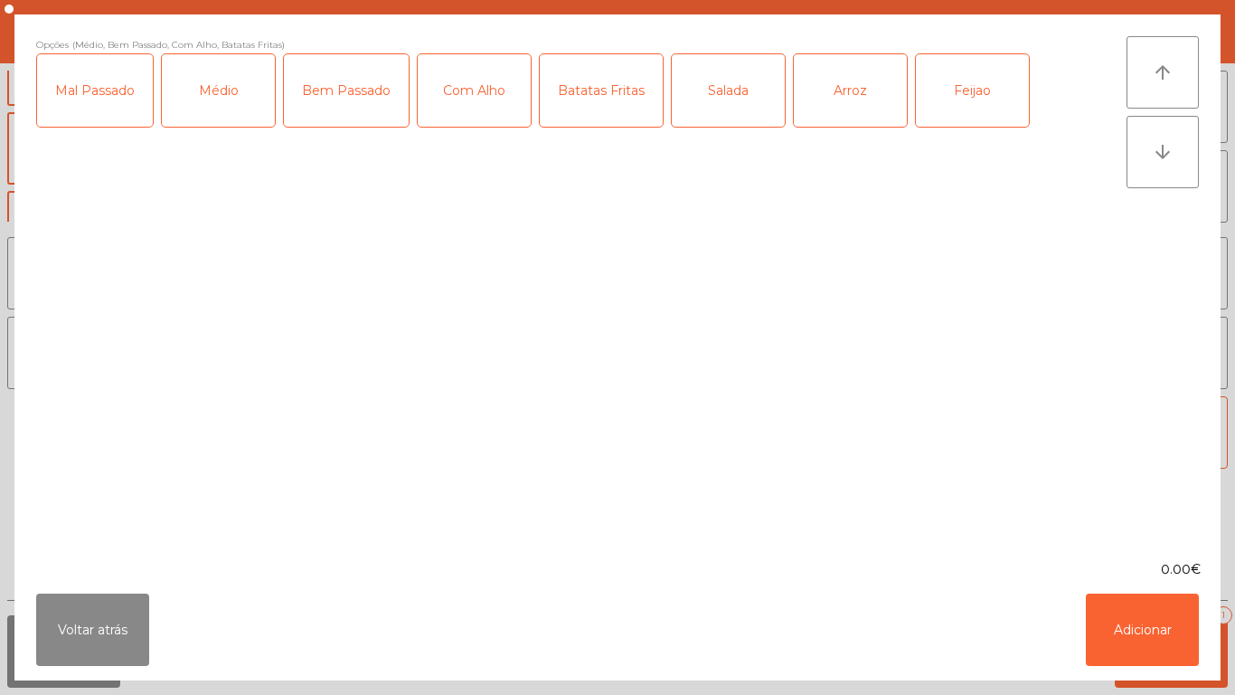
click at [979, 101] on div "Feijao" at bounding box center [972, 90] width 113 height 72
click at [1149, 620] on button "Adicionar" at bounding box center [1142, 629] width 113 height 72
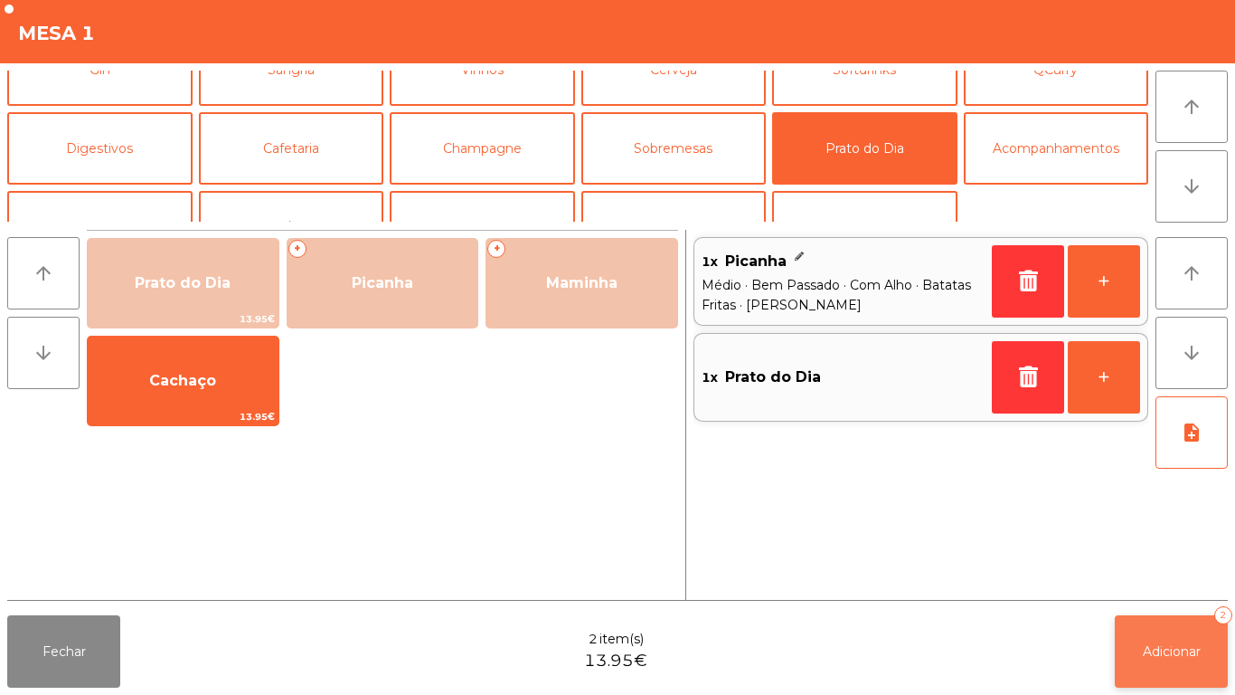
click at [1183, 630] on button "Adicionar 2" at bounding box center [1171, 651] width 113 height 72
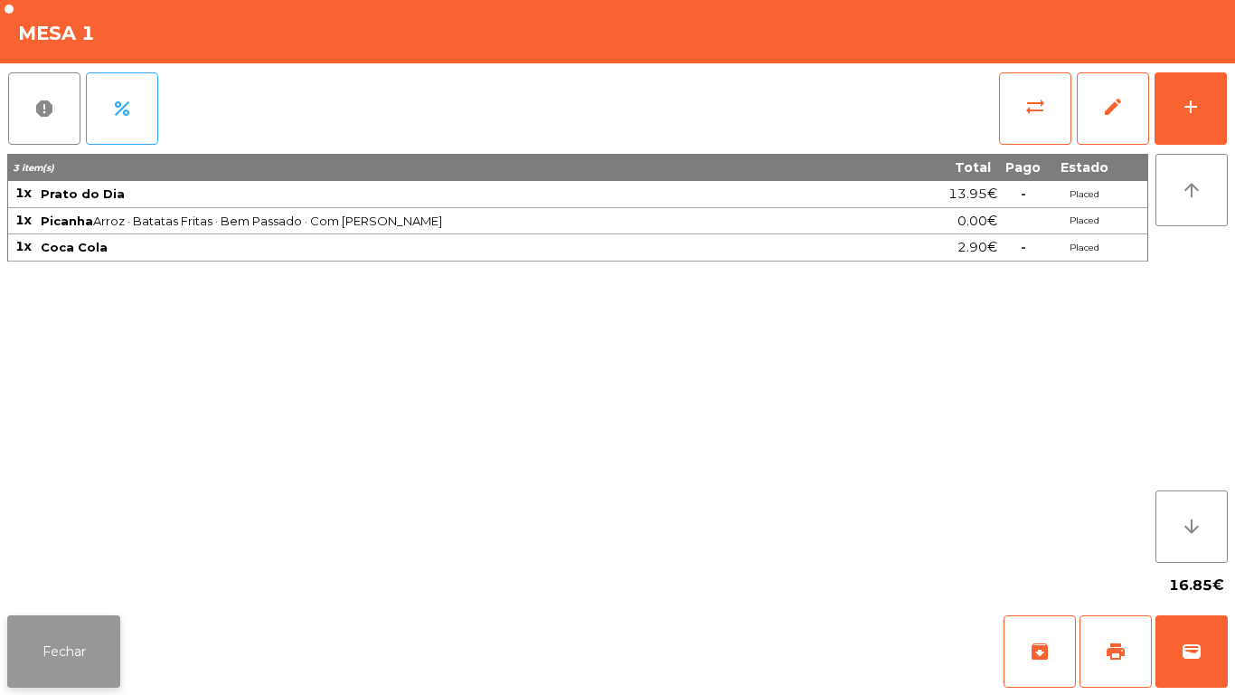
click at [90, 621] on button "Fechar" at bounding box center [63, 651] width 113 height 72
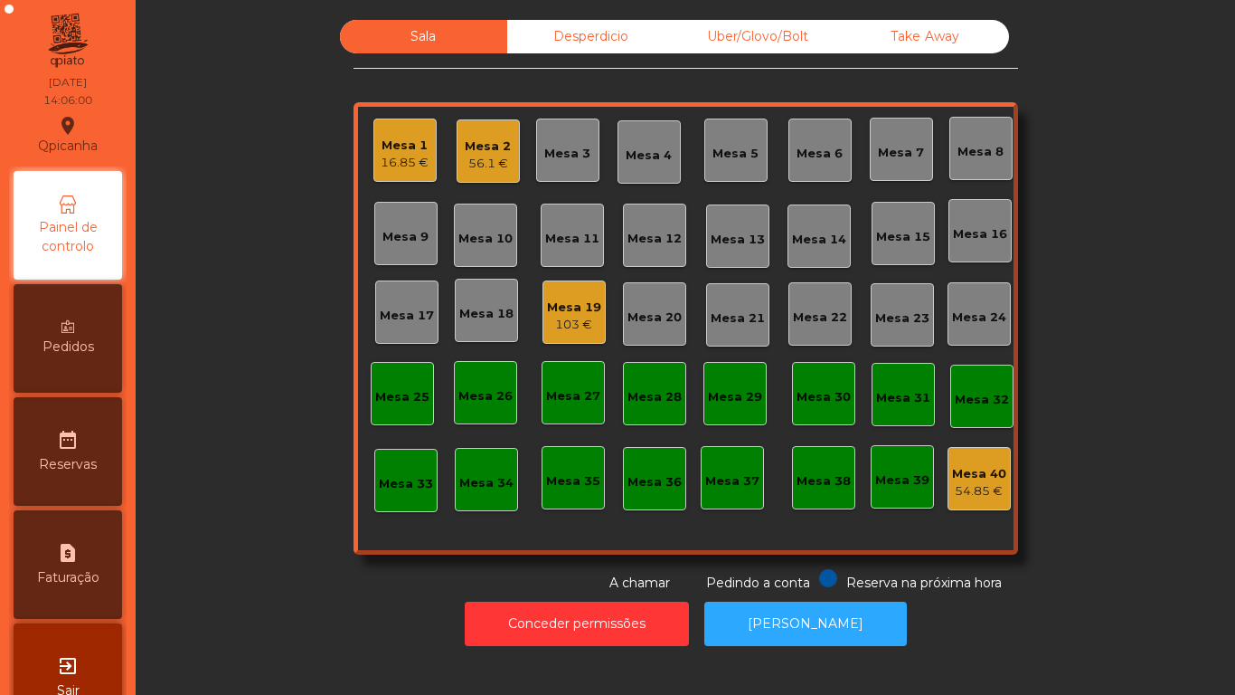
click at [483, 165] on div "56.1 €" at bounding box center [488, 164] width 46 height 18
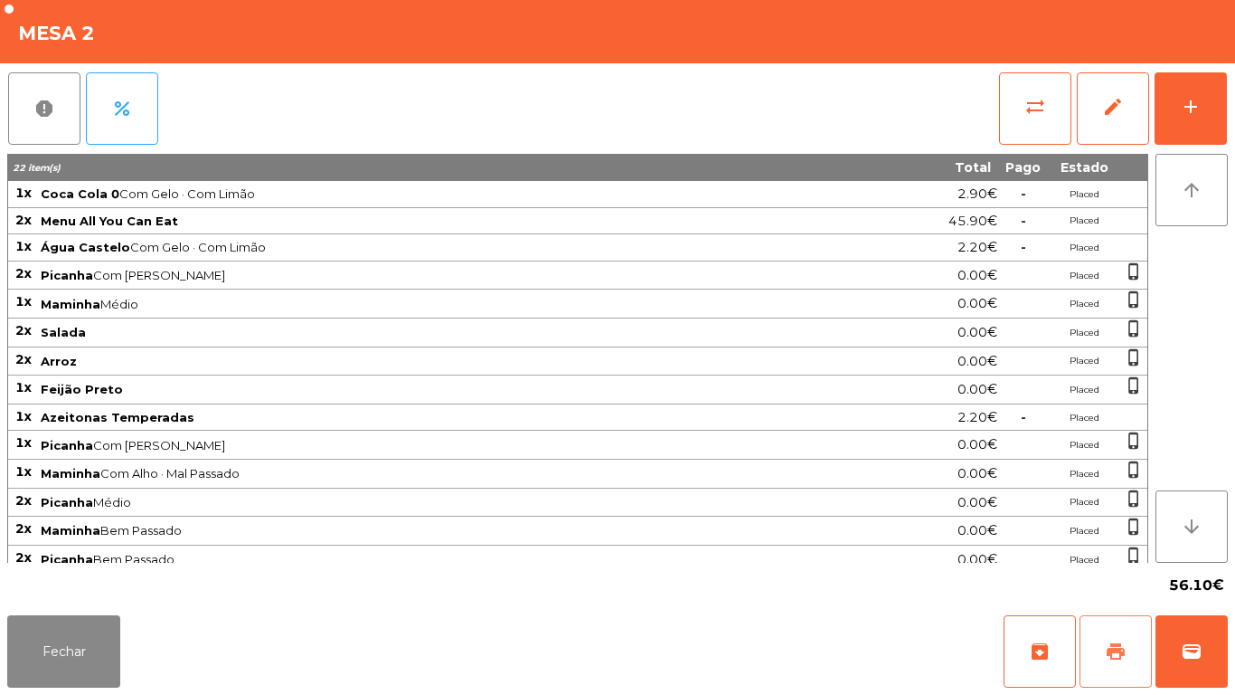
click at [1116, 648] on span "print" at bounding box center [1116, 651] width 22 height 22
click at [90, 650] on button "Fechar" at bounding box center [63, 651] width 113 height 72
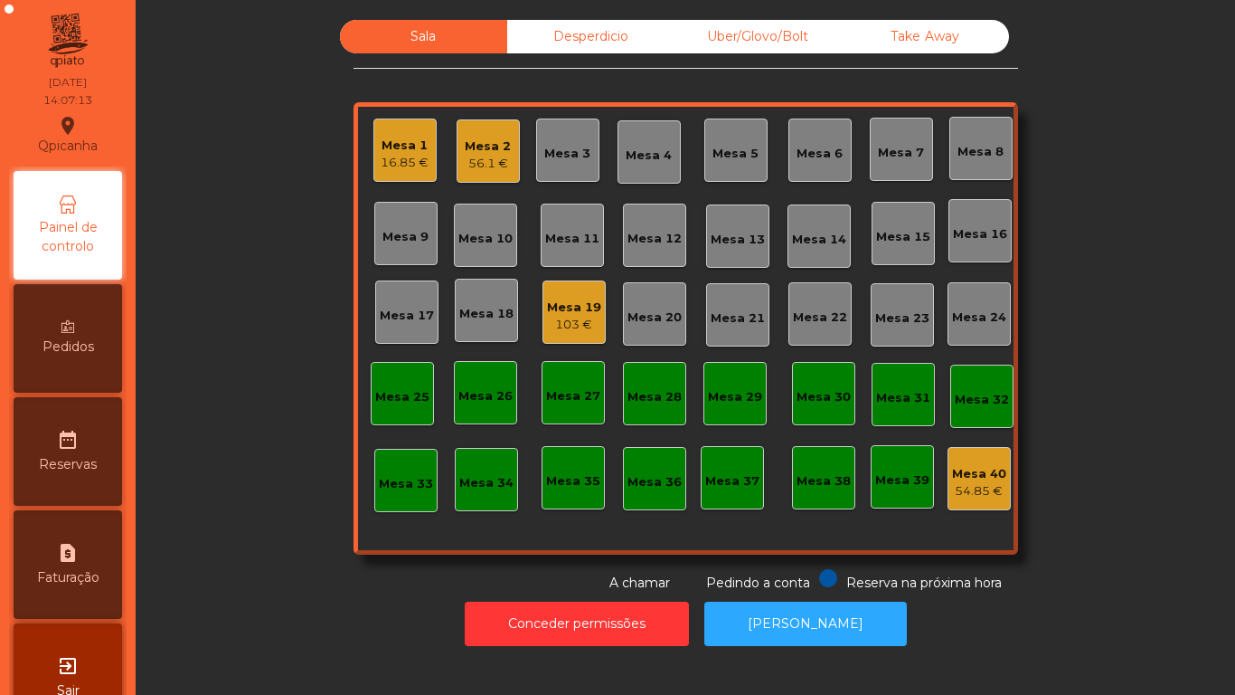
click at [573, 310] on div "Mesa 19" at bounding box center [574, 307] width 54 height 18
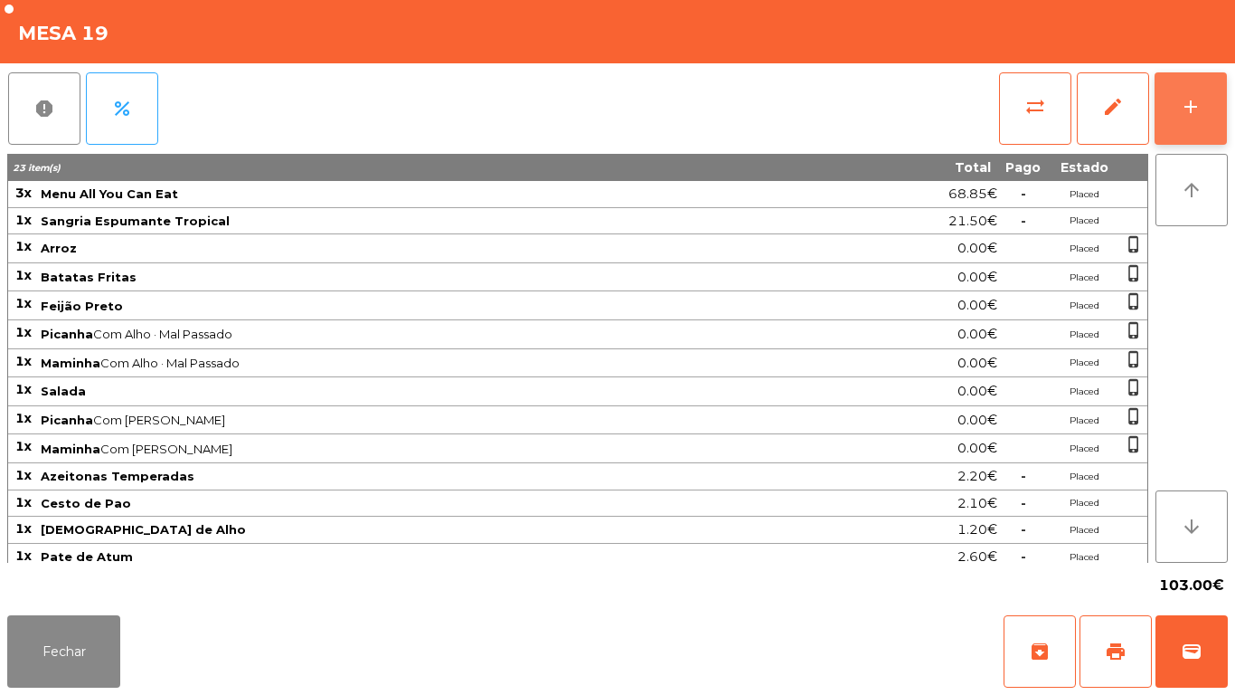
click at [1190, 107] on div "add" at bounding box center [1191, 107] width 22 height 22
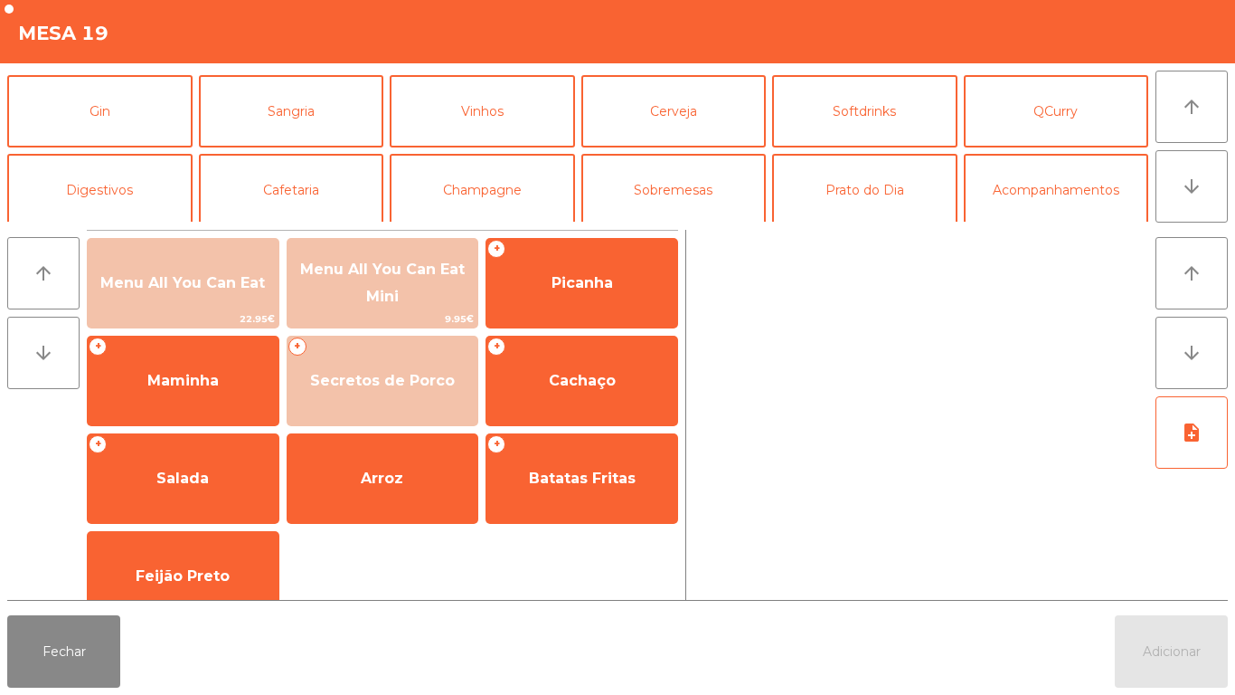
scroll to position [81, 0]
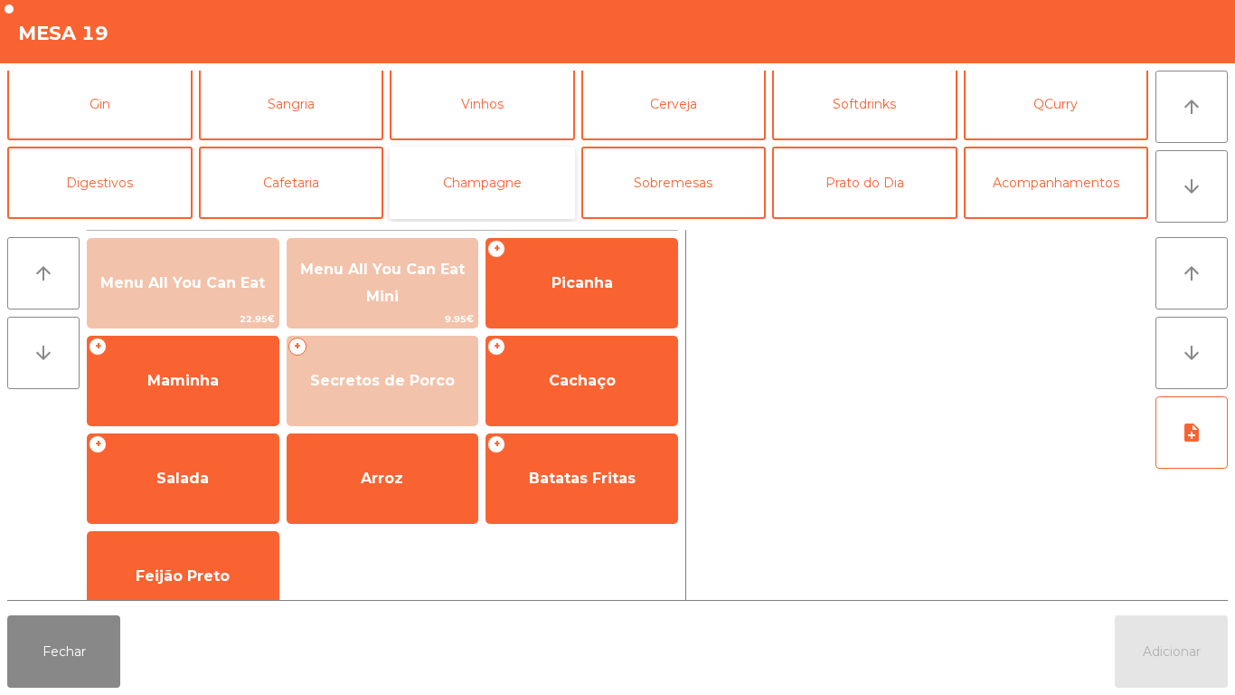
click at [493, 184] on button "Champagne" at bounding box center [482, 183] width 185 height 72
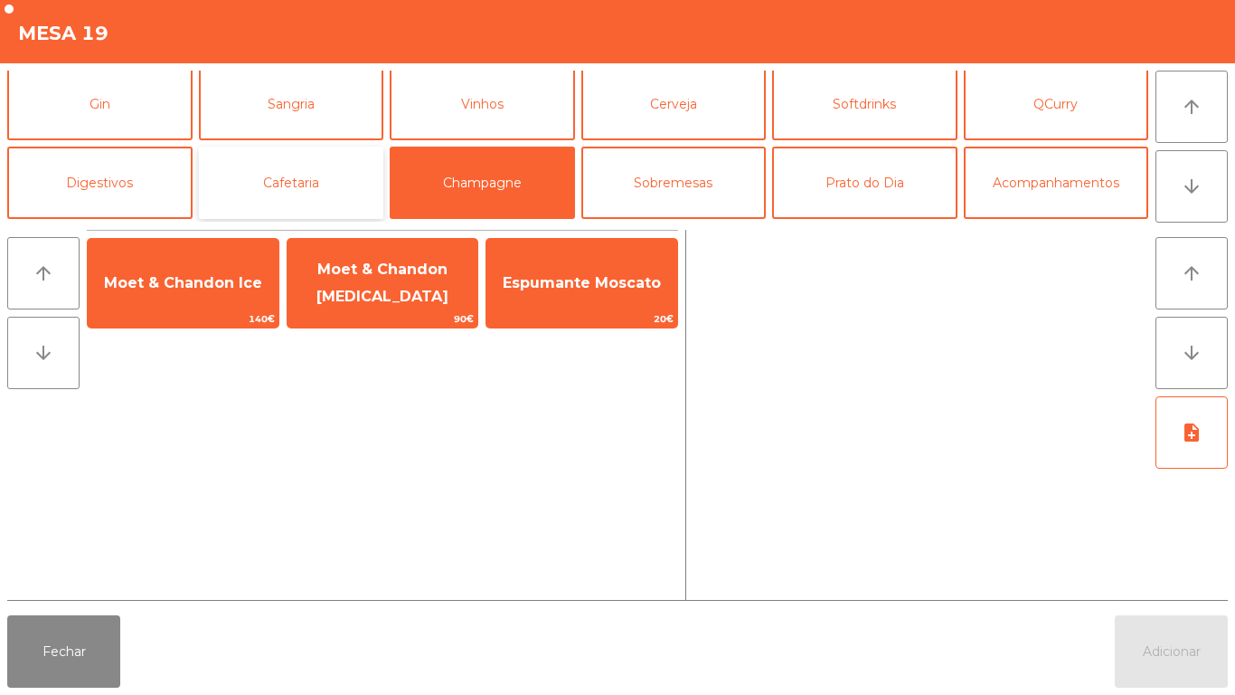
click at [344, 175] on button "Cafetaria" at bounding box center [291, 183] width 185 height 72
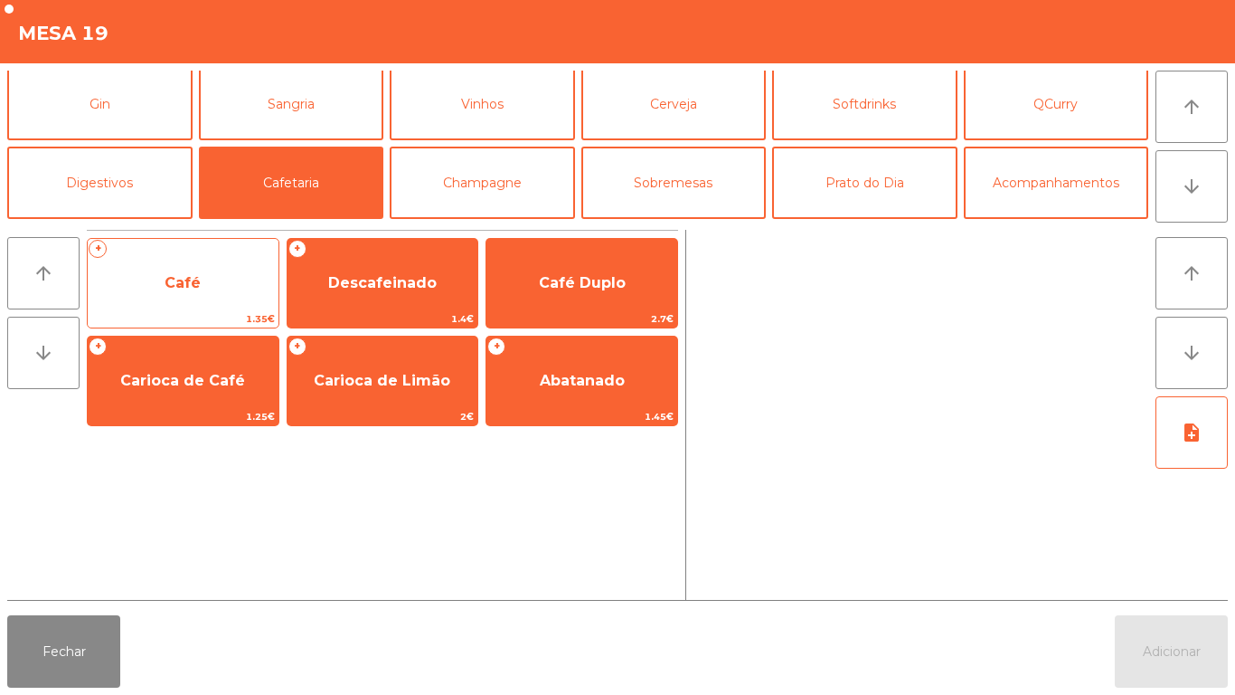
click at [202, 284] on span "Café" at bounding box center [183, 283] width 191 height 49
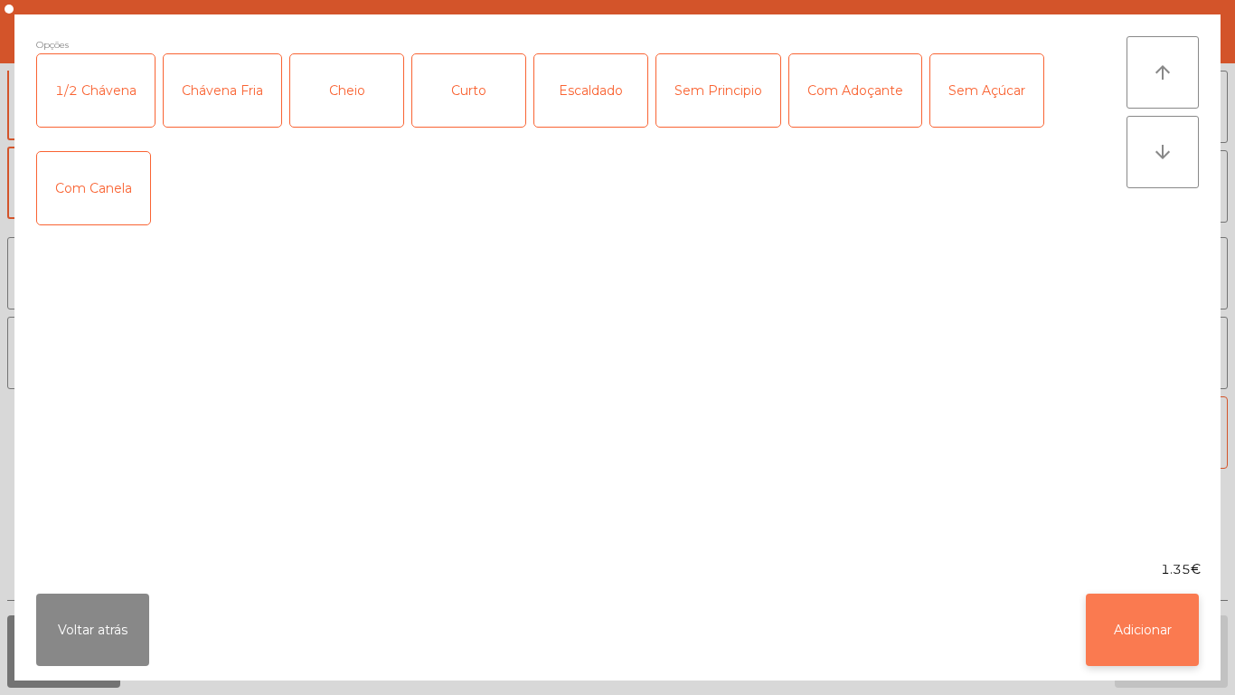
click at [1139, 624] on button "Adicionar" at bounding box center [1142, 629] width 113 height 72
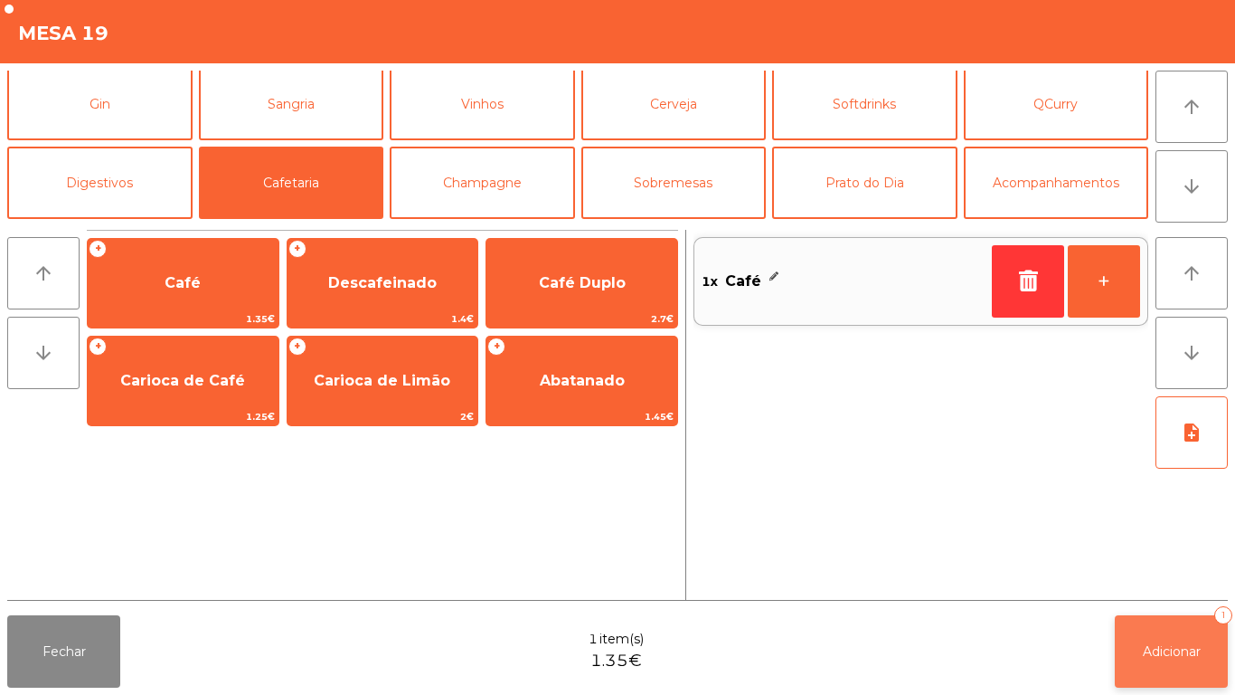
click at [1186, 639] on button "Adicionar 1" at bounding box center [1171, 651] width 113 height 72
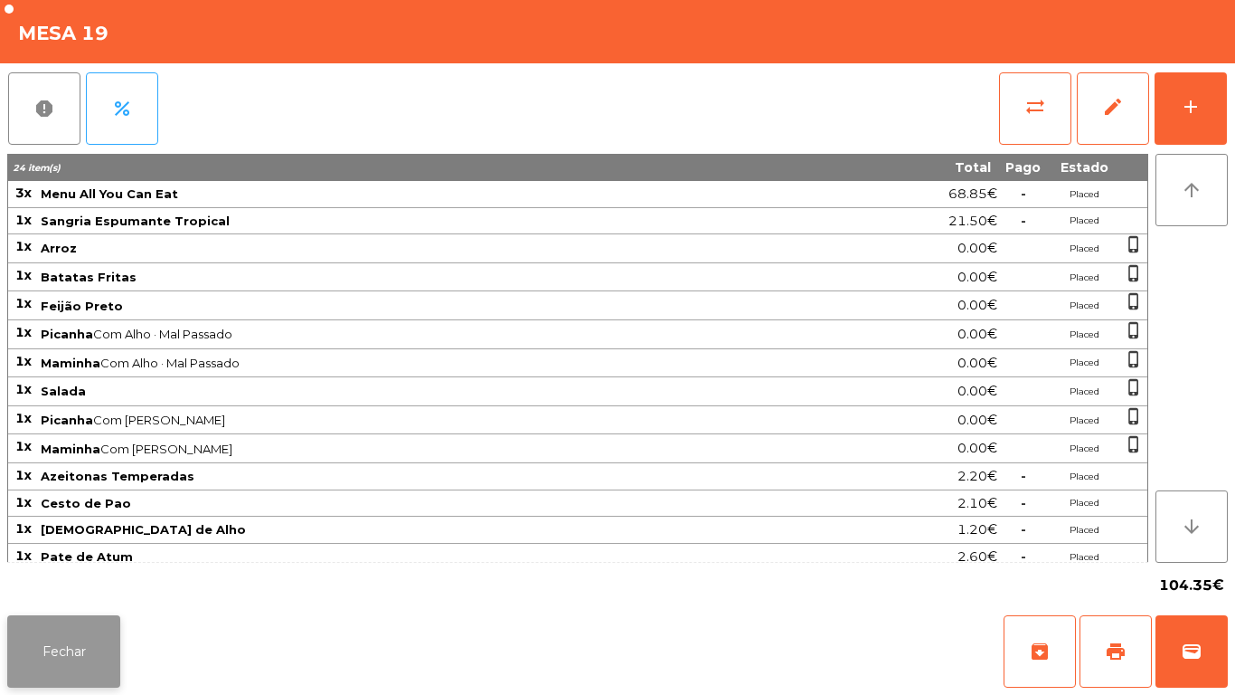
click at [88, 638] on button "Fechar" at bounding box center [63, 651] width 113 height 72
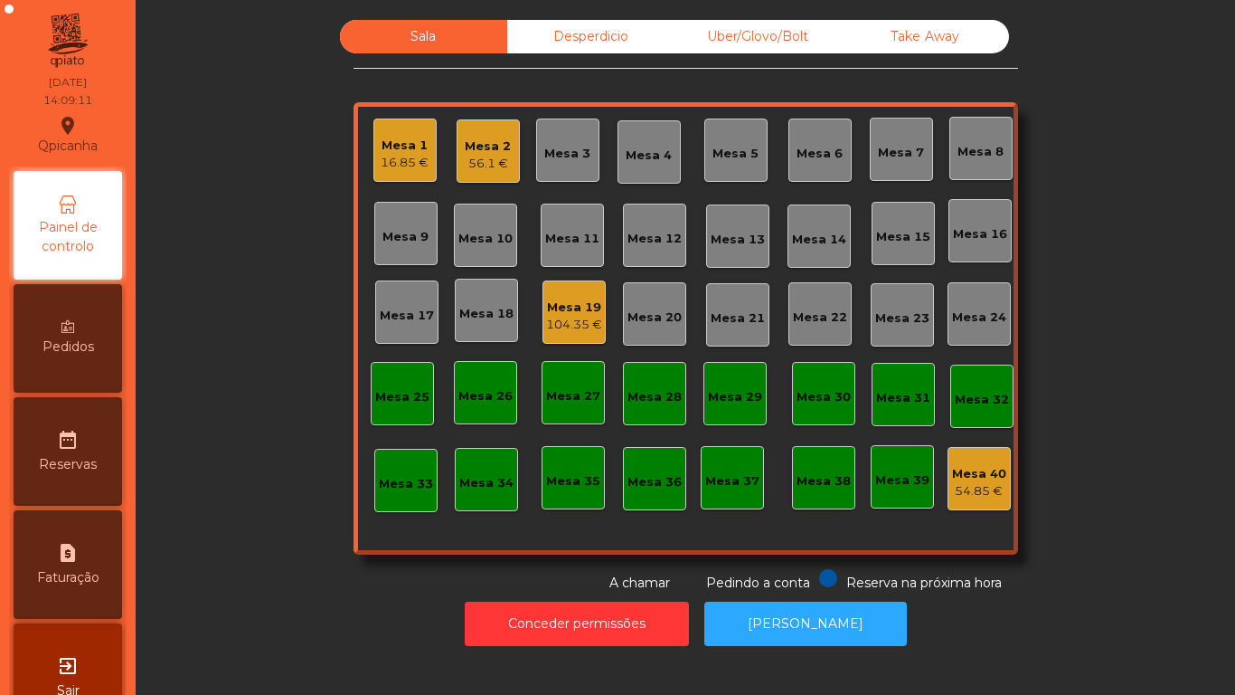
click at [416, 155] on div "16.85 €" at bounding box center [405, 163] width 48 height 18
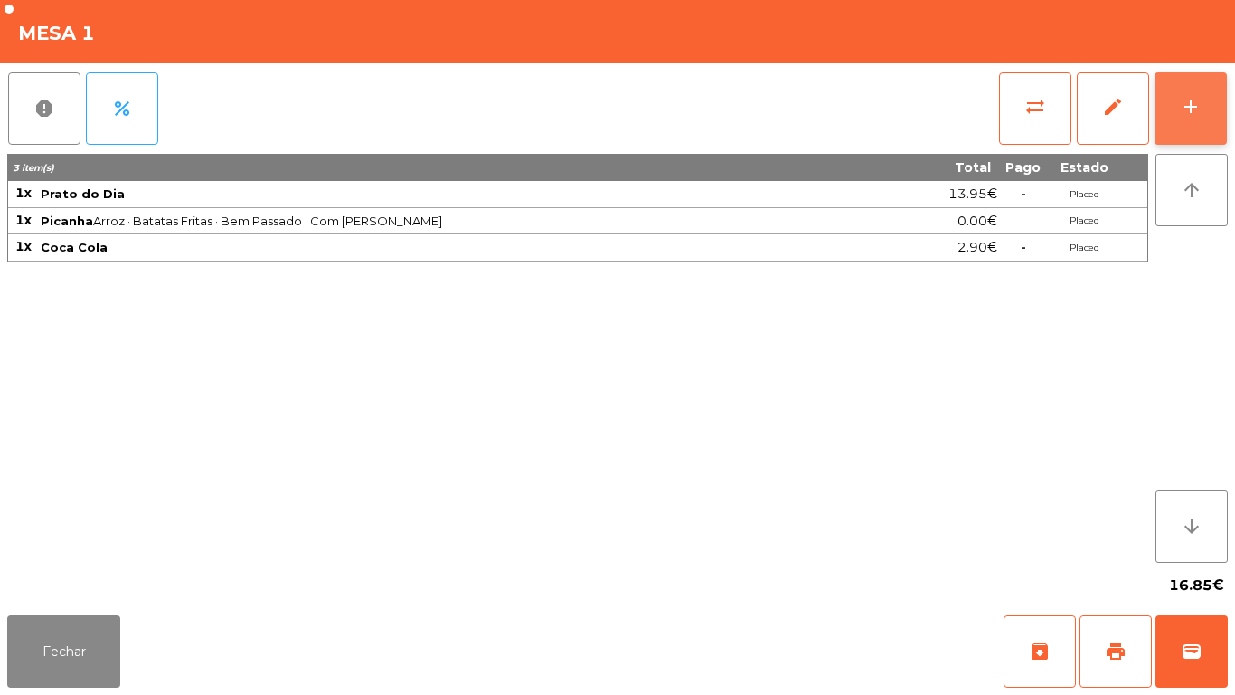
click at [1192, 118] on button "add" at bounding box center [1191, 108] width 72 height 72
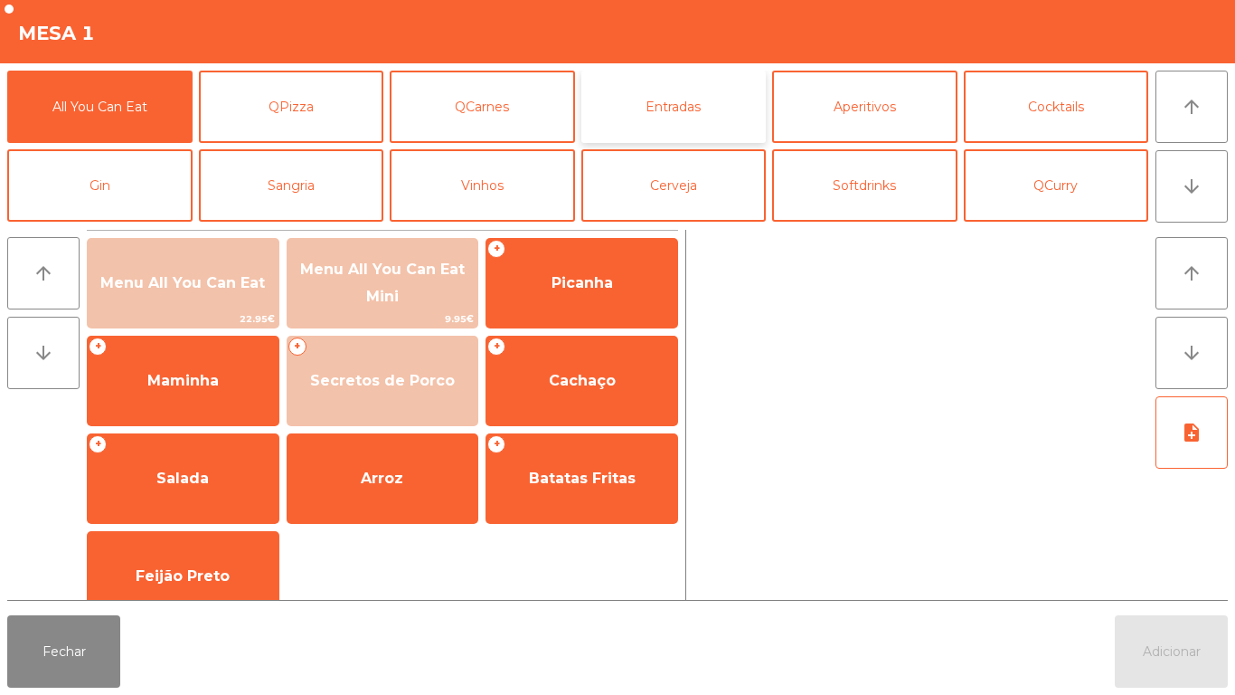
click at [685, 118] on button "Entradas" at bounding box center [674, 107] width 185 height 72
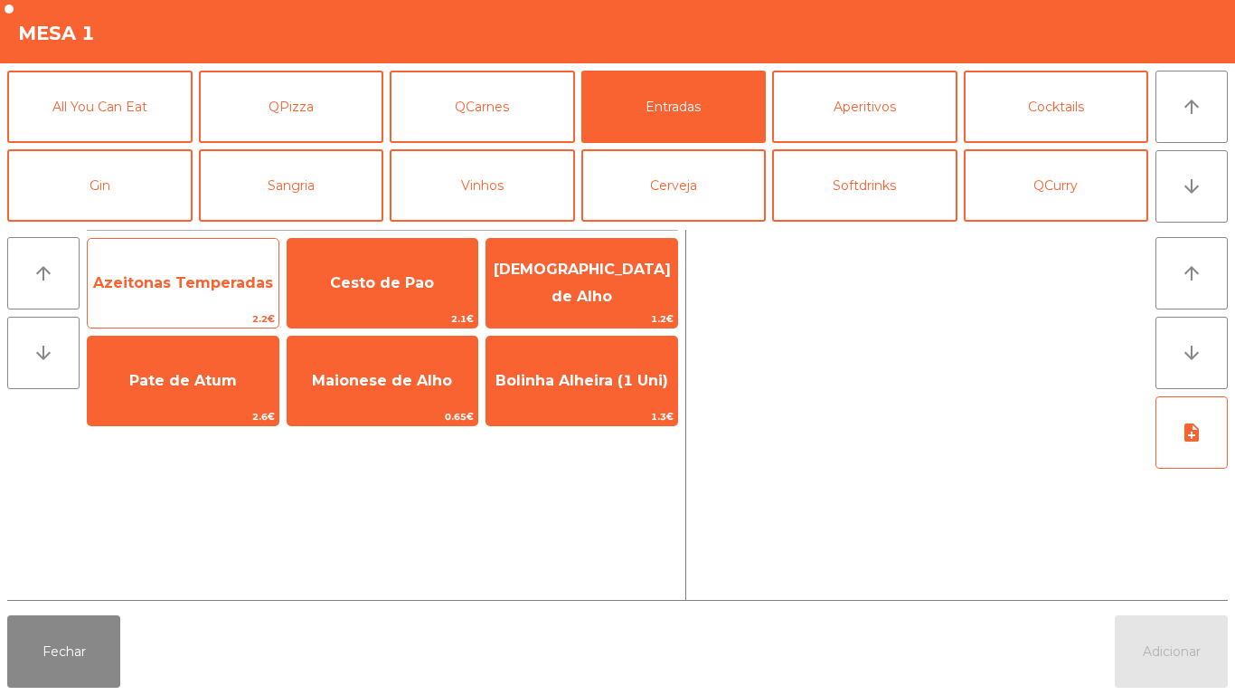
click at [198, 291] on span "Azeitonas Temperadas" at bounding box center [183, 283] width 191 height 49
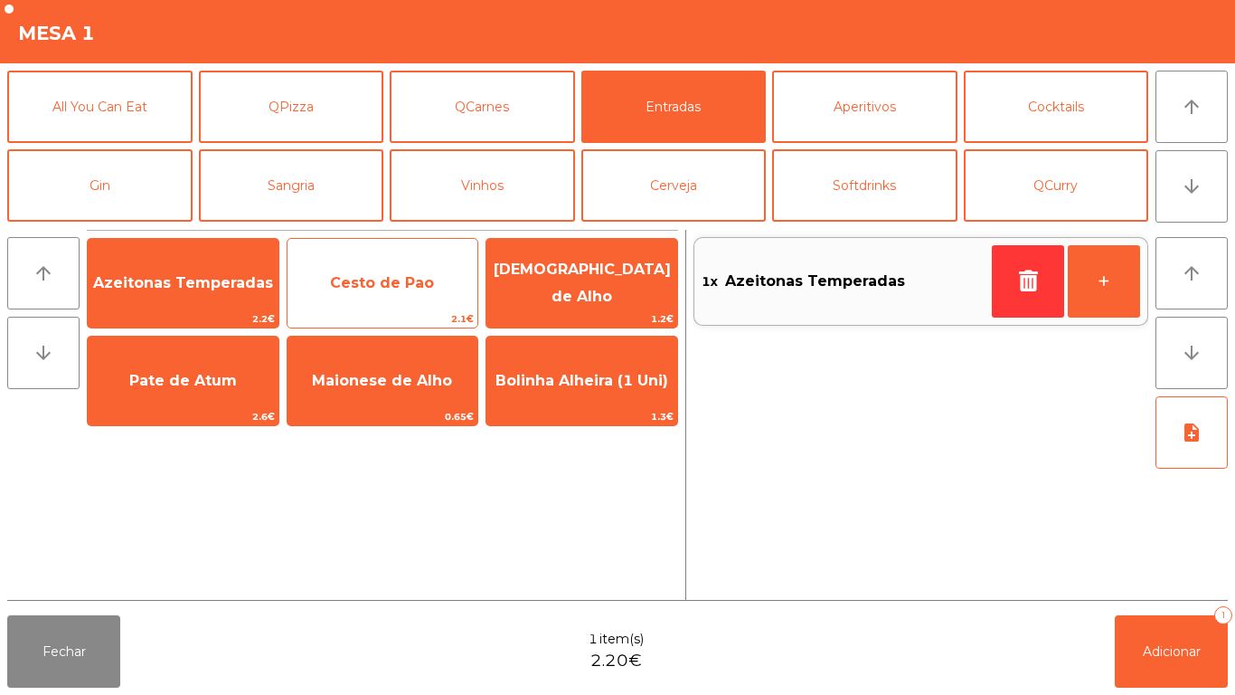
click at [430, 274] on span "Cesto de Pao" at bounding box center [382, 282] width 104 height 17
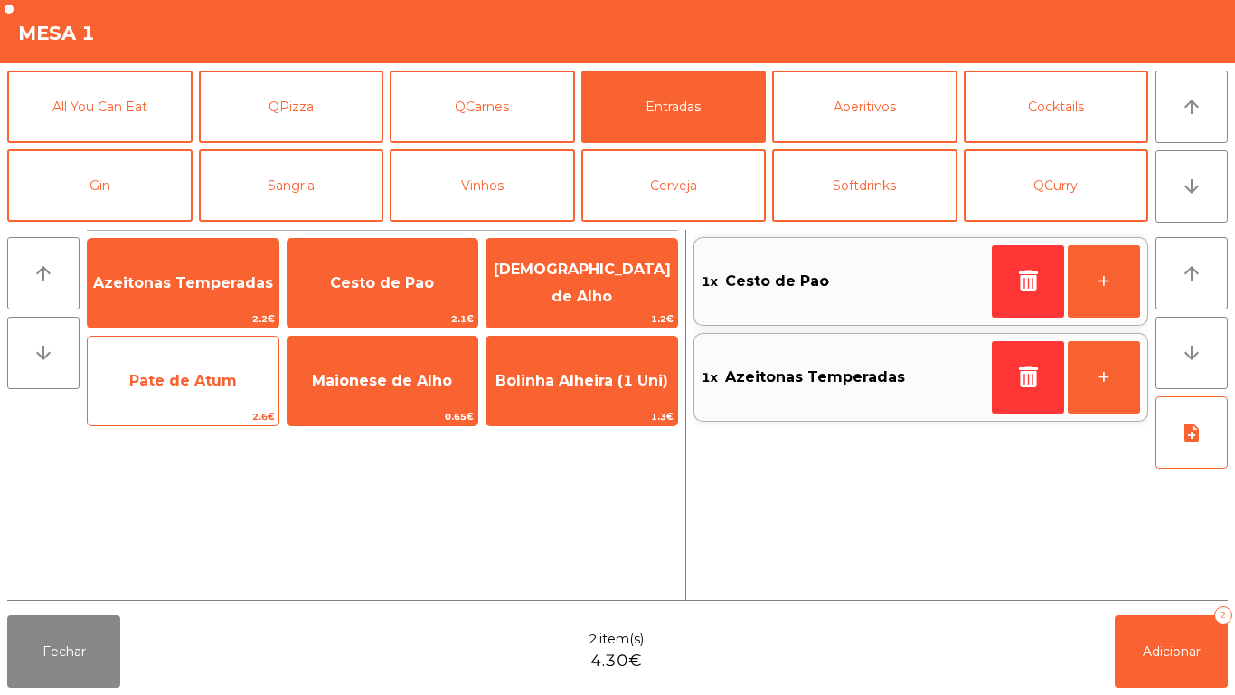
click at [192, 380] on span "Pate de Atum" at bounding box center [183, 380] width 108 height 17
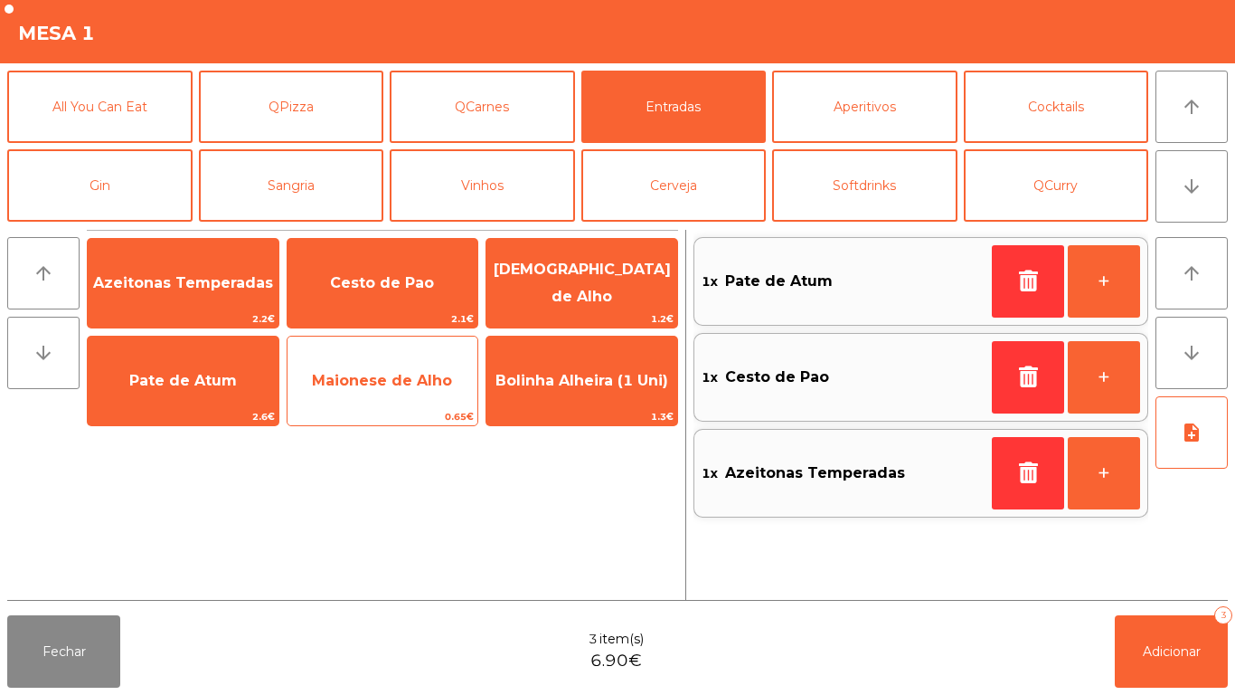
click at [383, 391] on span "Maionese de Alho" at bounding box center [383, 380] width 191 height 49
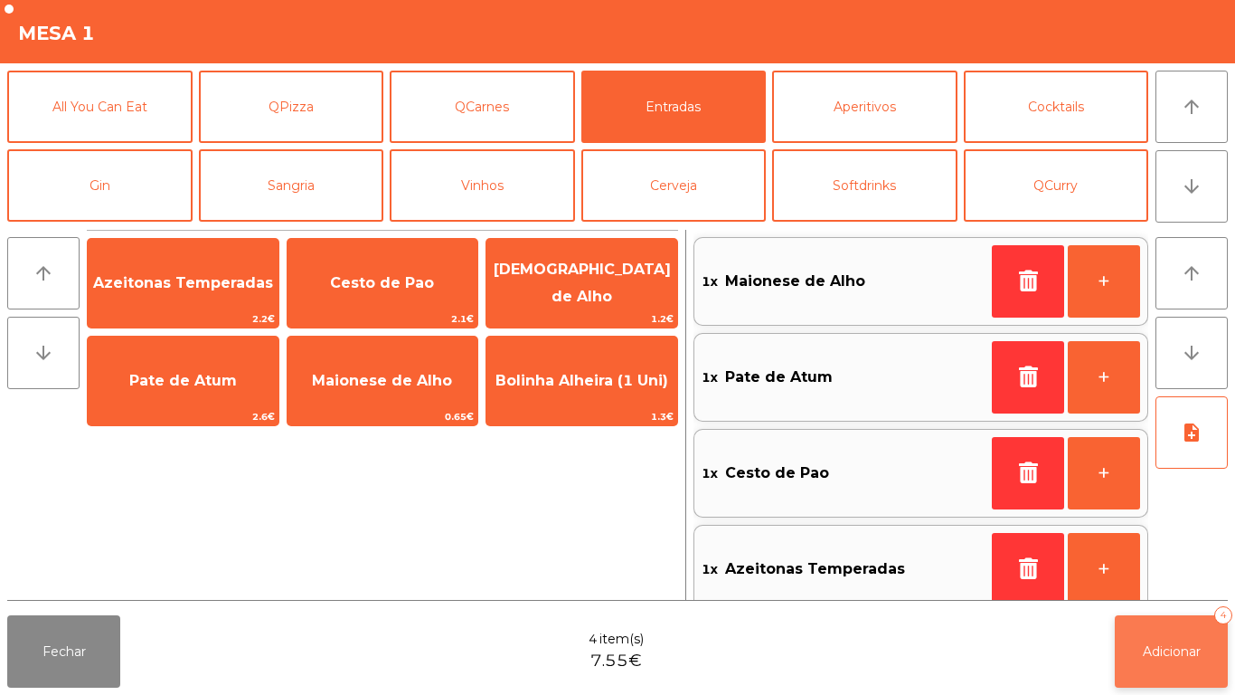
click at [1216, 645] on button "Adicionar 4" at bounding box center [1171, 651] width 113 height 72
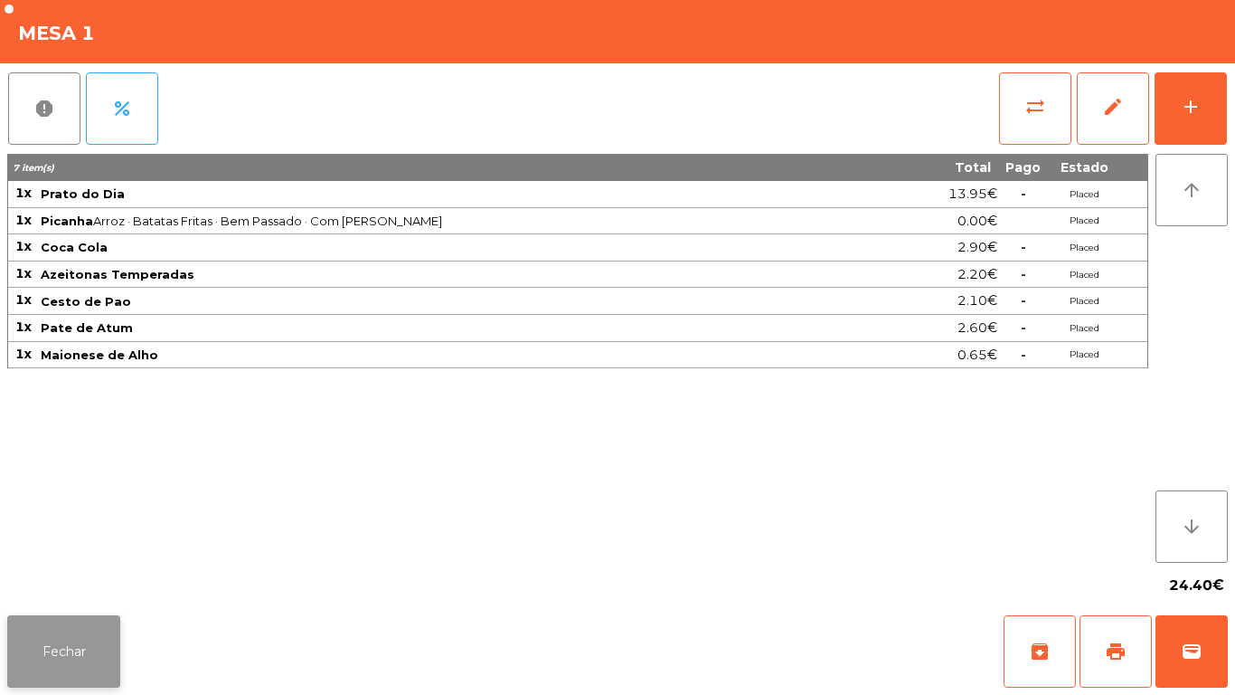
click at [83, 652] on button "Fechar" at bounding box center [63, 651] width 113 height 72
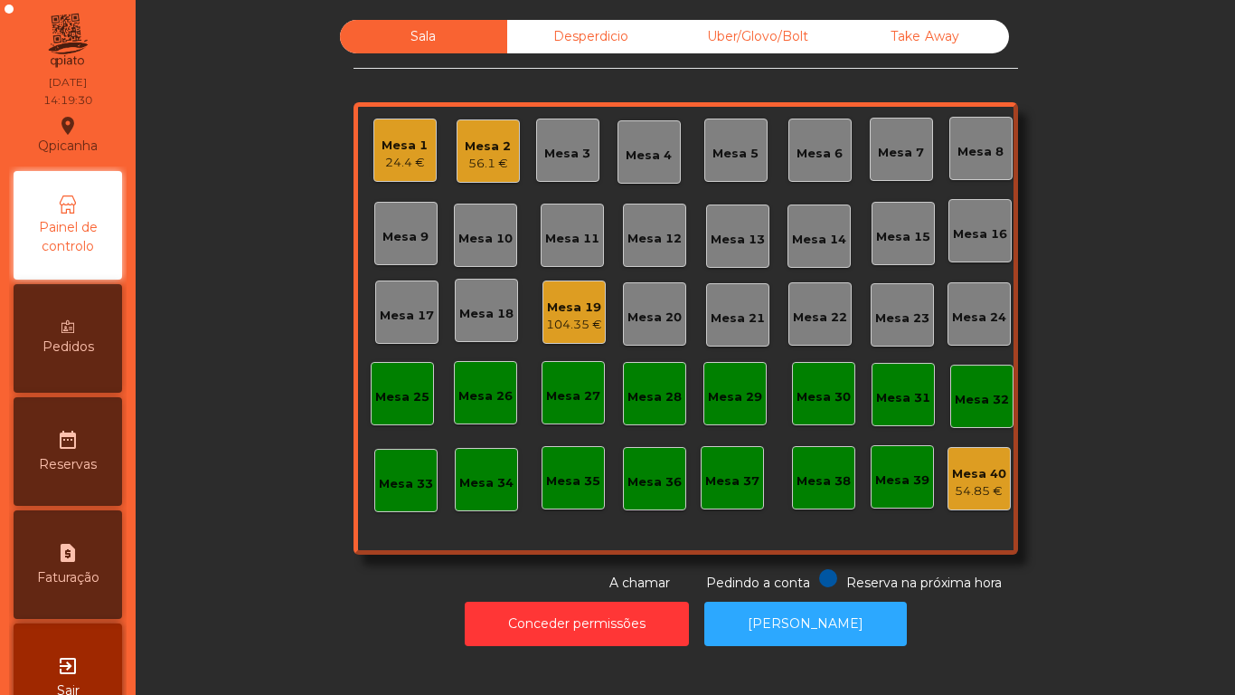
click at [419, 227] on div "Mesa 9" at bounding box center [406, 233] width 46 height 25
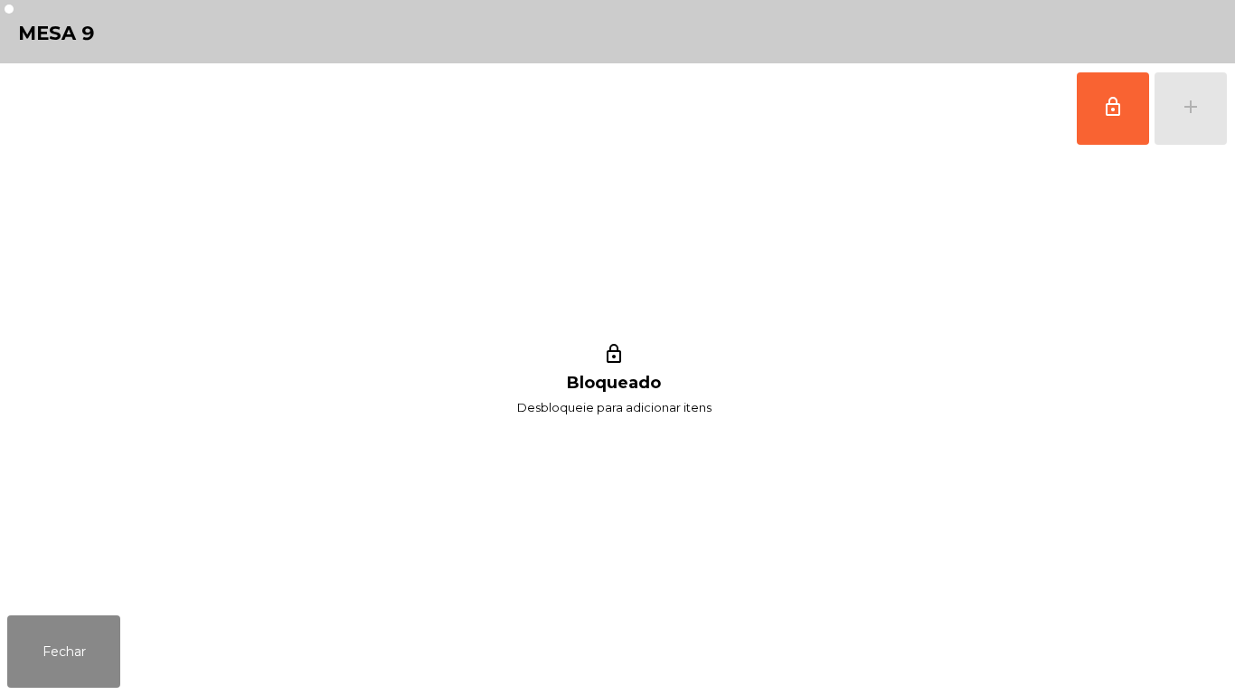
click at [1177, 118] on div "lock_outline add" at bounding box center [1152, 108] width 152 height 90
click at [1096, 128] on button "lock_outline" at bounding box center [1113, 108] width 72 height 72
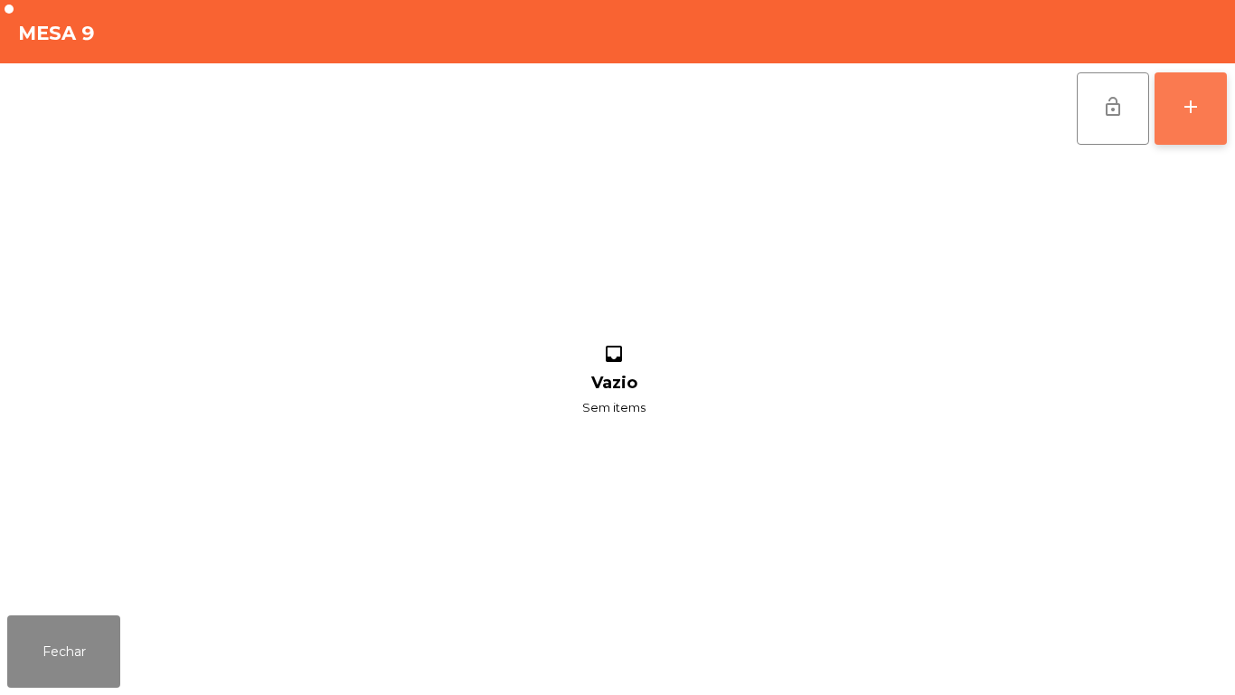
click at [1180, 126] on button "add" at bounding box center [1191, 108] width 72 height 72
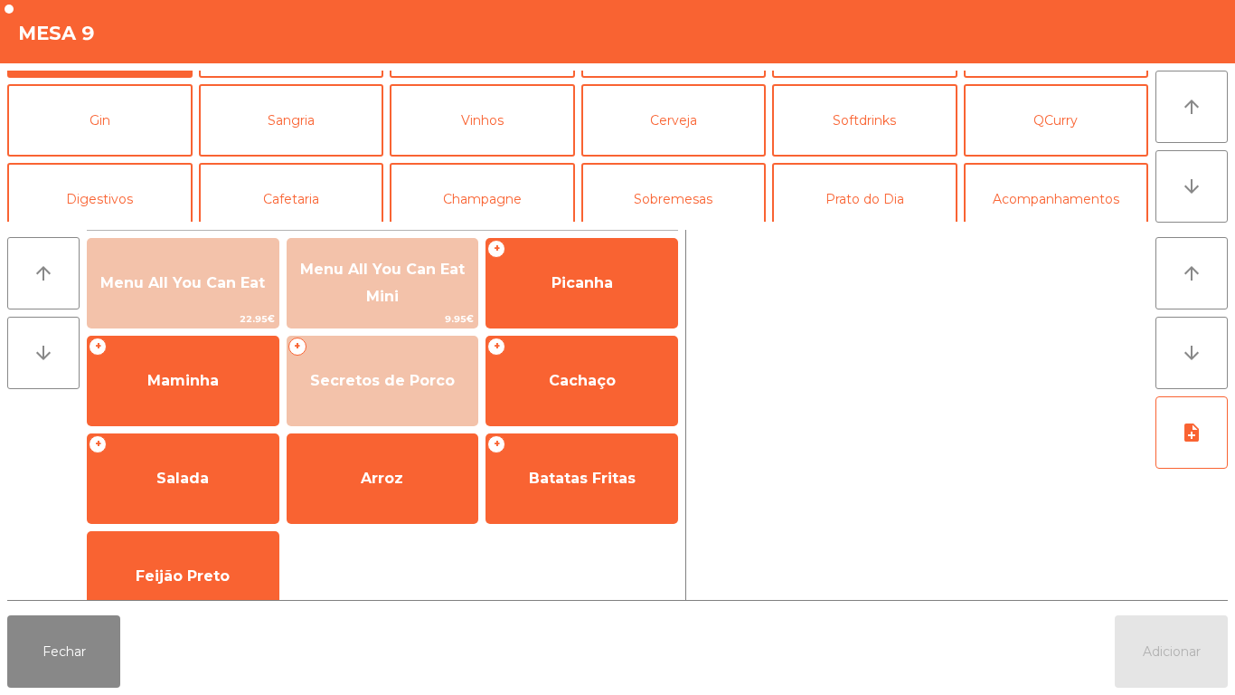
scroll to position [76, 0]
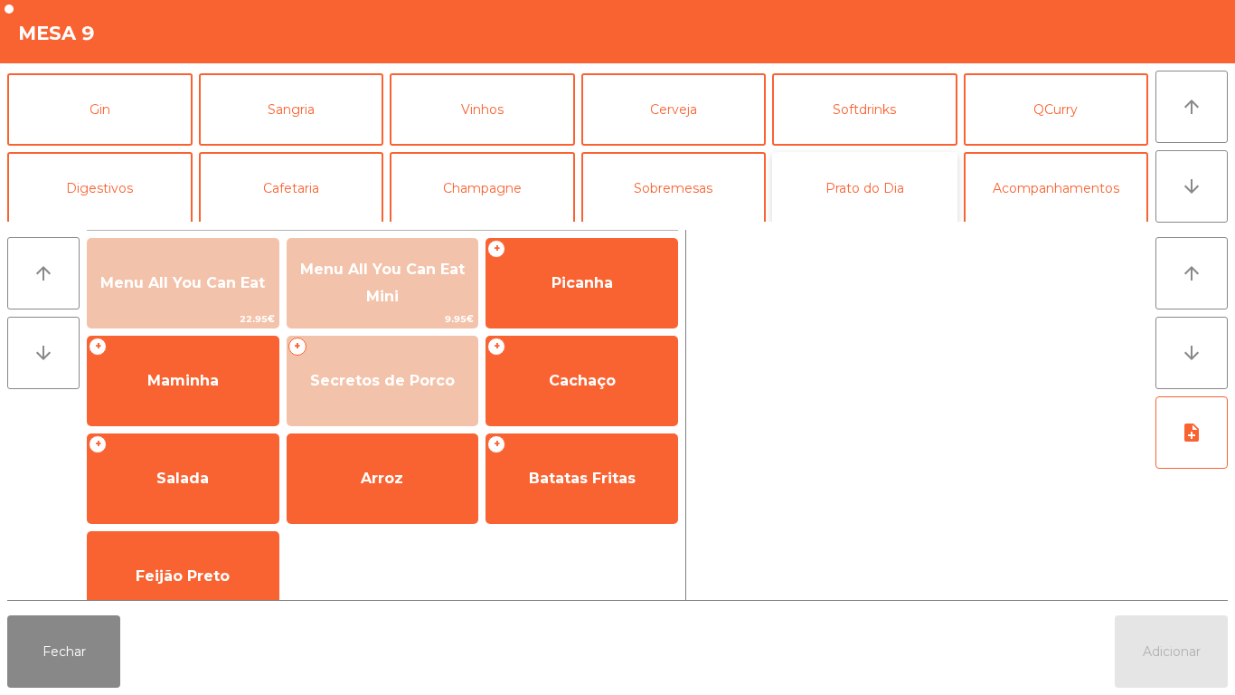
click at [876, 196] on button "Prato do Dia" at bounding box center [864, 188] width 185 height 72
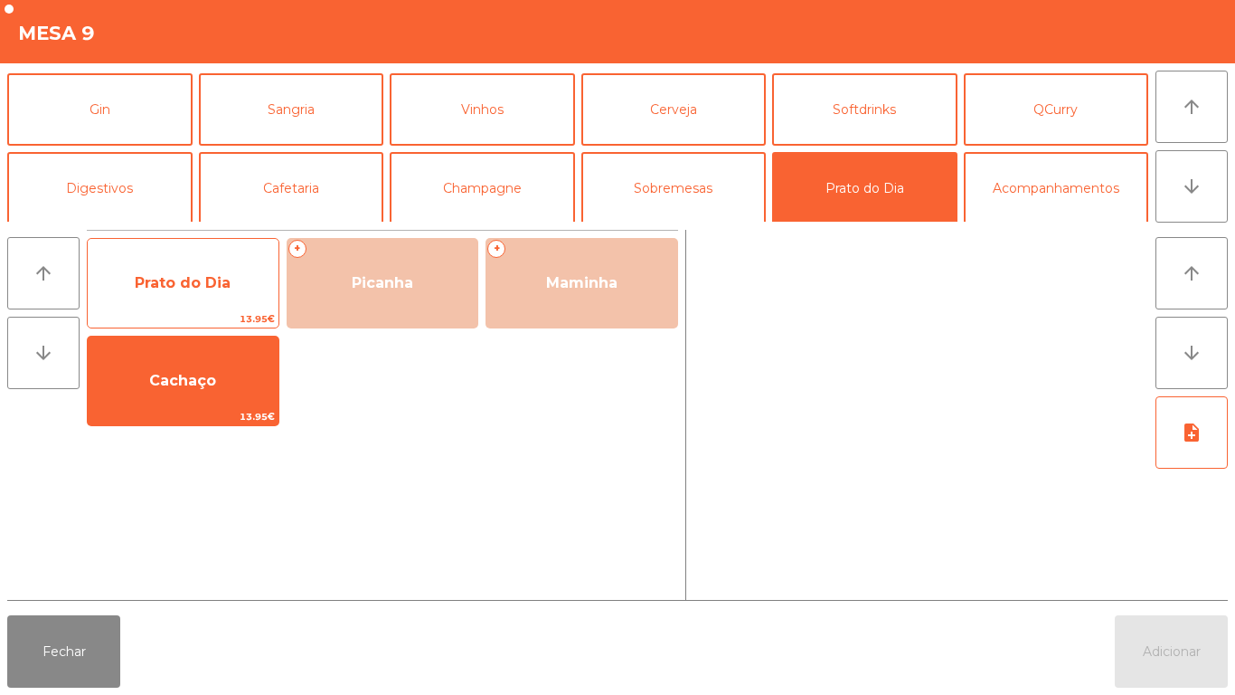
click at [222, 293] on span "Prato do Dia" at bounding box center [183, 283] width 191 height 49
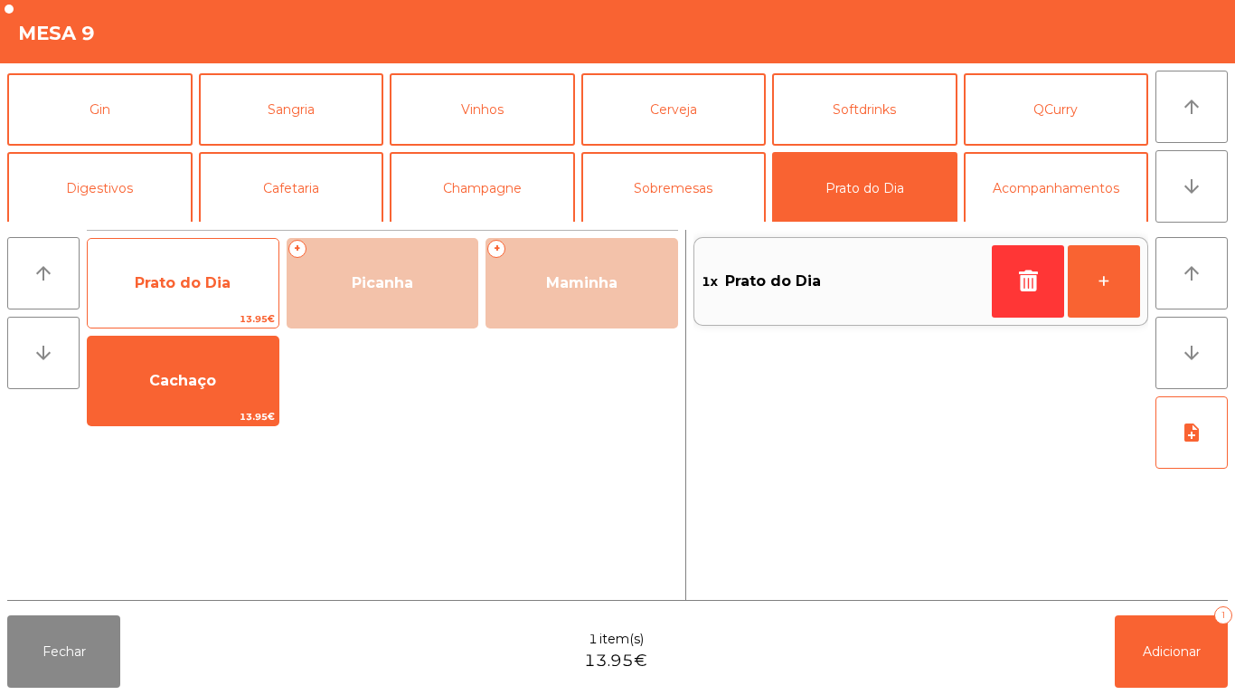
click at [216, 280] on span "Prato do Dia" at bounding box center [183, 282] width 96 height 17
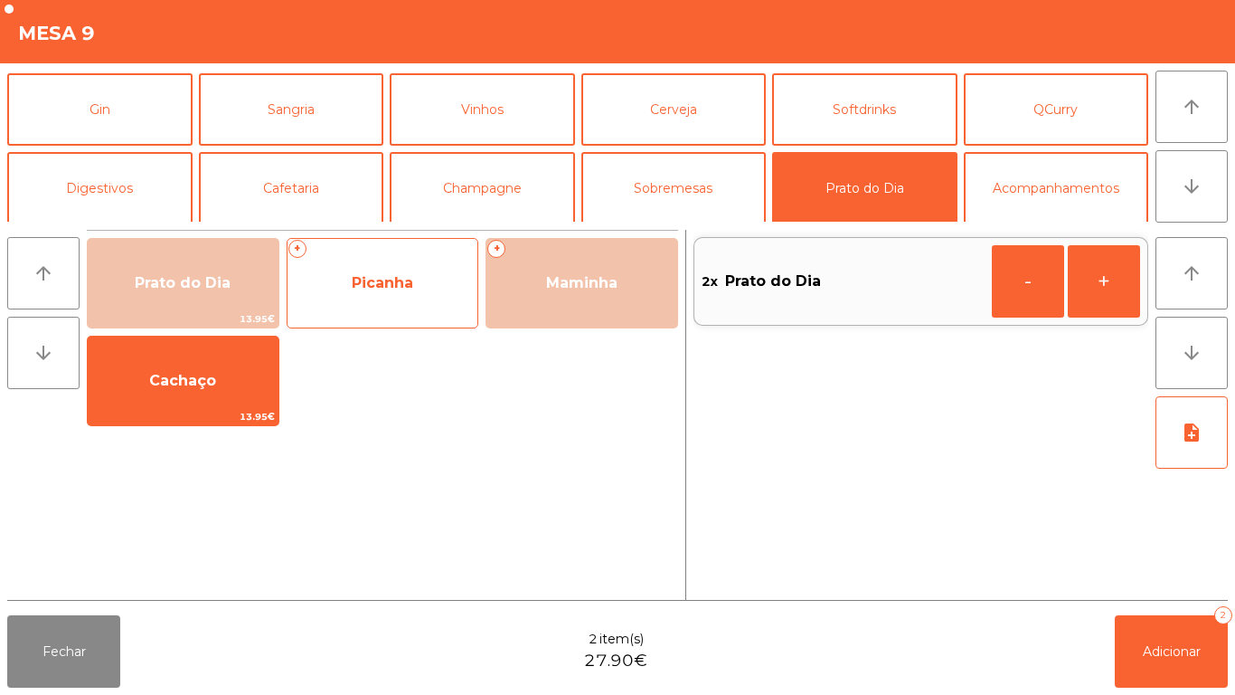
click at [411, 275] on span "Picanha" at bounding box center [382, 282] width 61 height 17
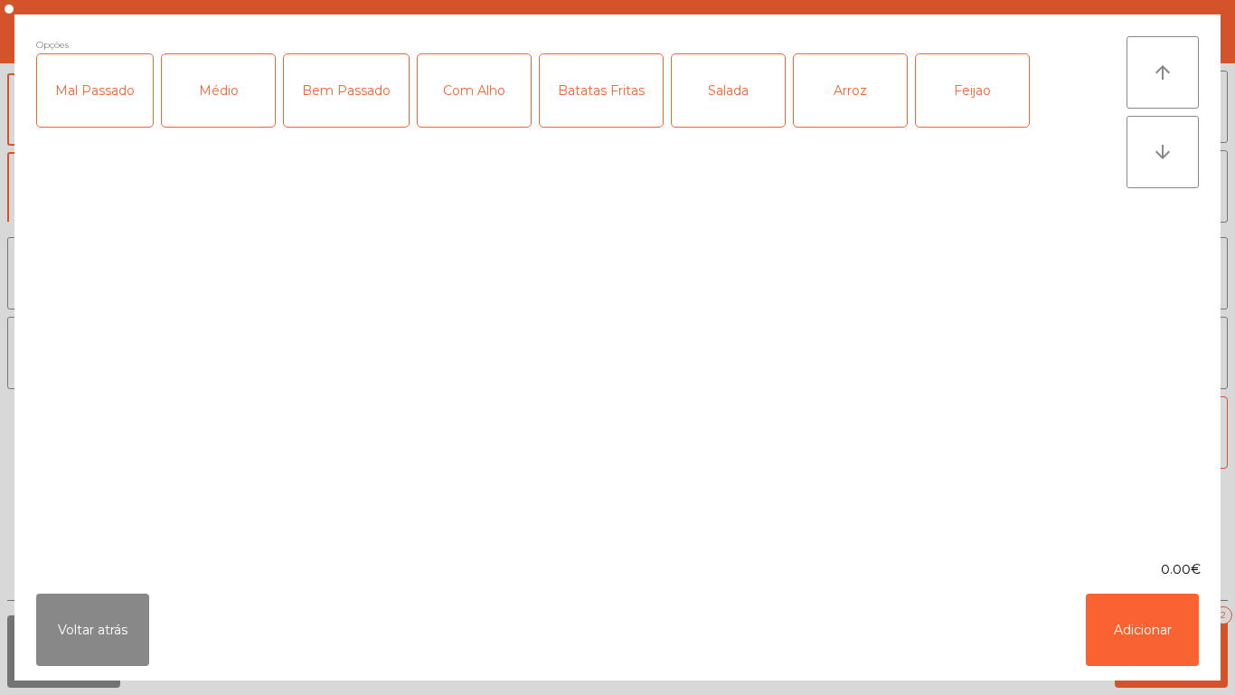
click at [235, 112] on div "Médio" at bounding box center [218, 90] width 113 height 72
click at [476, 102] on div "Com Alho" at bounding box center [474, 90] width 113 height 72
click at [618, 110] on div "Batatas Fritas" at bounding box center [601, 90] width 123 height 72
click at [856, 106] on div "Arroz" at bounding box center [850, 90] width 113 height 72
click at [832, 92] on div "Arroz" at bounding box center [850, 90] width 113 height 72
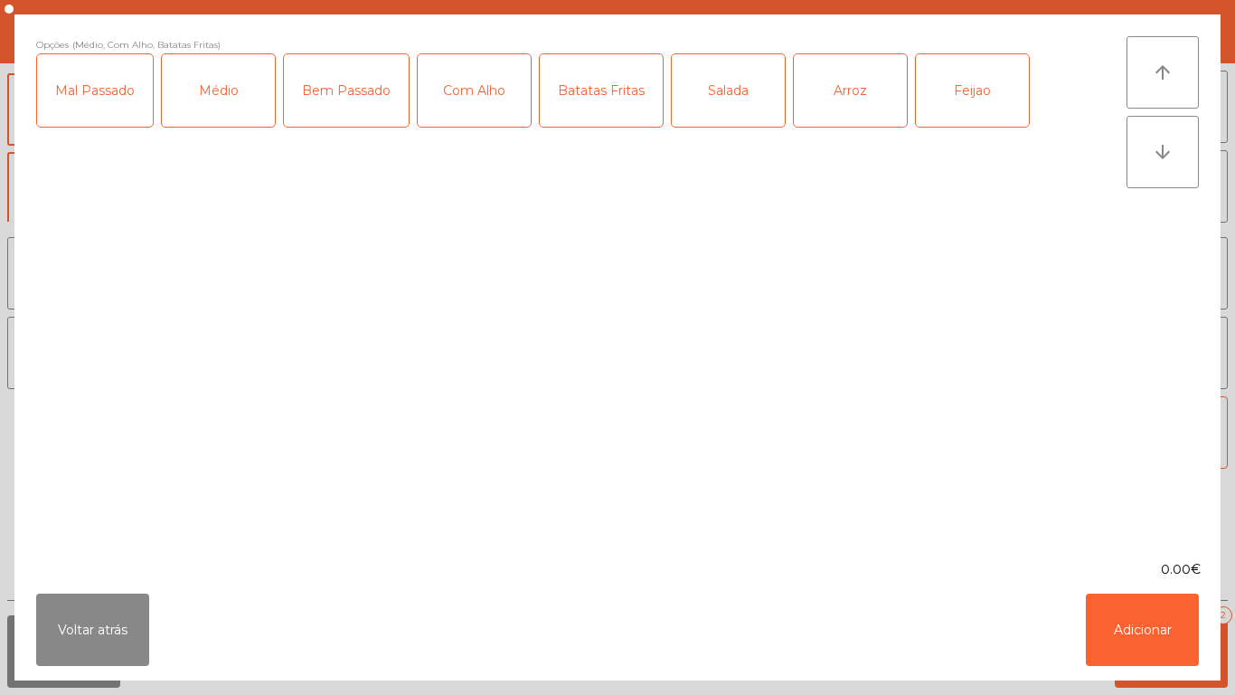
click at [969, 101] on div "Feijao" at bounding box center [972, 90] width 113 height 72
click at [1158, 618] on button "Adicionar" at bounding box center [1142, 629] width 113 height 72
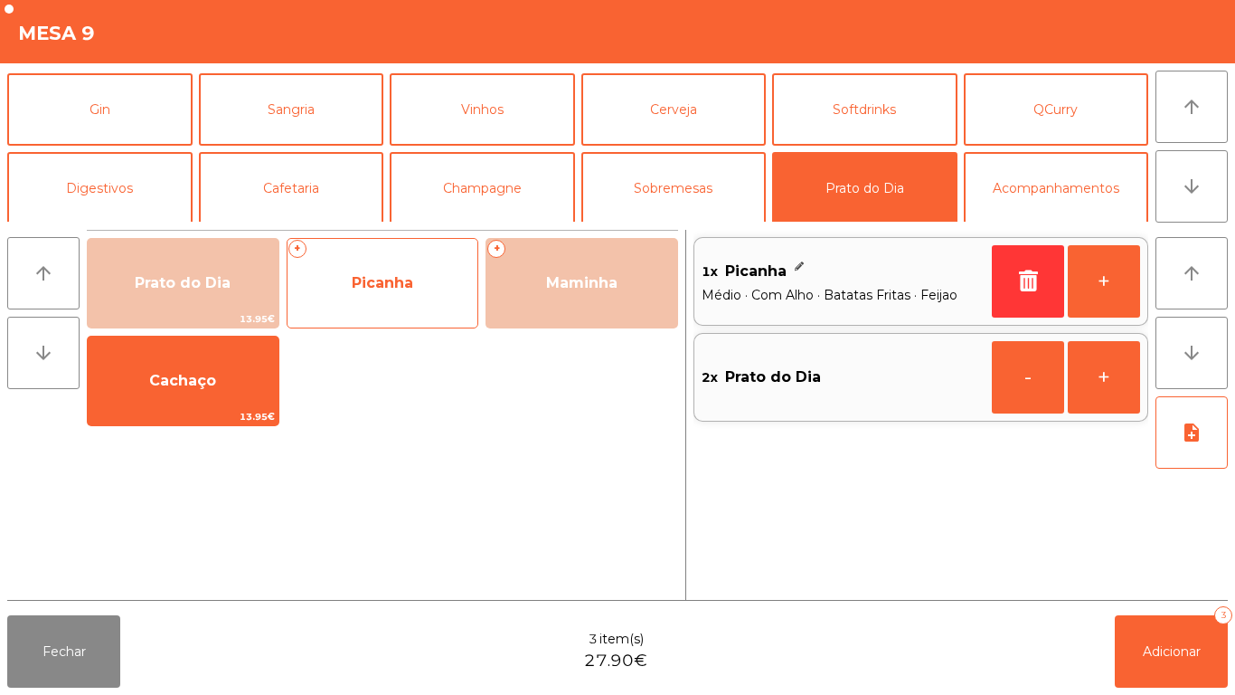
click at [396, 307] on span "Picanha" at bounding box center [383, 283] width 191 height 49
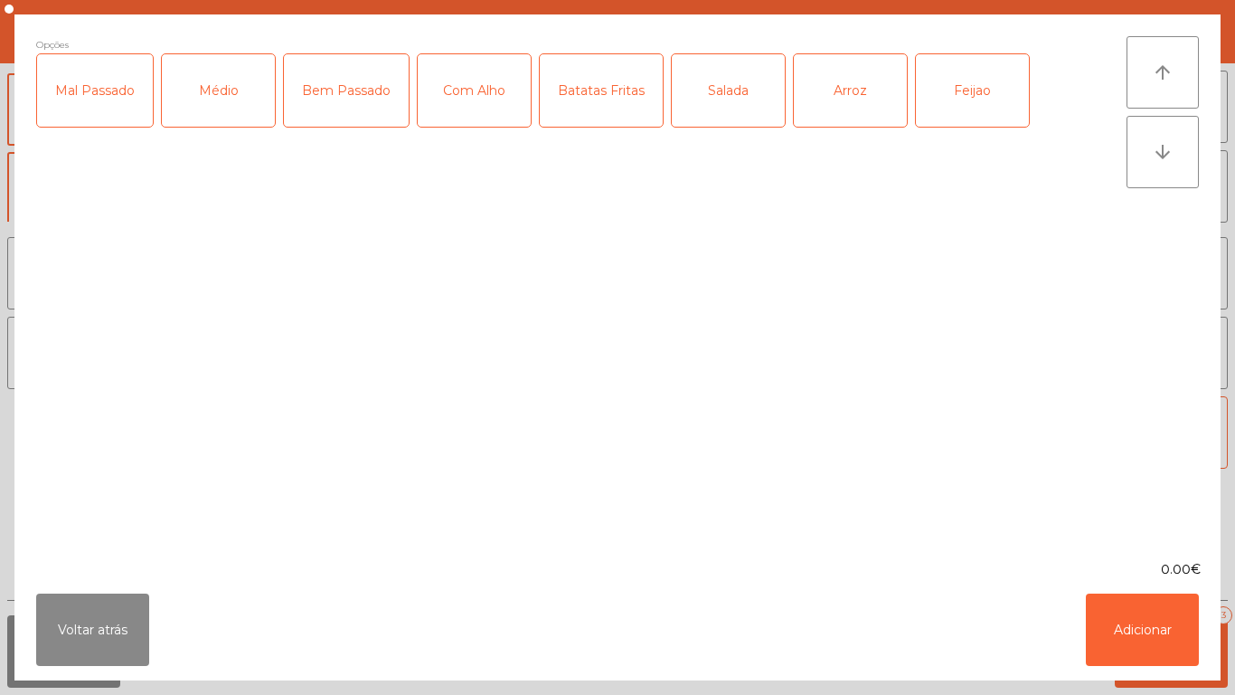
click at [245, 112] on div "Médio" at bounding box center [218, 90] width 113 height 72
click at [486, 99] on div "Com Alho" at bounding box center [474, 90] width 113 height 72
click at [864, 109] on div "Arroz" at bounding box center [850, 90] width 113 height 72
click at [728, 105] on div "Salada" at bounding box center [728, 90] width 113 height 72
click at [1121, 621] on button "Adicionar" at bounding box center [1142, 629] width 113 height 72
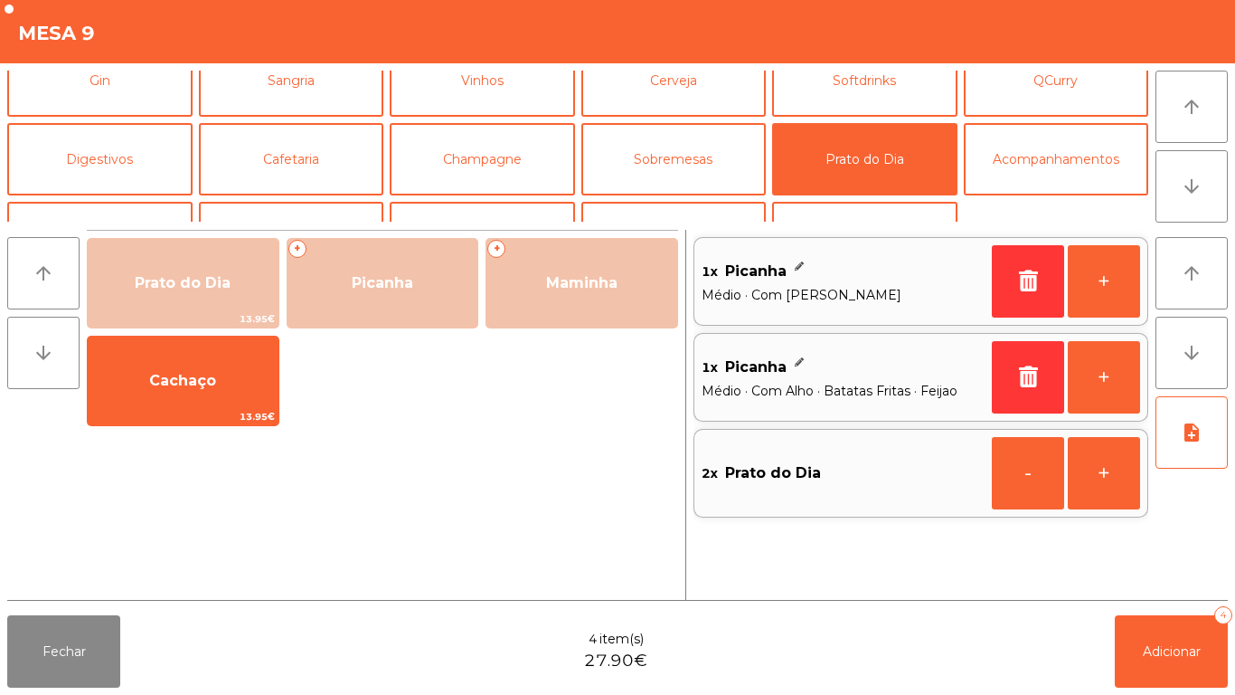
scroll to position [104, 0]
click at [884, 100] on button "Softdrinks" at bounding box center [864, 81] width 185 height 72
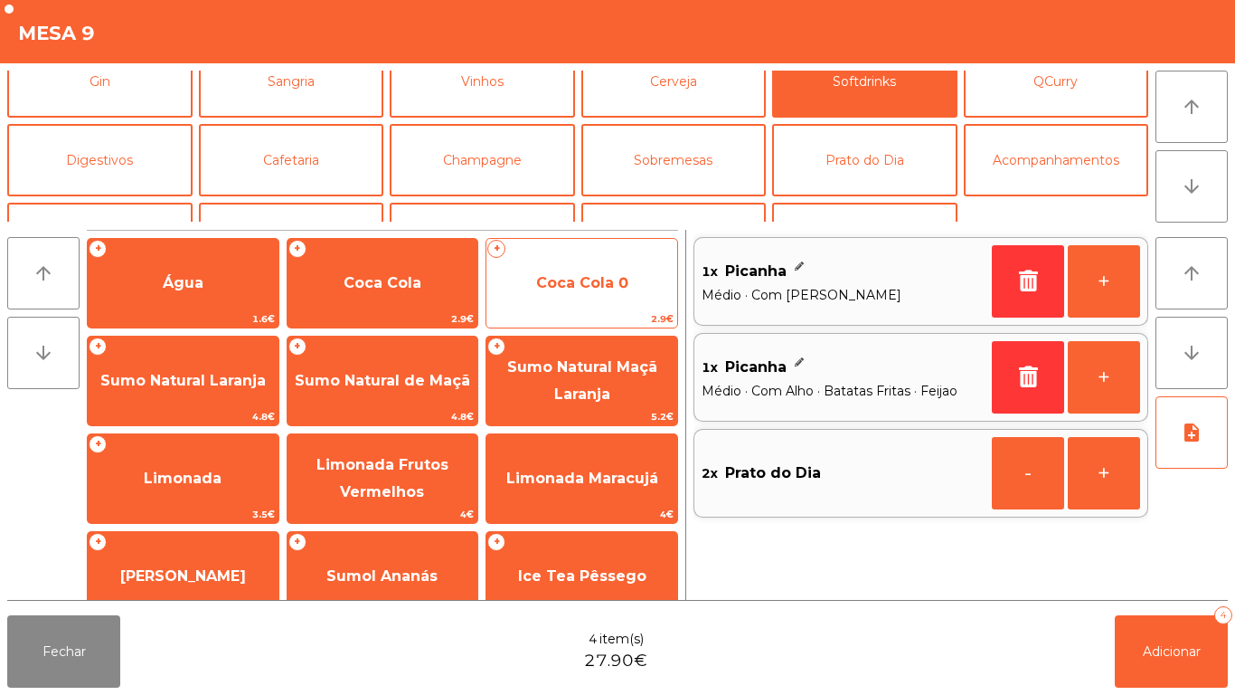
click at [614, 290] on span "Coca Cola 0" at bounding box center [582, 282] width 92 height 17
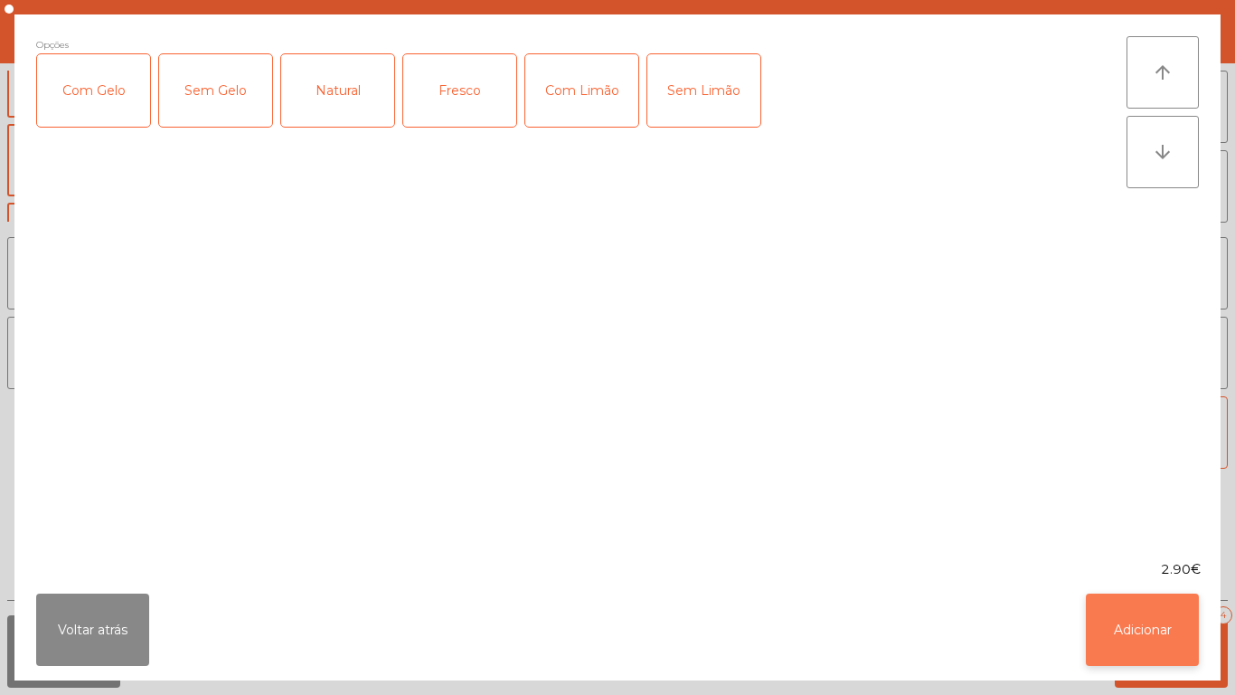
click at [1159, 631] on button "Adicionar" at bounding box center [1142, 629] width 113 height 72
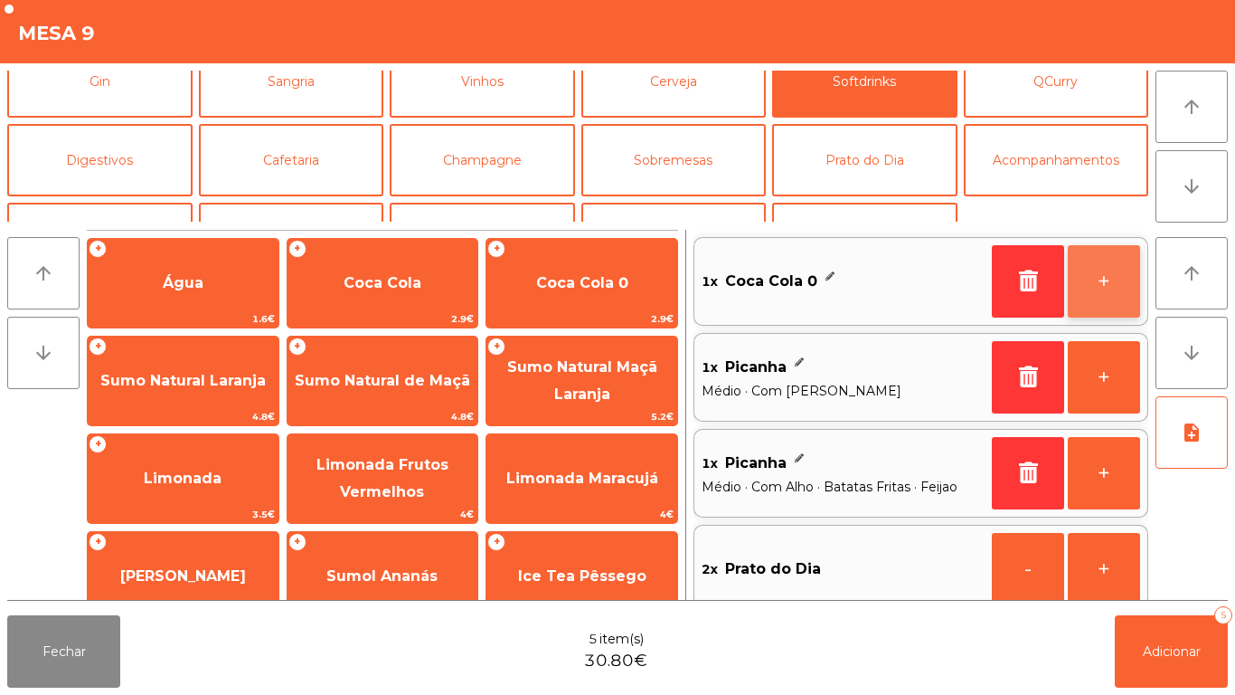
click at [1099, 277] on button "+" at bounding box center [1104, 281] width 72 height 72
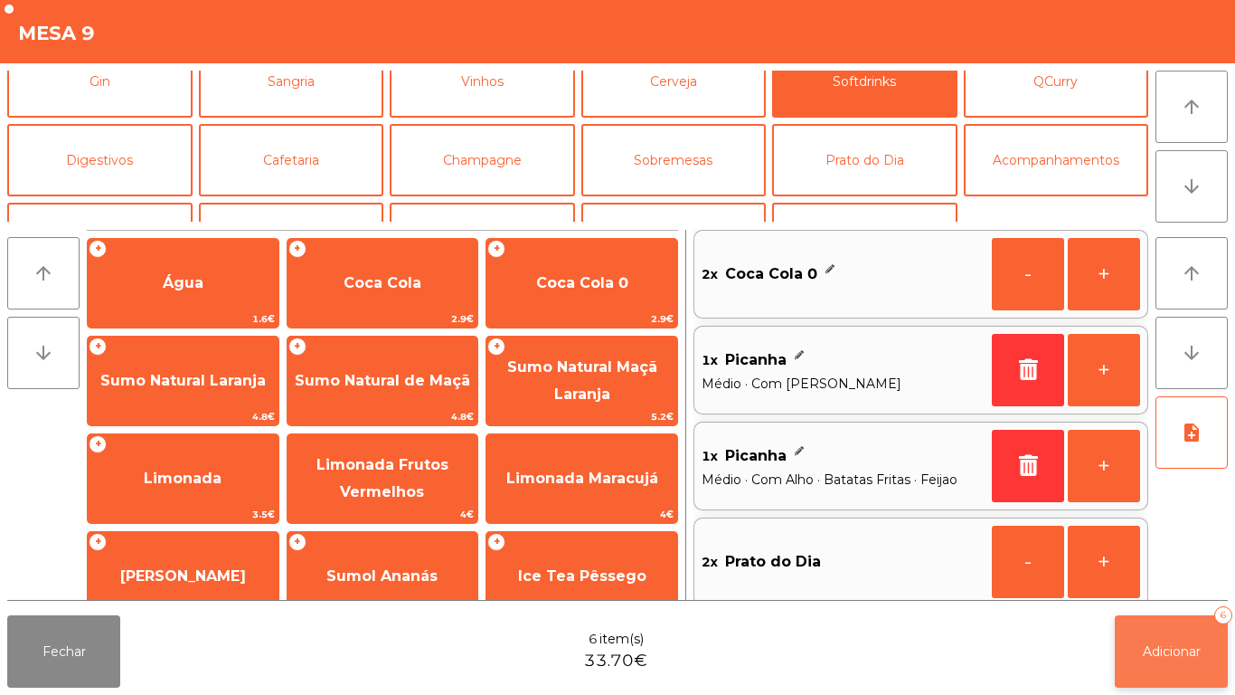
click at [1181, 633] on button "Adicionar 6" at bounding box center [1171, 651] width 113 height 72
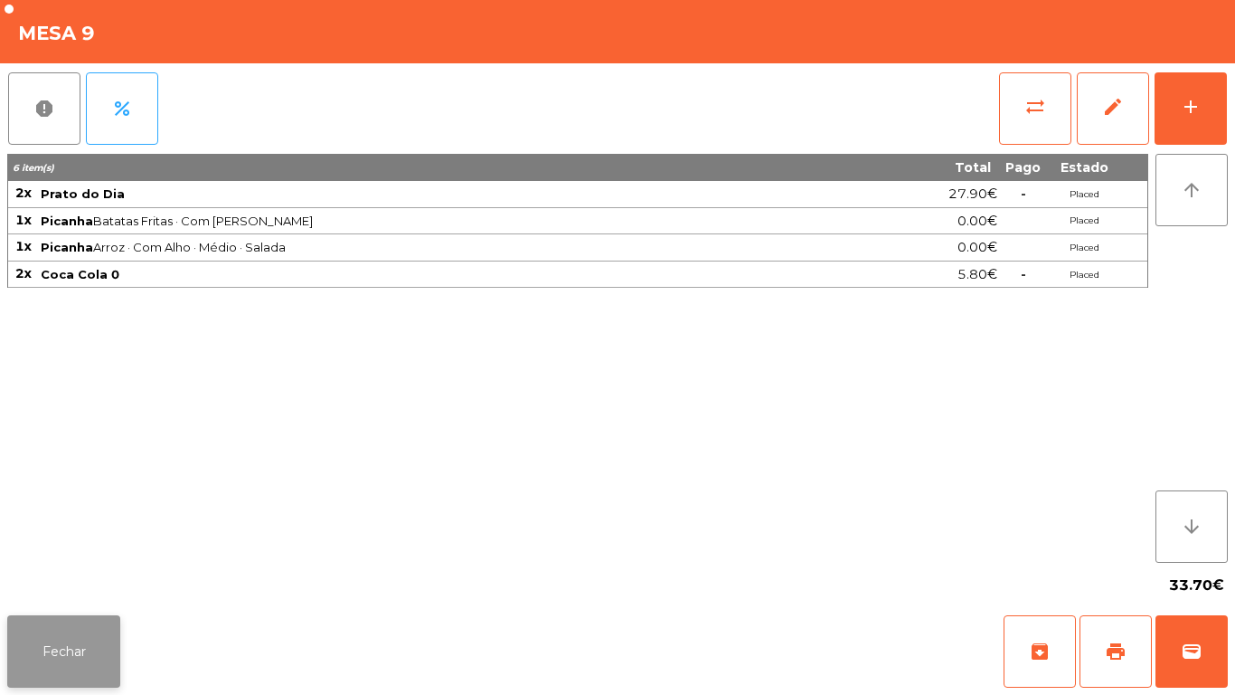
click at [86, 633] on button "Fechar" at bounding box center [63, 651] width 113 height 72
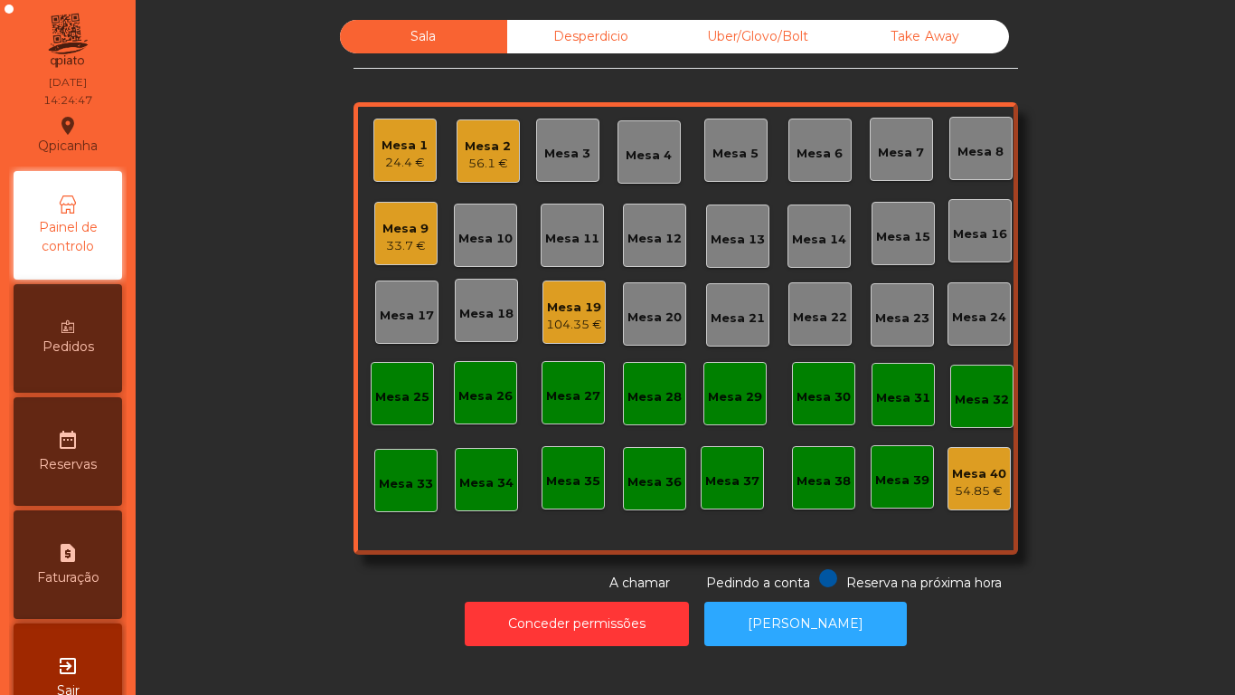
click at [457, 165] on div "Mesa 2 56.1 €" at bounding box center [488, 150] width 63 height 63
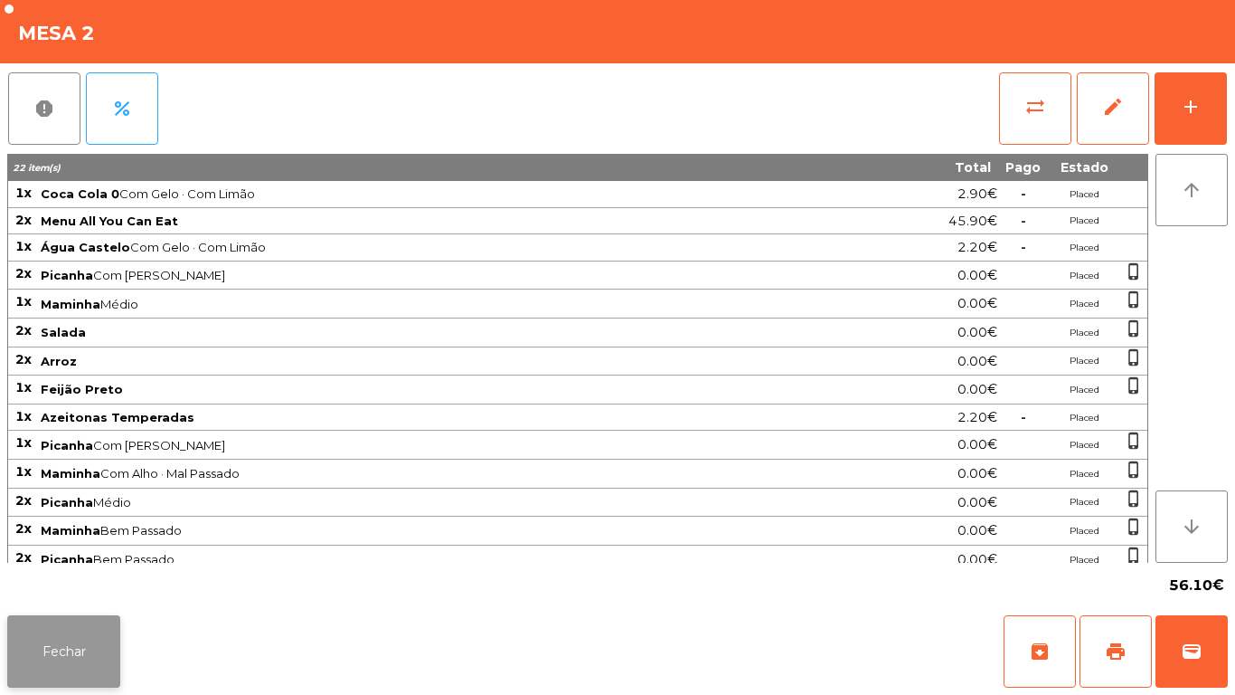
click at [76, 651] on button "Fechar" at bounding box center [63, 651] width 113 height 72
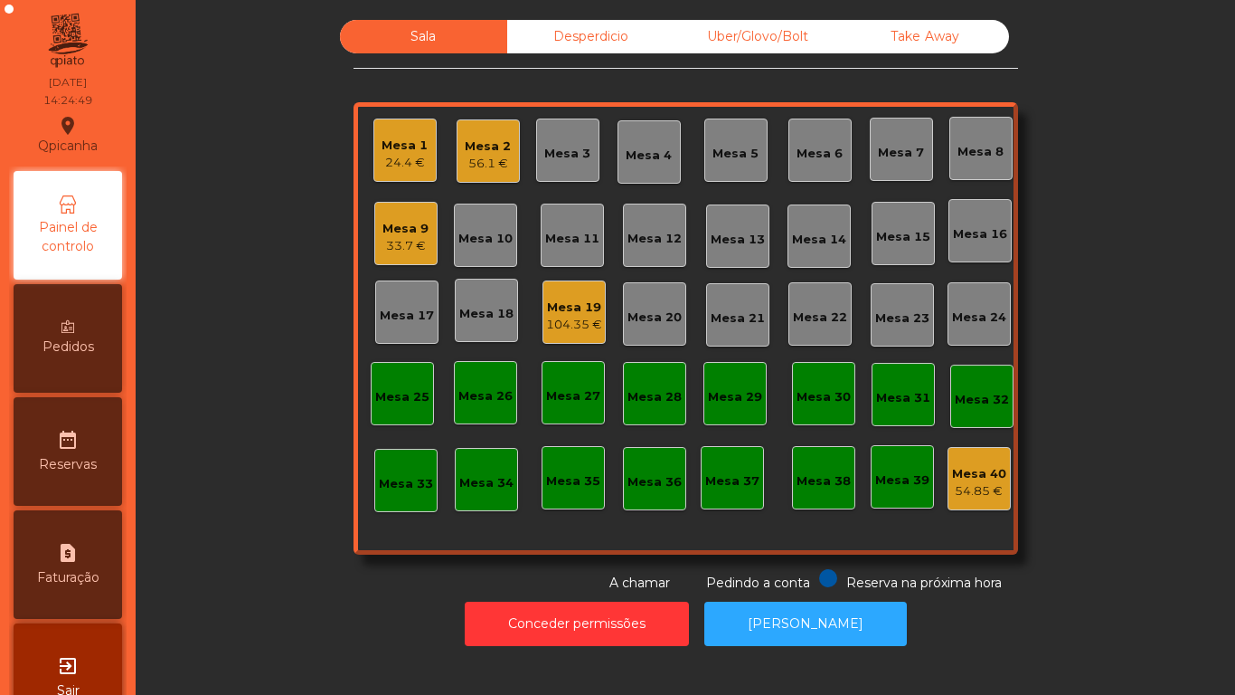
click at [389, 150] on div "Mesa 1" at bounding box center [405, 146] width 46 height 18
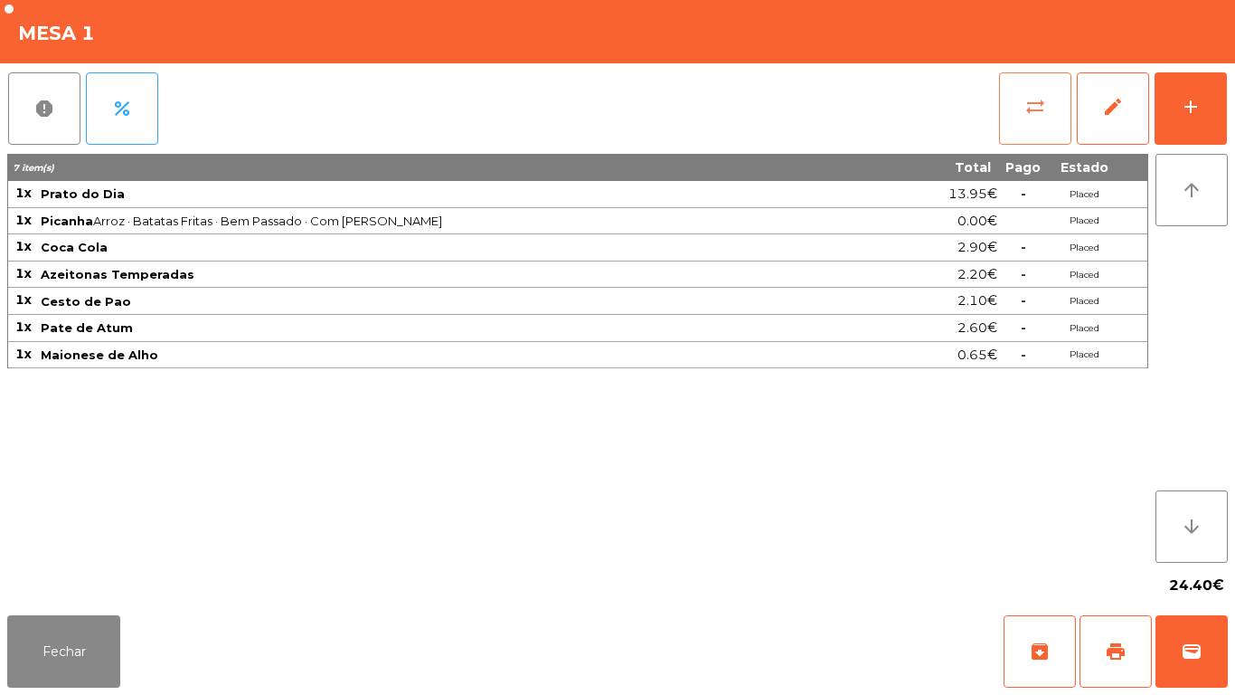
click at [1031, 102] on span "sync_alt" at bounding box center [1036, 107] width 22 height 22
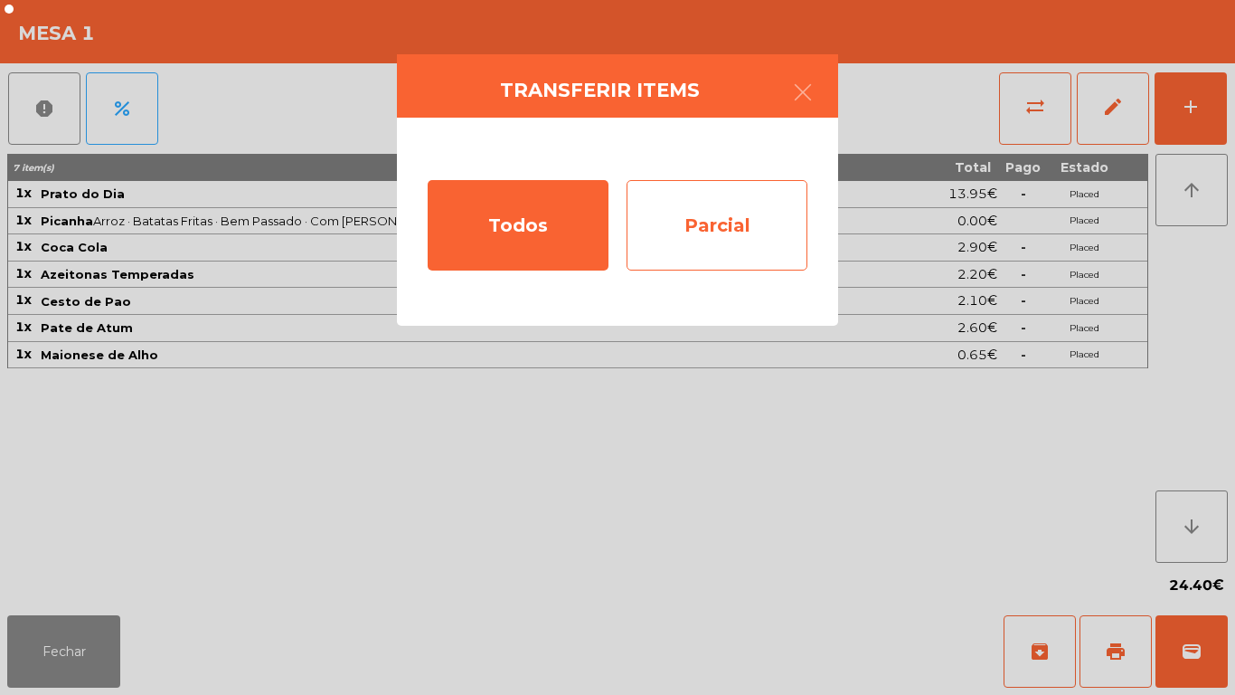
click at [712, 223] on div "Parcial" at bounding box center [717, 225] width 181 height 90
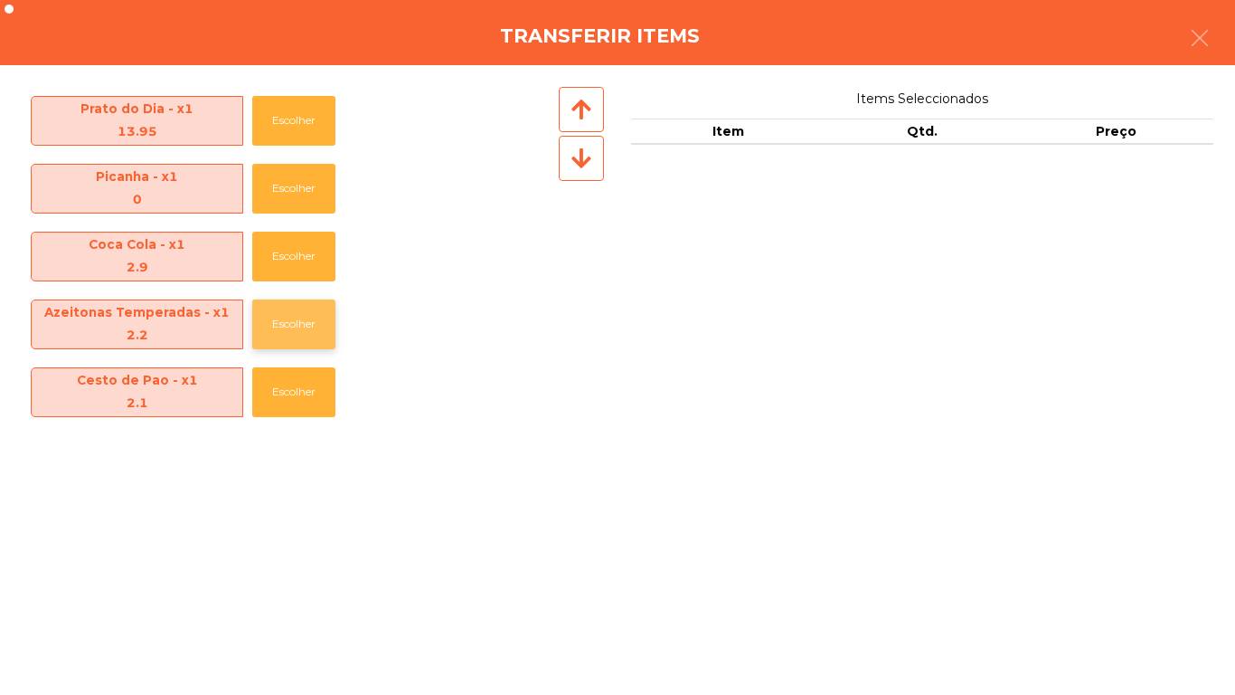
click at [308, 305] on button "Escolher" at bounding box center [293, 324] width 83 height 50
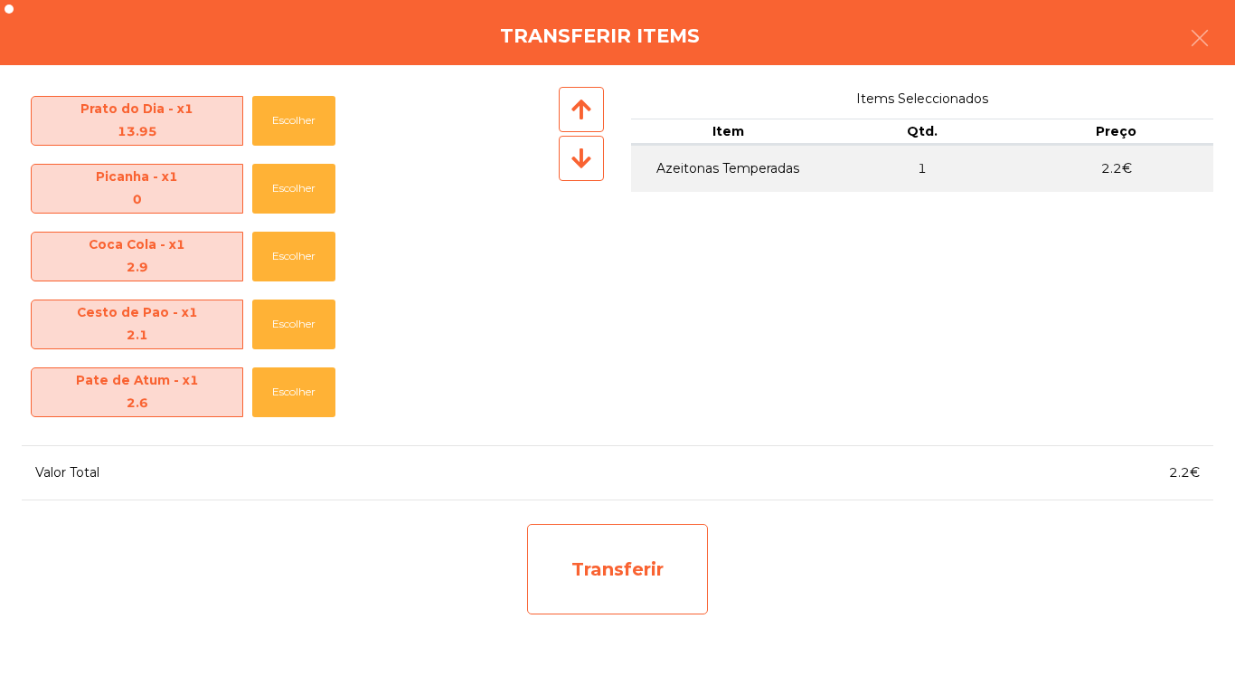
click at [667, 572] on div "Transferir" at bounding box center [617, 569] width 181 height 90
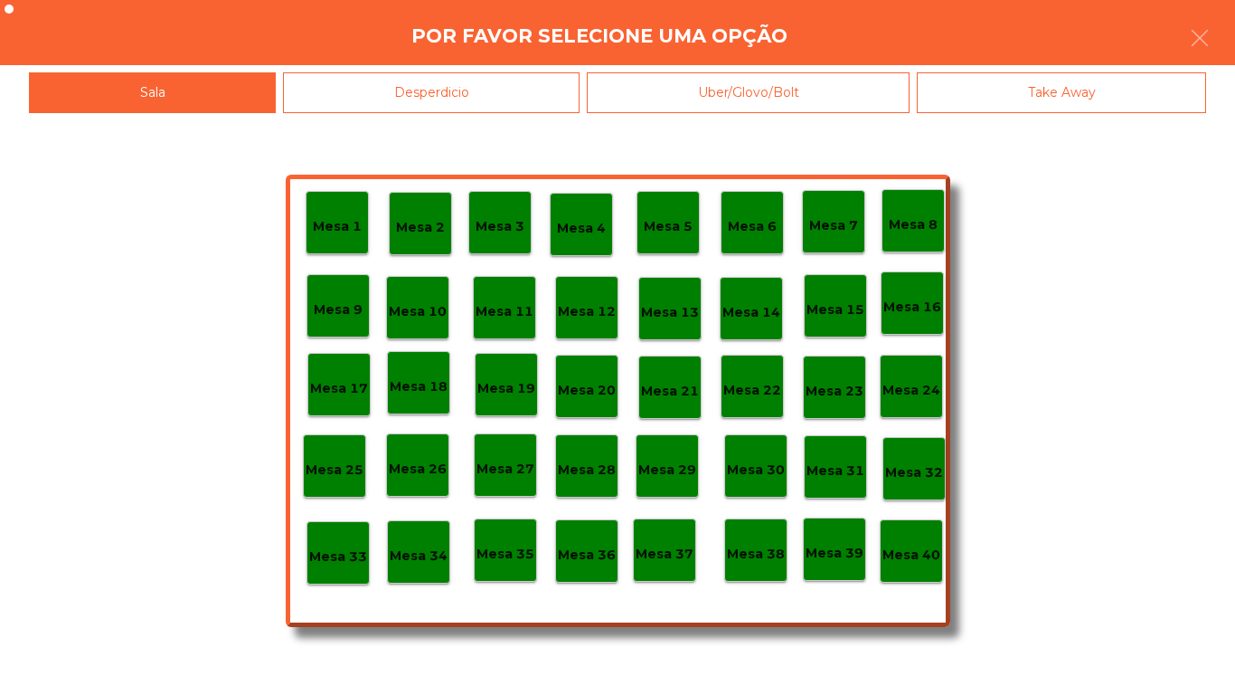
click at [491, 97] on div "Desperdicio" at bounding box center [431, 92] width 297 height 41
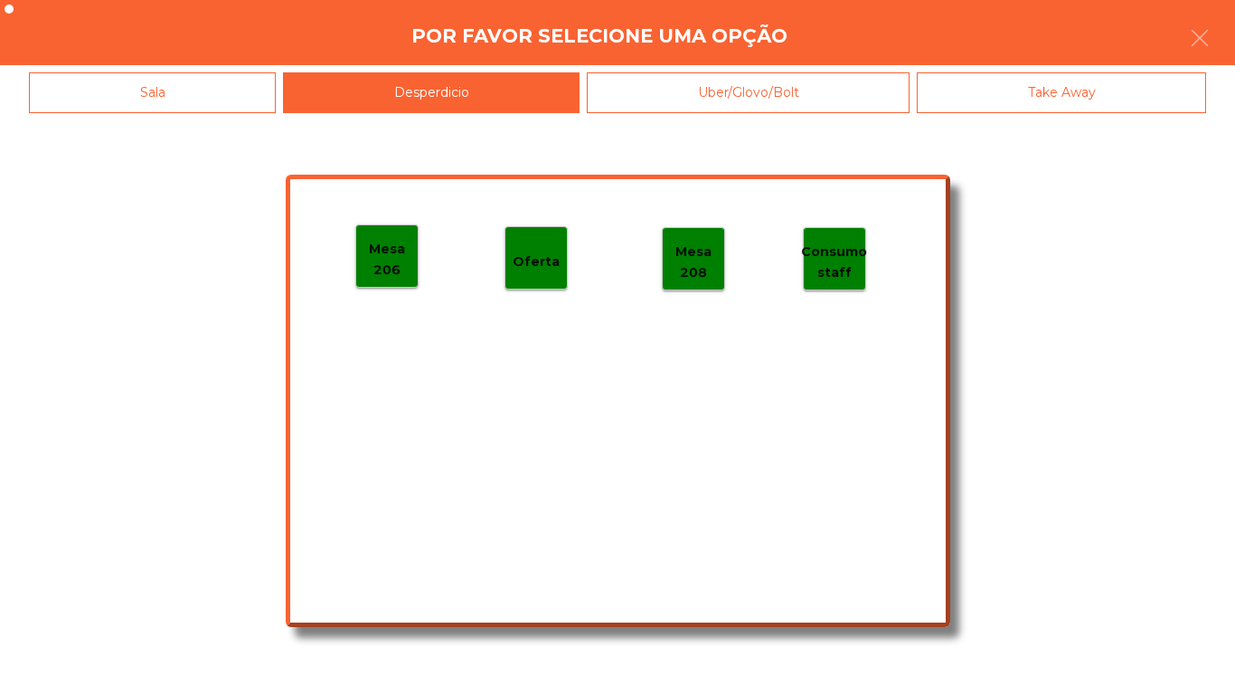
click at [379, 266] on p "Mesa 206" at bounding box center [386, 259] width 61 height 41
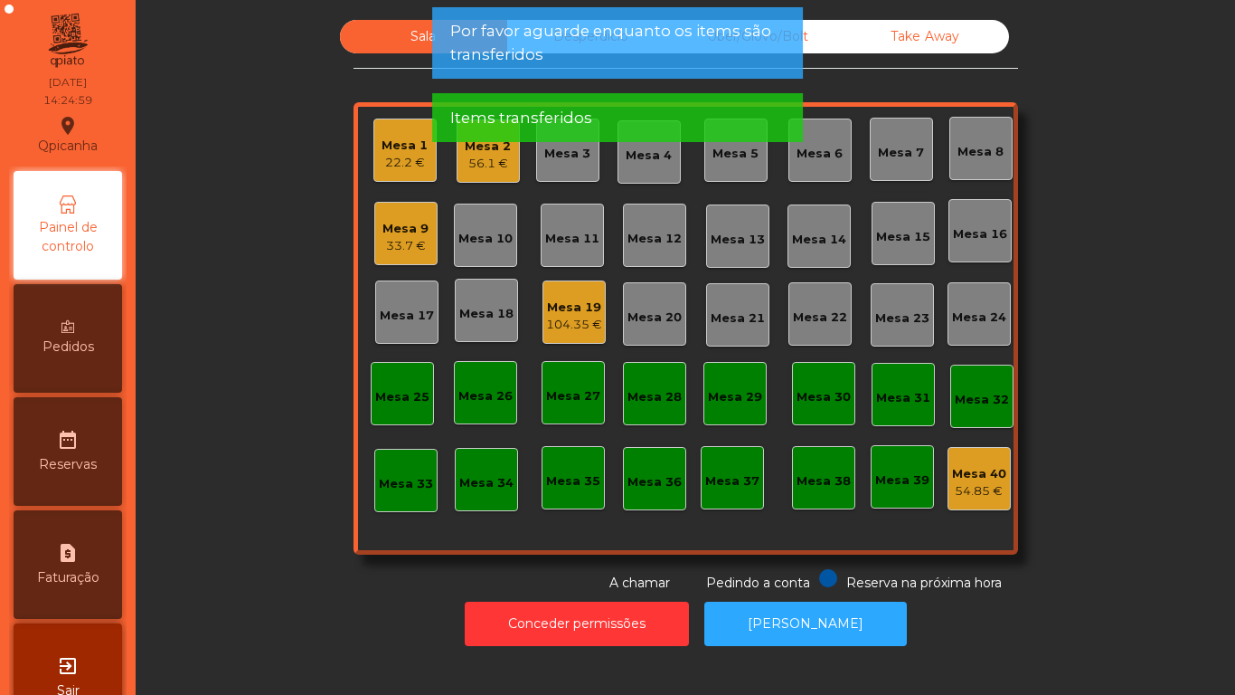
click at [391, 158] on div "22.2 €" at bounding box center [405, 163] width 46 height 18
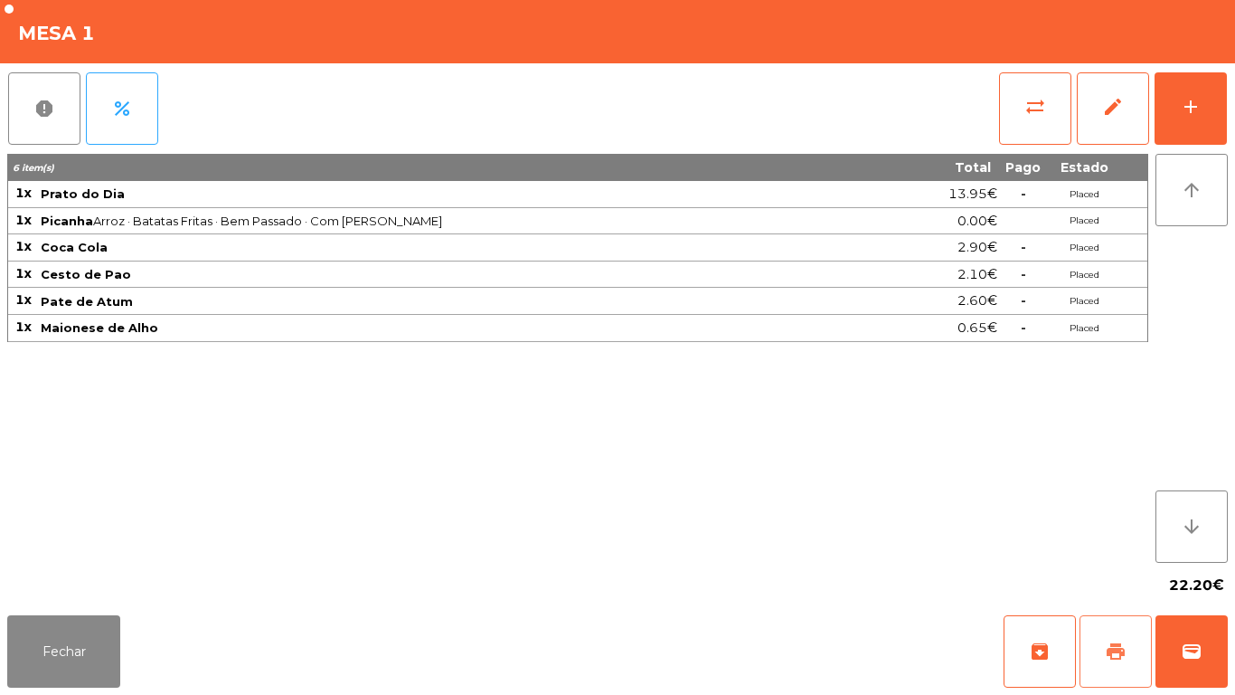
click at [1102, 623] on button "print" at bounding box center [1116, 651] width 72 height 72
click at [79, 631] on button "Fechar" at bounding box center [63, 651] width 113 height 72
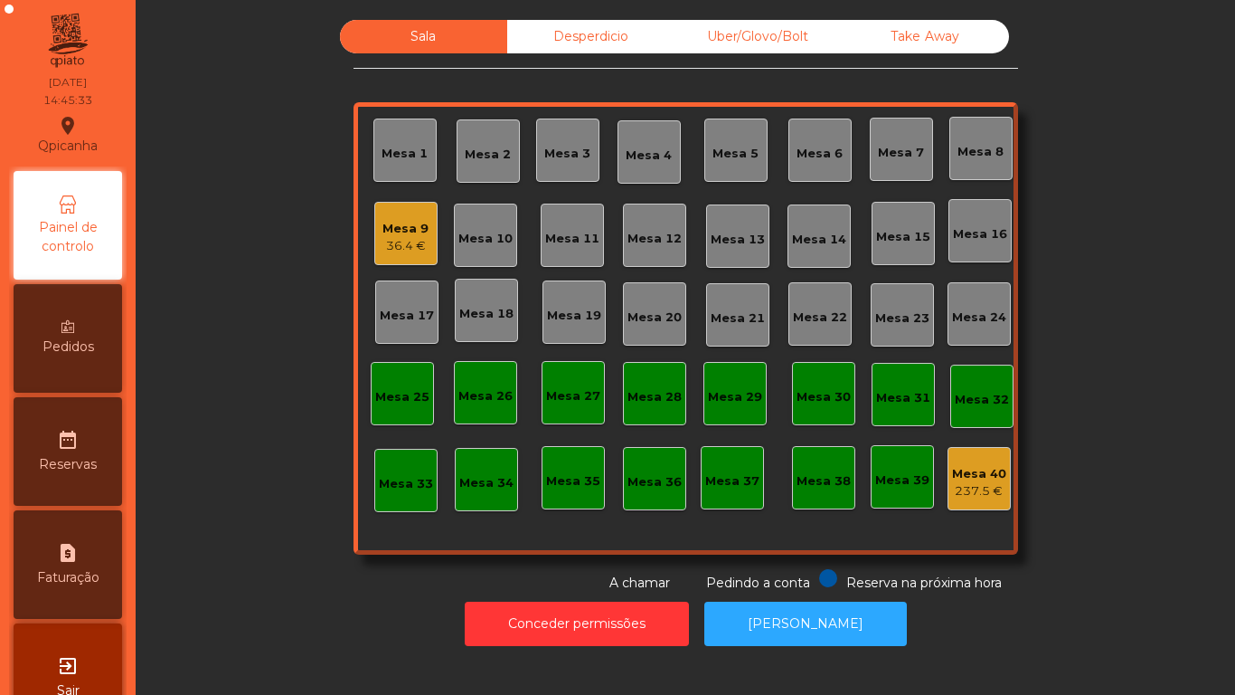
click at [406, 246] on div "36.4 €" at bounding box center [406, 246] width 46 height 18
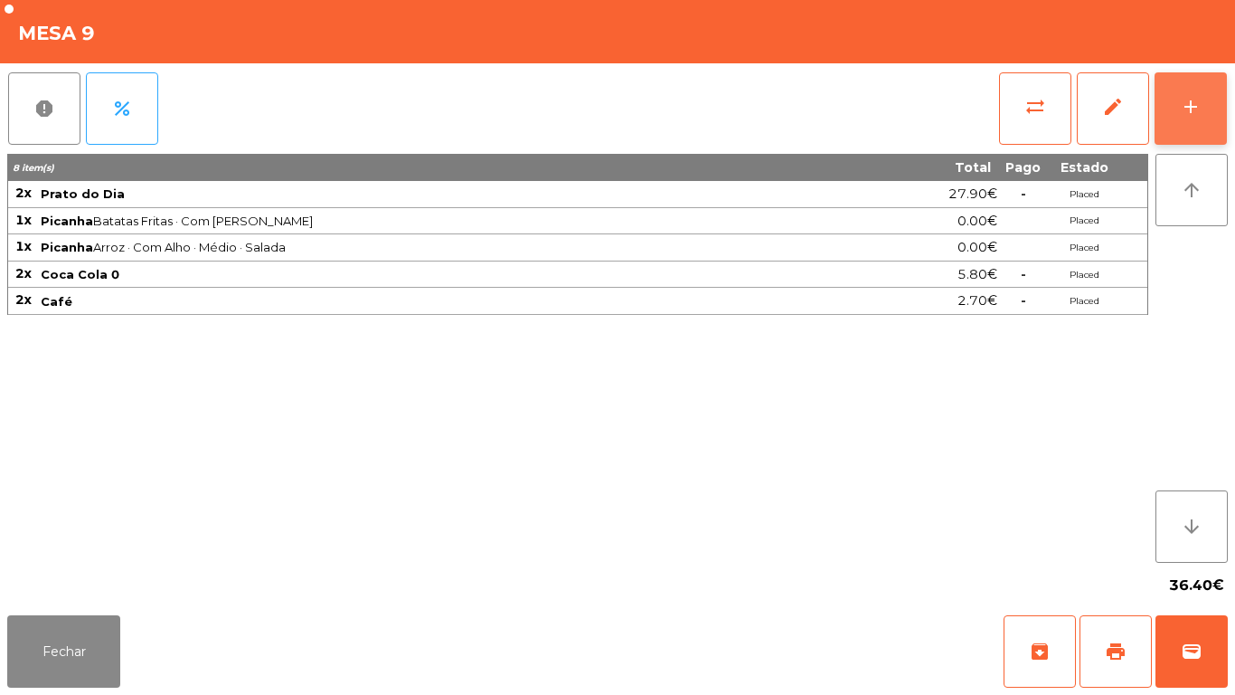
click at [1167, 108] on button "add" at bounding box center [1191, 108] width 72 height 72
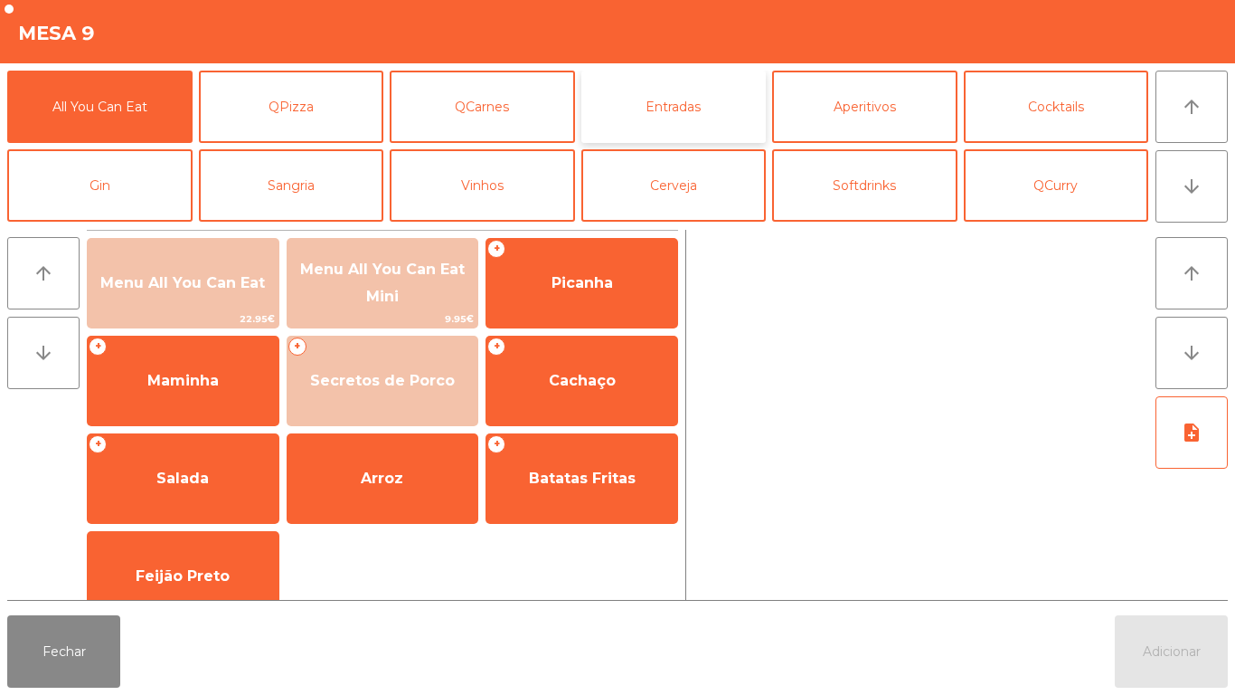
click at [681, 118] on button "Entradas" at bounding box center [674, 107] width 185 height 72
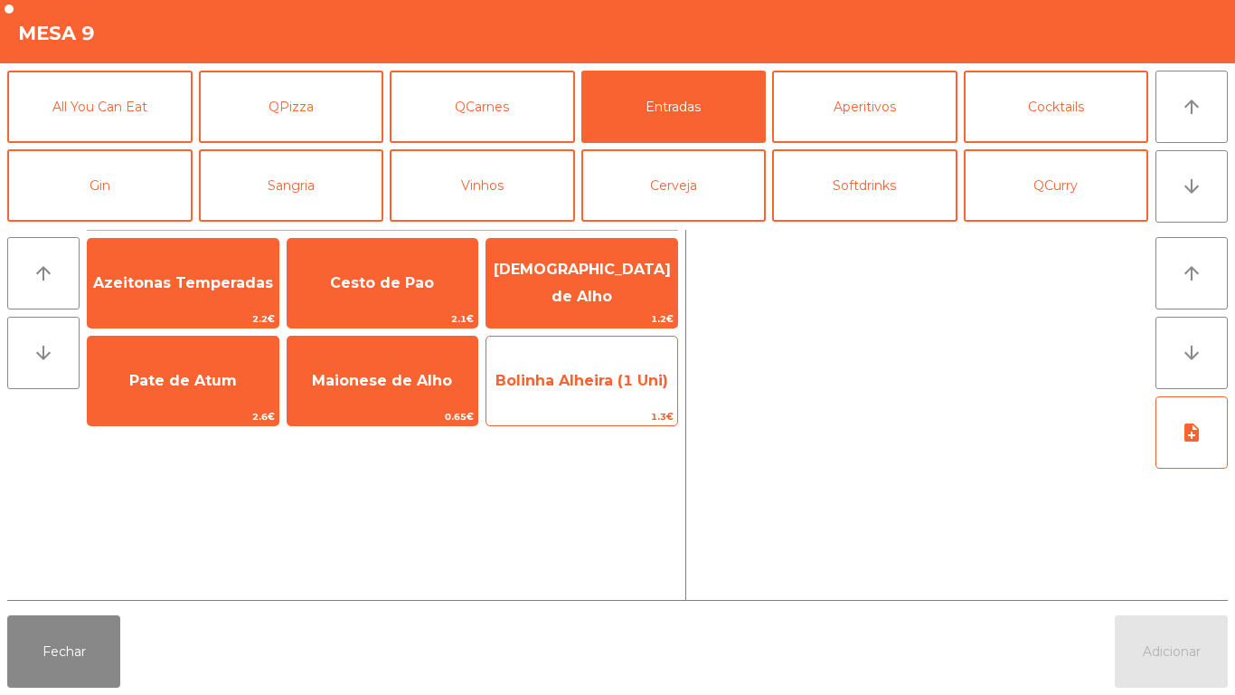
click at [580, 380] on span "Bolinha Alheira (1 Uni)" at bounding box center [582, 380] width 173 height 17
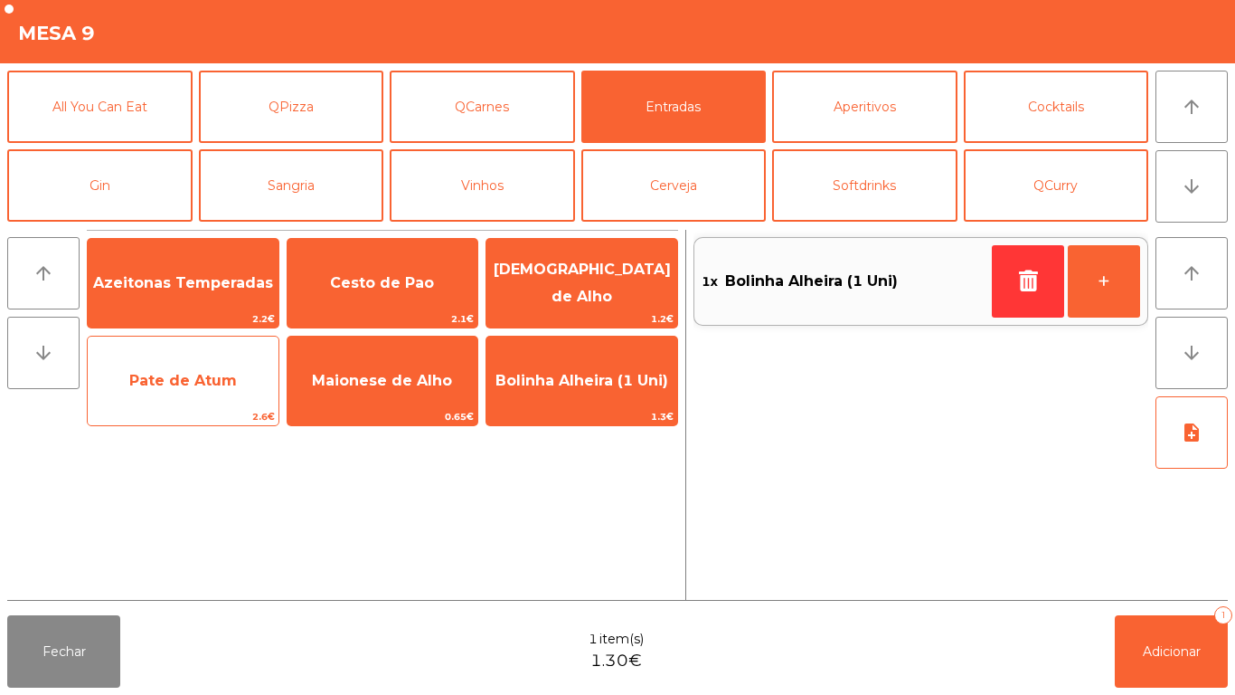
click at [202, 384] on span "Pate de Atum" at bounding box center [183, 380] width 108 height 17
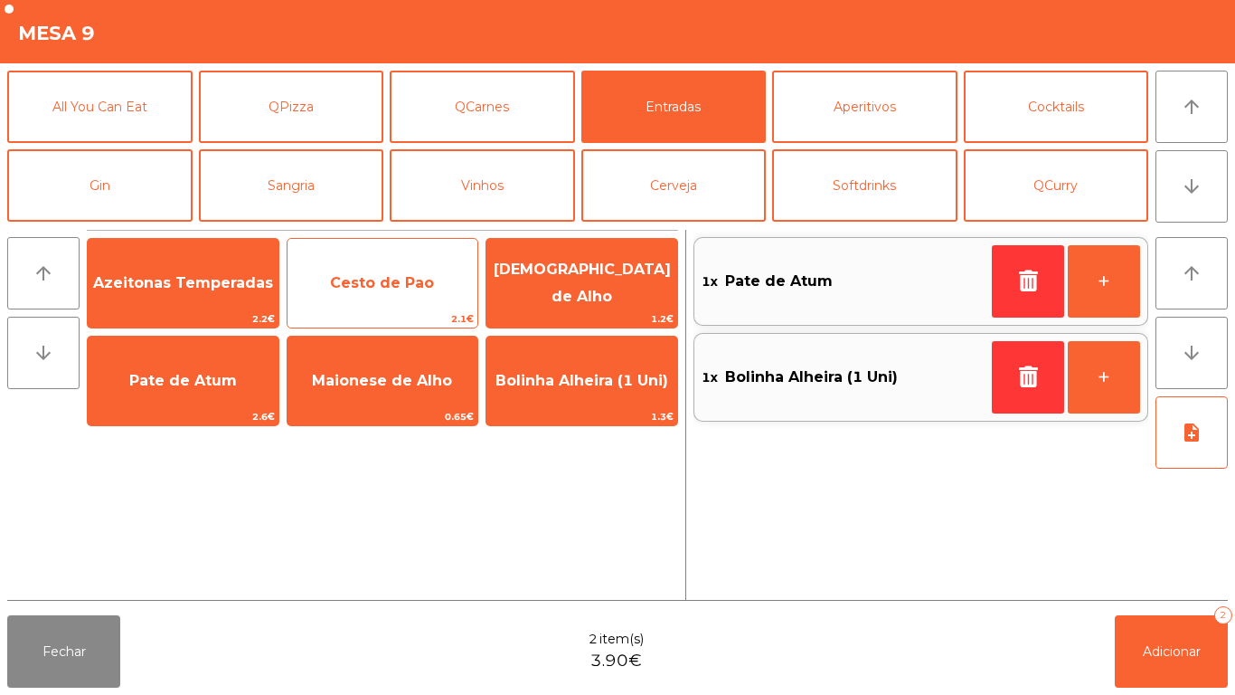
click at [416, 276] on span "Cesto de Pao" at bounding box center [382, 282] width 104 height 17
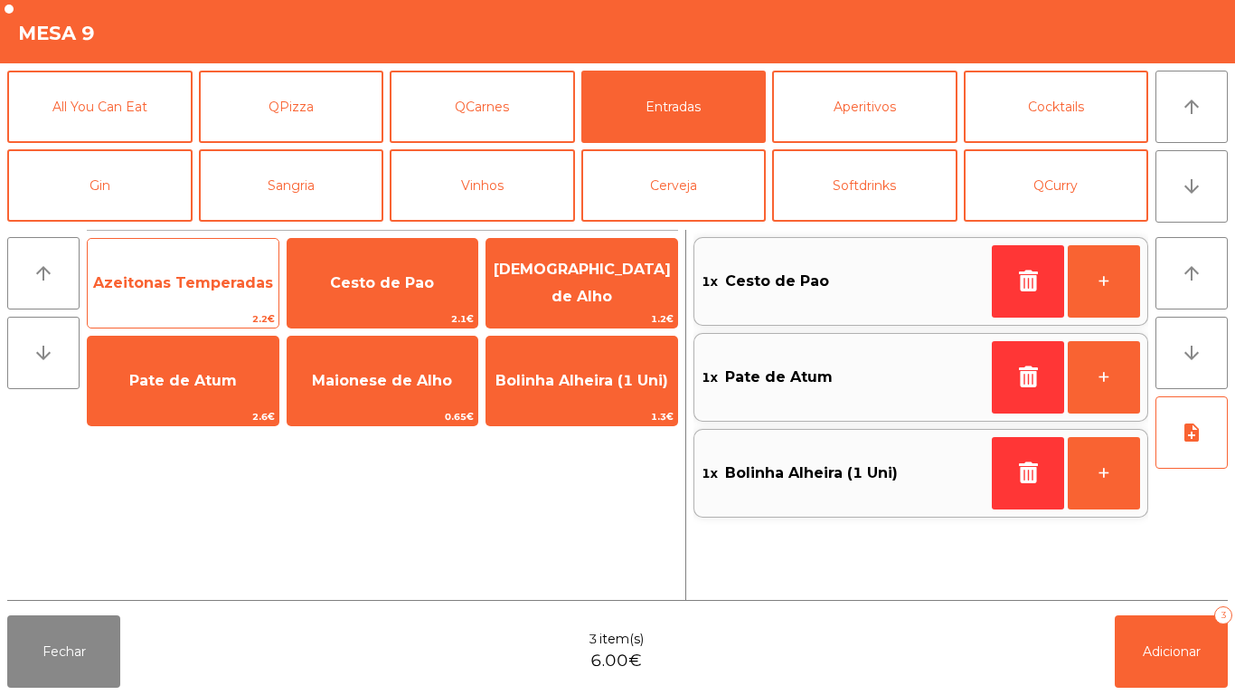
click at [187, 283] on span "Azeitonas Temperadas" at bounding box center [183, 282] width 180 height 17
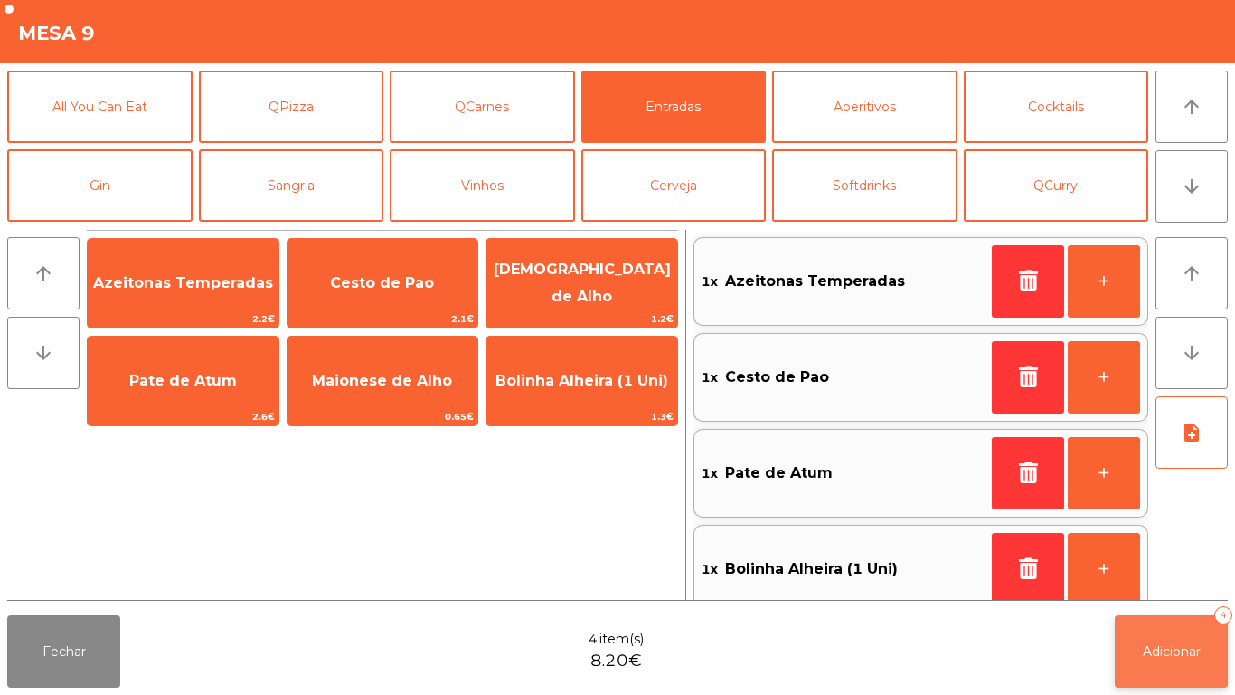
click at [1143, 627] on button "Adicionar 4" at bounding box center [1171, 651] width 113 height 72
